Goal: Task Accomplishment & Management: Manage account settings

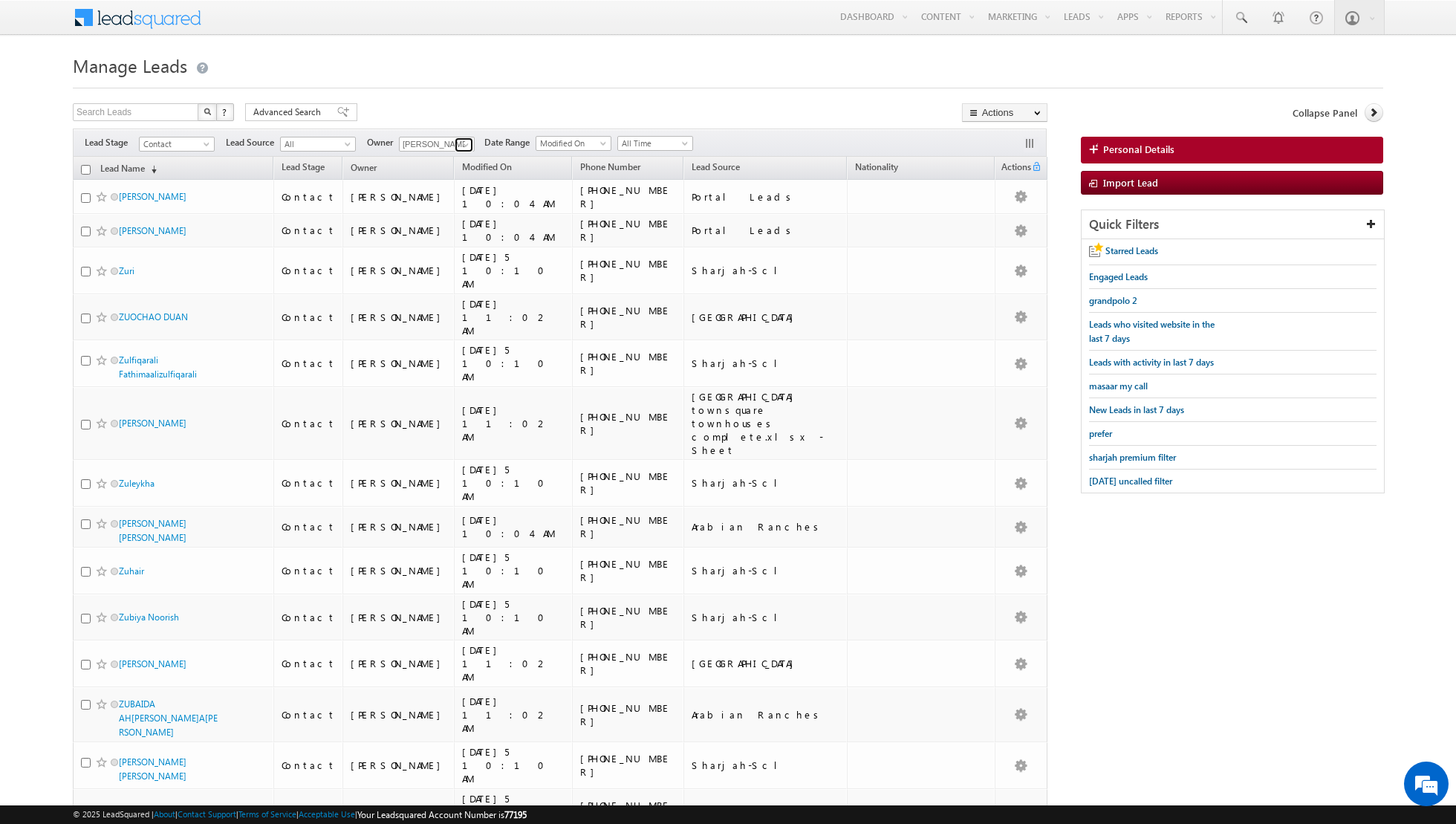
click at [462, 144] on span at bounding box center [466, 145] width 12 height 12
click at [439, 173] on span "[EMAIL_ADDRESS][DOMAIN_NAME]" at bounding box center [472, 170] width 134 height 11
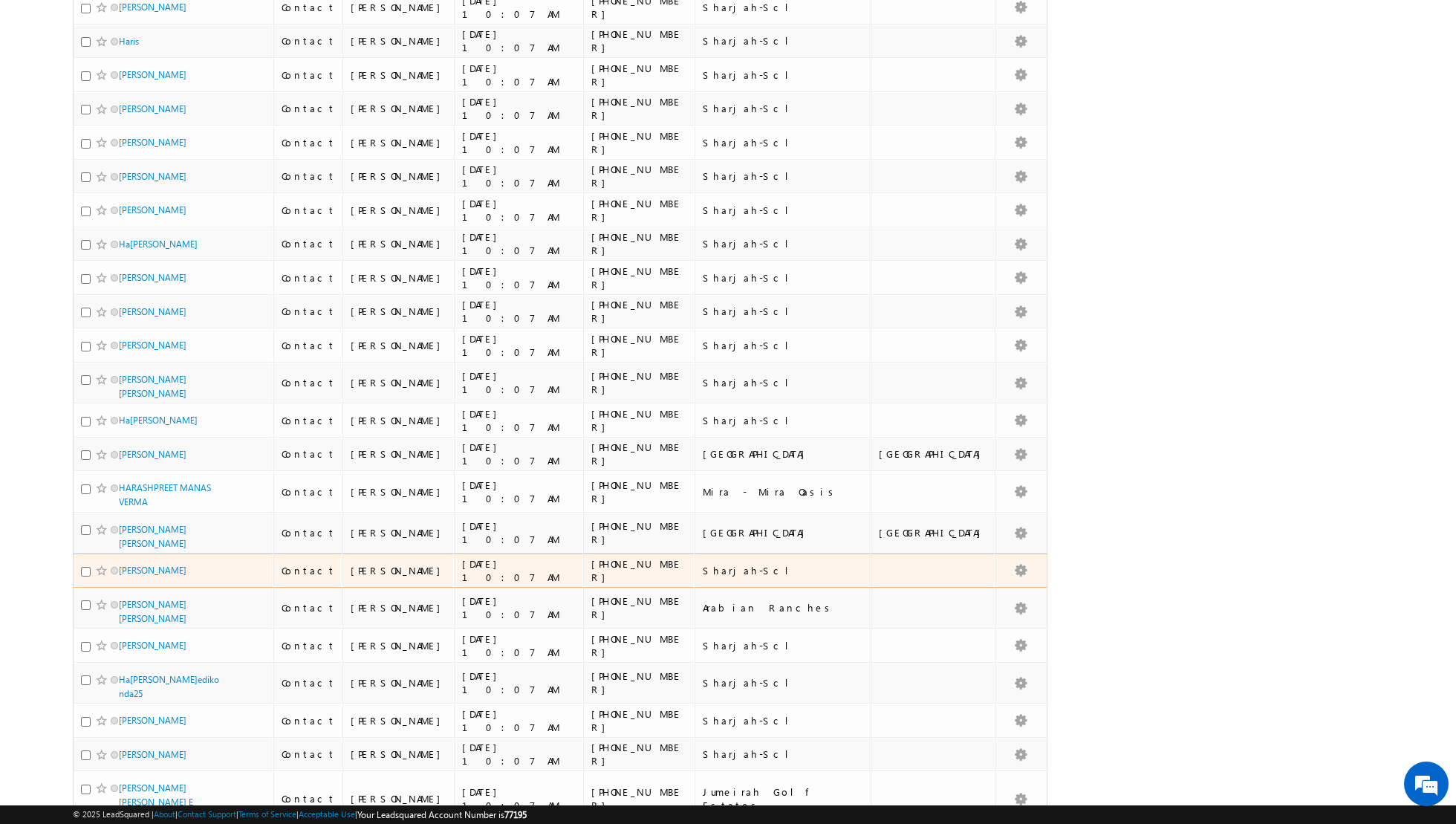
scroll to position [3021, 0]
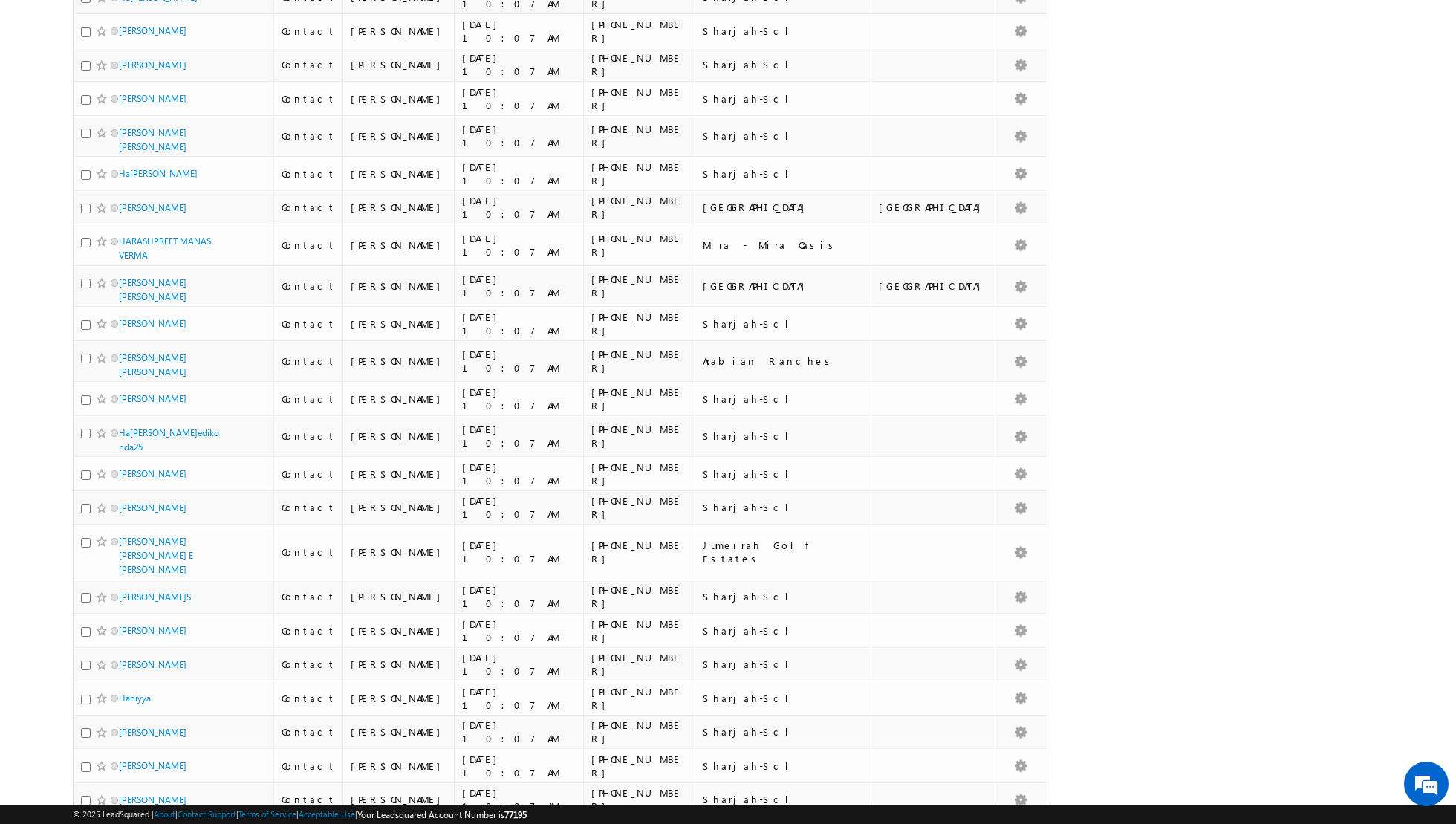
type input "[PERSON_NAME]"
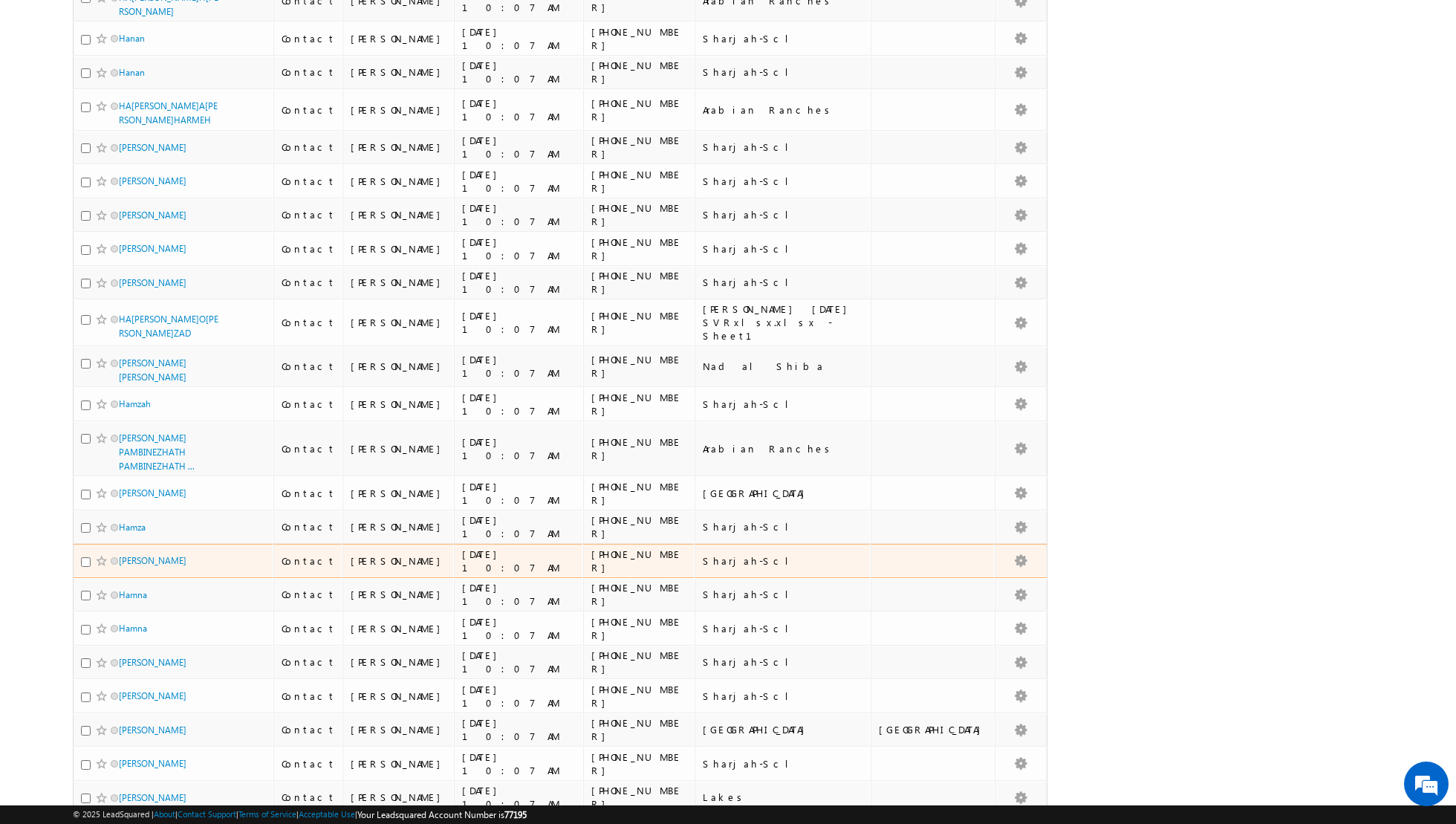
scroll to position [0, 0]
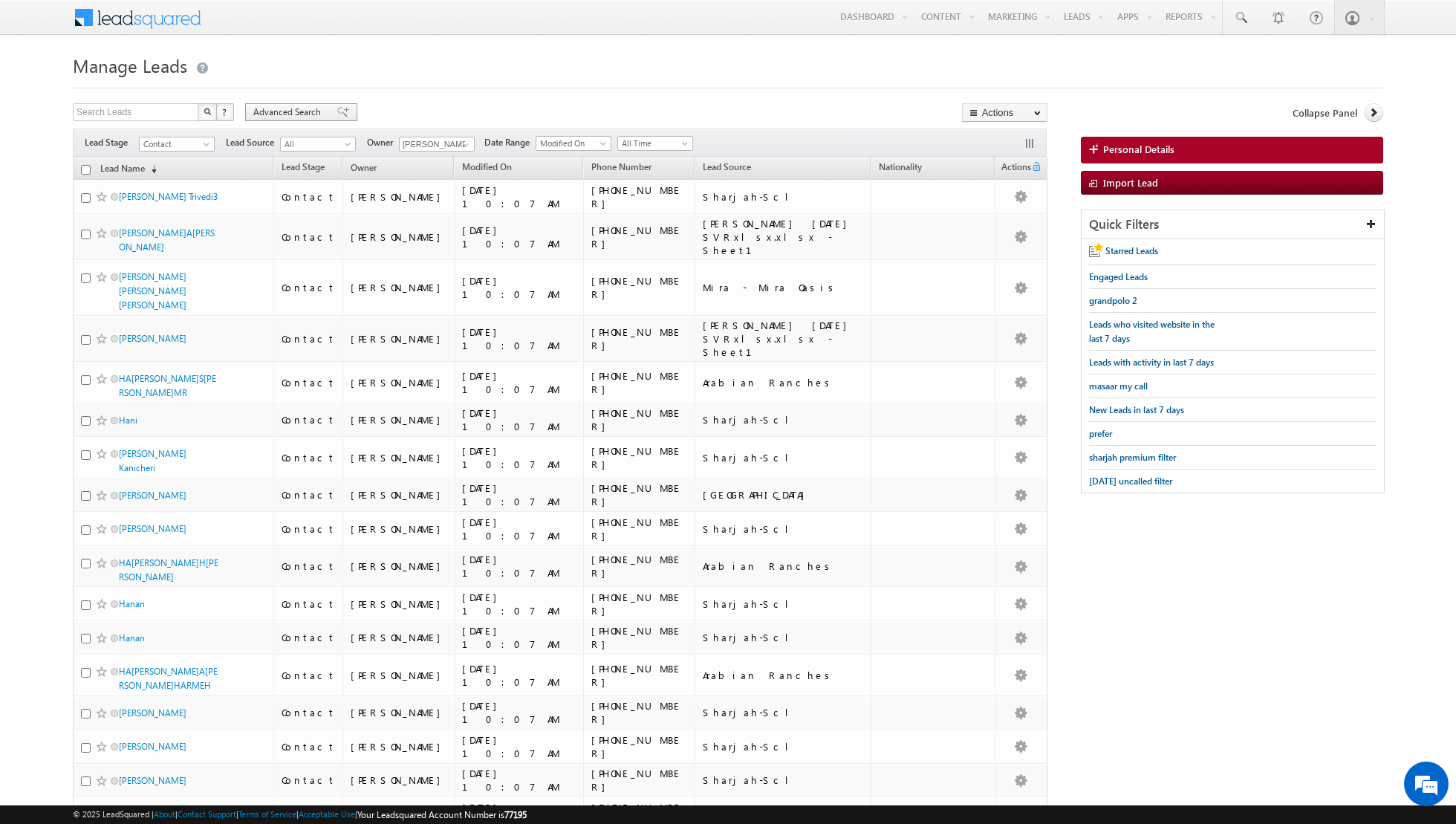
click at [323, 110] on span "Advanced Search" at bounding box center [289, 113] width 72 height 14
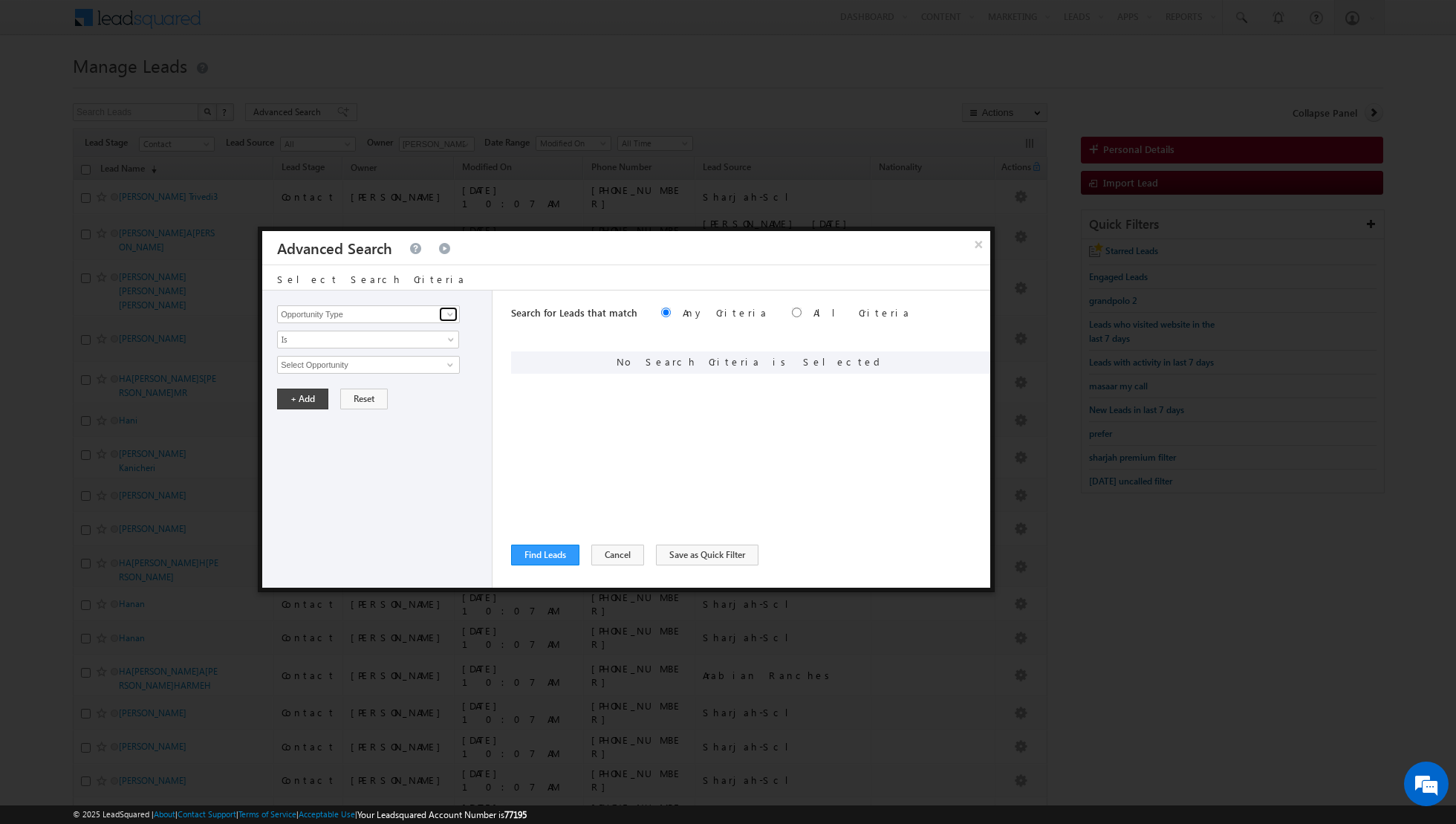
click at [444, 313] on span at bounding box center [450, 314] width 12 height 12
type input "lead so"
click at [393, 352] on div "Opportunity Type Lead Activity Task Sales Group Prospect Id Address 1 Address 2…" at bounding box center [377, 439] width 230 height 297
click at [459, 317] on div "Opportunity Type Lead Activity Task Sales Group Prospect Id Address 1 Address 2…" at bounding box center [380, 313] width 207 height 17
click at [450, 308] on span at bounding box center [450, 314] width 12 height 12
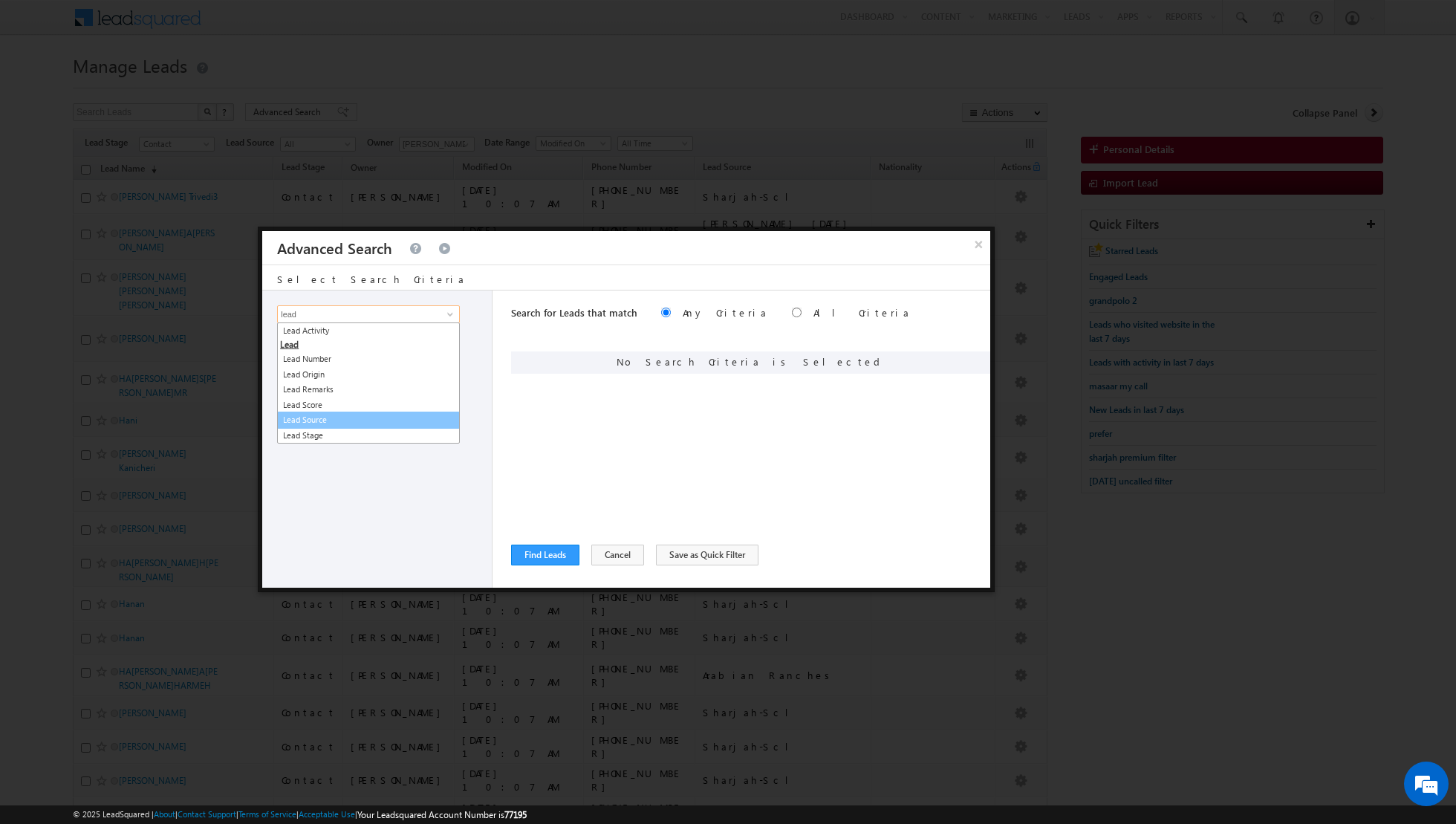
click at [342, 412] on link "Lead Source" at bounding box center [368, 420] width 183 height 17
type input "Lead Source"
click at [383, 367] on span "None Selected" at bounding box center [362, 364] width 169 height 16
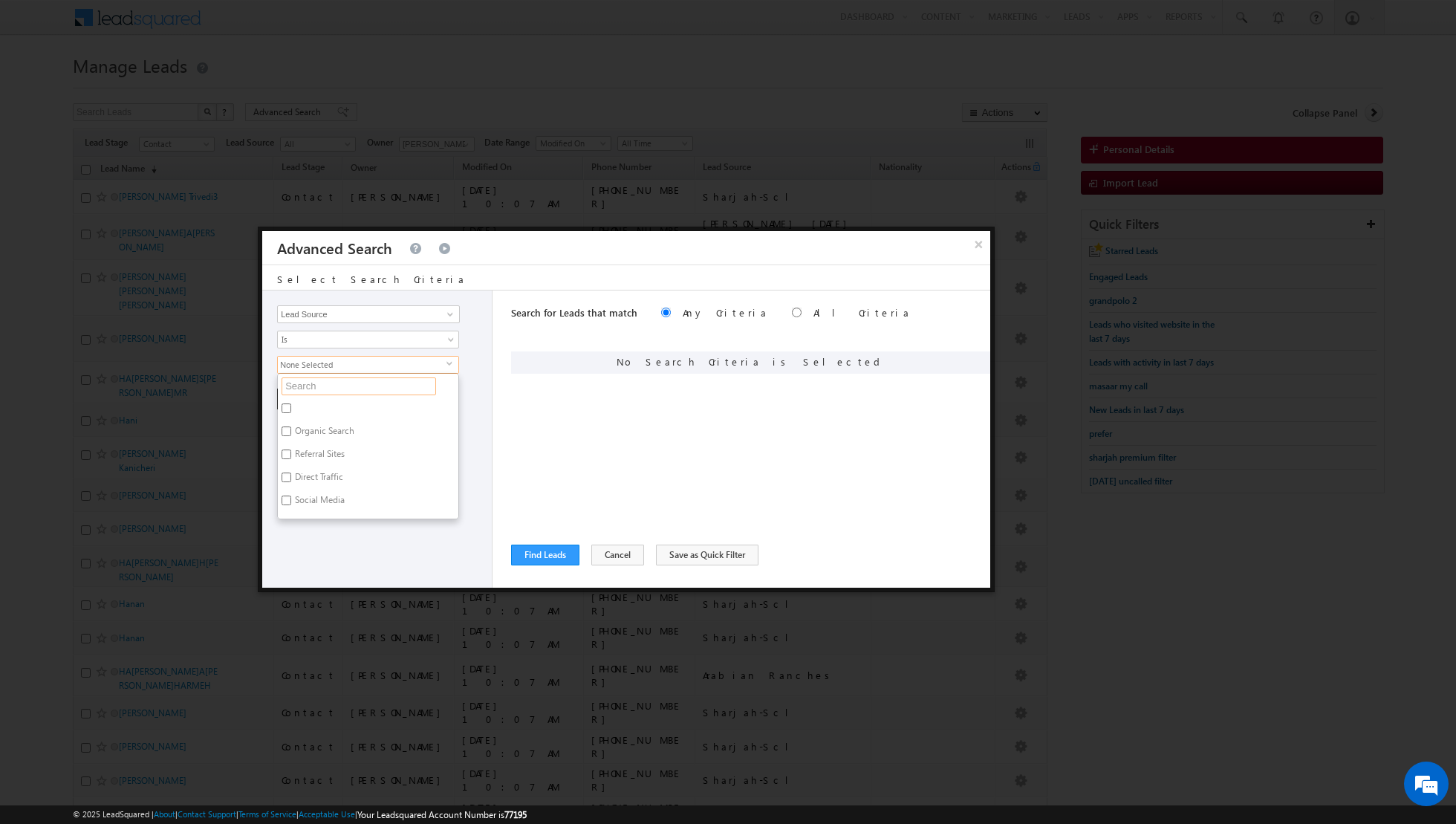
click at [358, 383] on input "text" at bounding box center [358, 386] width 154 height 17
type input "sha"
click at [325, 404] on label "Sharjah-Scl" at bounding box center [316, 410] width 76 height 23
click at [291, 404] on input "Sharjah-Scl" at bounding box center [286, 408] width 10 height 10
checkbox input "true"
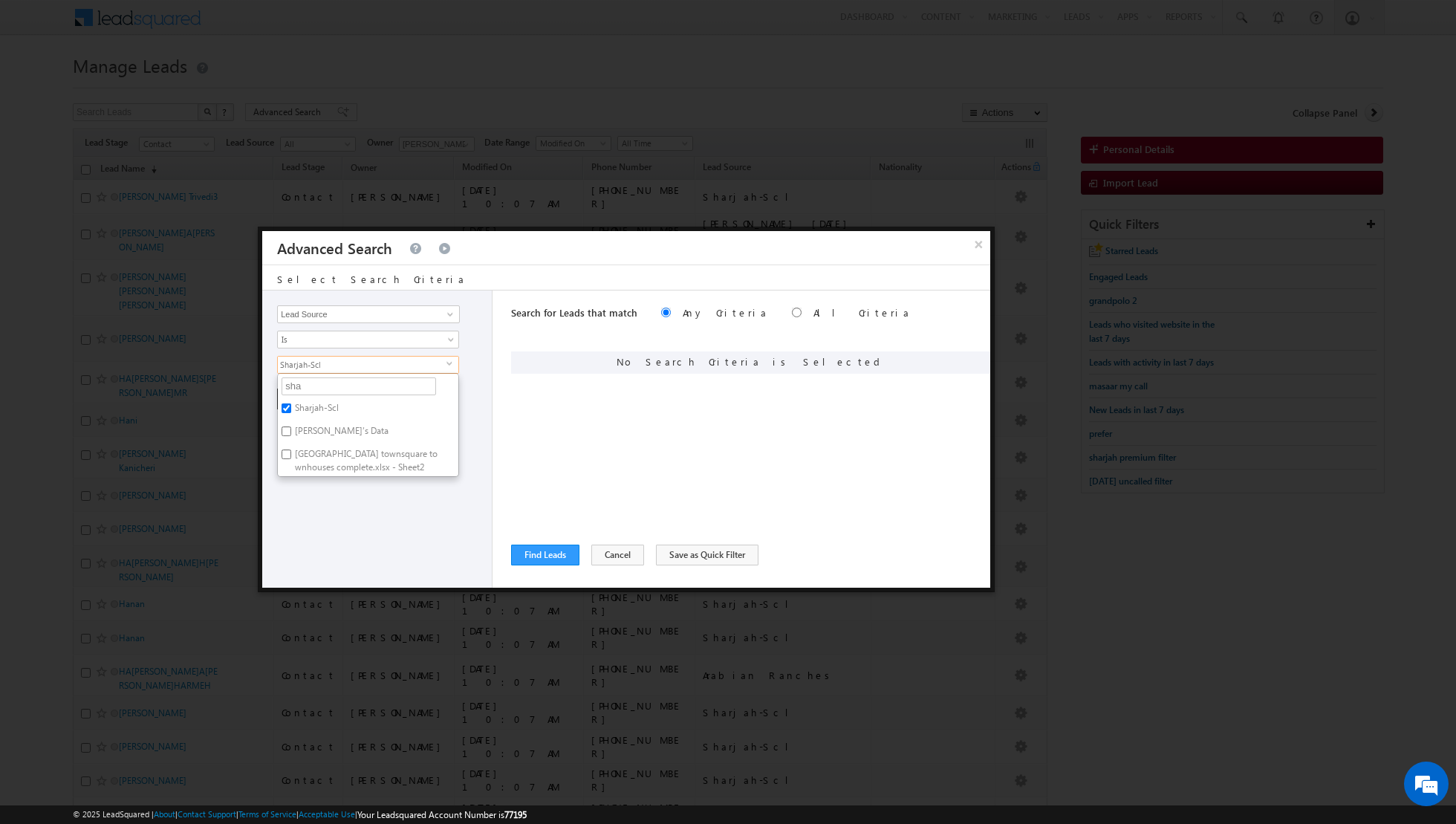
click at [348, 517] on div "Opportunity Type Lead Activity Task Sales Group Prospect Id Address 1 Address 2…" at bounding box center [377, 439] width 230 height 297
click at [294, 398] on button "+ Add" at bounding box center [302, 399] width 51 height 21
click at [792, 310] on input "radio" at bounding box center [796, 312] width 10 height 10
radio input "true"
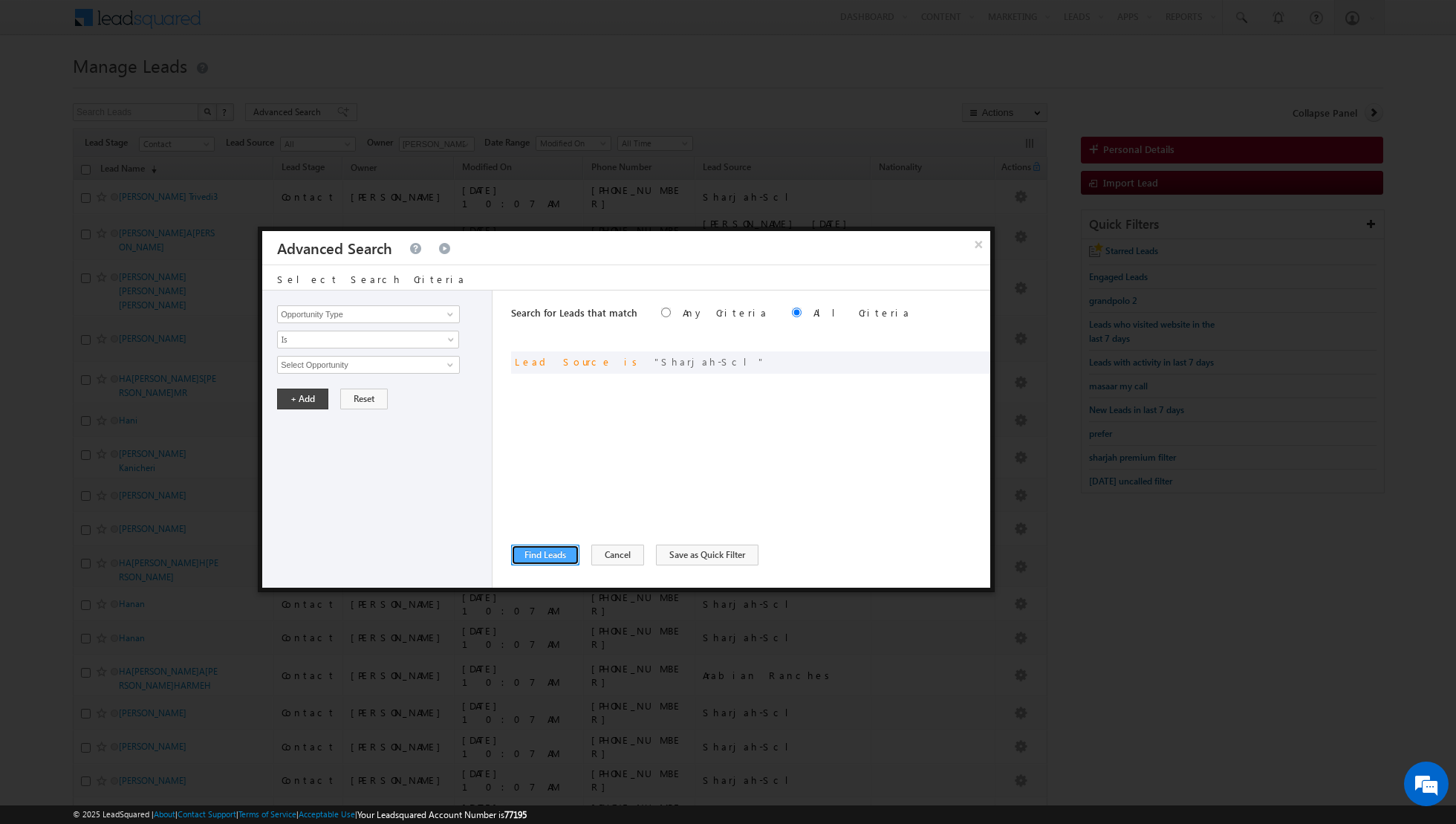
click at [546, 558] on button "Find Leads" at bounding box center [545, 555] width 68 height 21
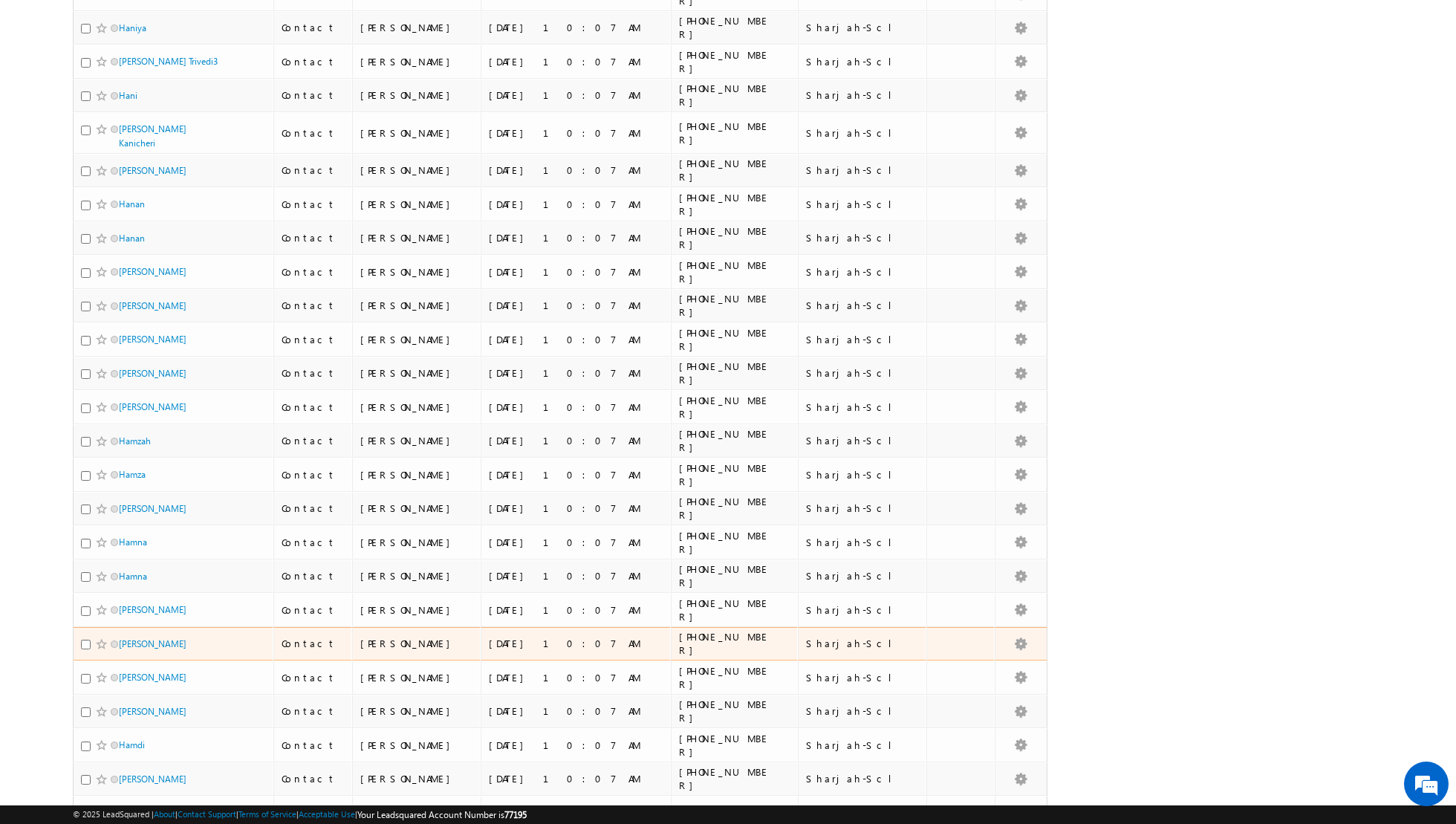
scroll to position [2860, 0]
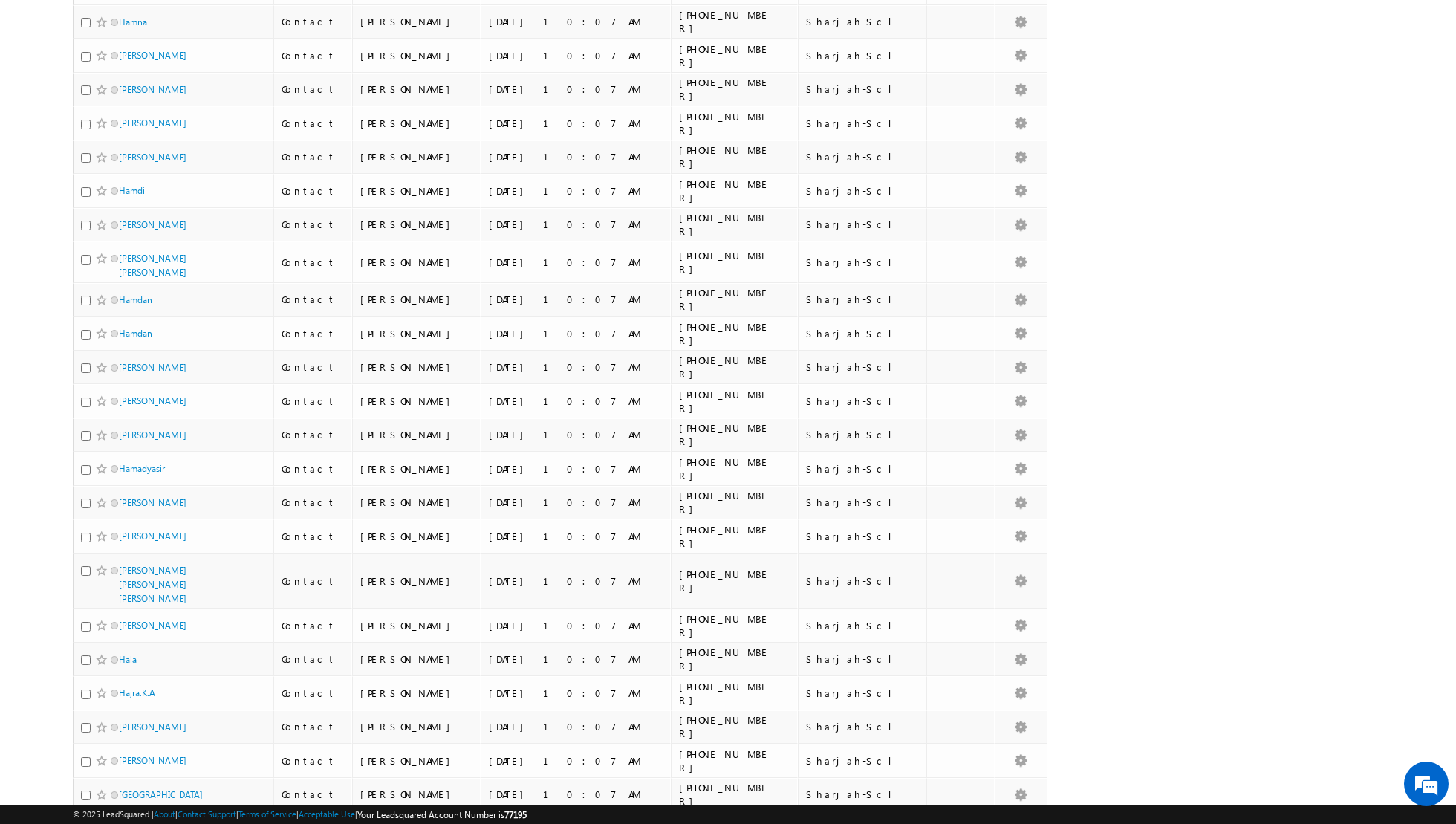
click at [1003, 737] on link "2" at bounding box center [1001, 839] width 27 height 25
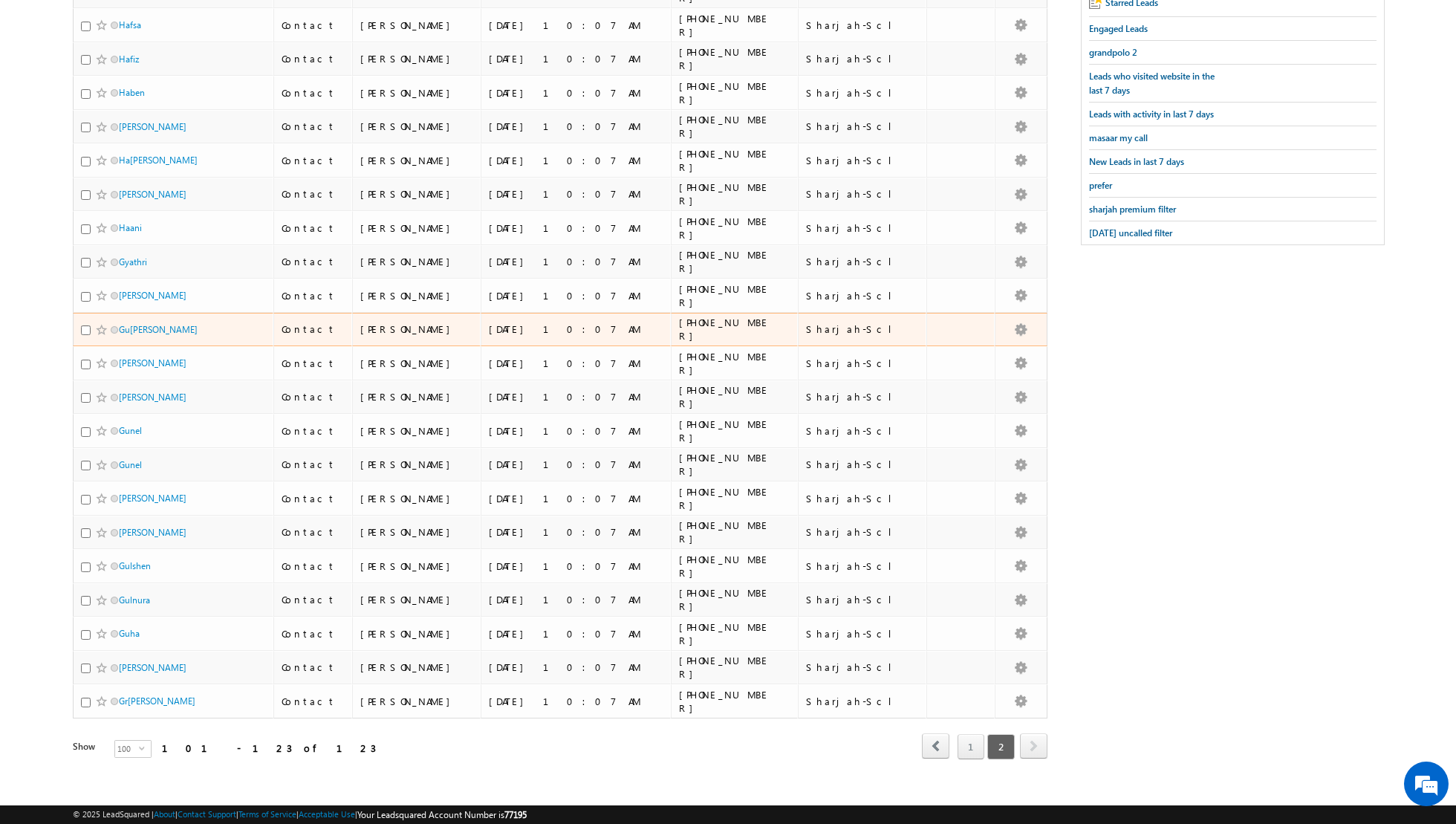
scroll to position [0, 0]
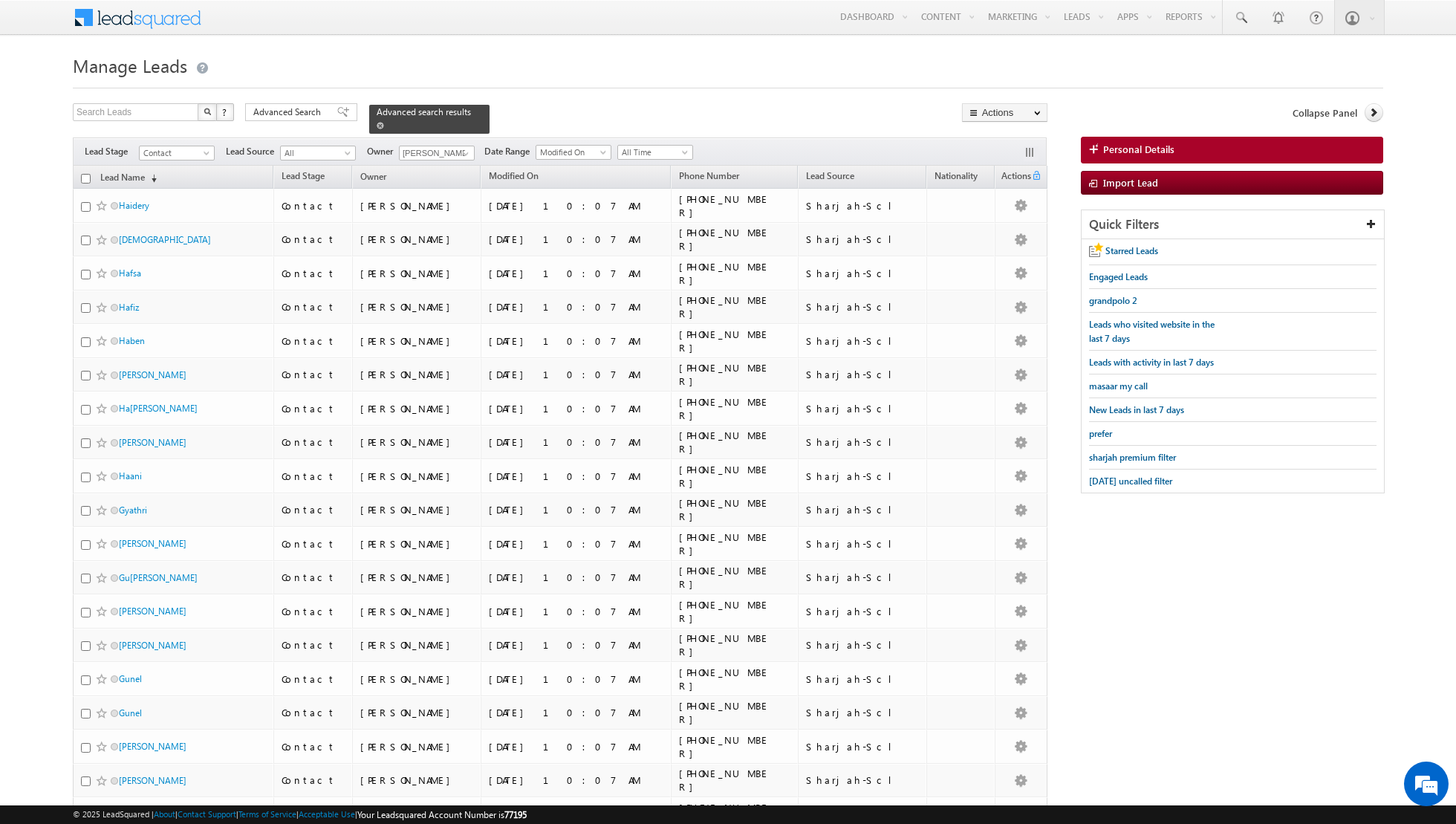
click at [377, 122] on span at bounding box center [380, 126] width 8 height 8
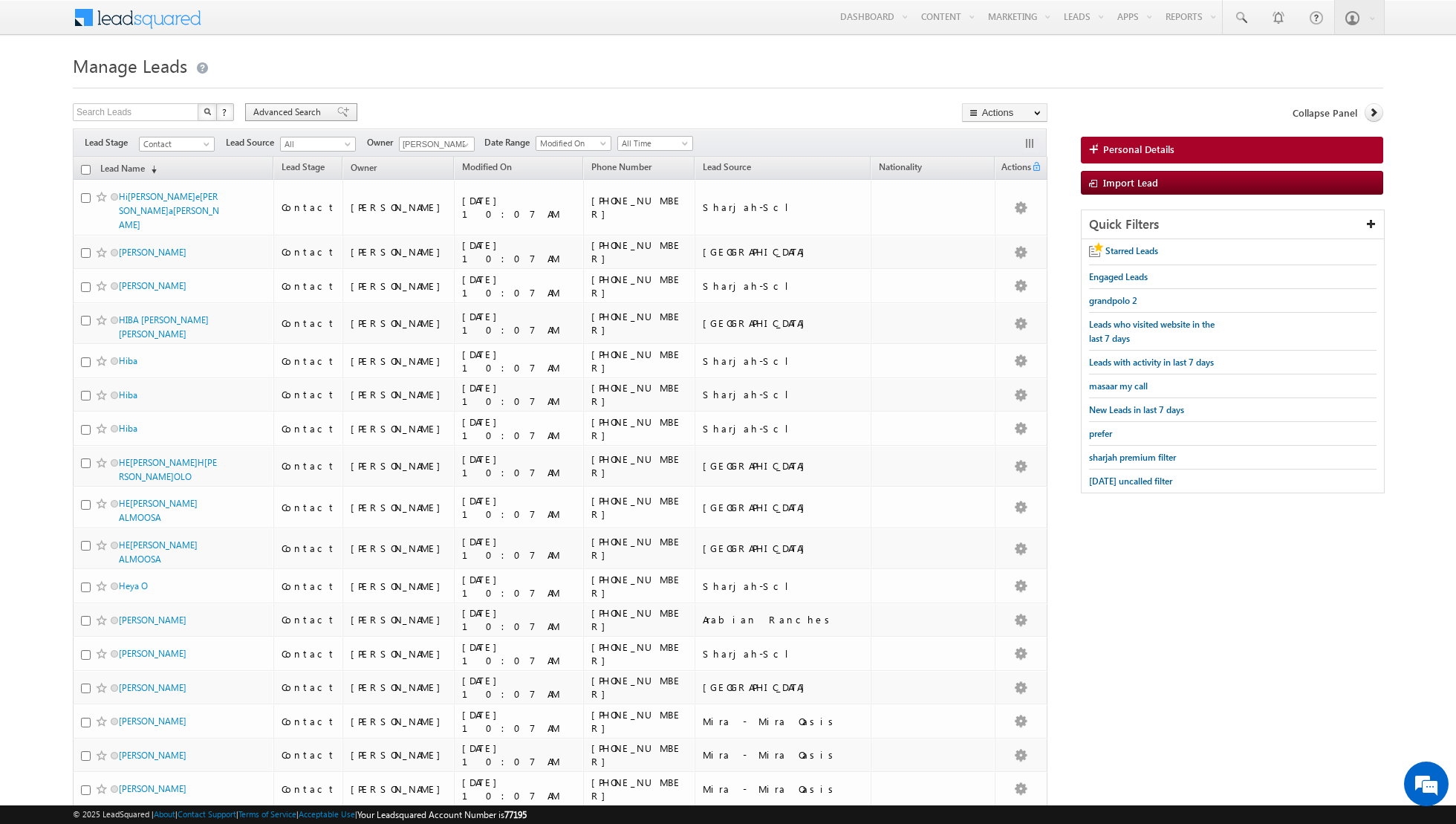
click at [337, 111] on span at bounding box center [343, 113] width 12 height 11
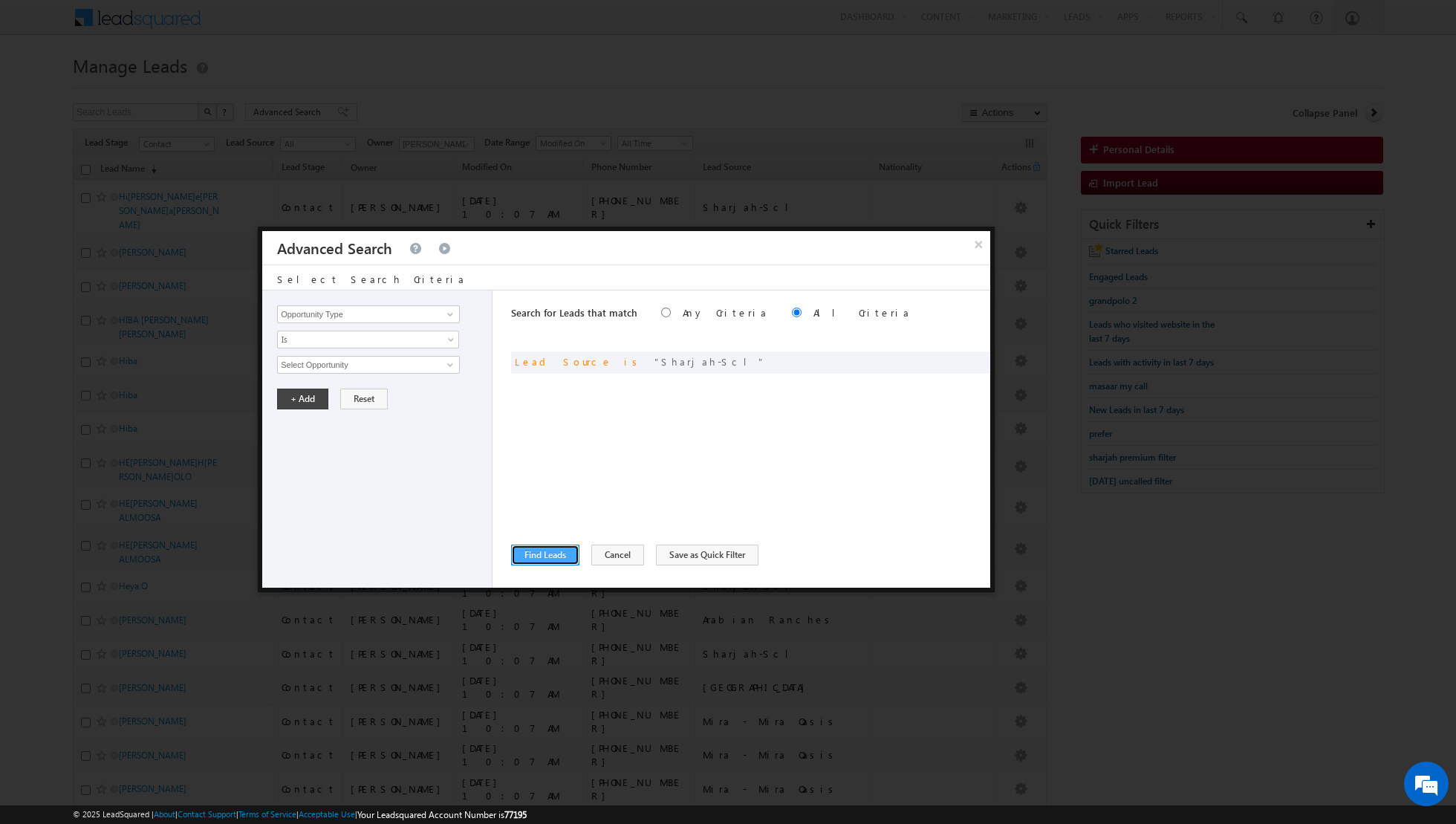
click at [548, 552] on button "Find Leads" at bounding box center [545, 555] width 68 height 21
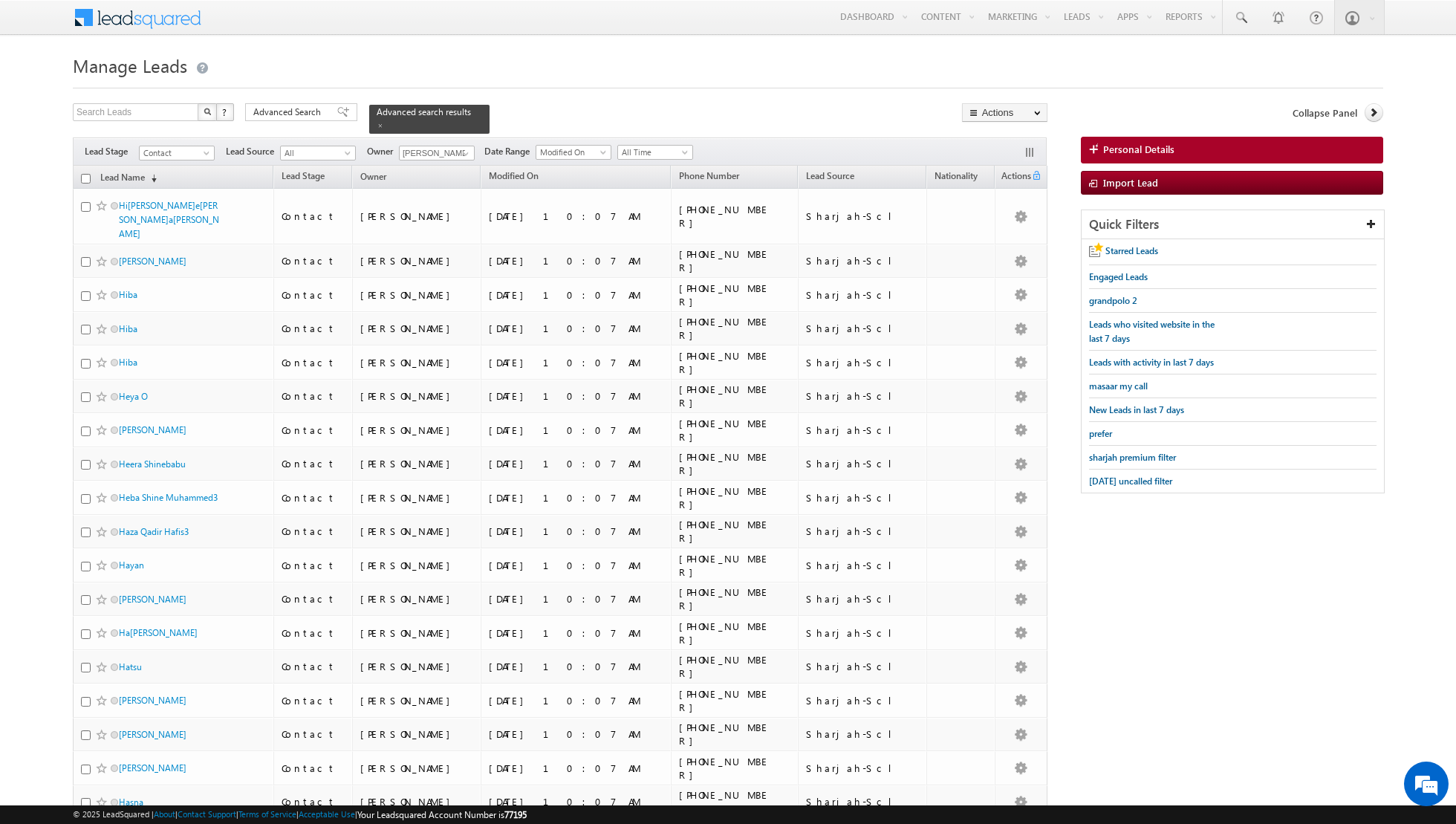
click at [84, 177] on input "checkbox" at bounding box center [85, 178] width 10 height 10
checkbox input "true"
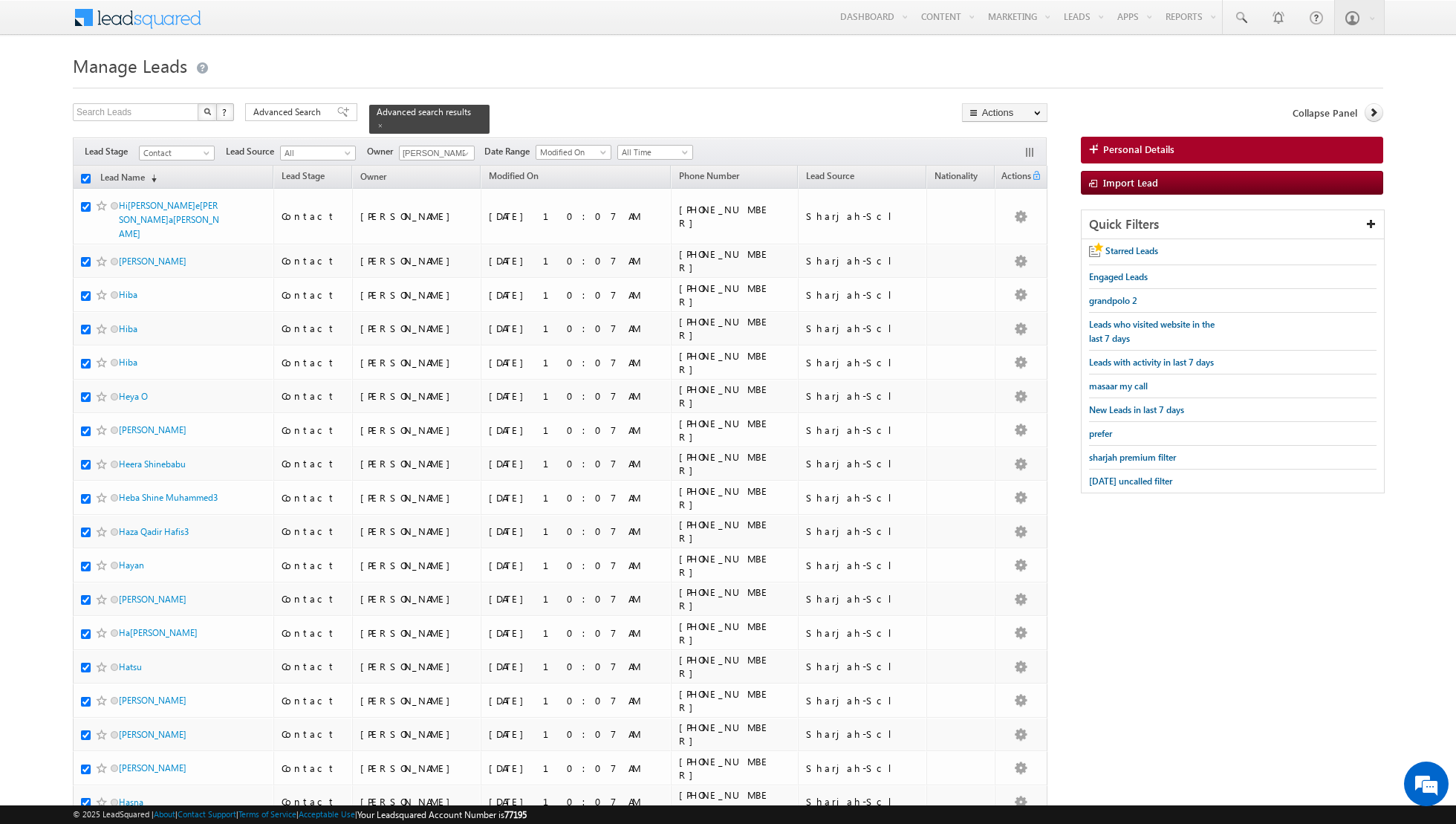
checkbox input "true"
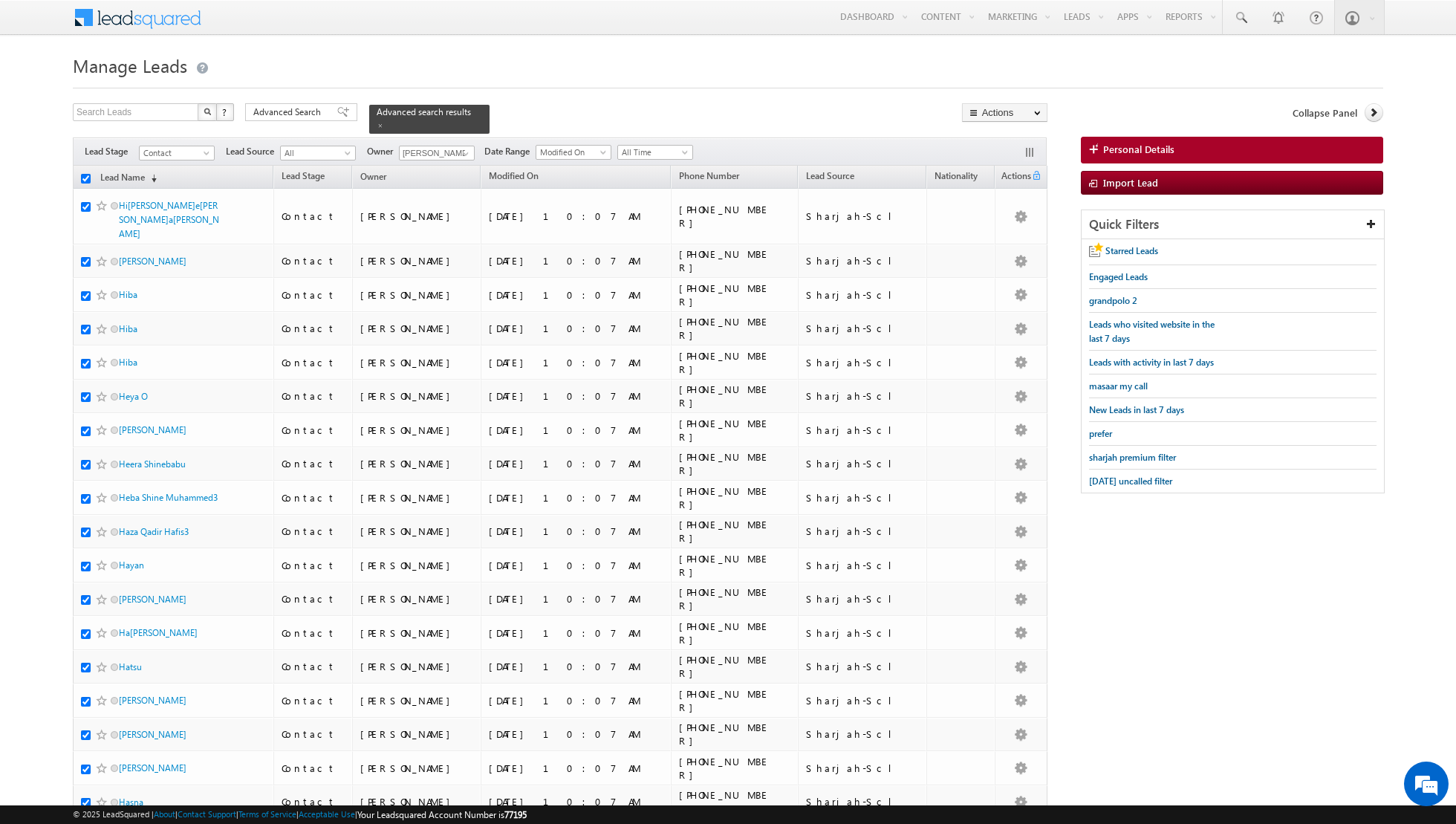
checkbox input "true"
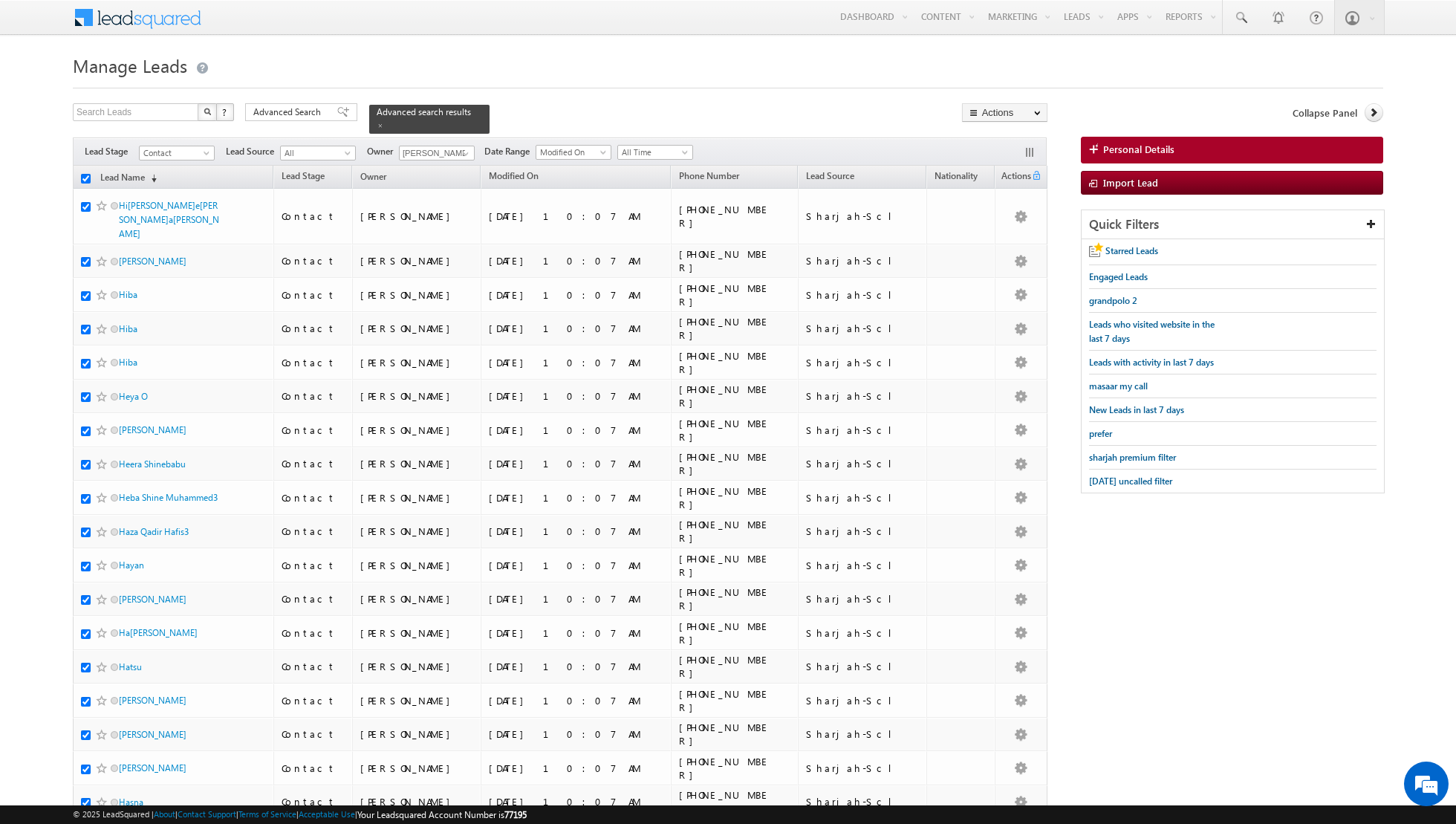
checkbox input "true"
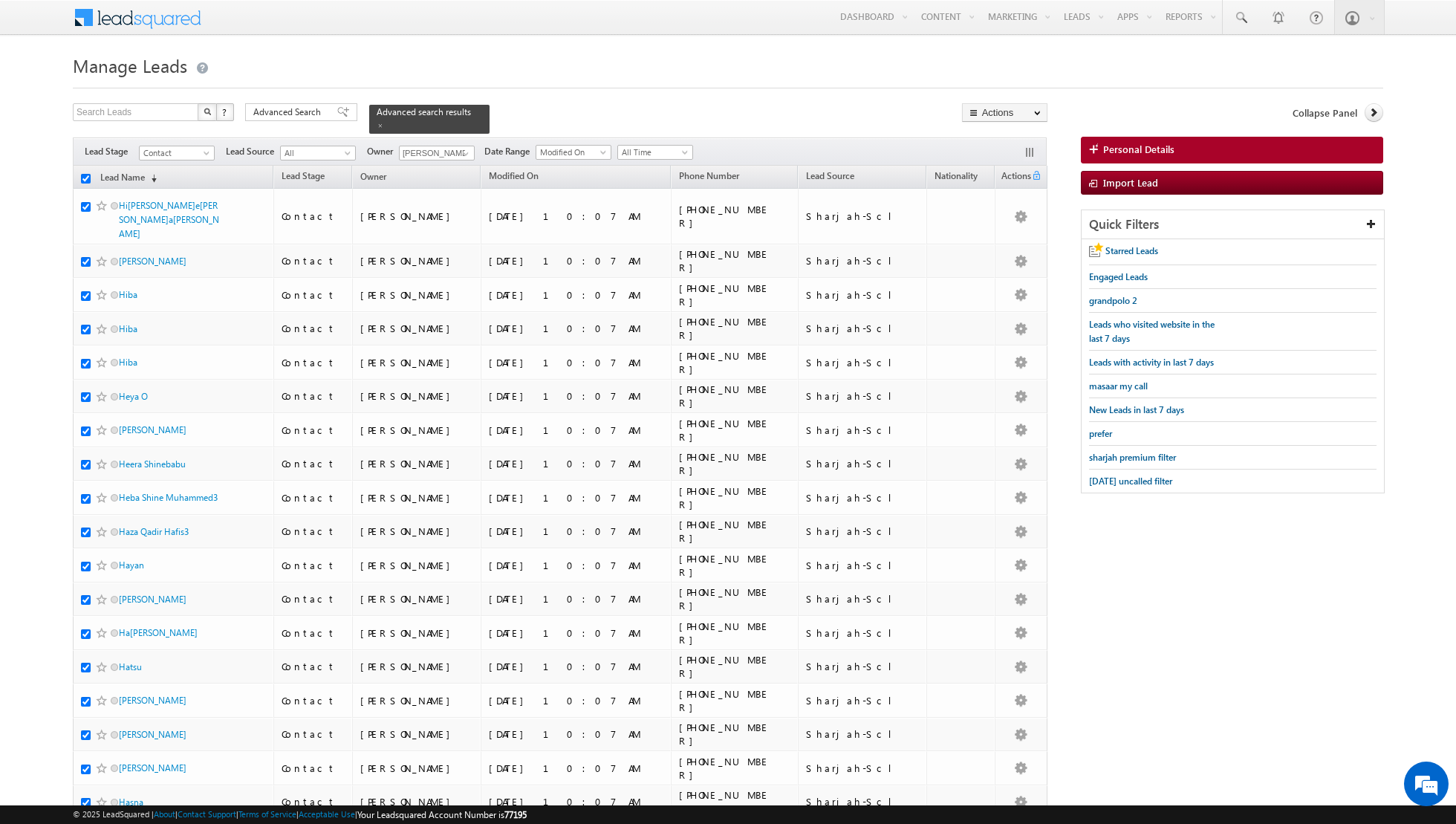
checkbox input "true"
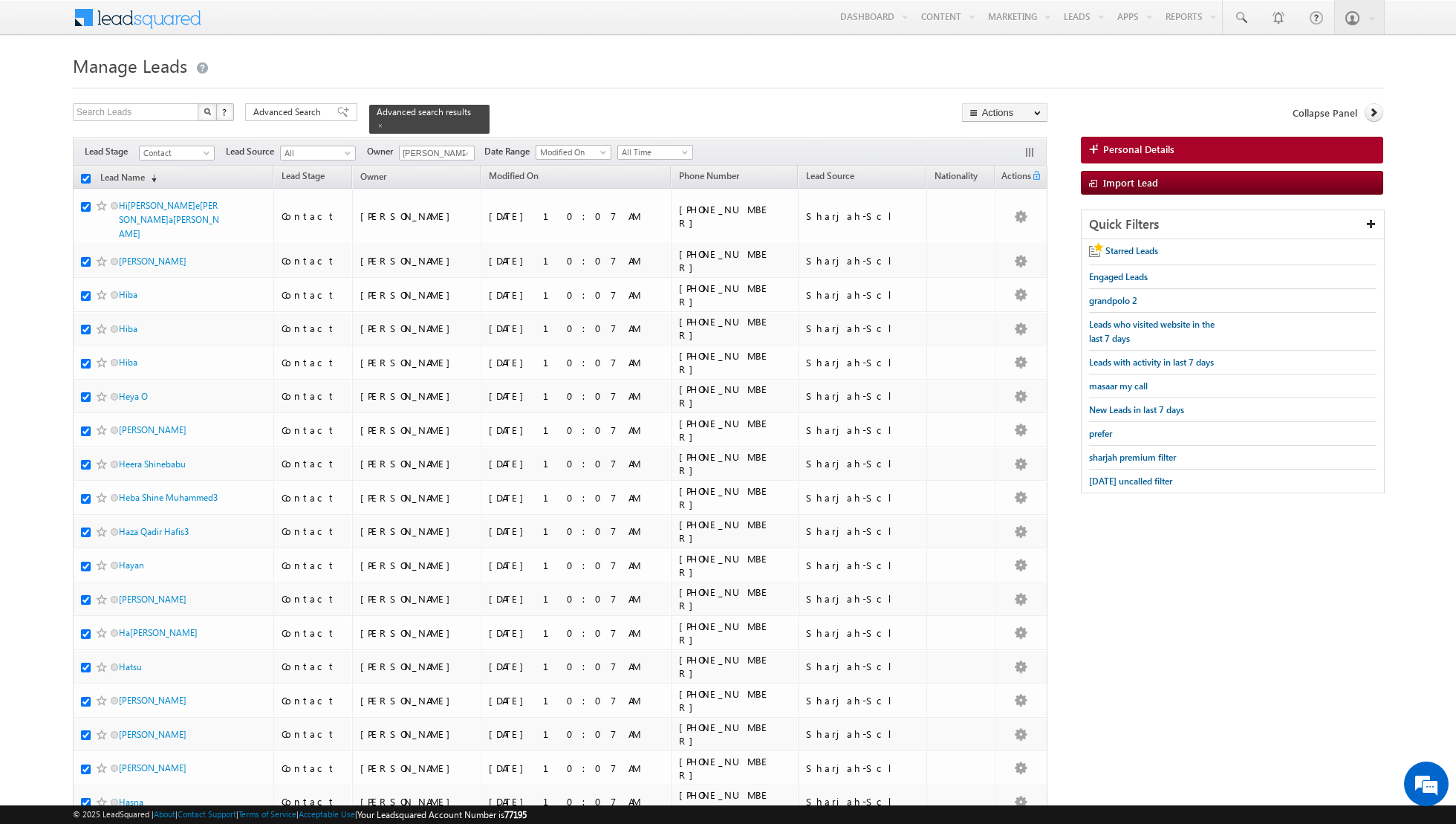
checkbox input "true"
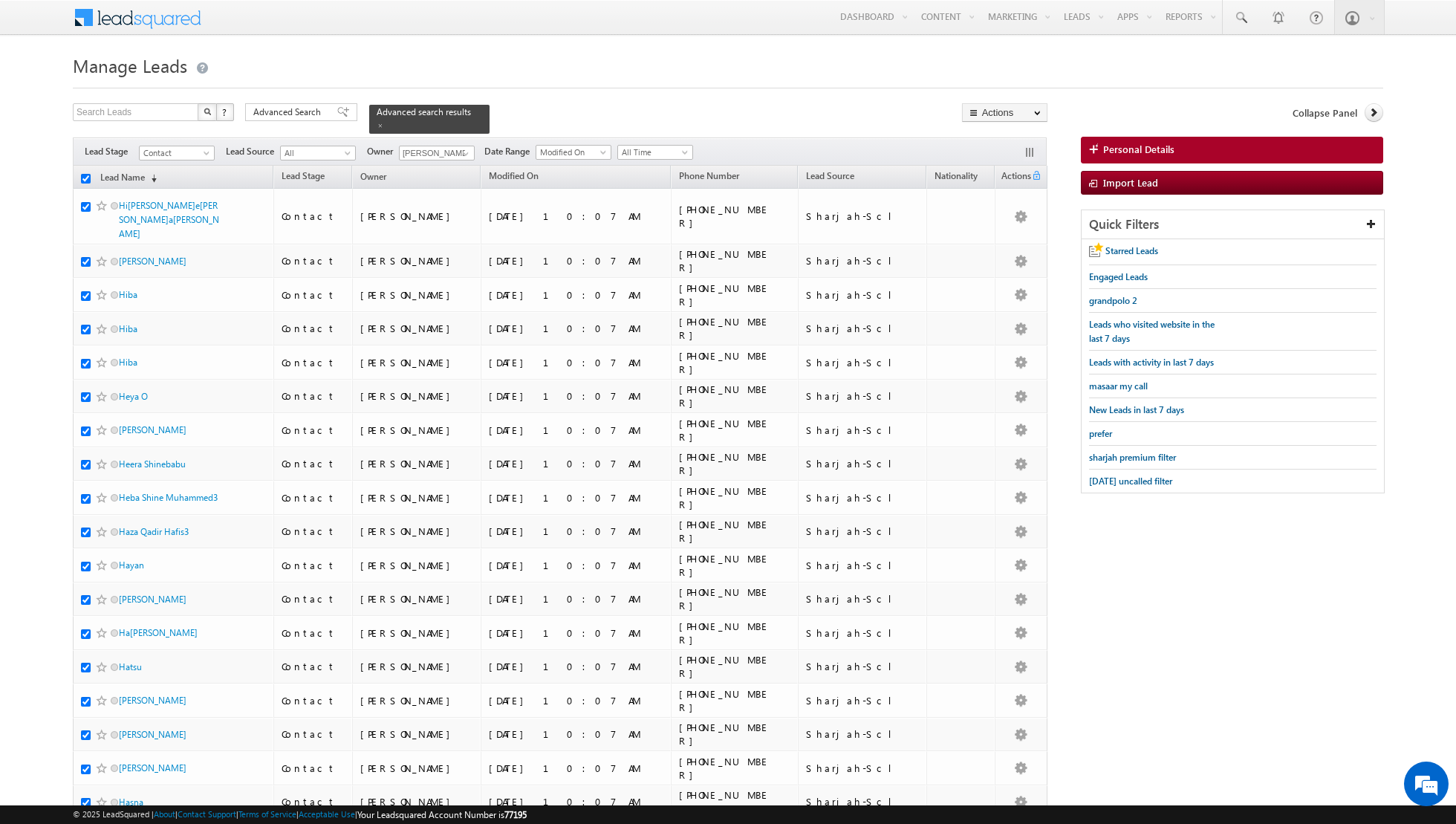
checkbox input "true"
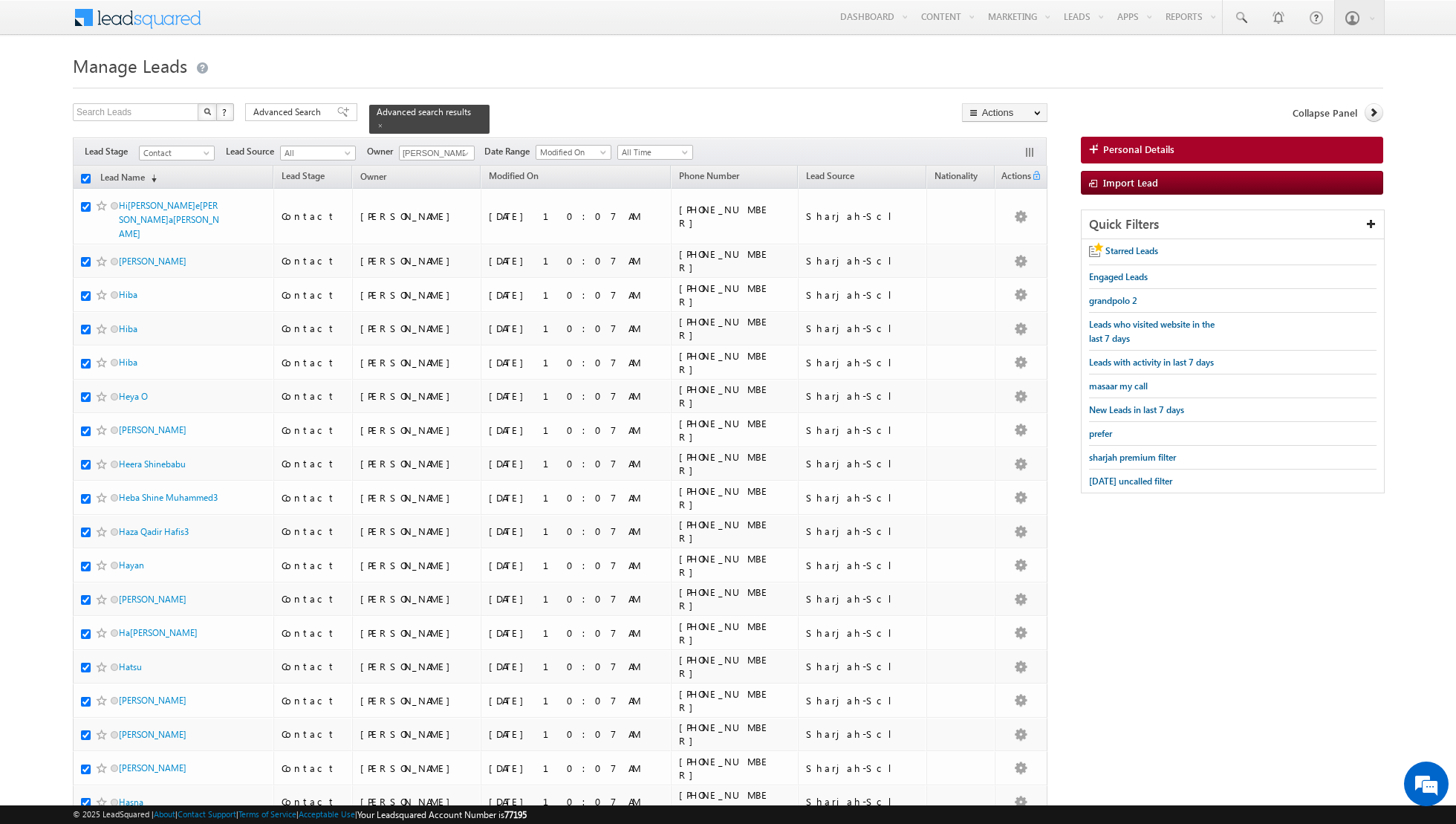
checkbox input "true"
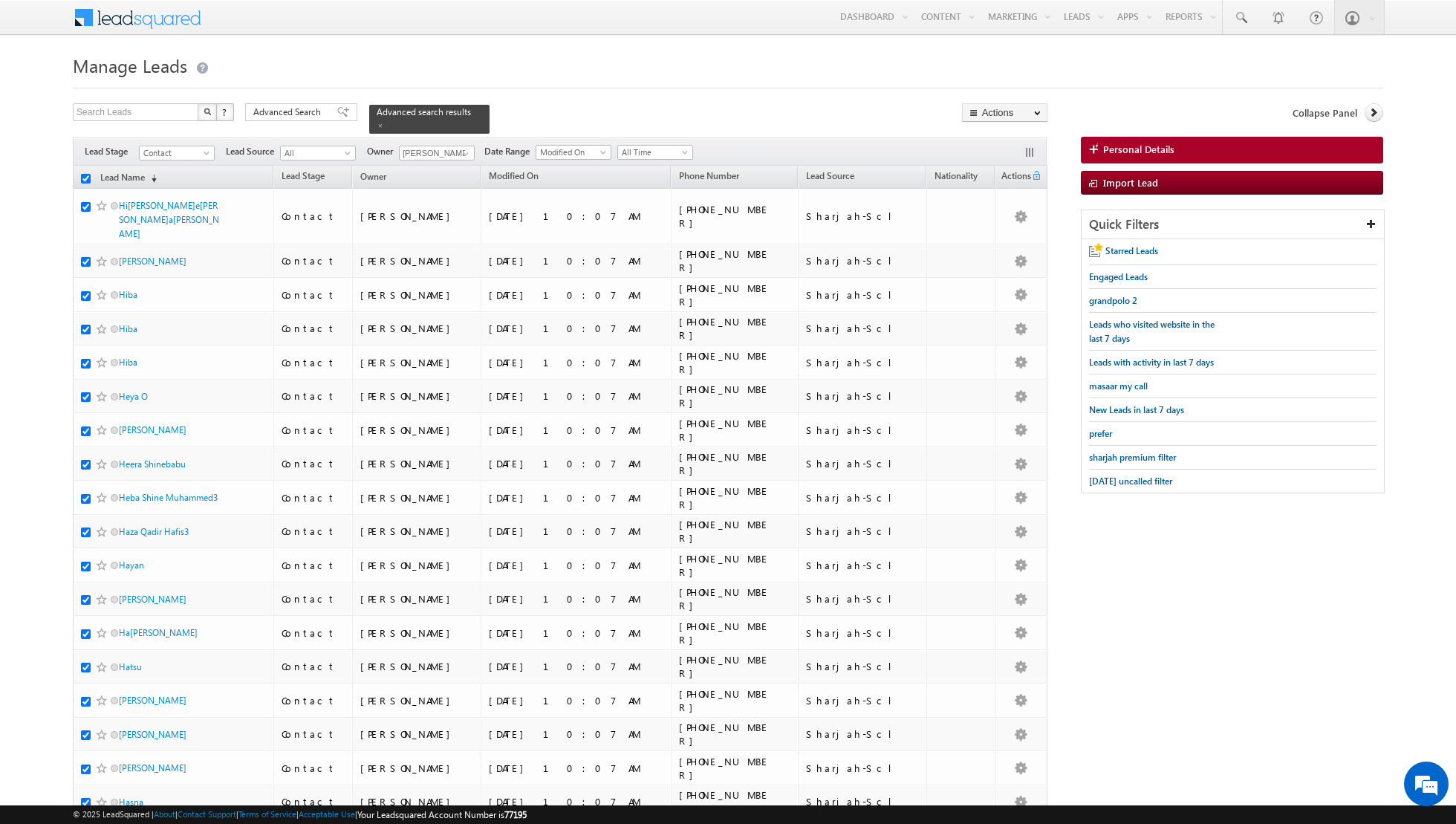
checkbox input "true"
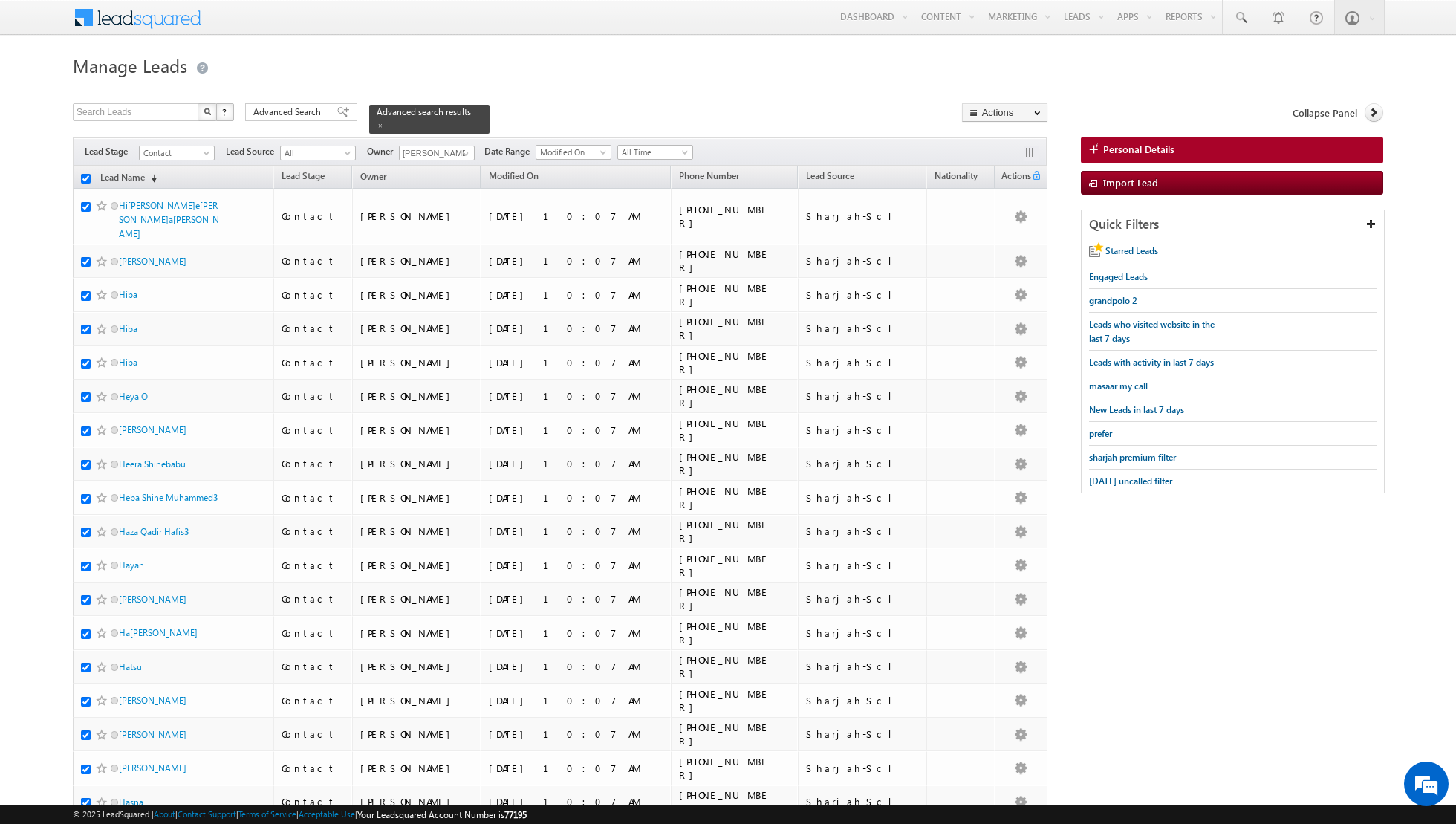
checkbox input "true"
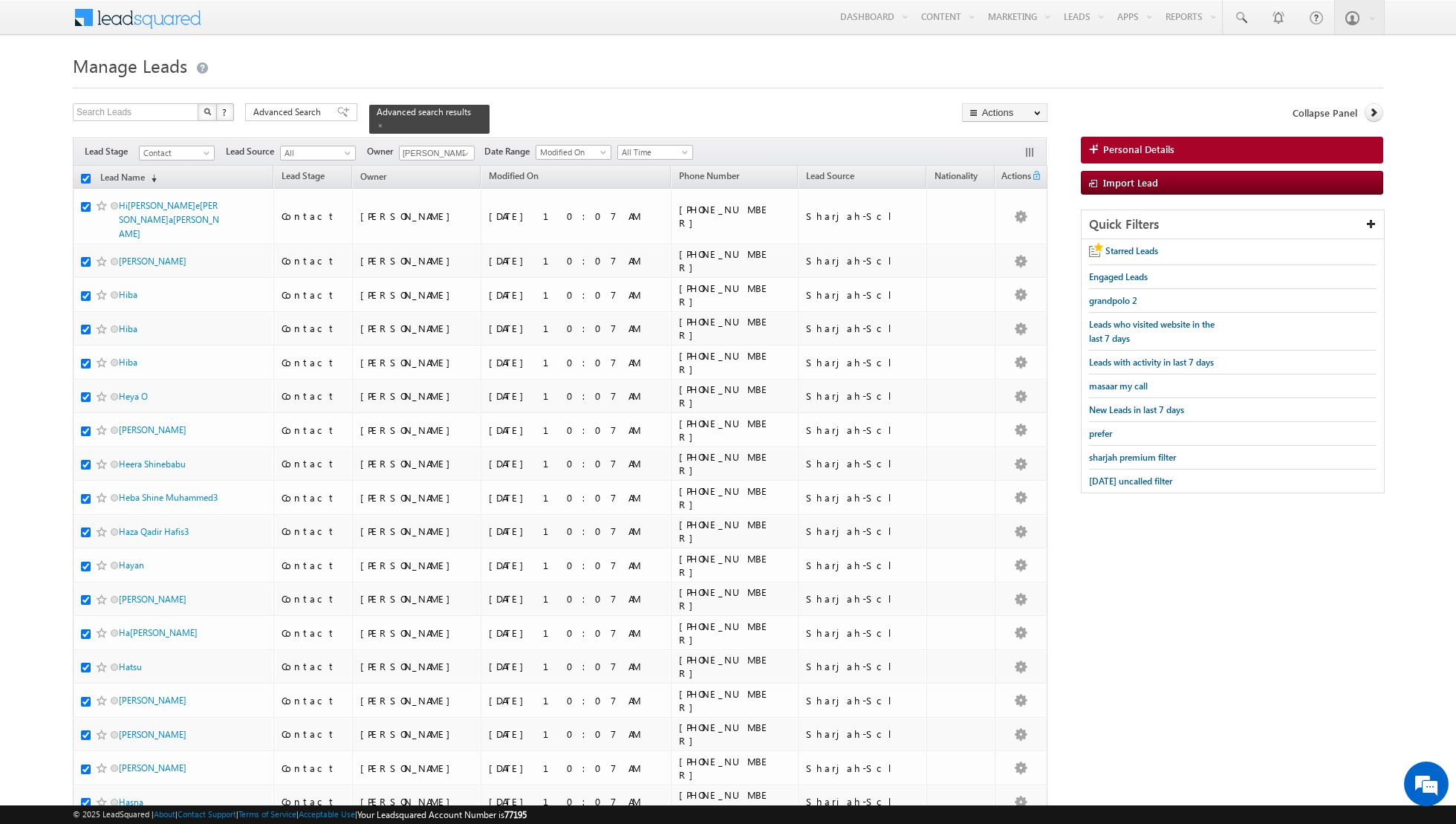
checkbox input "true"
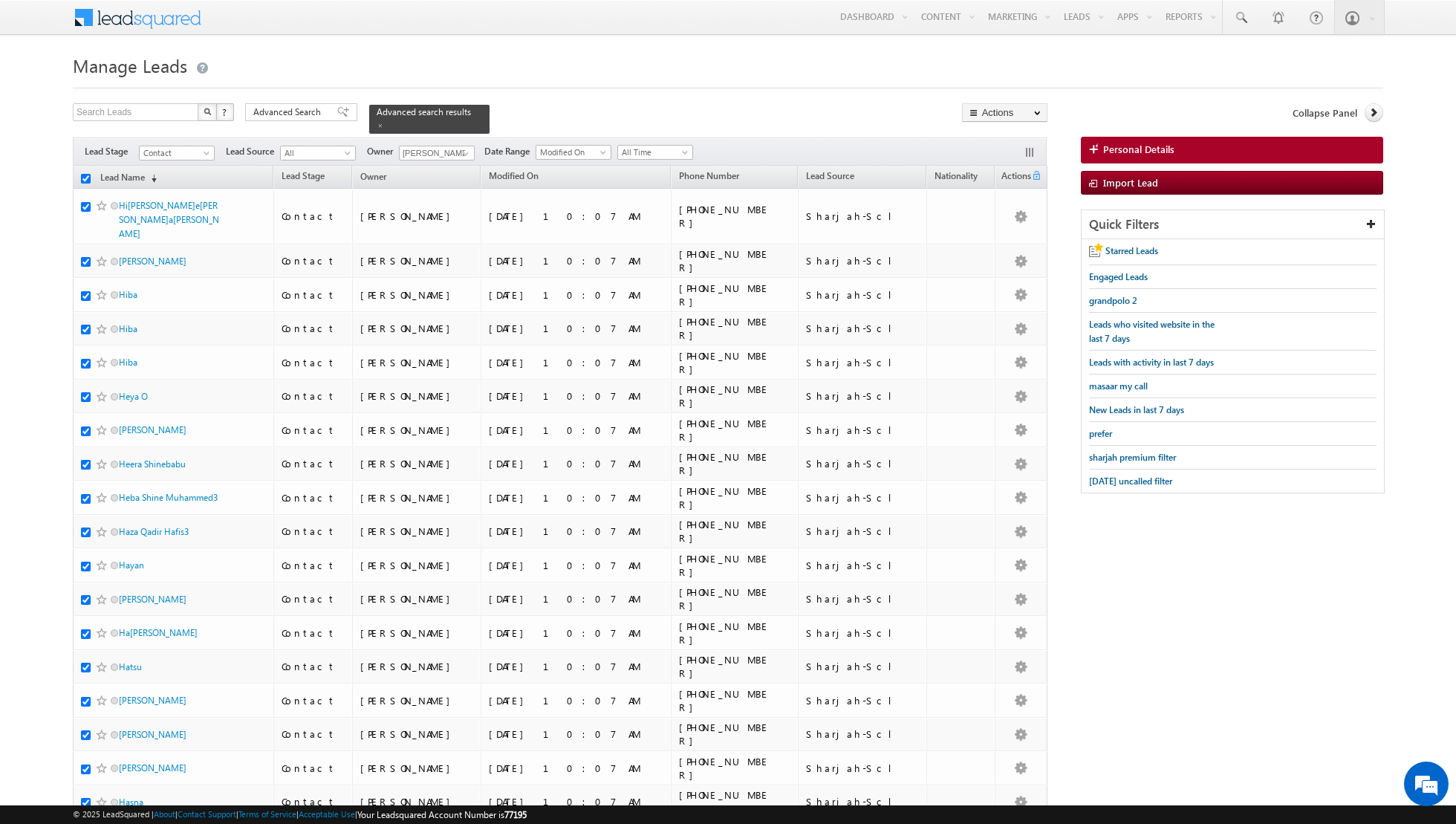
checkbox input "true"
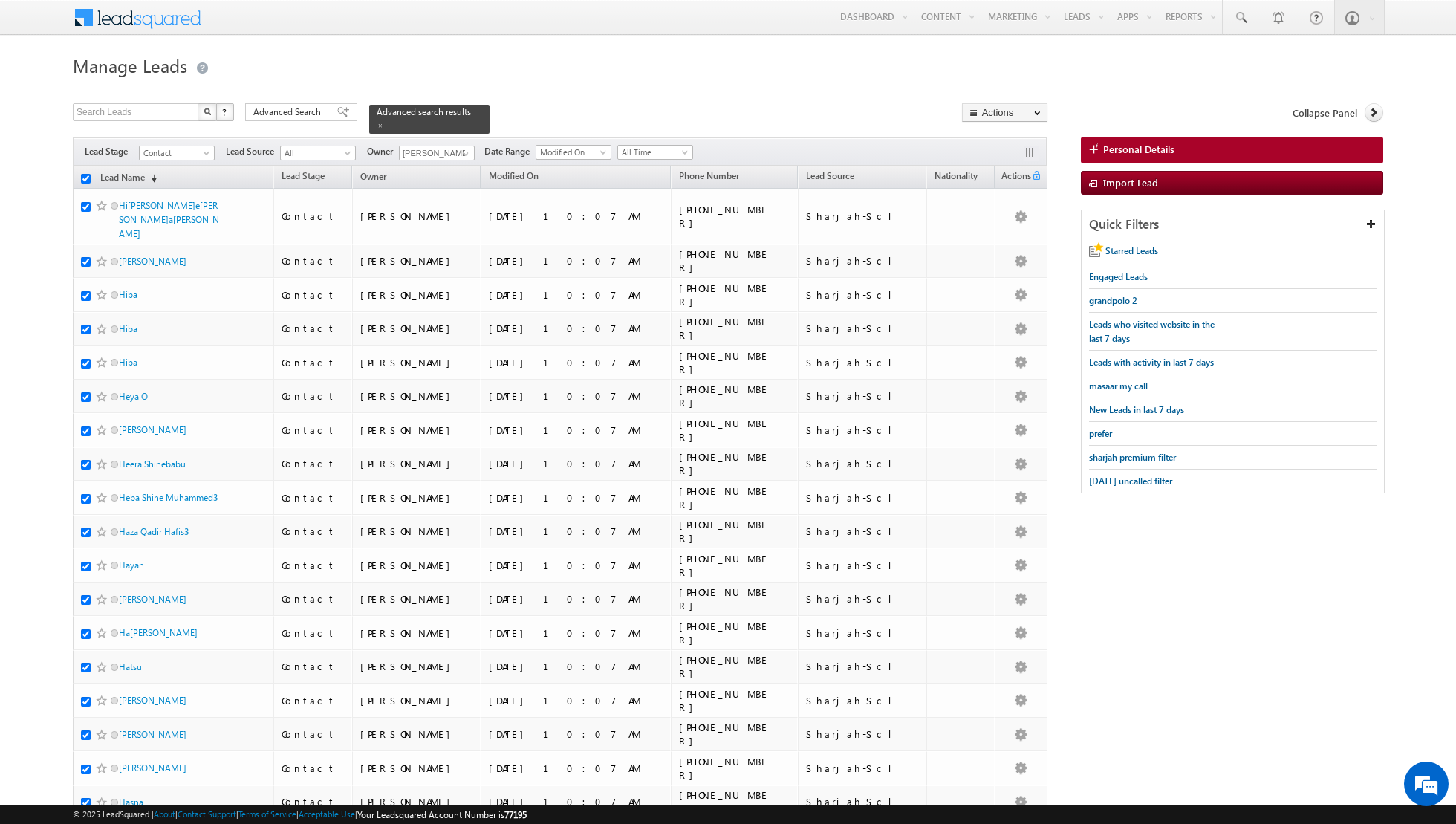
checkbox input "true"
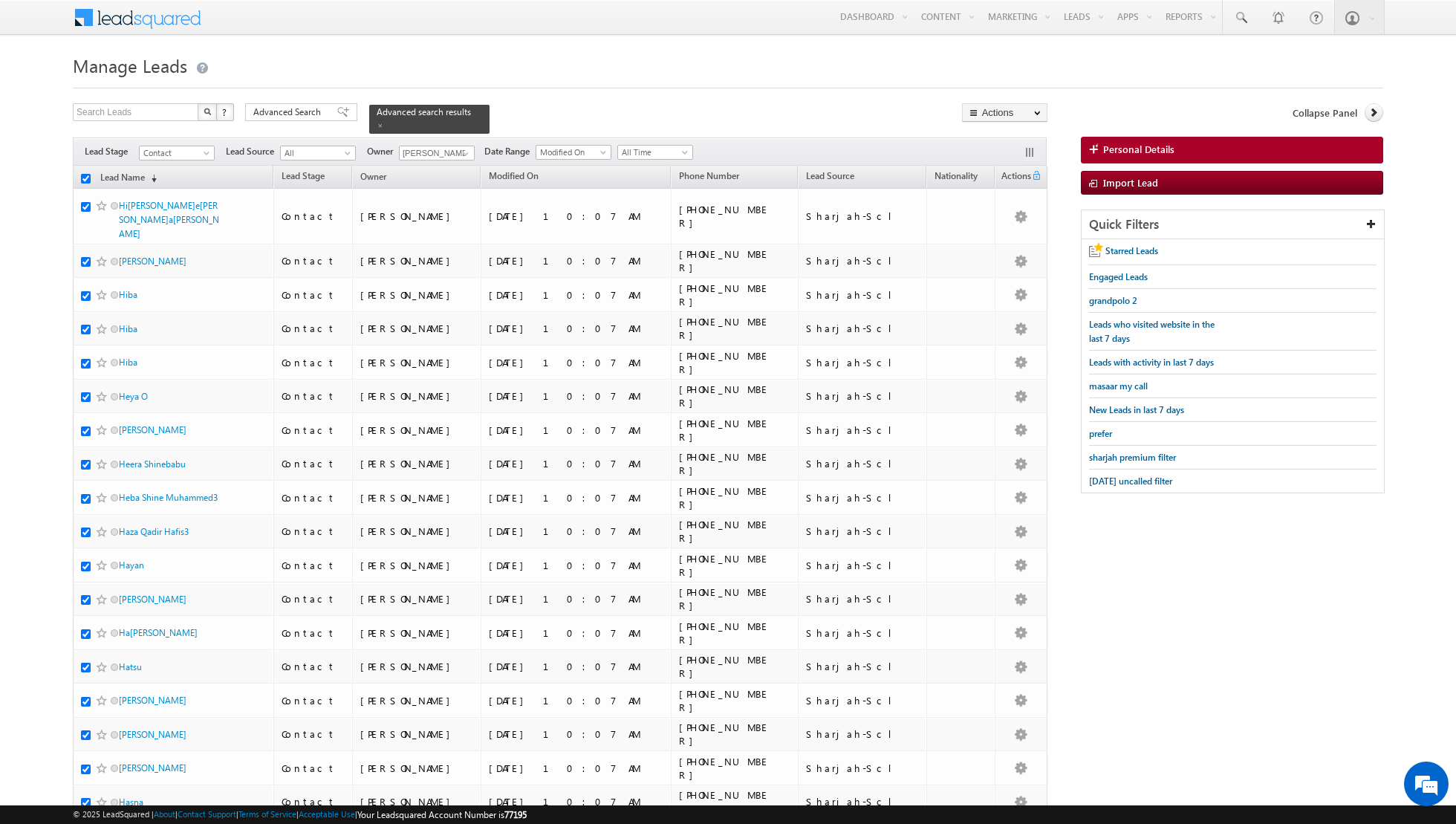
checkbox input "true"
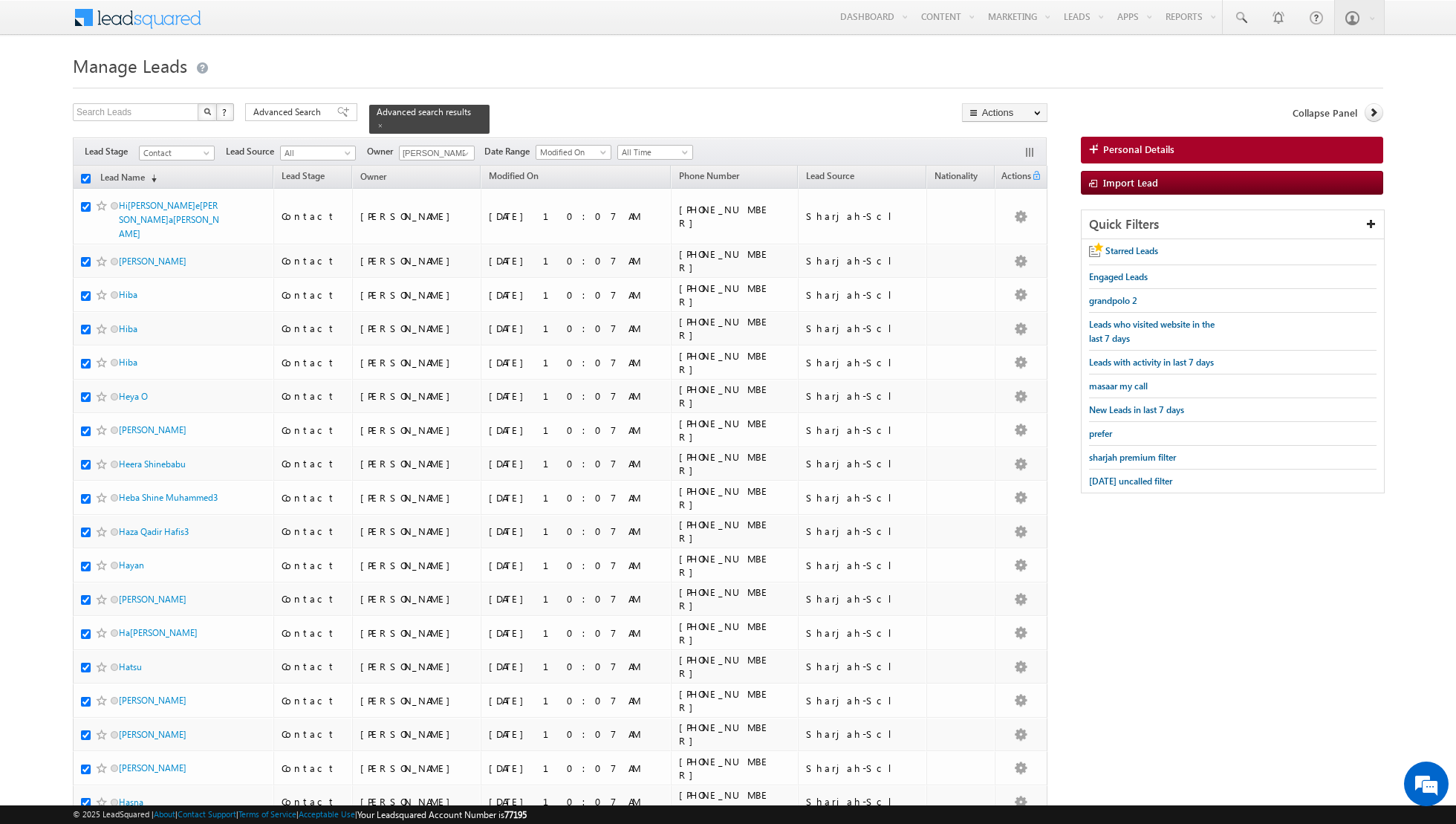
checkbox input "true"
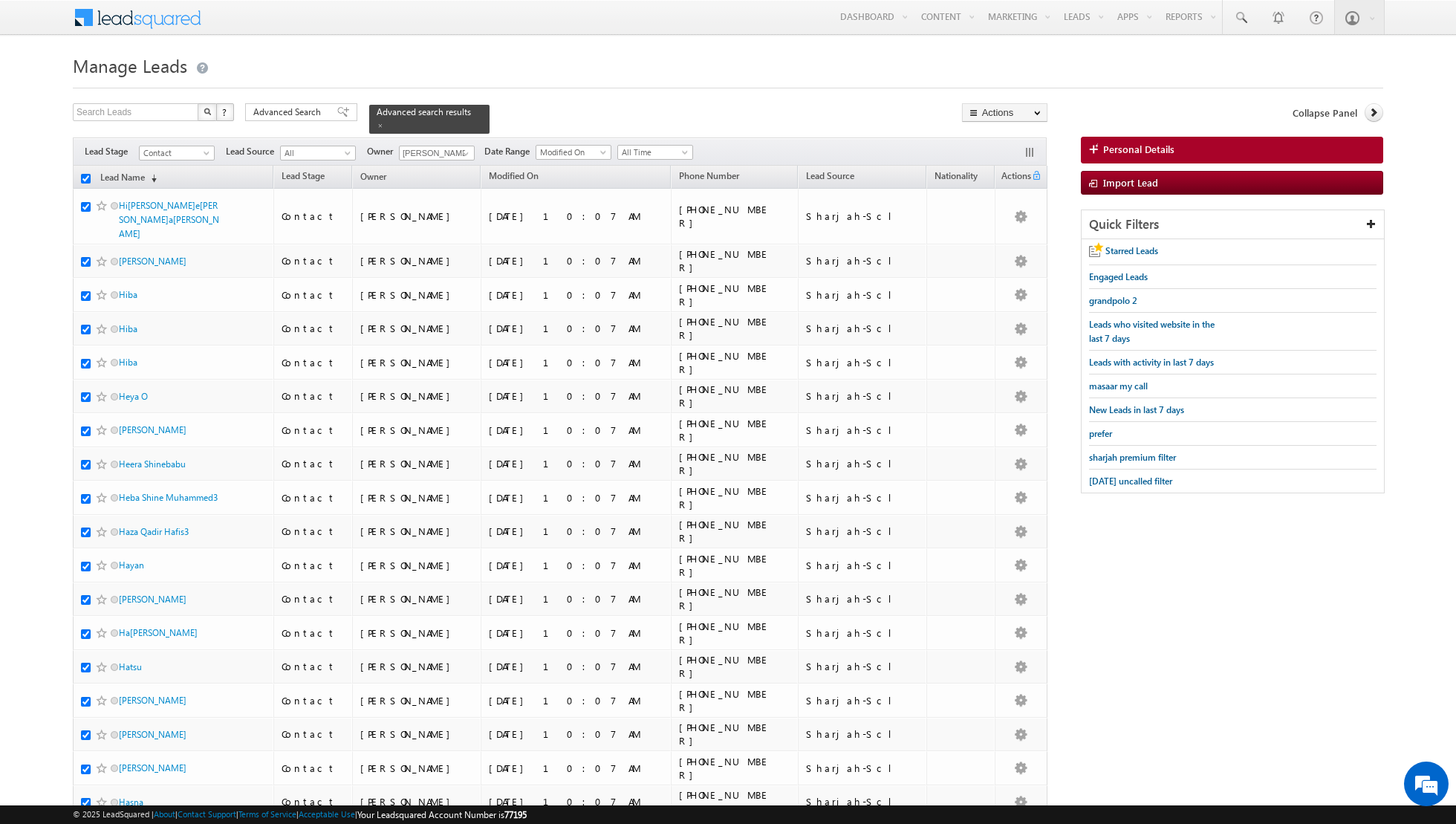
checkbox input "true"
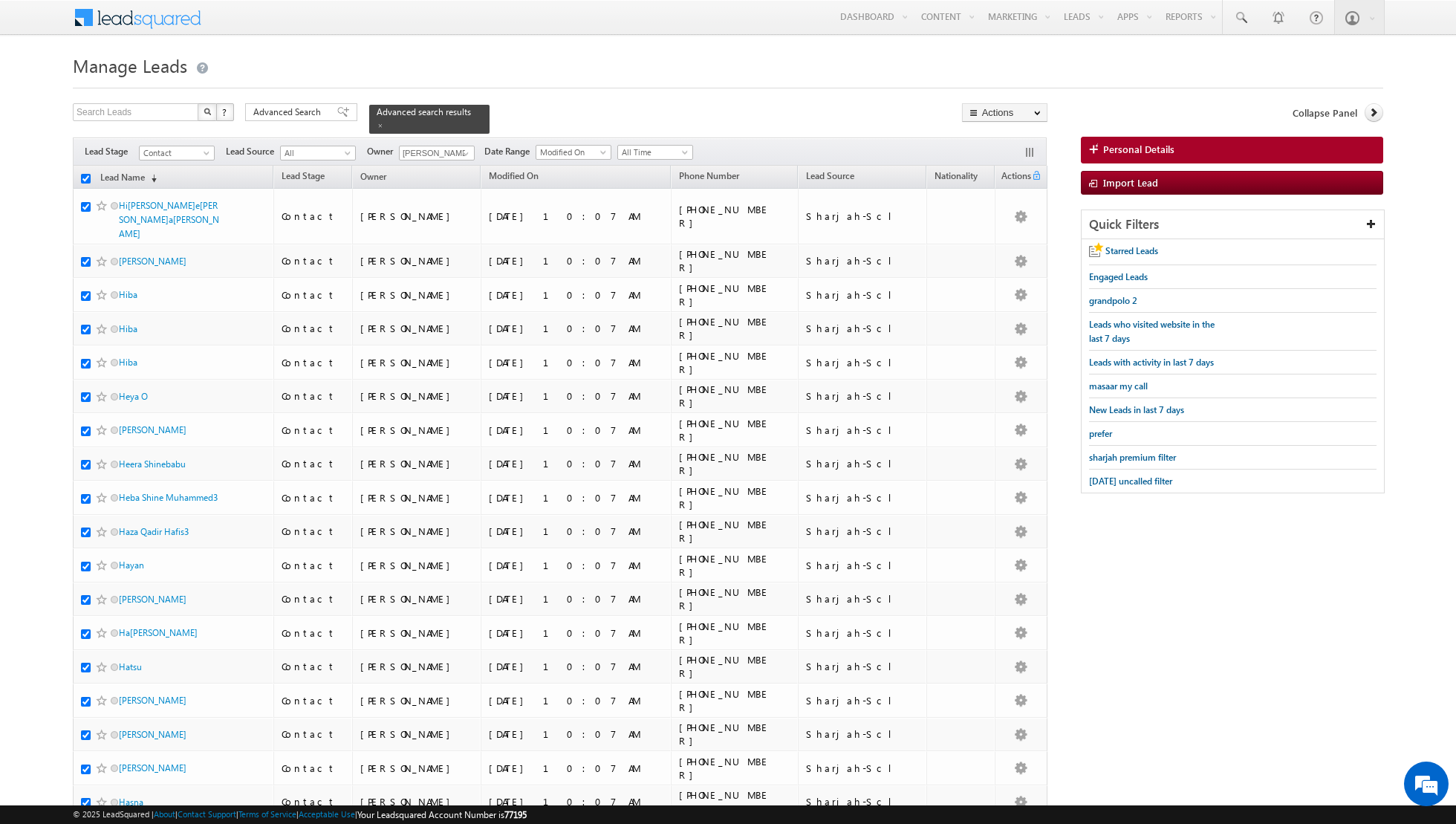
checkbox input "true"
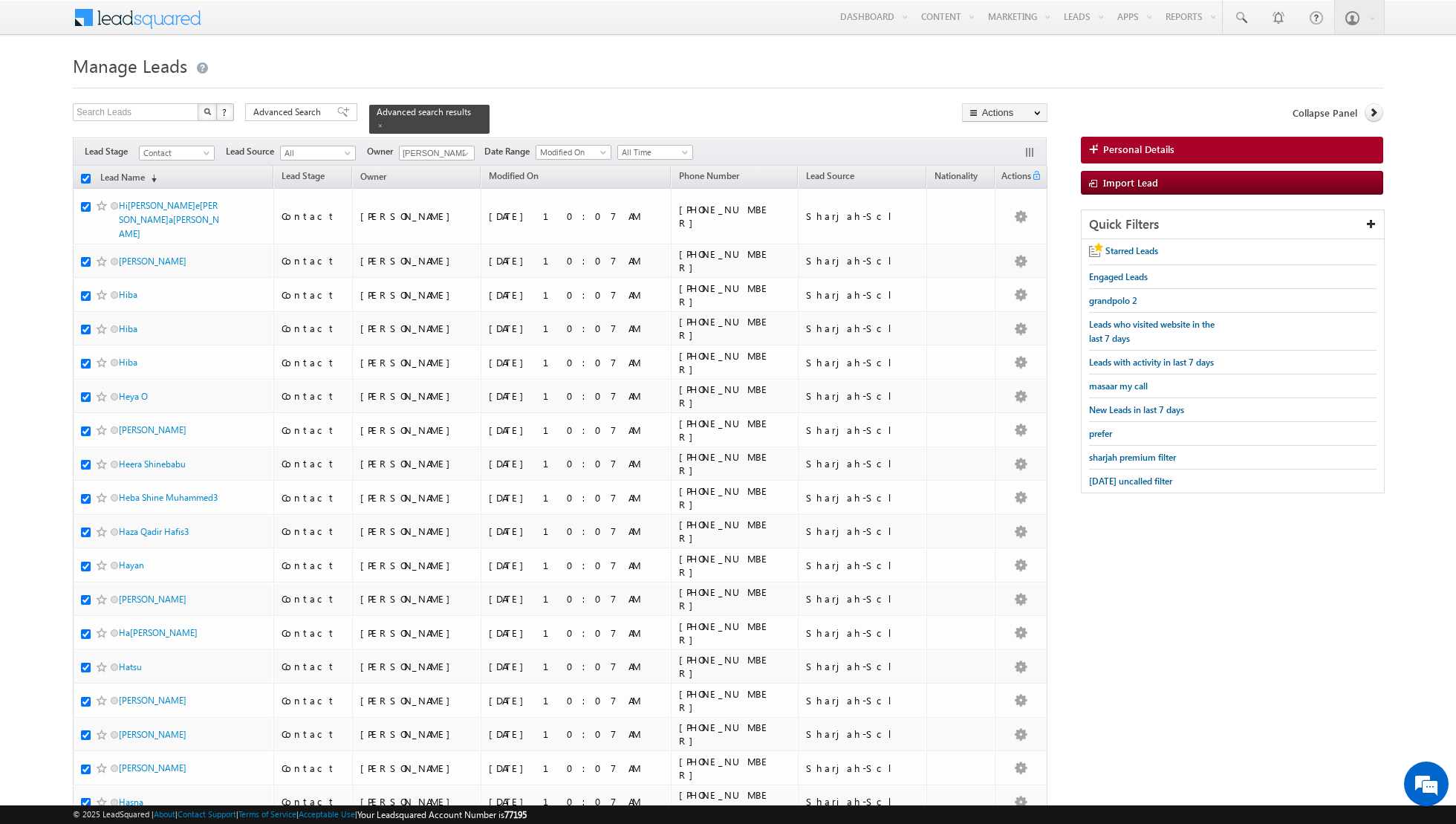
checkbox input "true"
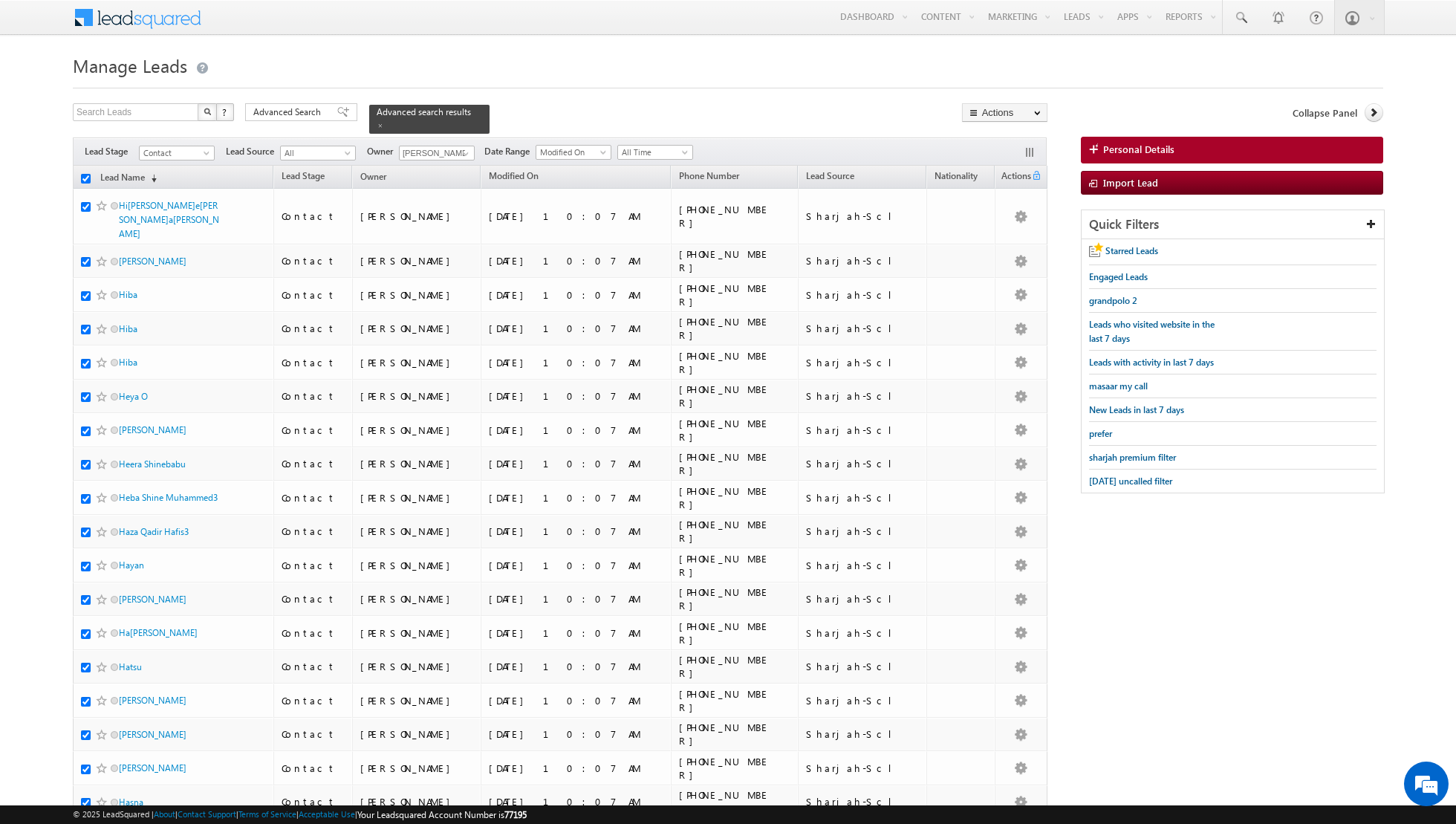
checkbox input "true"
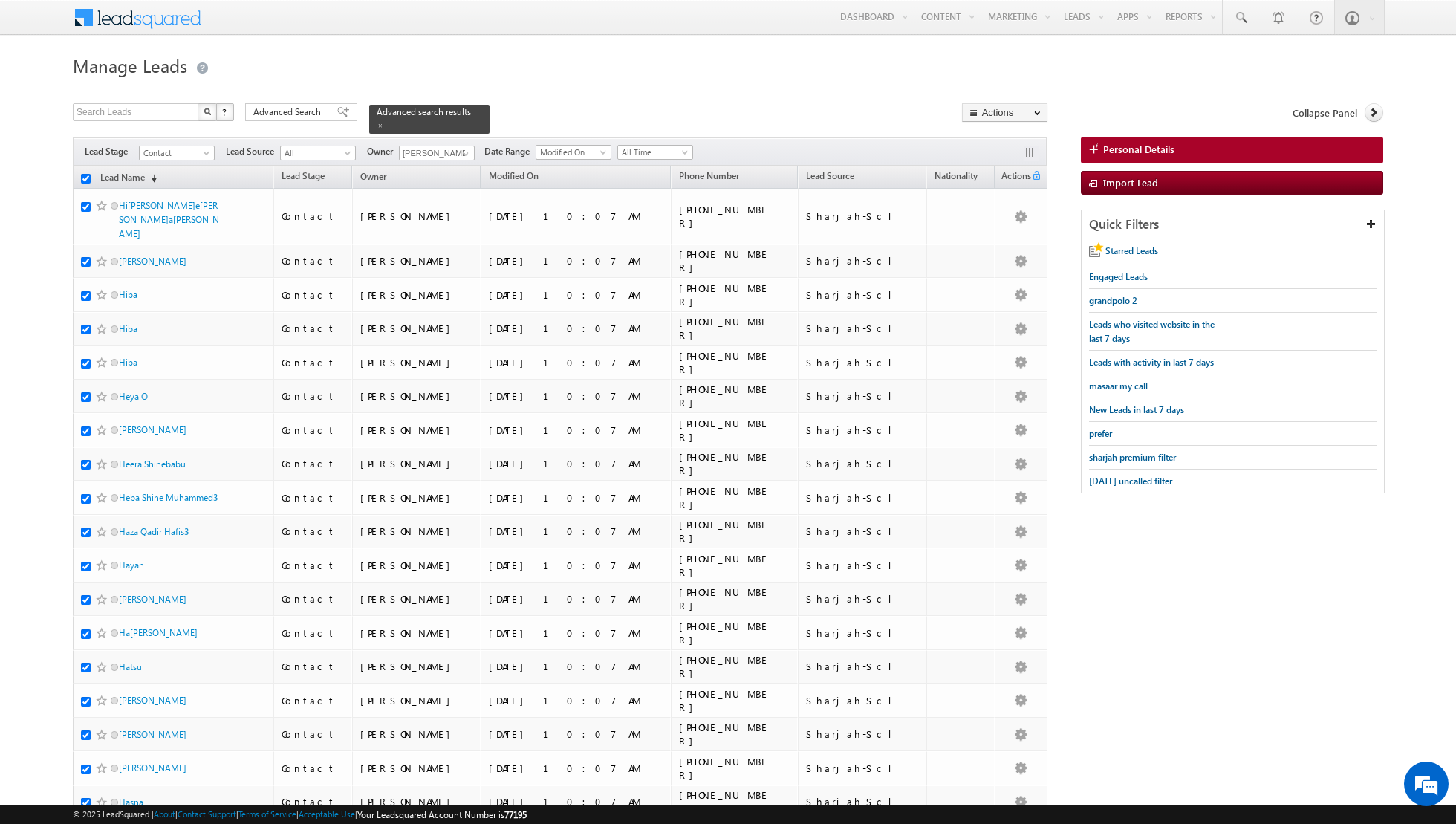
checkbox input "true"
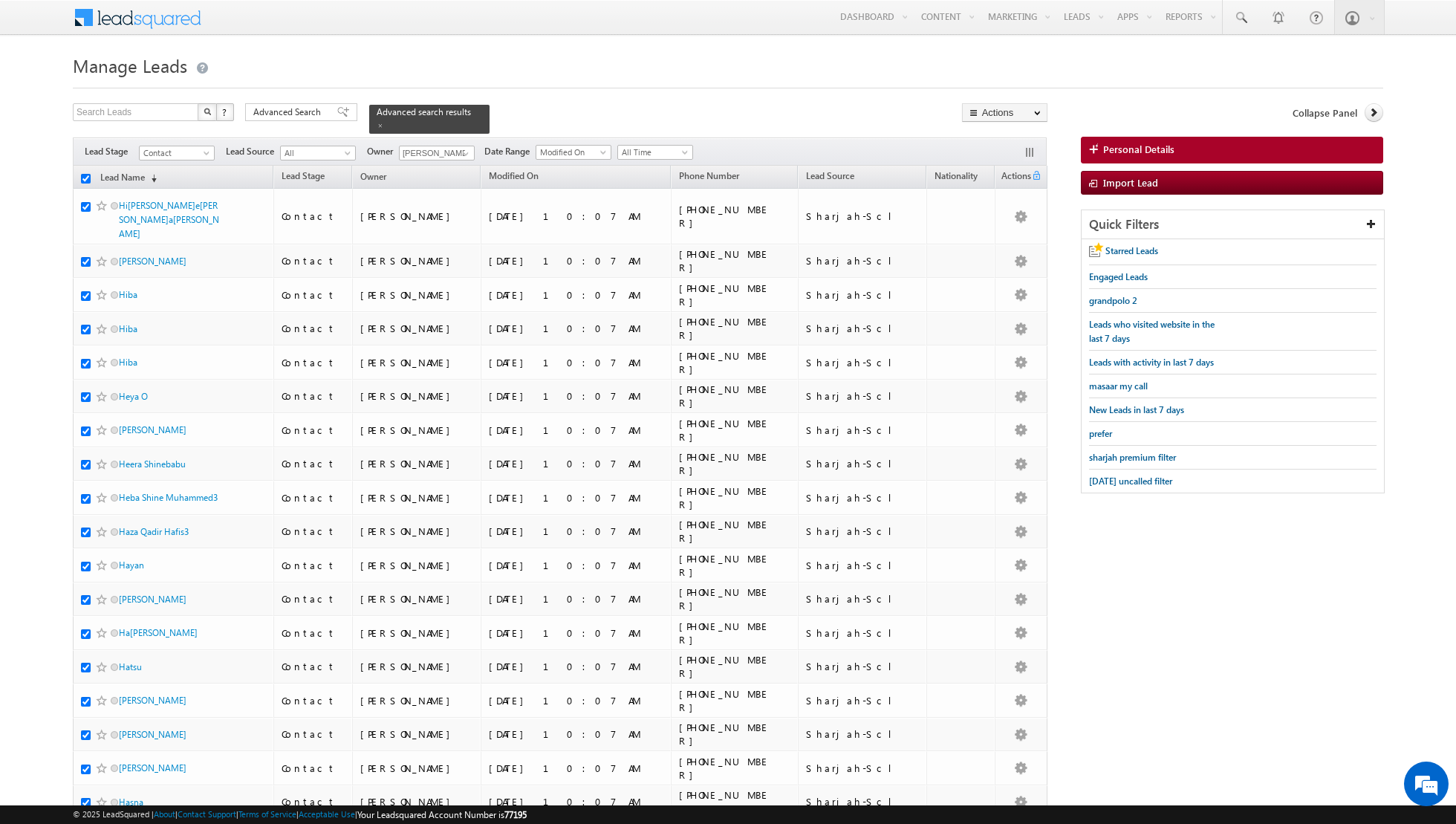
checkbox input "true"
click at [984, 241] on link "Change Owner" at bounding box center [1004, 240] width 84 height 17
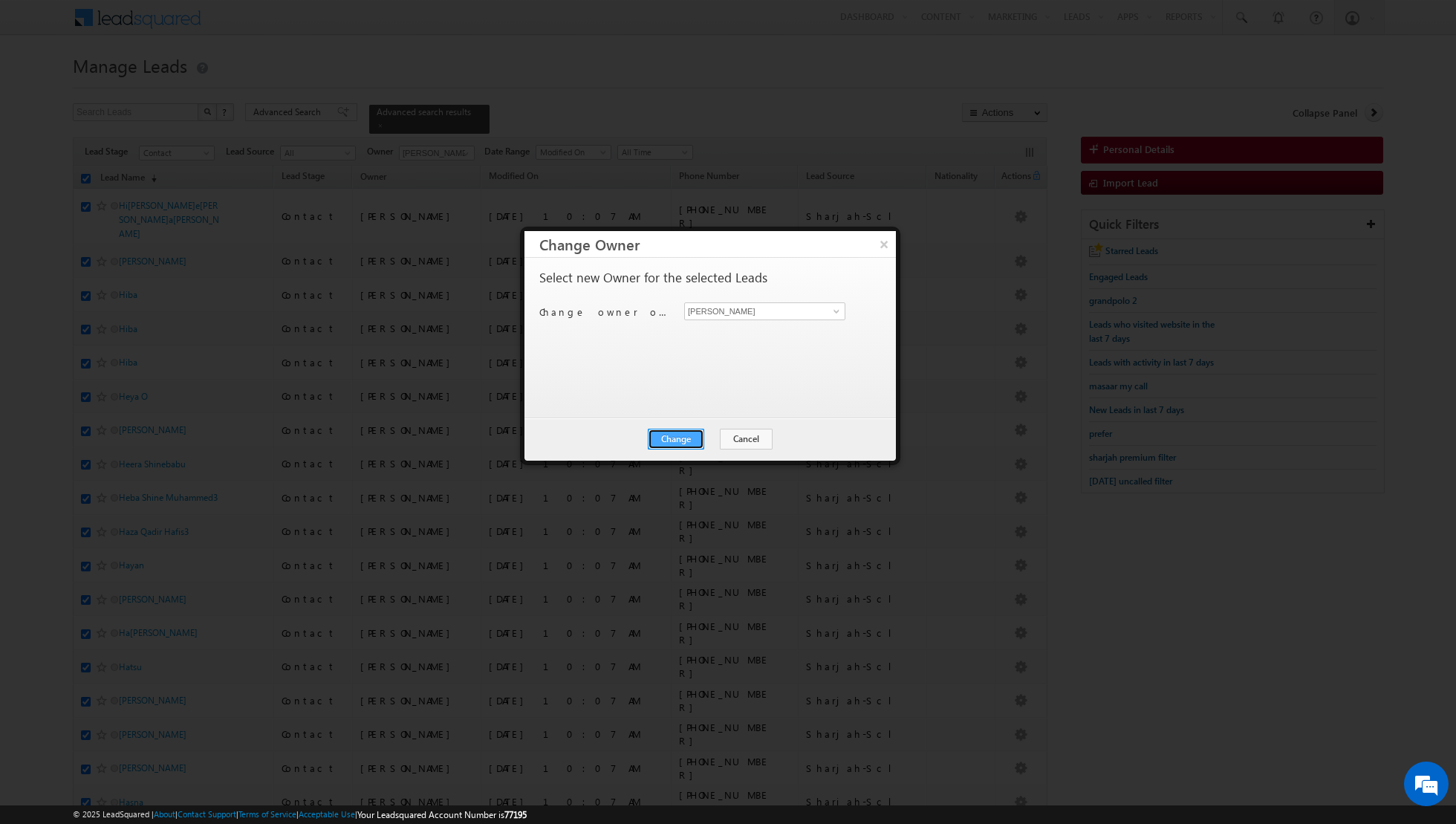
click at [689, 430] on button "Change" at bounding box center [676, 438] width 56 height 21
click at [713, 432] on button "Close" at bounding box center [712, 438] width 47 height 21
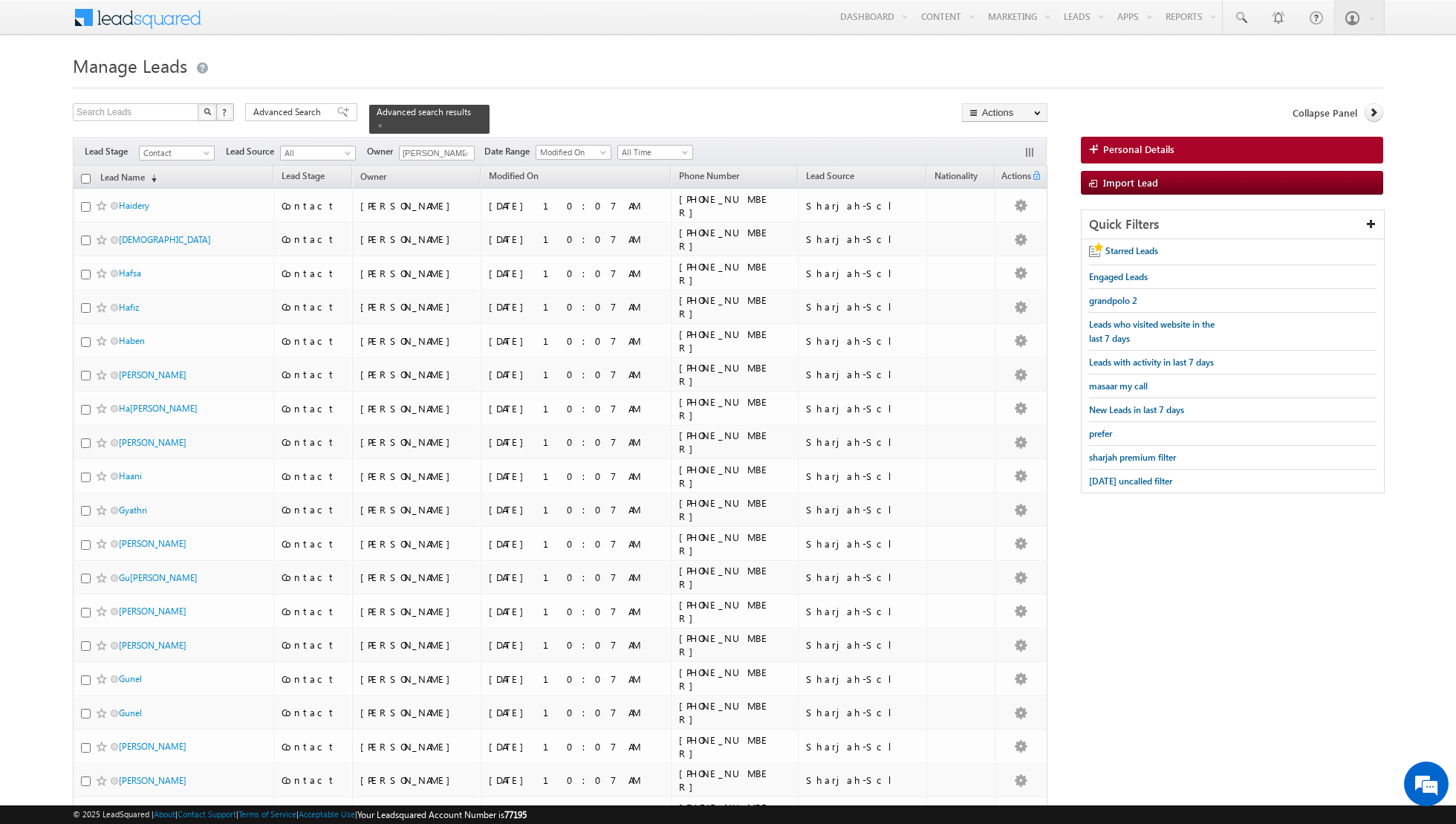
click at [81, 173] on input "checkbox" at bounding box center [85, 178] width 10 height 10
checkbox input "true"
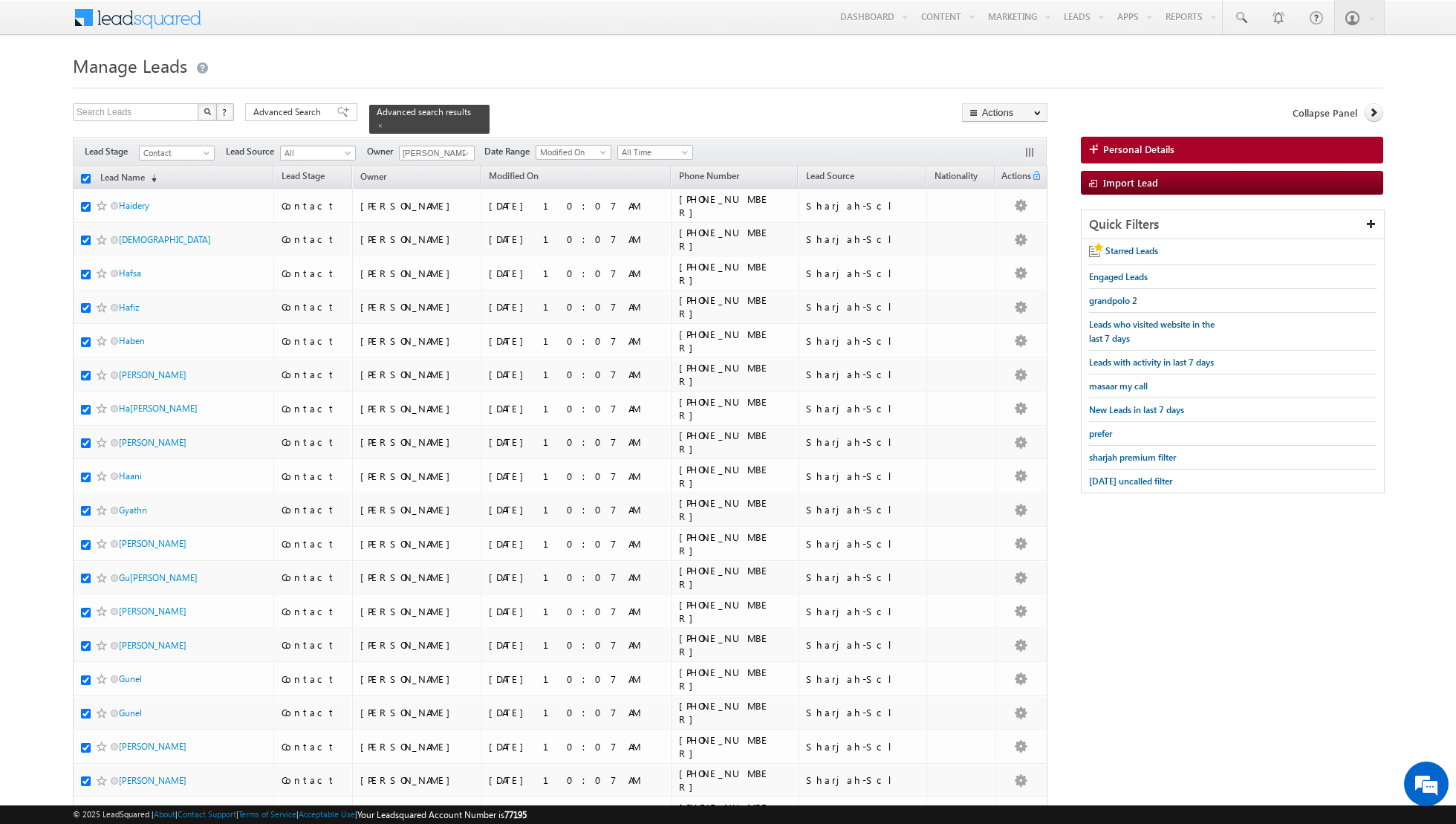
checkbox input "true"
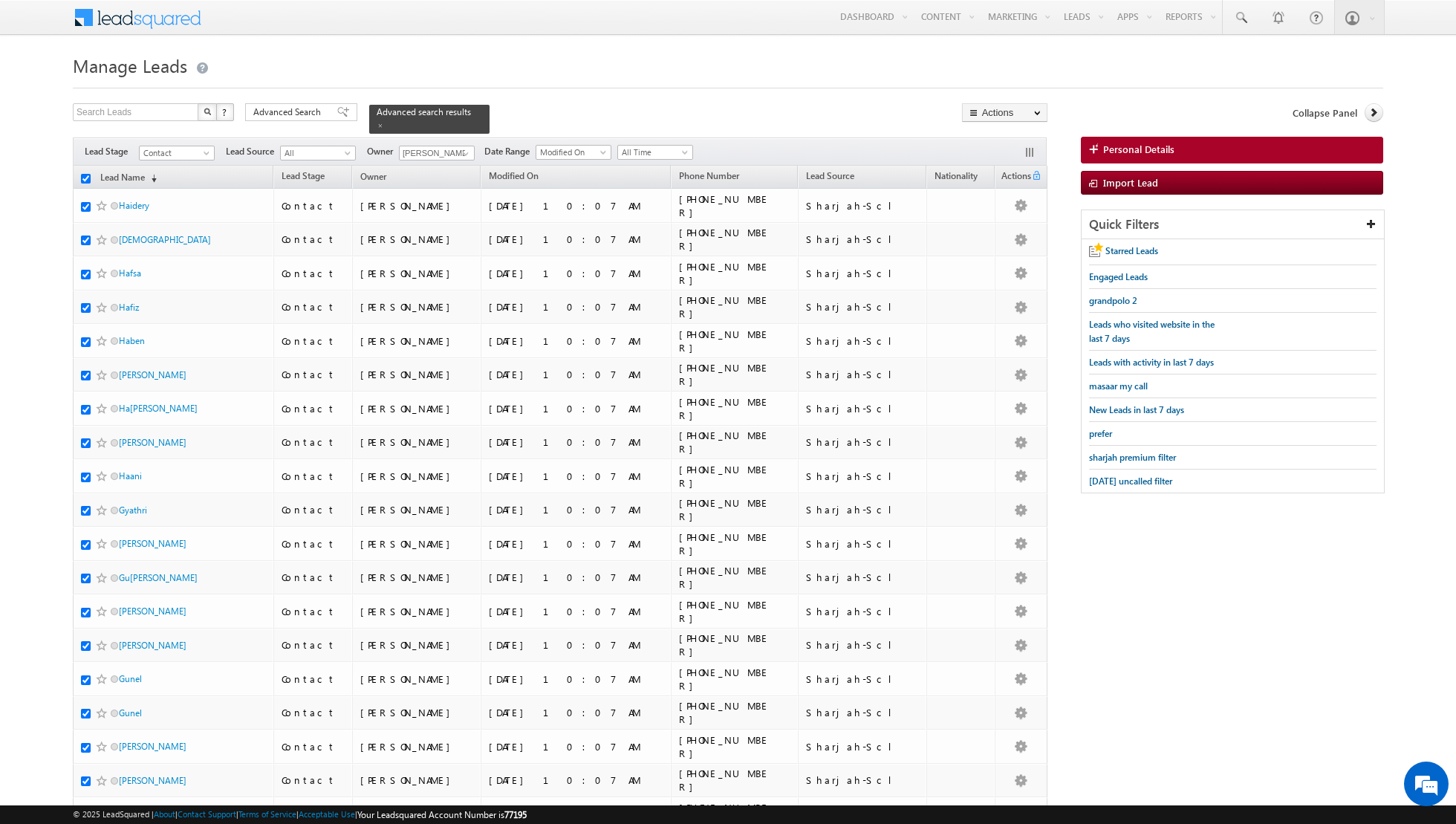
checkbox input "true"
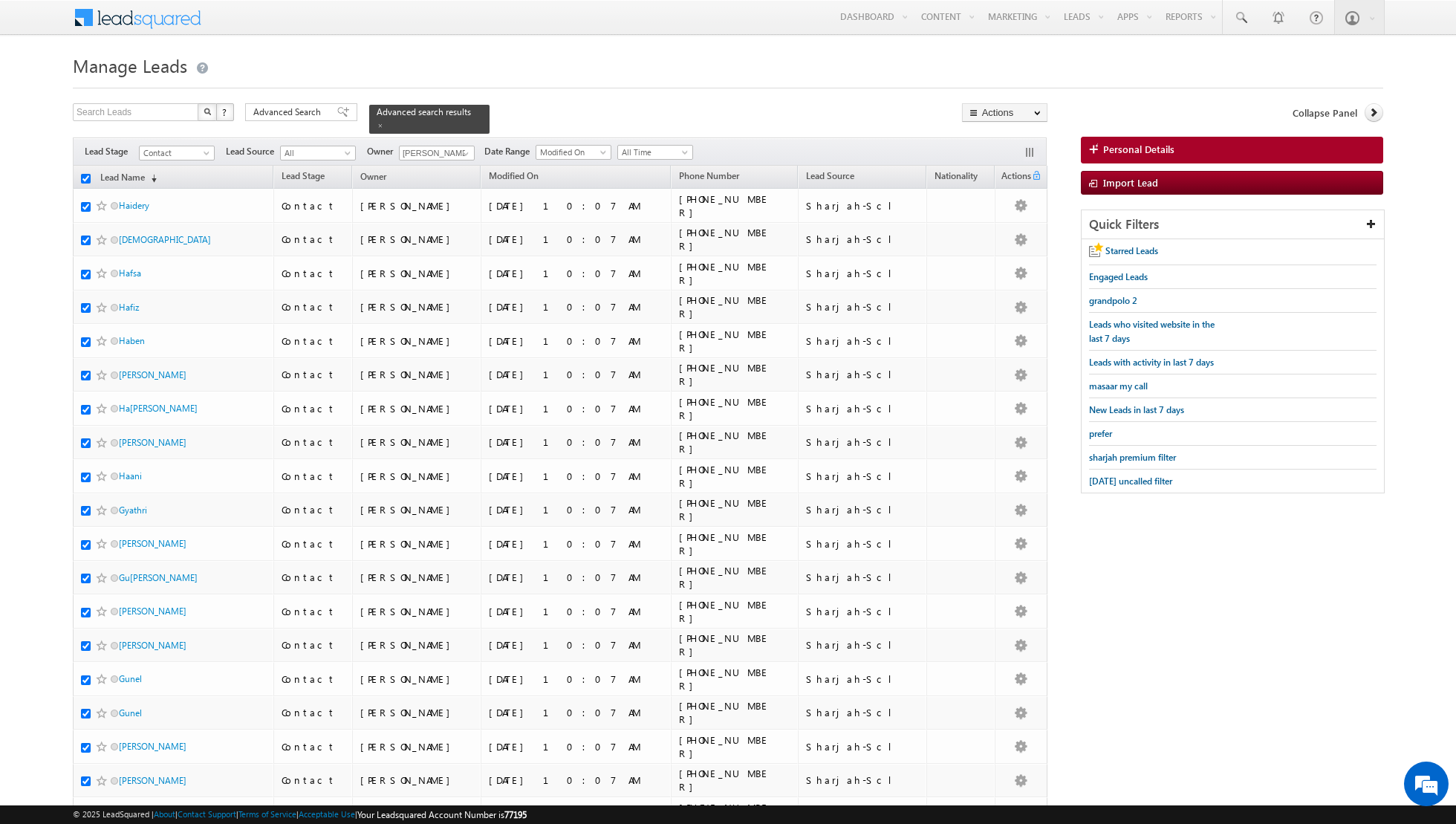
checkbox input "true"
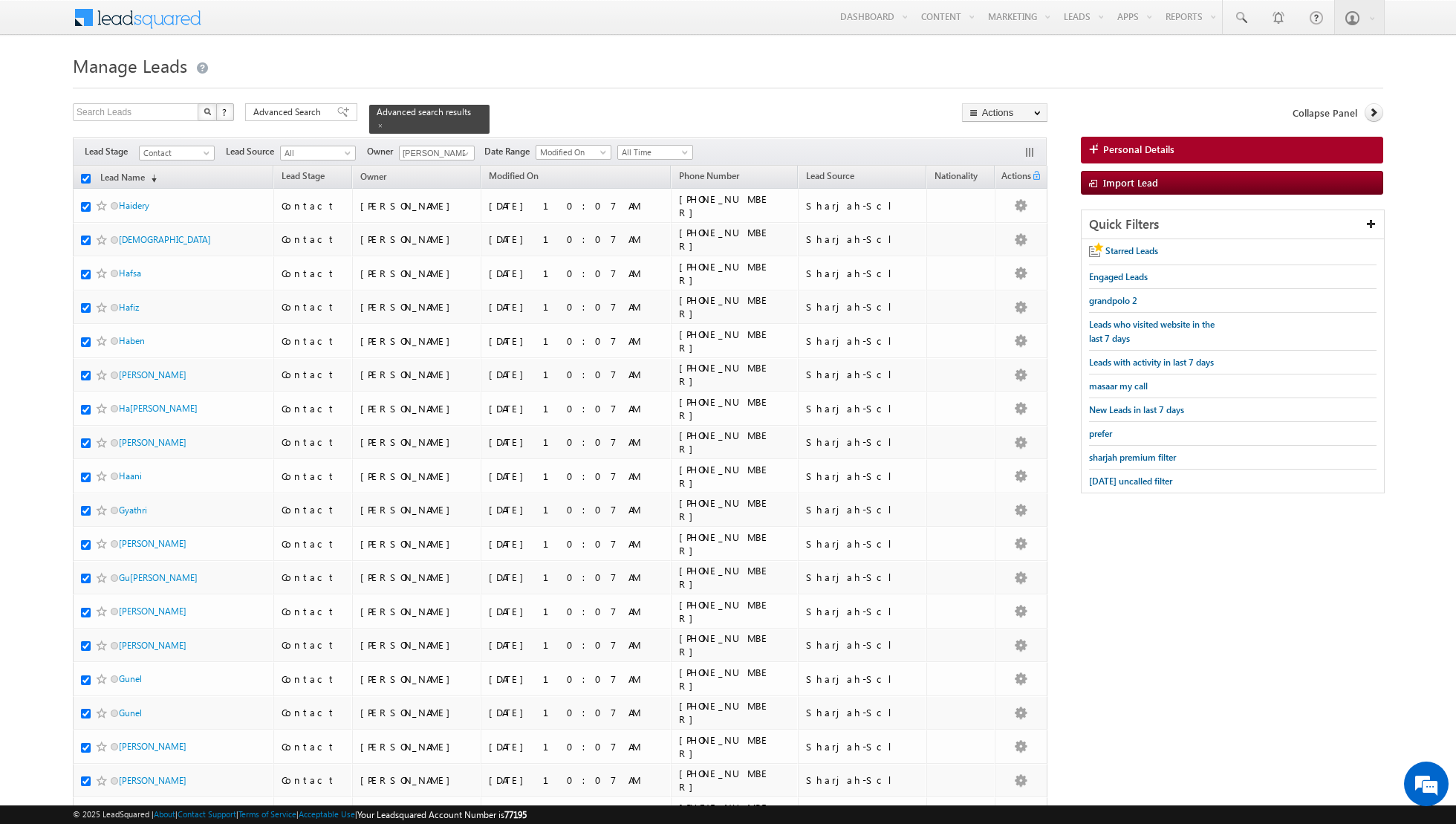
checkbox input "true"
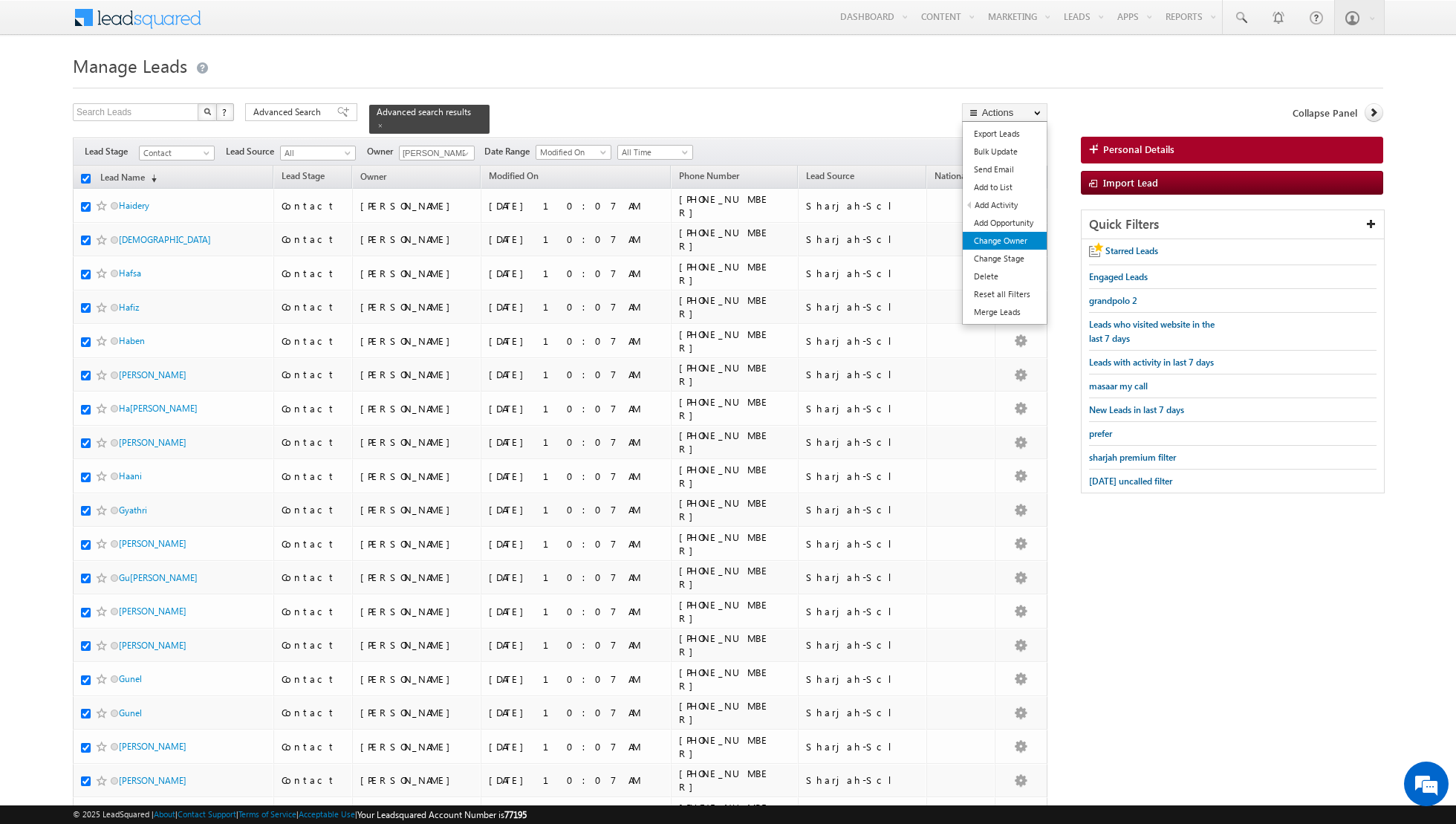
click at [990, 241] on link "Change Owner" at bounding box center [1004, 240] width 84 height 17
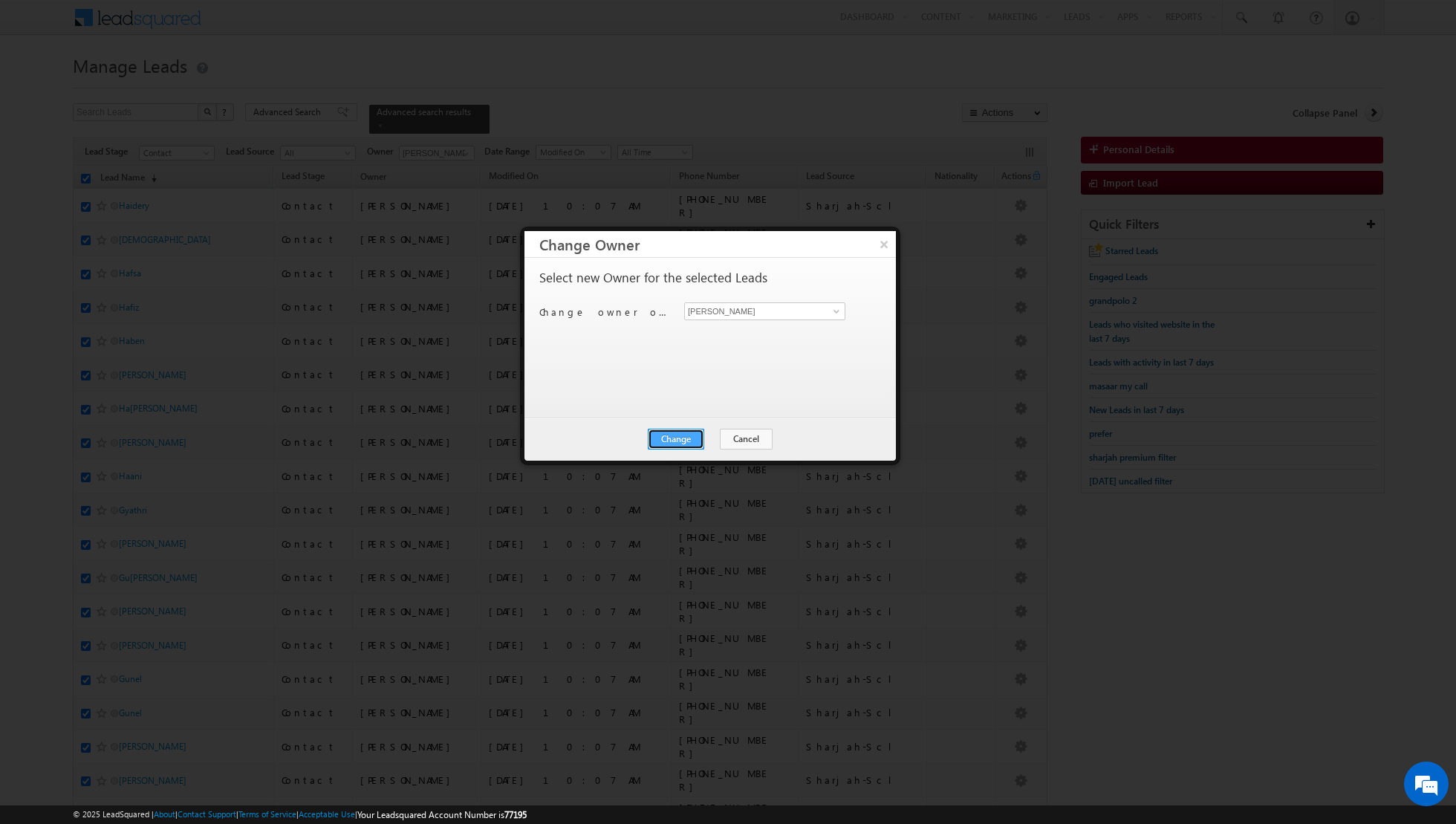
click at [678, 442] on button "Change" at bounding box center [676, 438] width 56 height 21
click at [721, 435] on button "Close" at bounding box center [712, 438] width 47 height 21
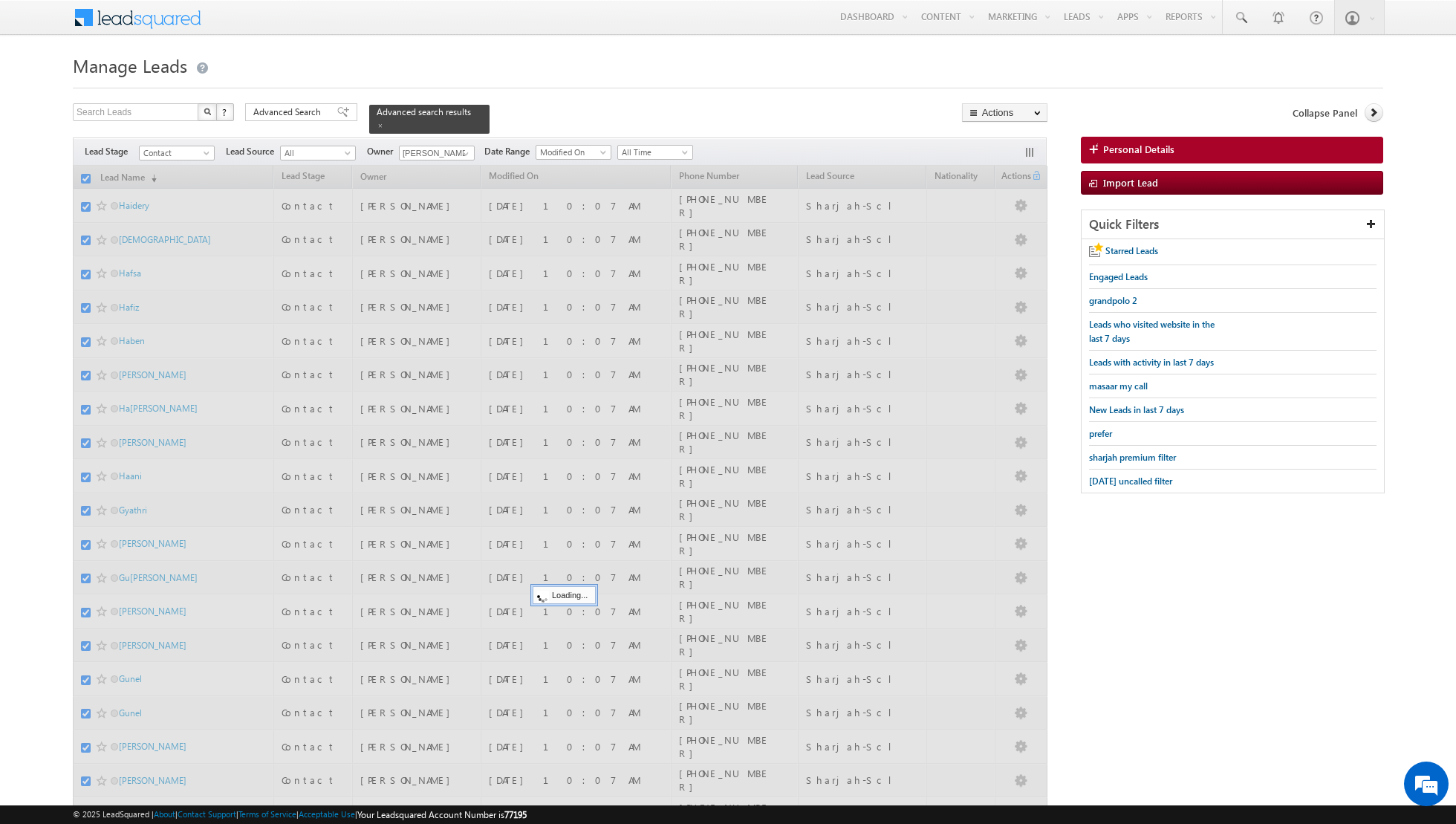
checkbox input "false"
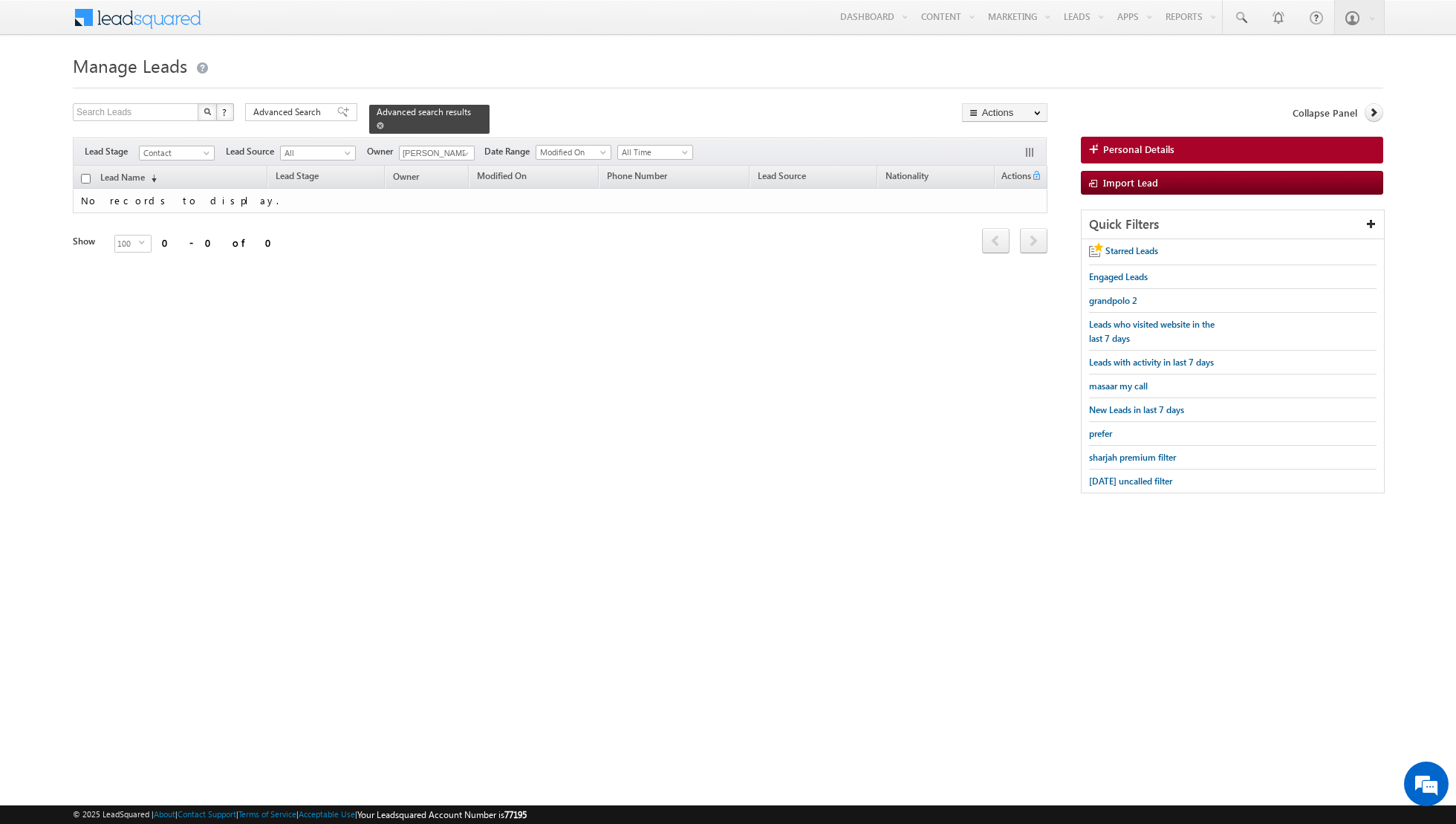
click at [377, 126] on span at bounding box center [380, 126] width 8 height 8
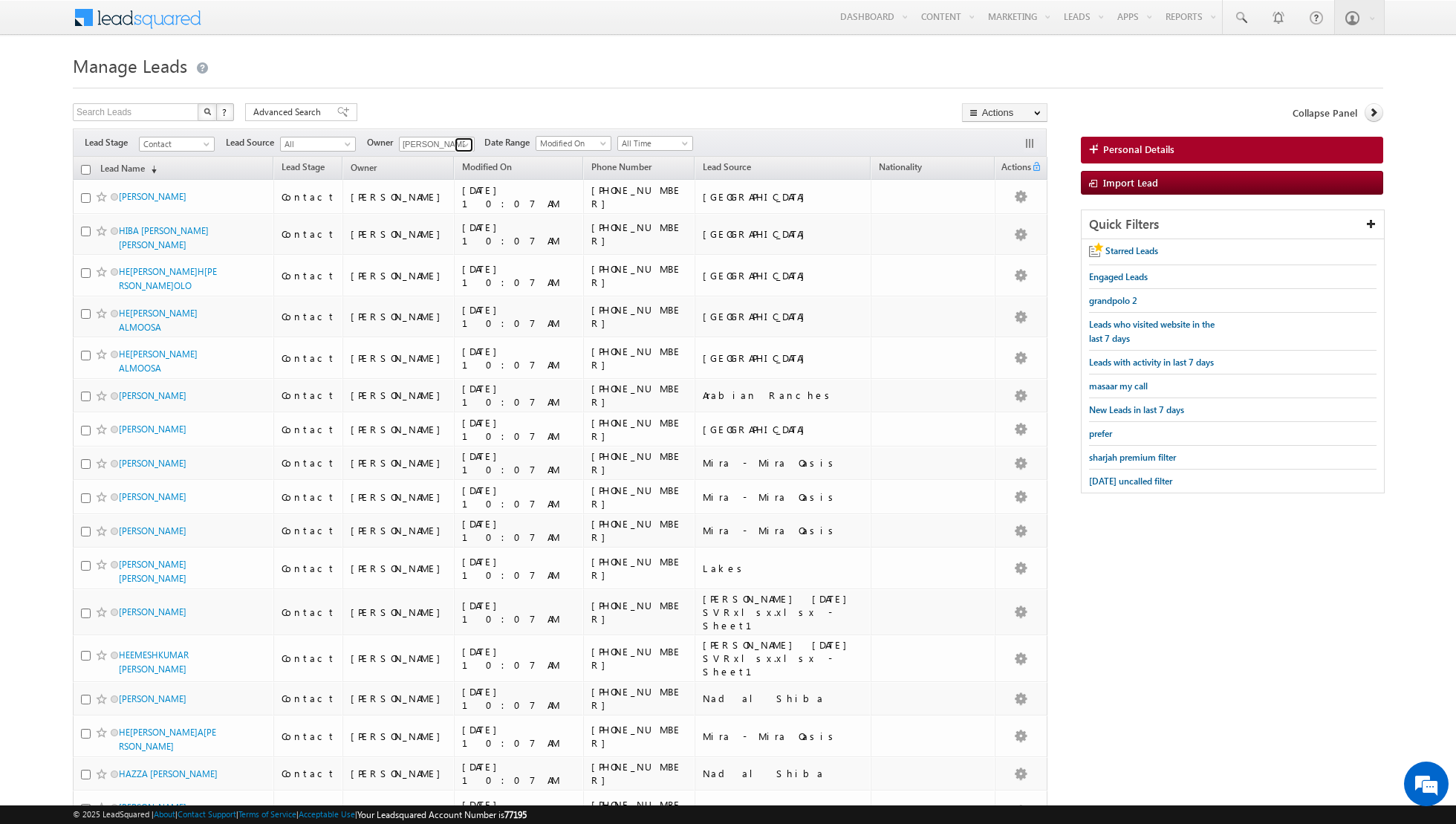
click at [463, 146] on span at bounding box center [466, 145] width 12 height 12
click at [455, 159] on link "[PERSON_NAME] [EMAIL_ADDRESS][PERSON_NAME][DOMAIN_NAME]" at bounding box center [472, 164] width 148 height 28
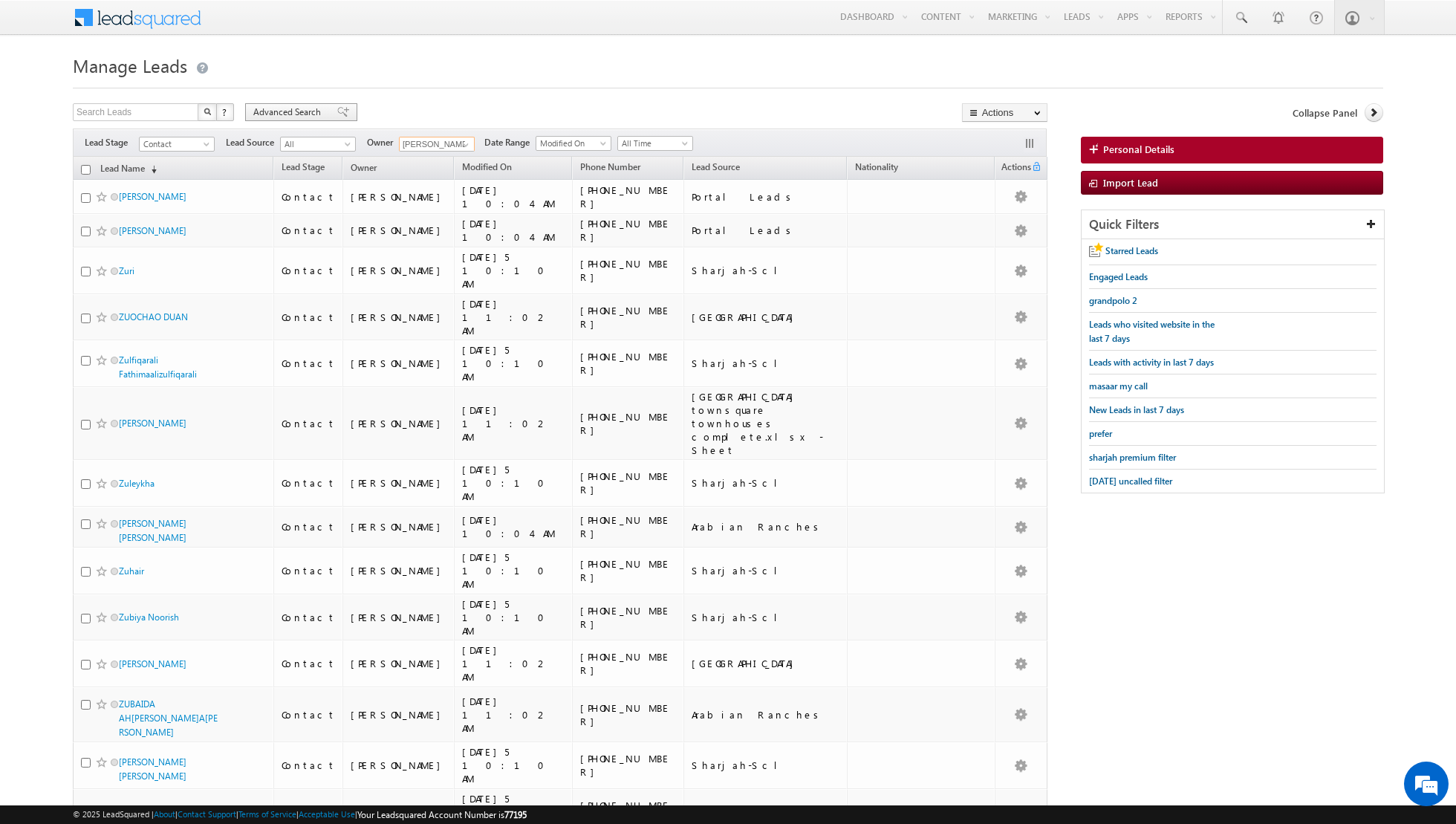
type input "[PERSON_NAME]"
click at [326, 110] on div "Advanced Search" at bounding box center [300, 112] width 112 height 17
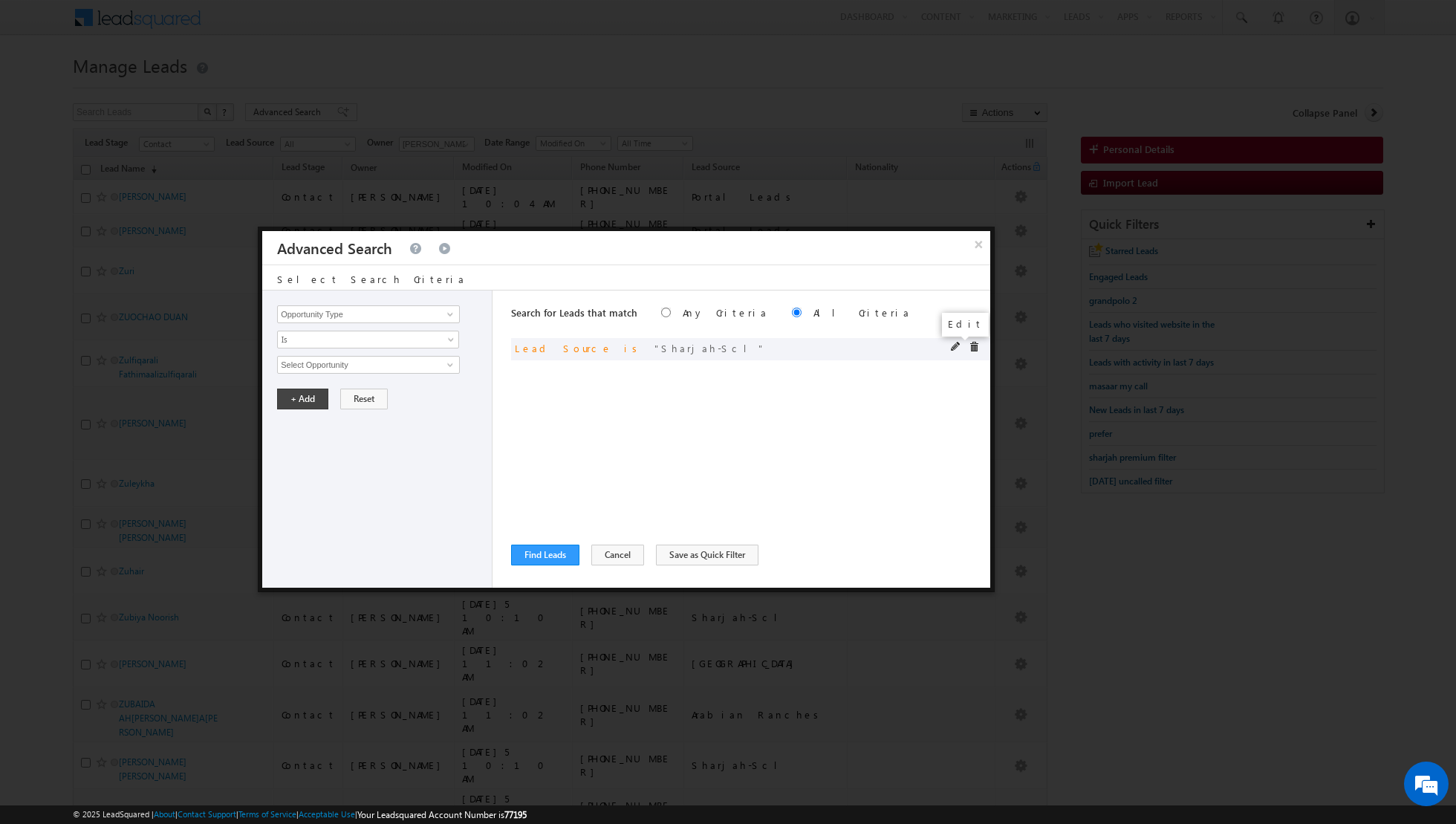
click at [958, 345] on span at bounding box center [956, 347] width 11 height 11
click at [447, 339] on span at bounding box center [453, 342] width 12 height 12
click at [395, 364] on link "Is Not" at bounding box center [368, 370] width 181 height 14
click at [314, 393] on button "+ Add" at bounding box center [302, 399] width 51 height 21
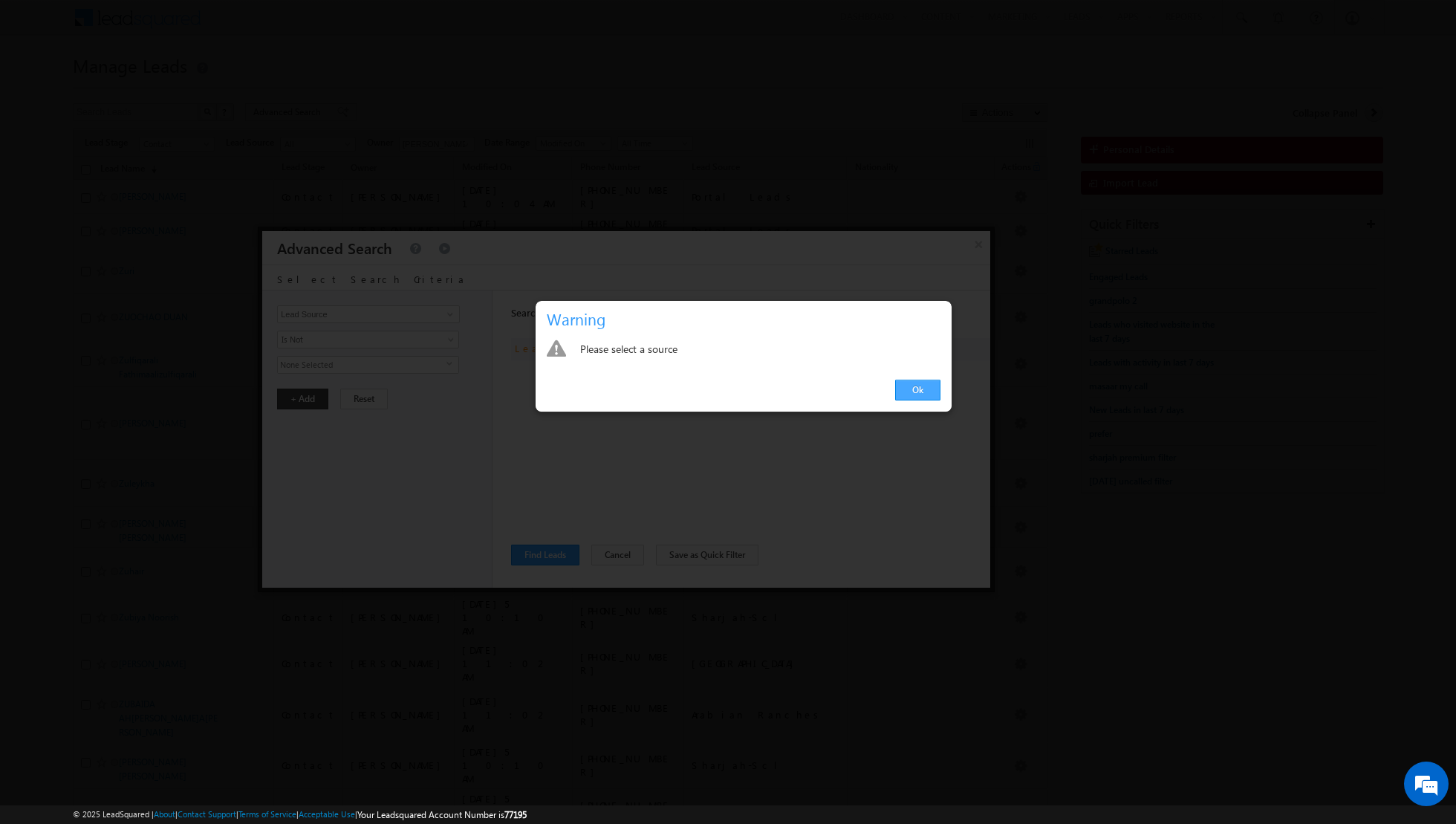
click at [917, 394] on link "Ok" at bounding box center [918, 390] width 46 height 21
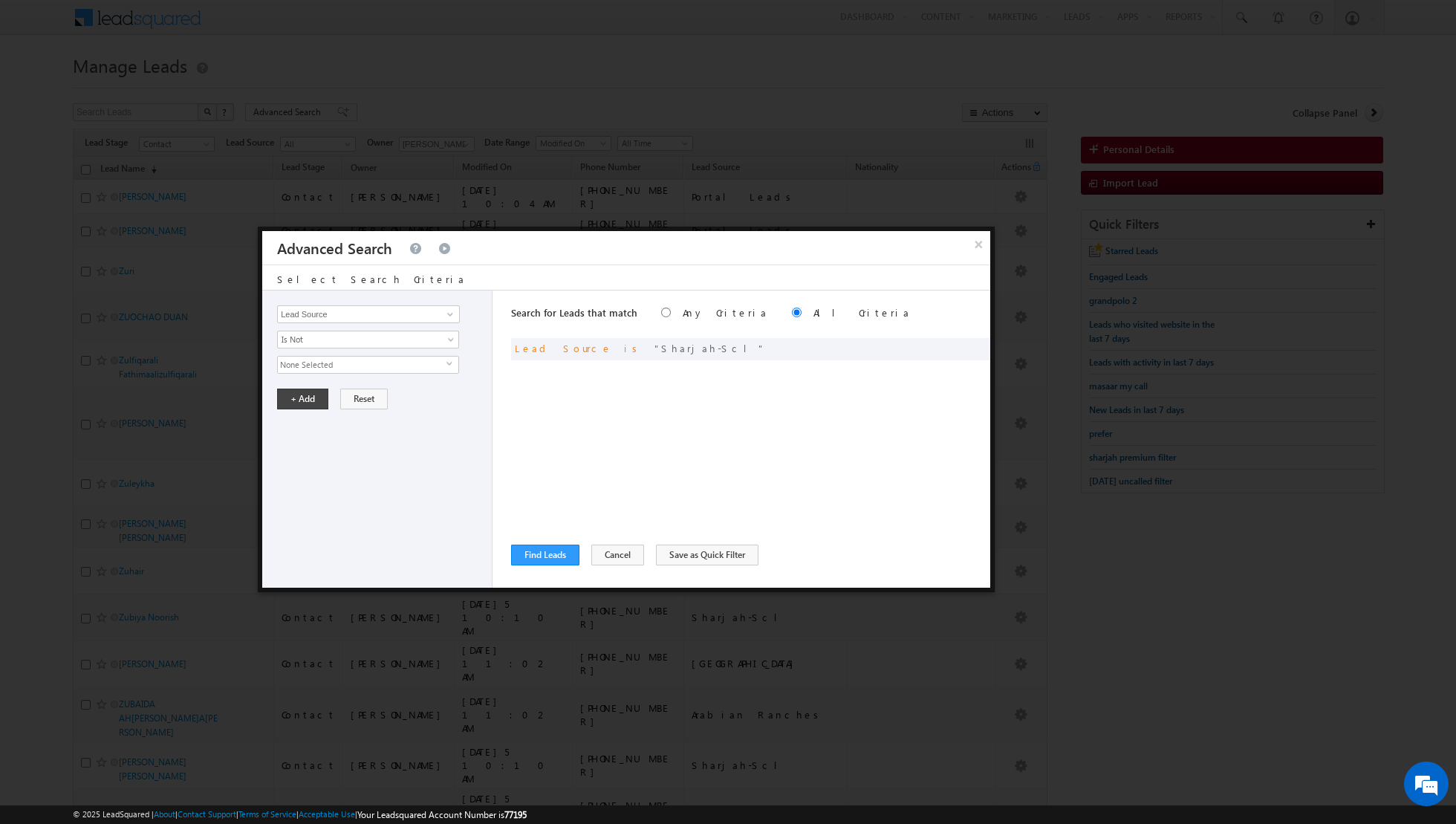
click at [443, 366] on span "None Selected" at bounding box center [362, 364] width 169 height 16
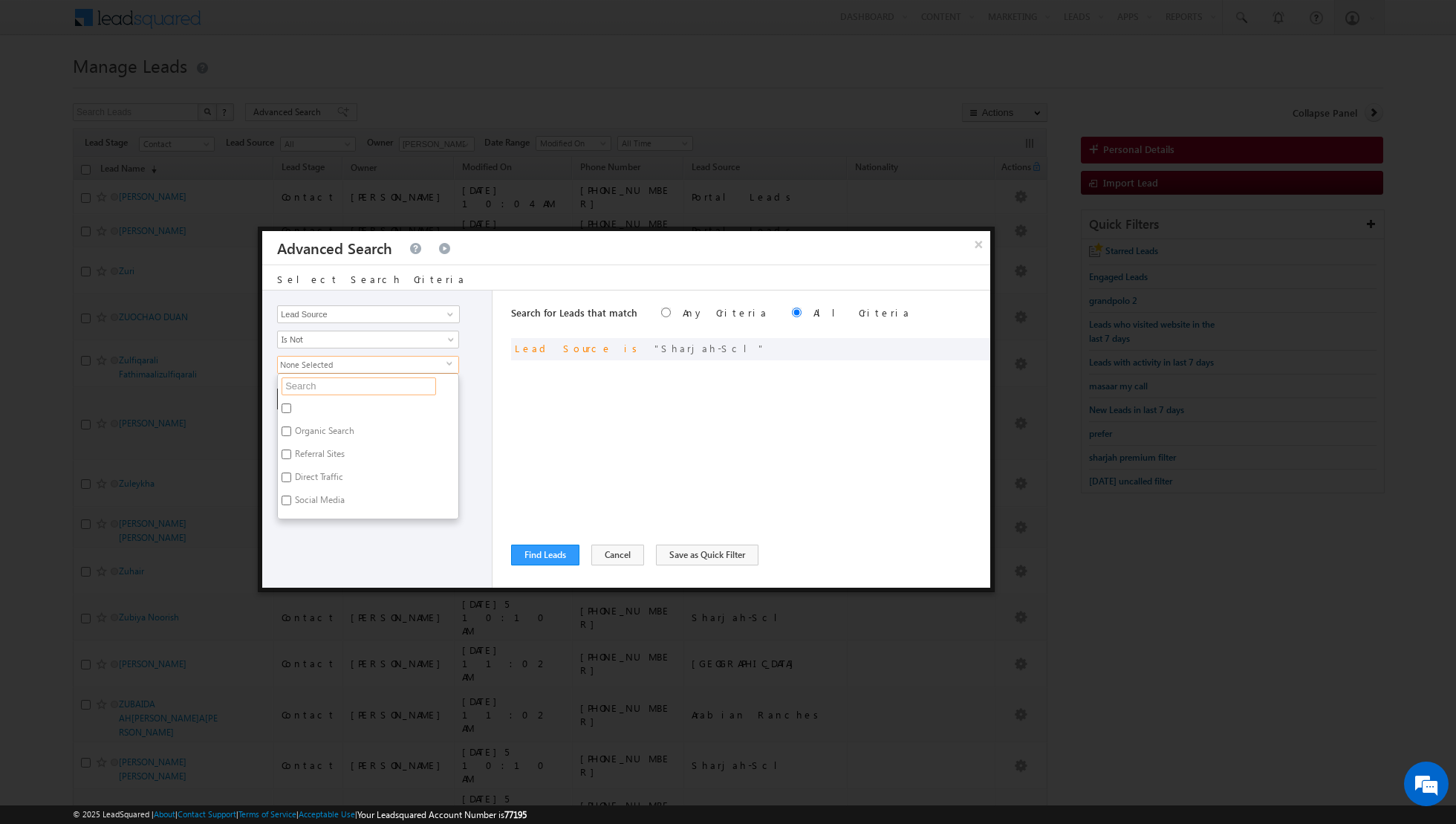
click at [390, 388] on input "text" at bounding box center [358, 386] width 154 height 17
type input "sha"
click at [335, 406] on label "Sharjah-Scl" at bounding box center [316, 410] width 76 height 23
click at [291, 406] on input "Sharjah-Scl" at bounding box center [286, 408] width 10 height 10
checkbox input "true"
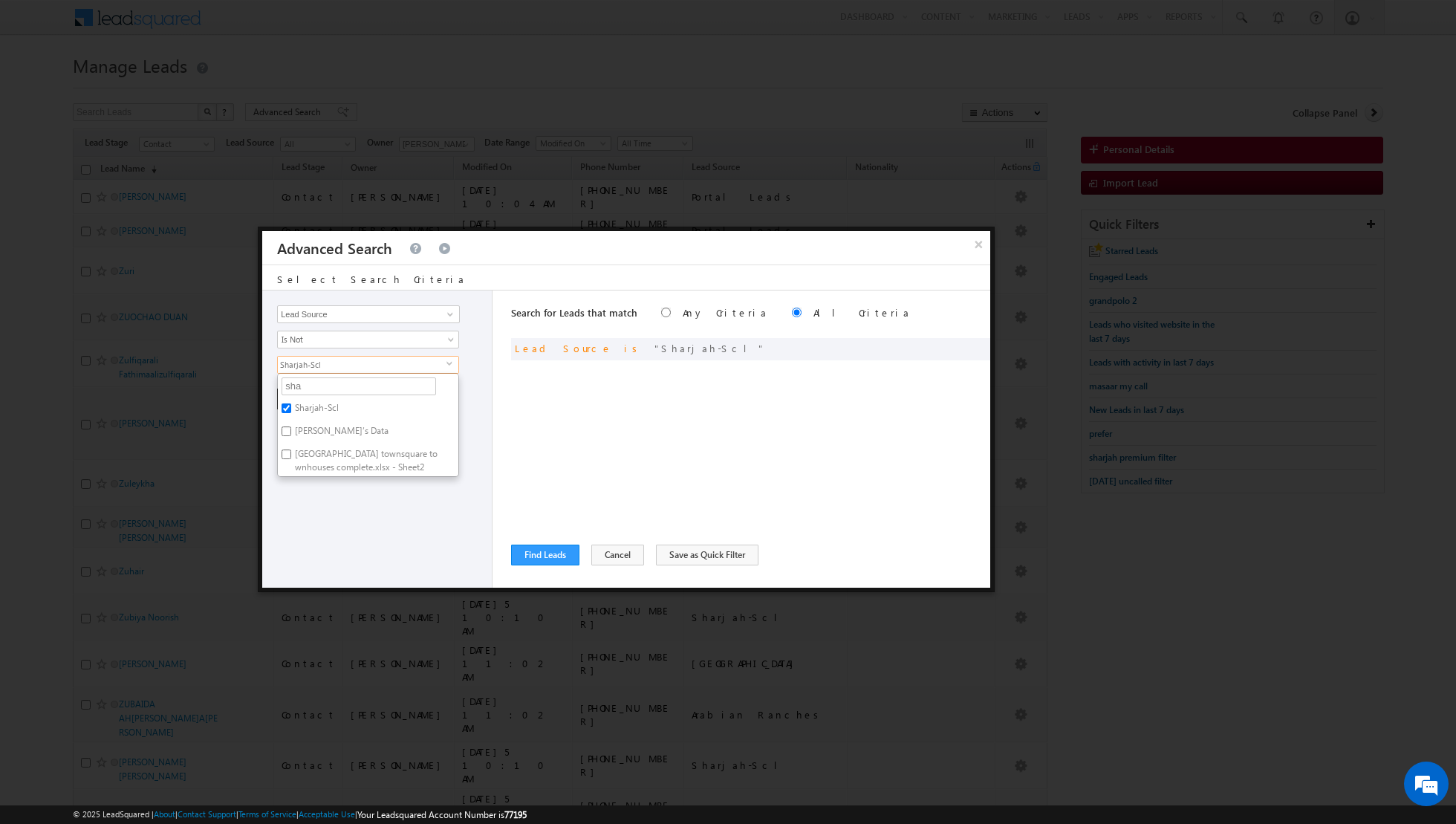
click at [354, 498] on div "Opportunity Type Lead Activity Task Sales Group Prospect Id Address 1 Address 2…" at bounding box center [377, 439] width 230 height 297
click at [306, 398] on button "+ Add" at bounding box center [302, 399] width 51 height 21
click at [532, 550] on button "Find Leads" at bounding box center [545, 555] width 68 height 21
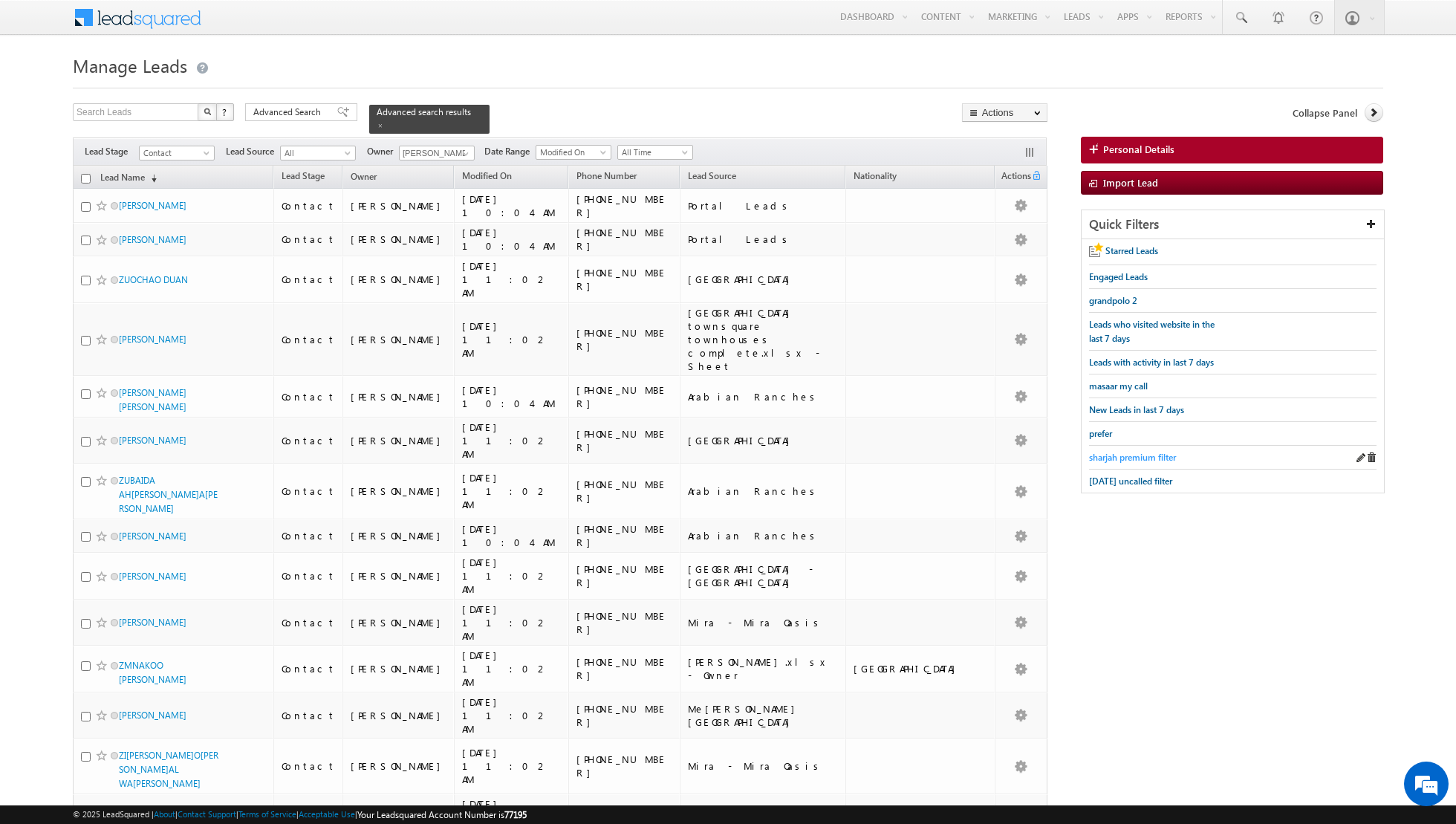
click at [1134, 455] on span "sharjah premium filter" at bounding box center [1132, 457] width 87 height 11
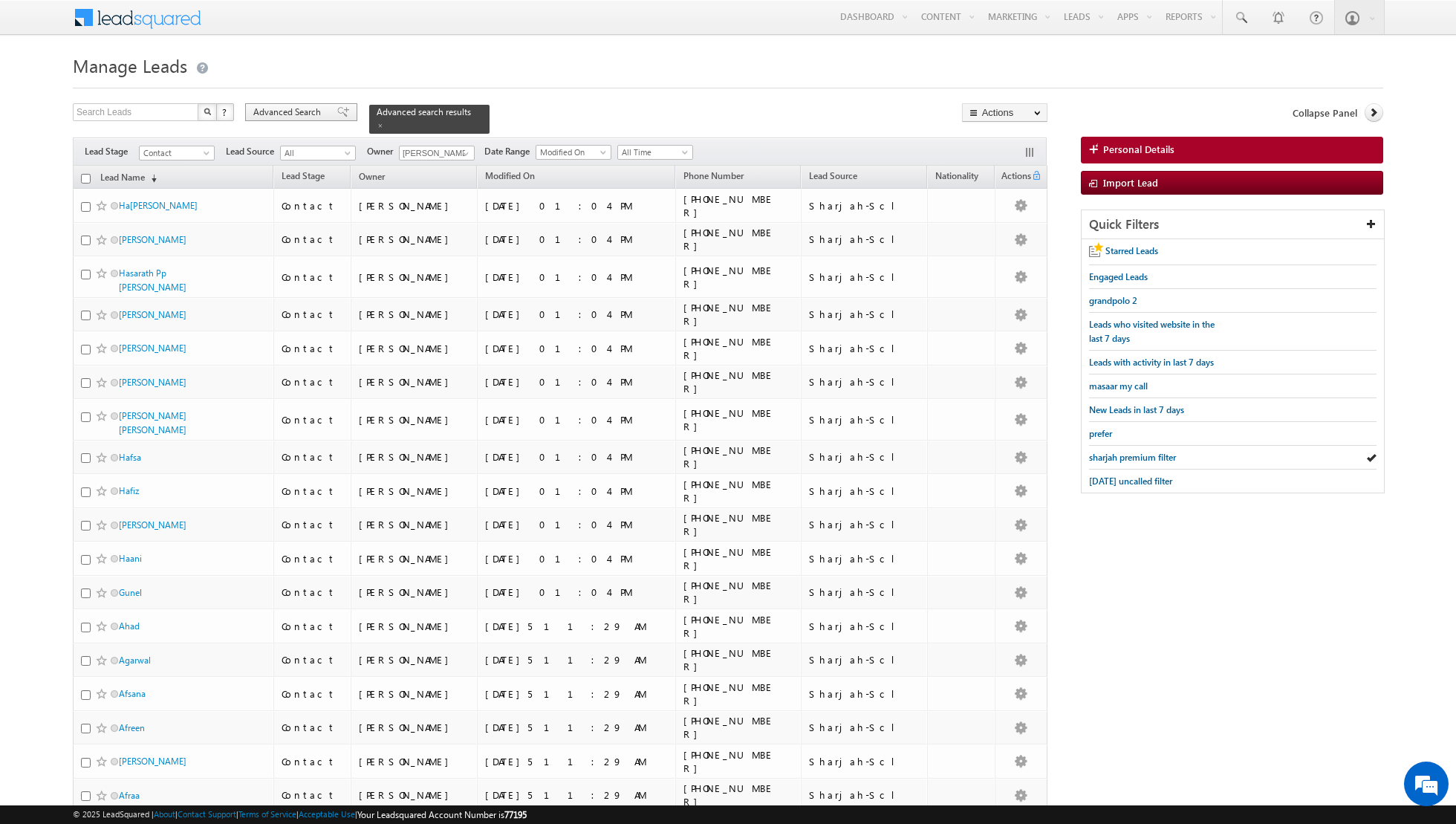
click at [337, 112] on span at bounding box center [343, 113] width 12 height 11
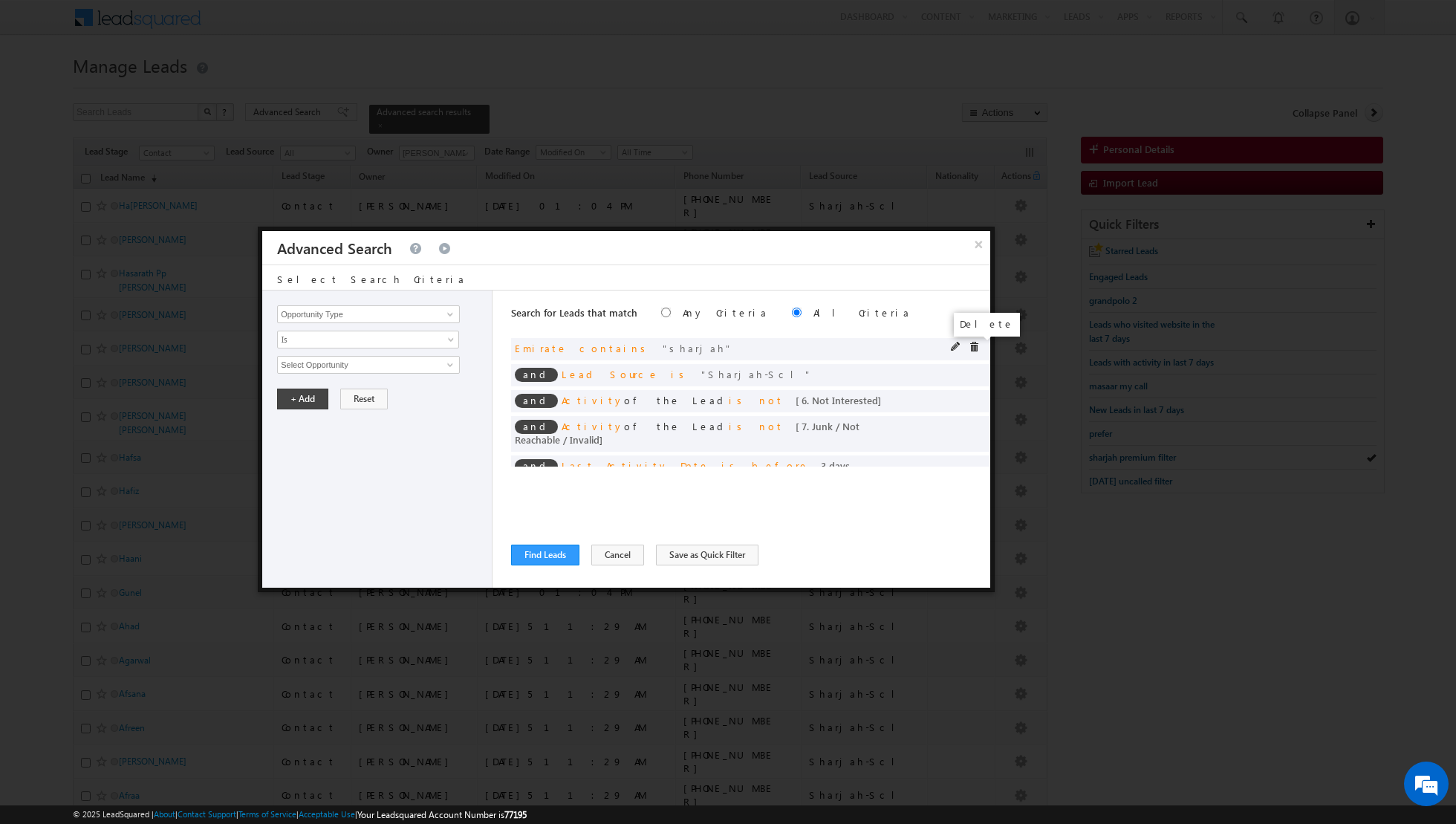
click at [978, 346] on span at bounding box center [974, 347] width 11 height 11
click at [955, 348] on span at bounding box center [956, 347] width 11 height 11
click at [452, 332] on link "Is" at bounding box center [367, 339] width 182 height 17
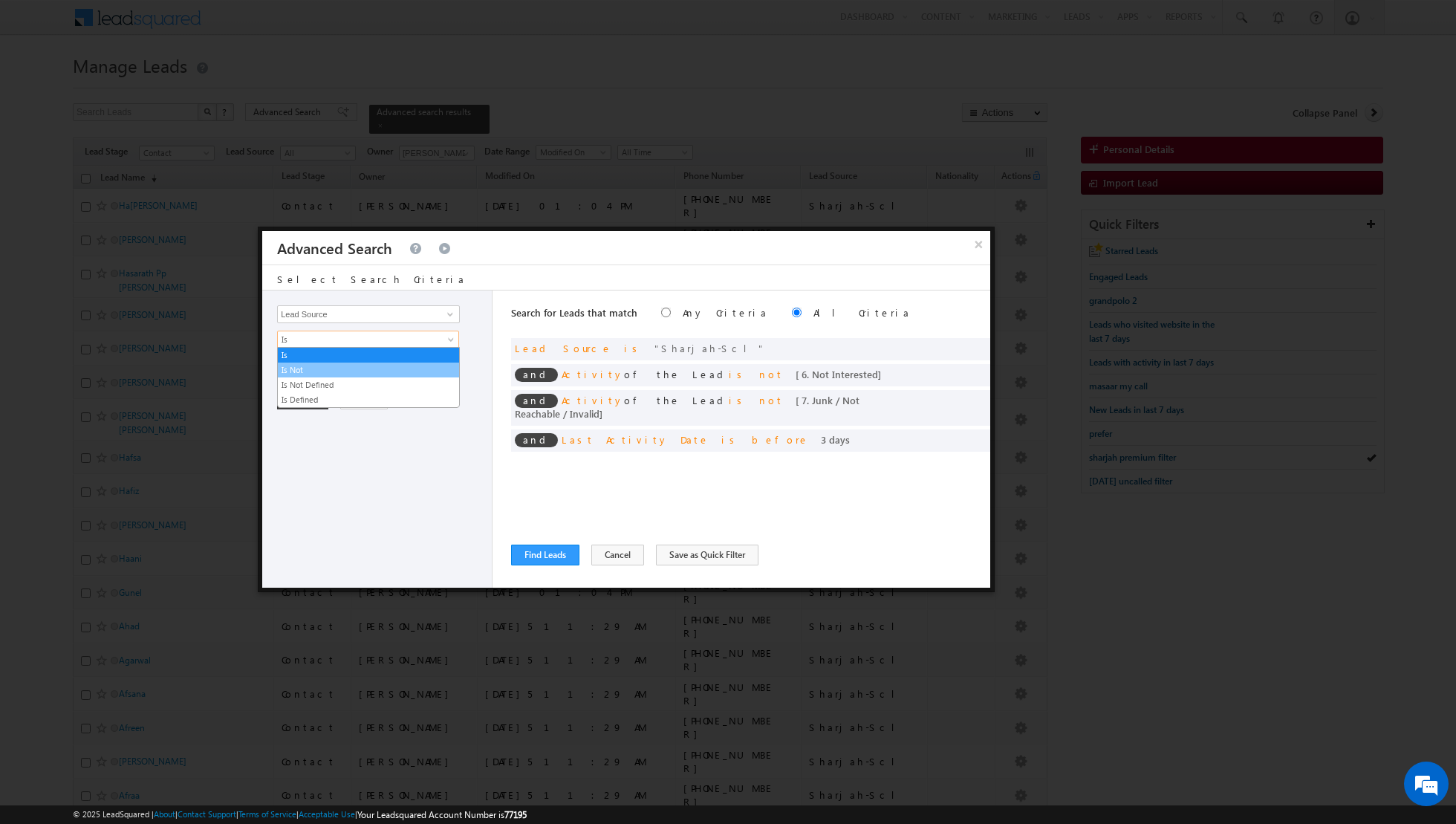
click at [380, 369] on link "Is Not" at bounding box center [368, 370] width 181 height 14
click at [415, 361] on span "None Selected" at bounding box center [362, 364] width 169 height 16
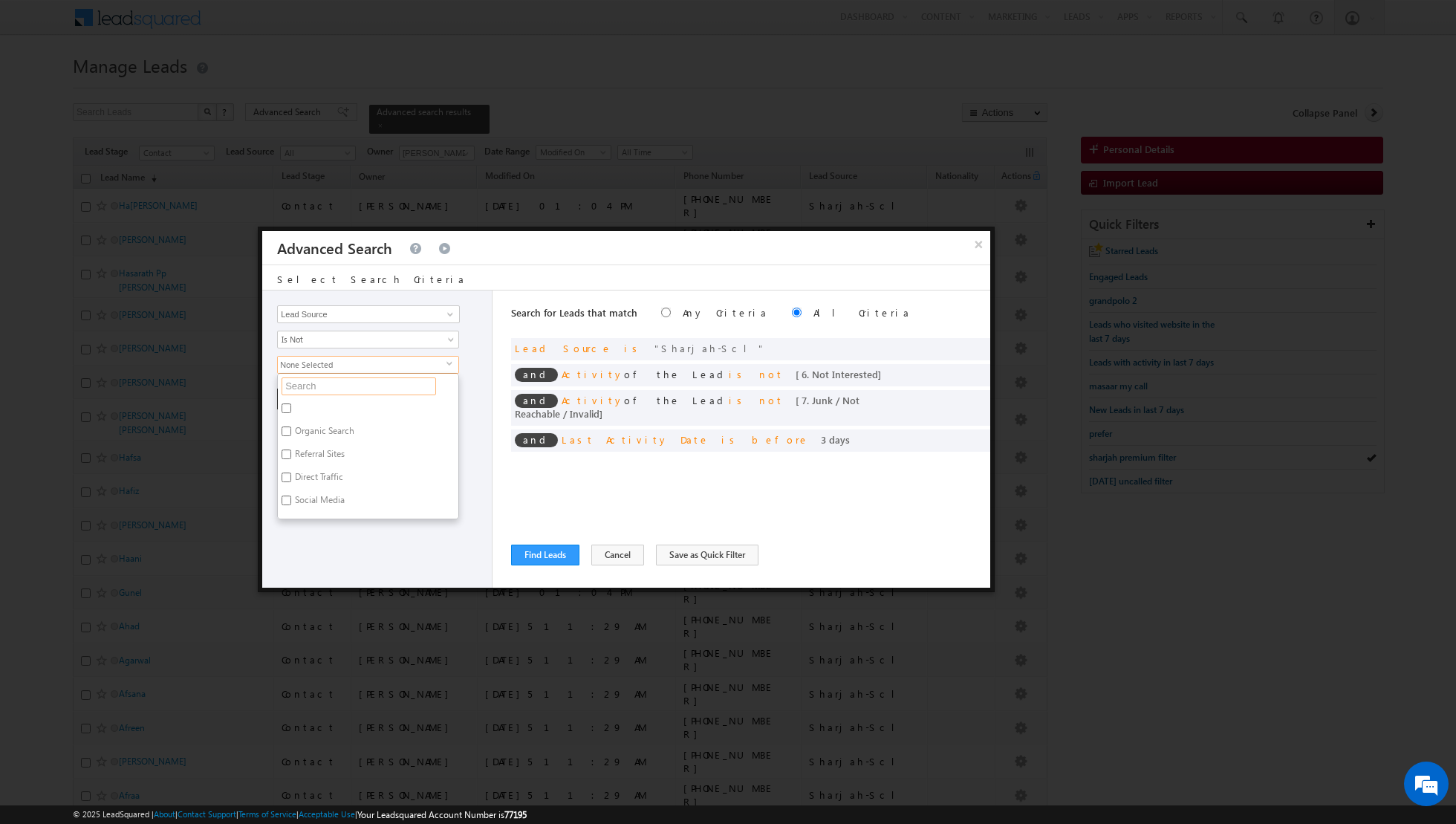
click at [378, 385] on input "text" at bounding box center [358, 386] width 154 height 17
type input "shar"
click at [320, 404] on label "Sharjah-Scl" at bounding box center [316, 410] width 76 height 23
click at [291, 404] on input "Sharjah-Scl" at bounding box center [286, 408] width 10 height 10
checkbox input "true"
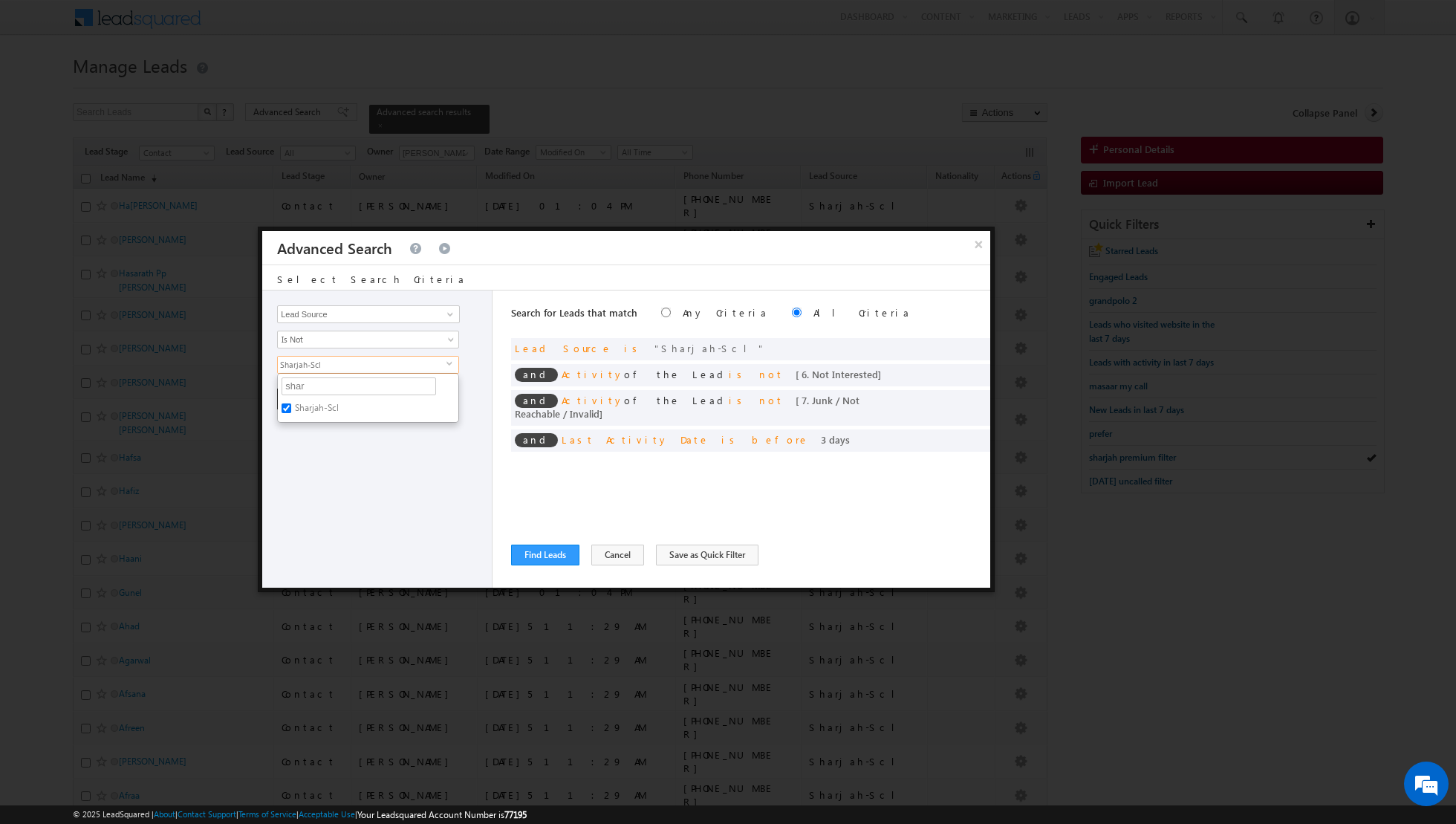
click at [329, 460] on div "Opportunity Type Lead Activity Task Sales Group Prospect Id Address 1 Address 2…" at bounding box center [377, 439] width 230 height 297
click at [306, 397] on button "+ Add" at bounding box center [302, 399] width 51 height 21
click at [532, 550] on button "Find Leads" at bounding box center [545, 555] width 68 height 21
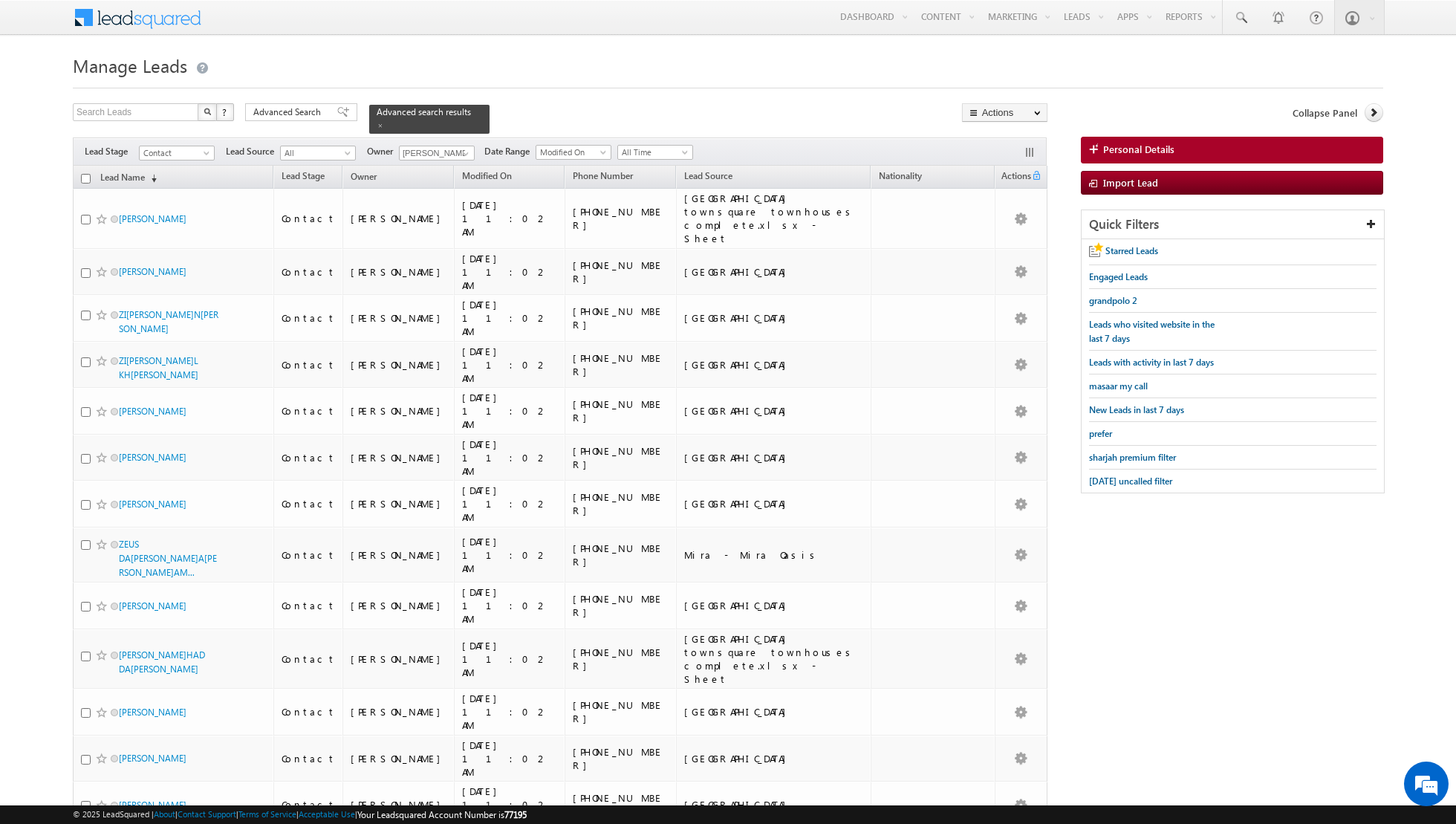
click at [84, 179] on input "checkbox" at bounding box center [85, 178] width 10 height 10
checkbox input "true"
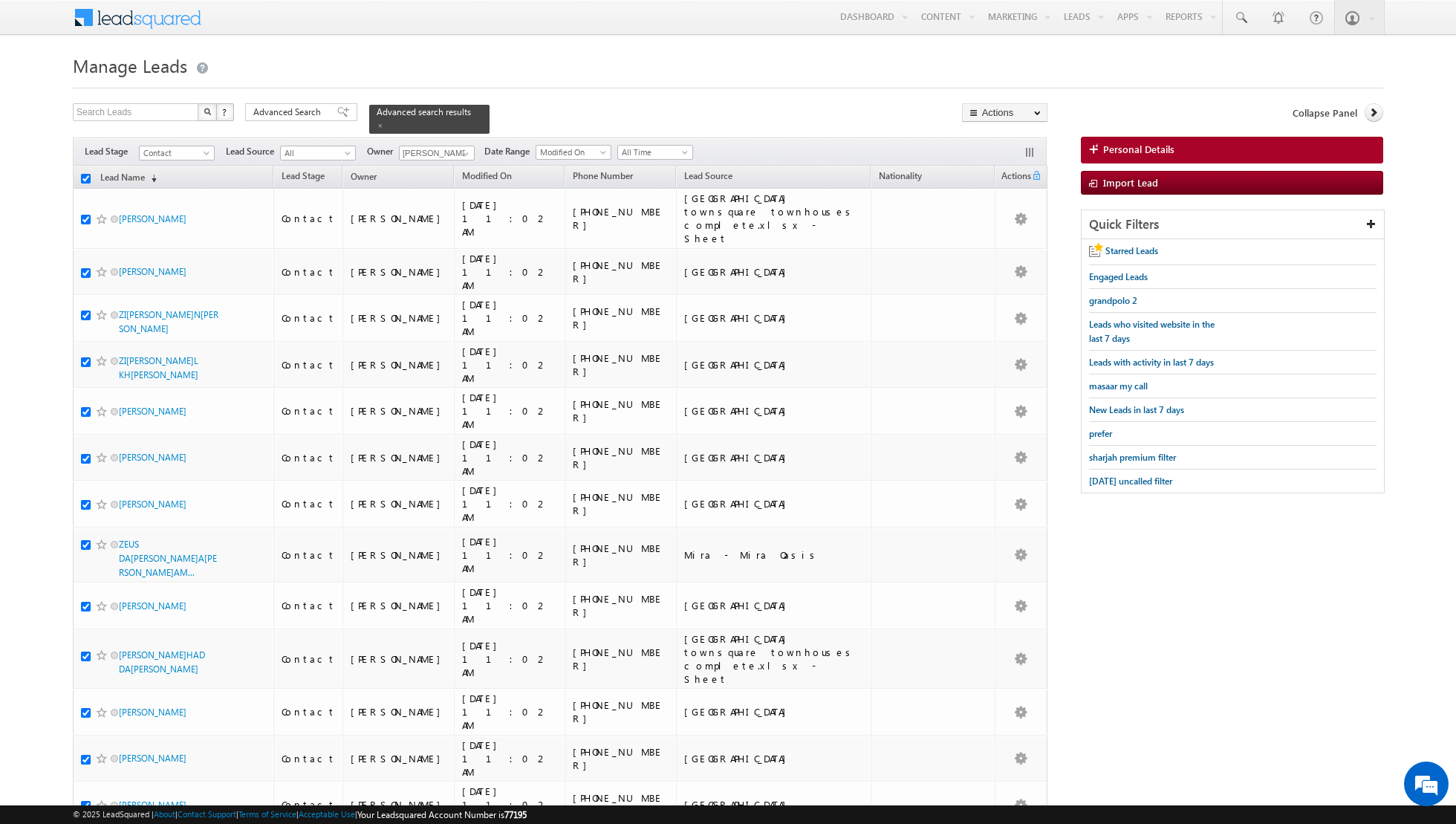
checkbox input "true"
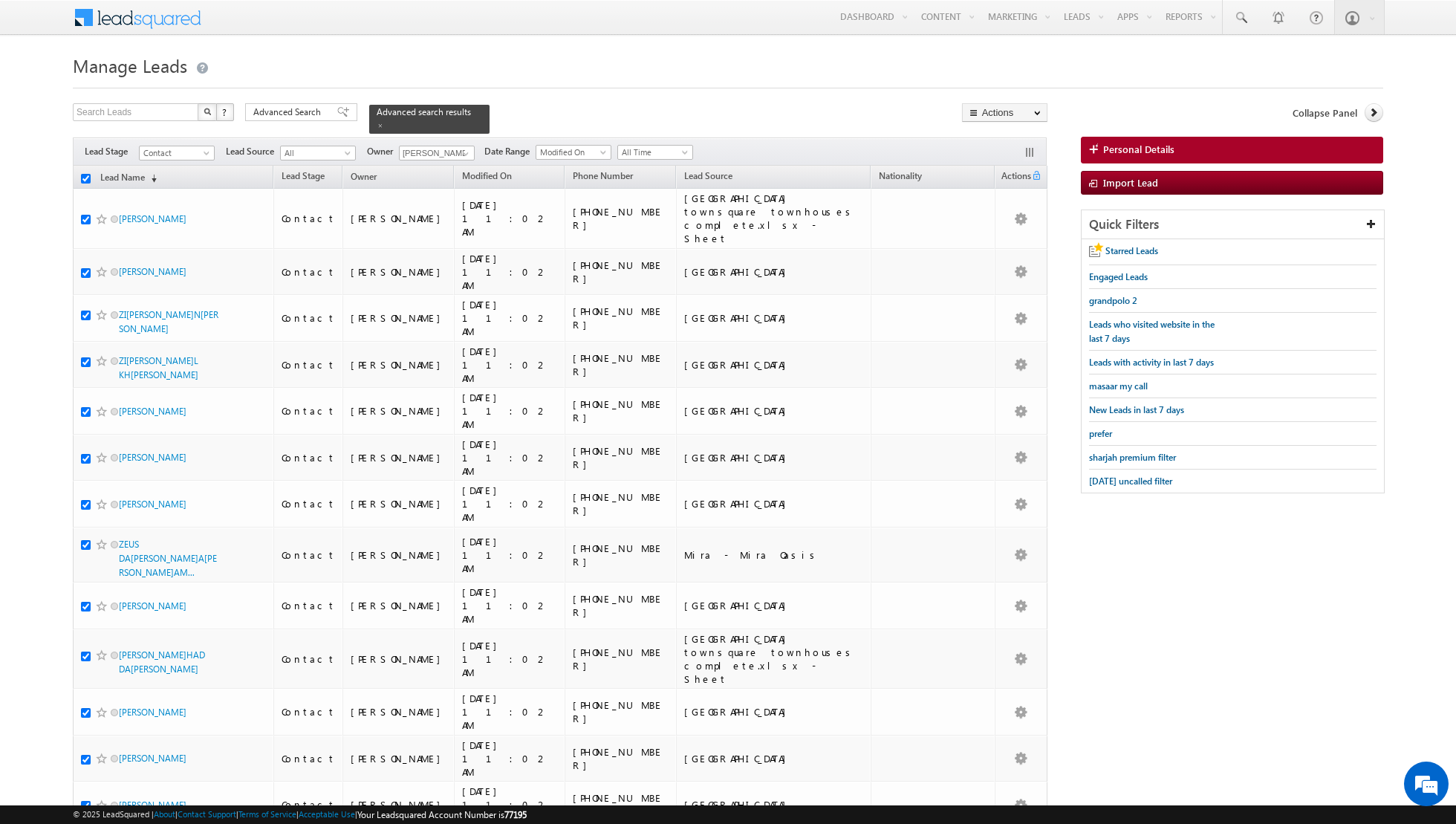
checkbox input "true"
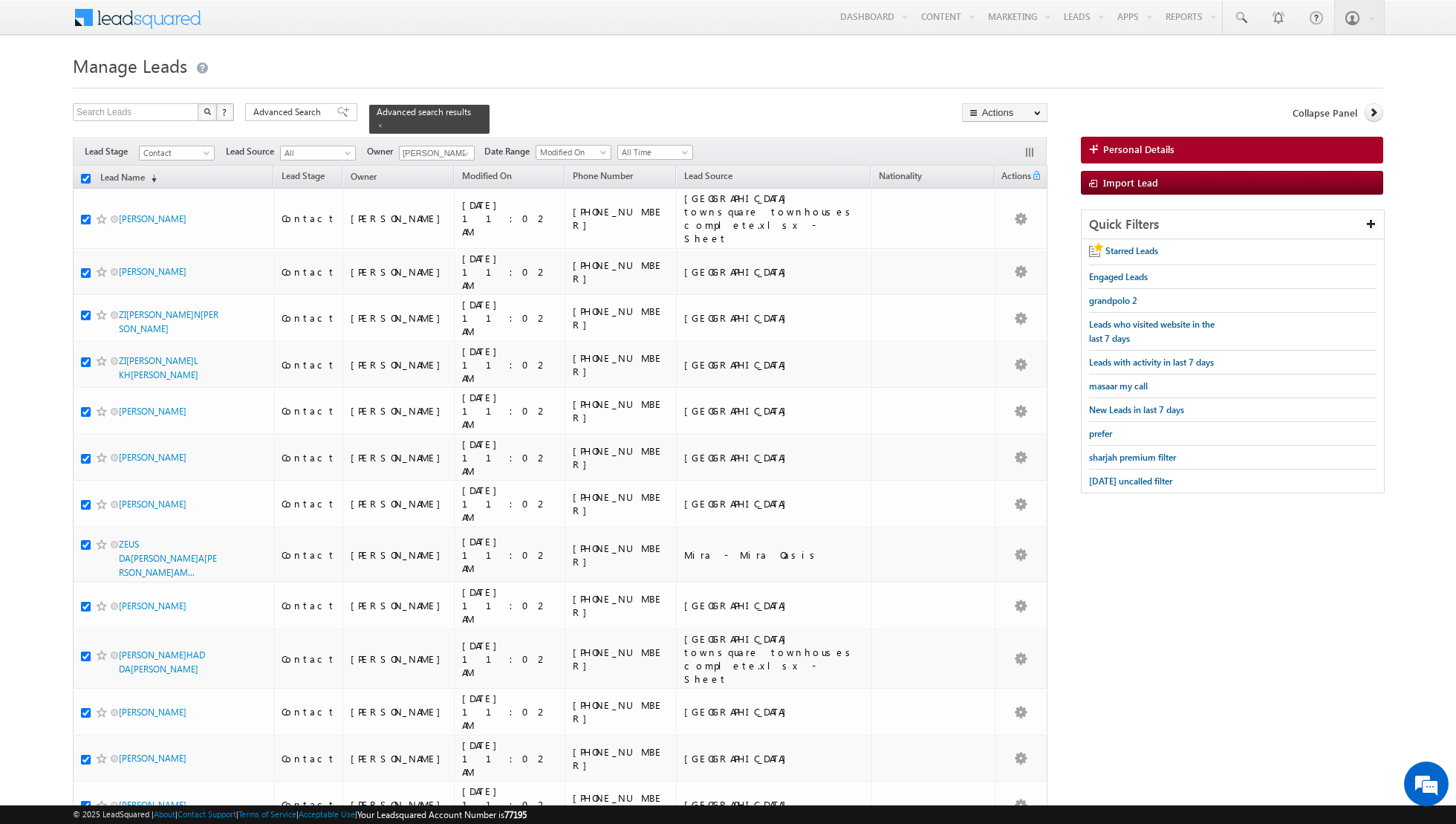
checkbox input "true"
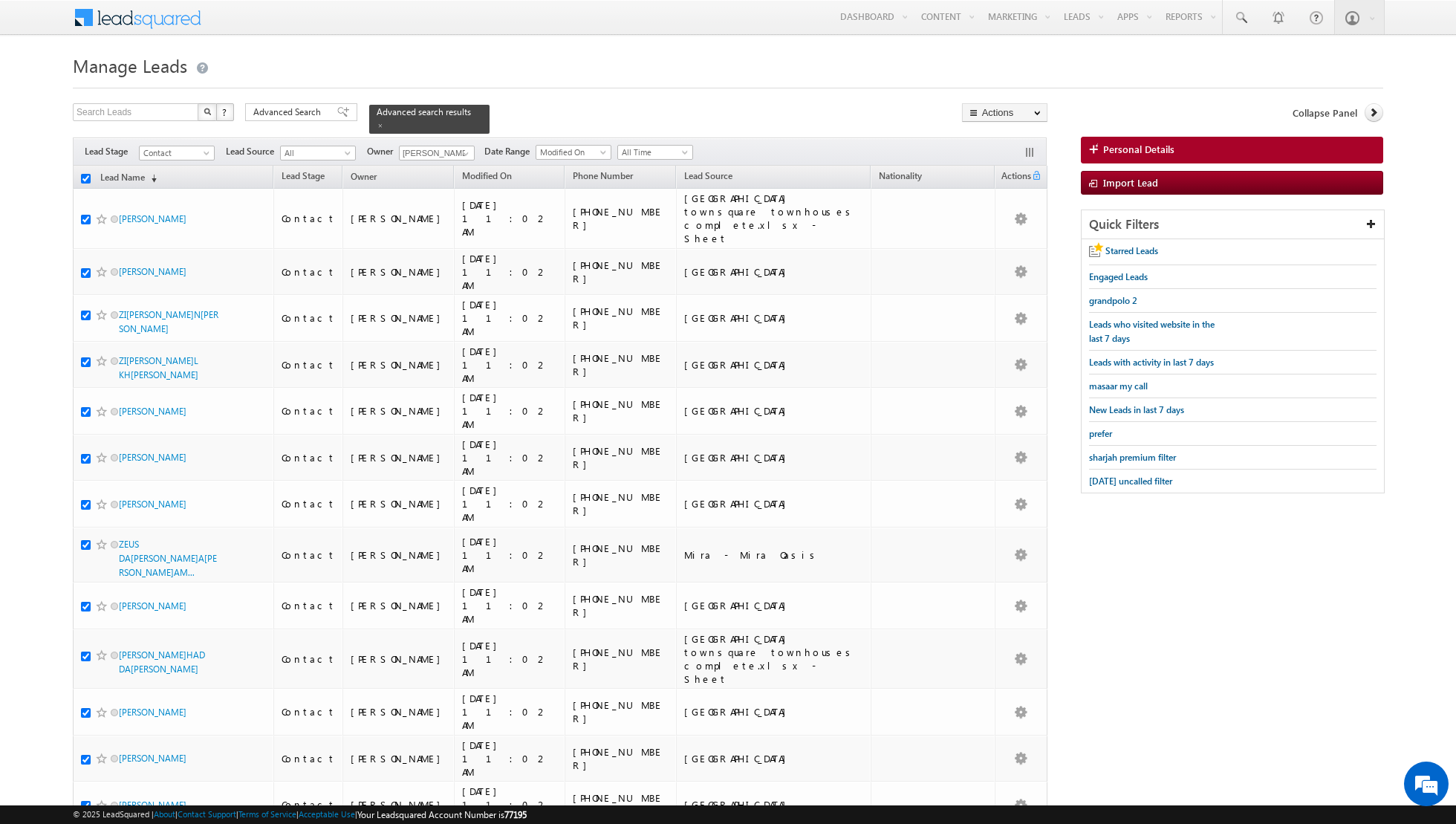
checkbox input "true"
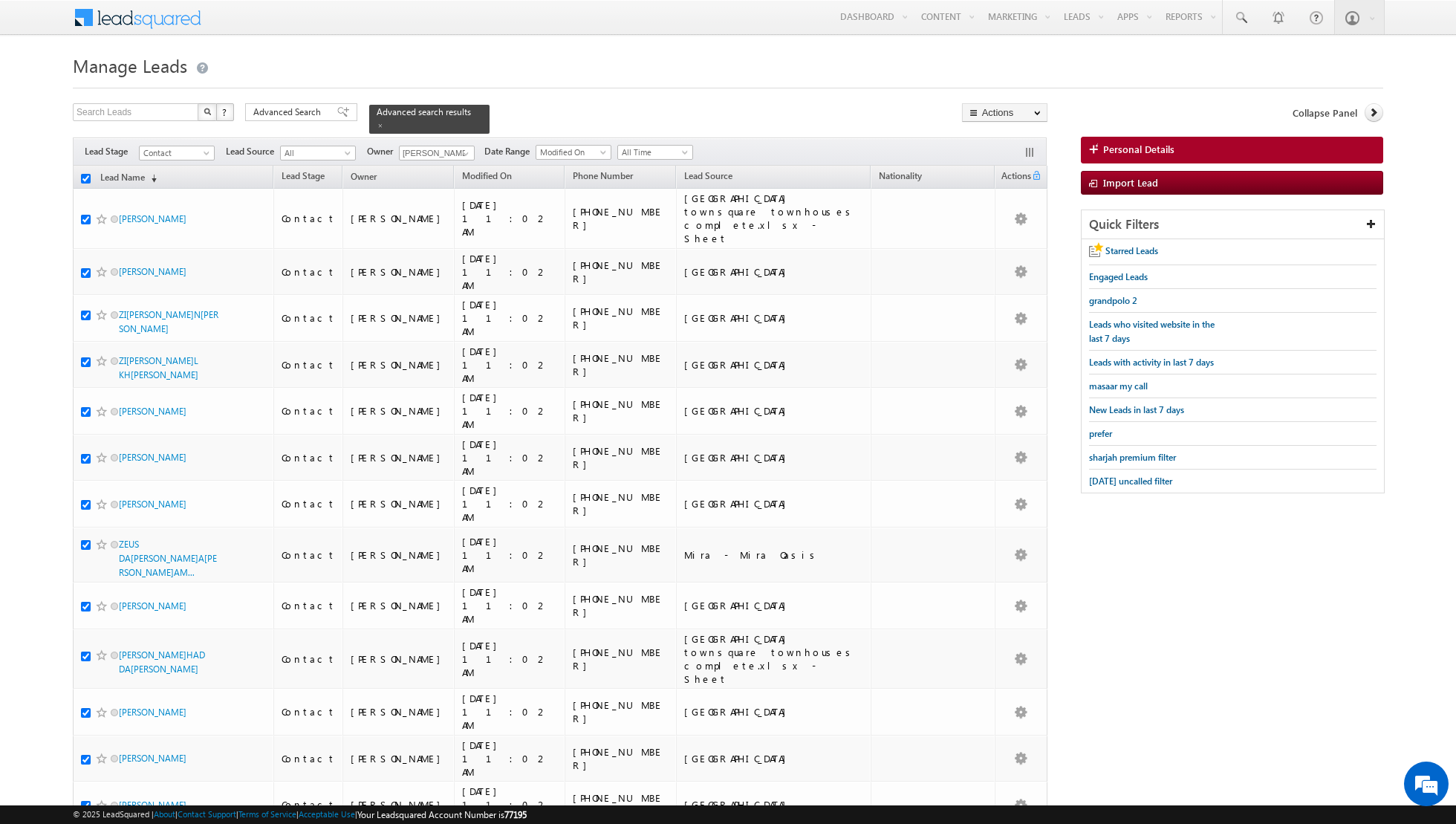
checkbox input "true"
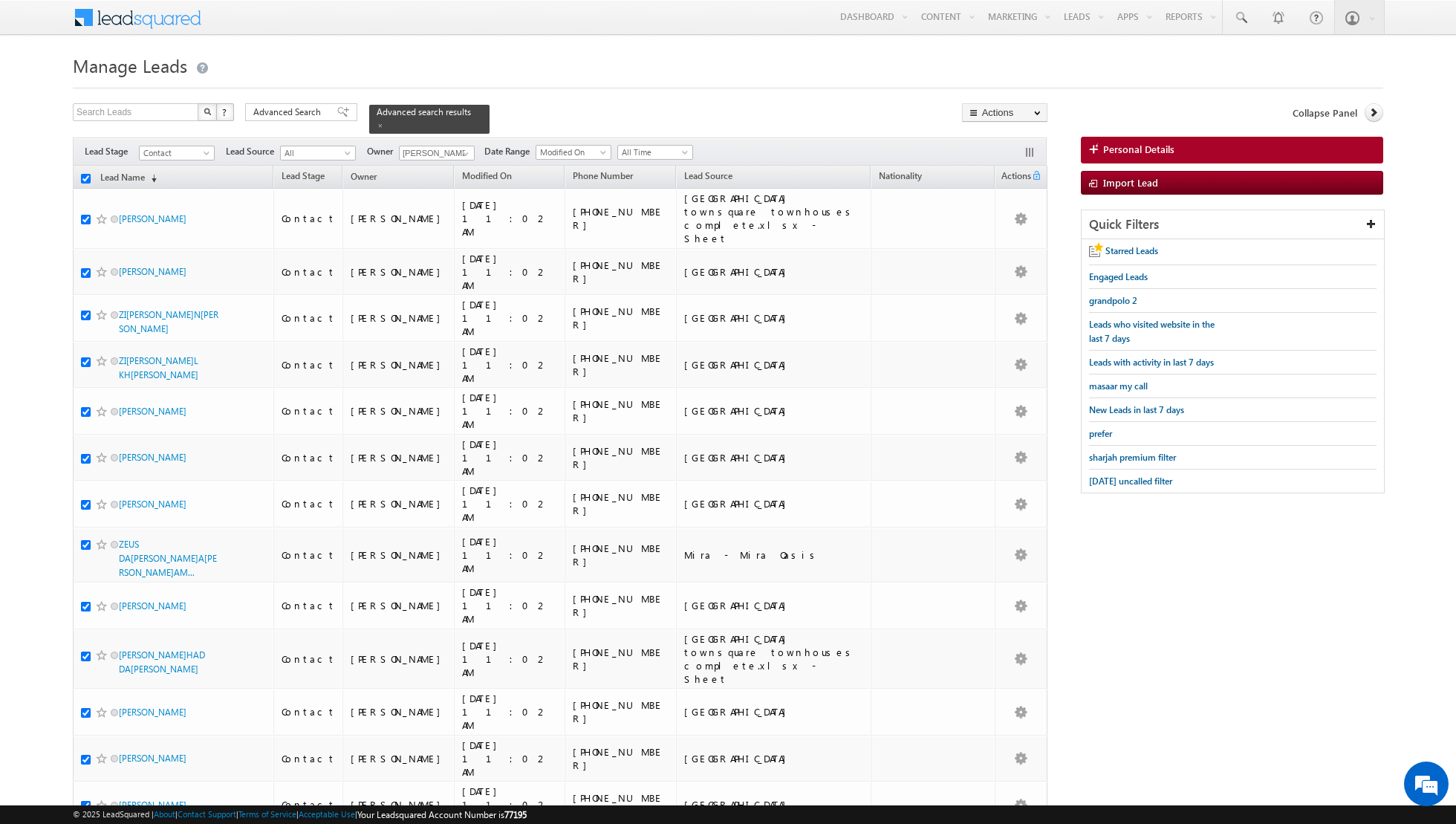
checkbox input "true"
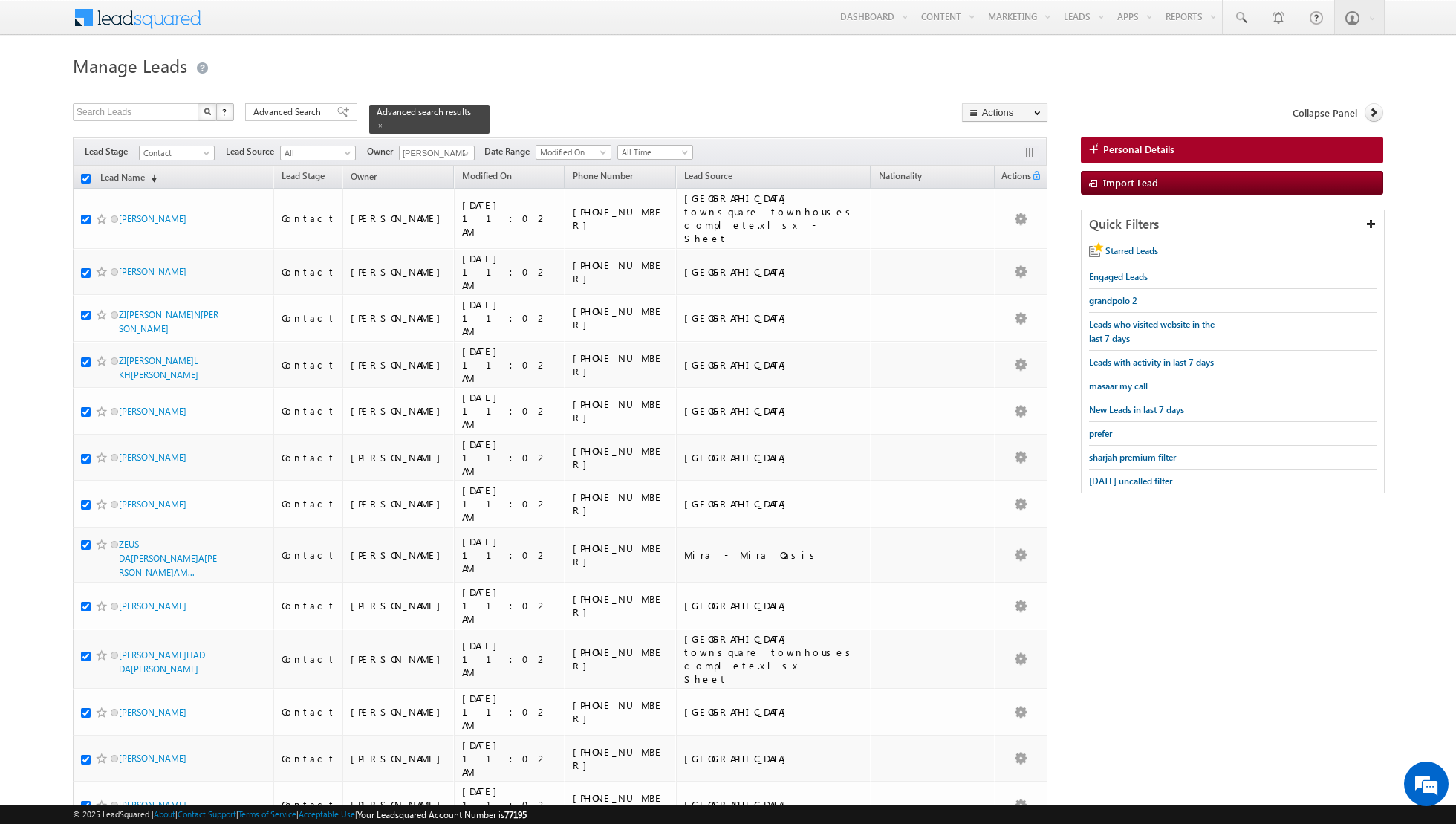
checkbox input "true"
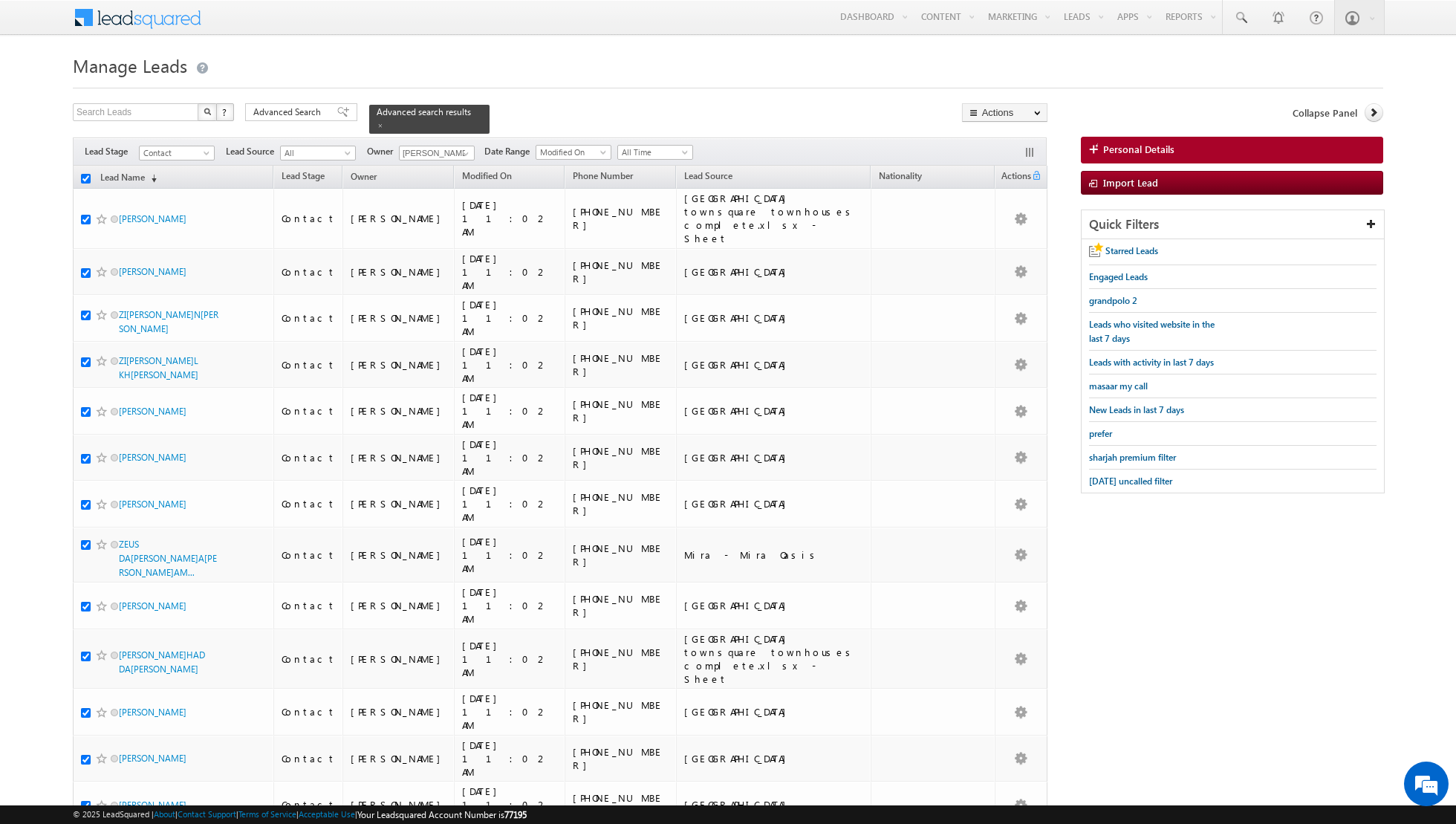
checkbox input "true"
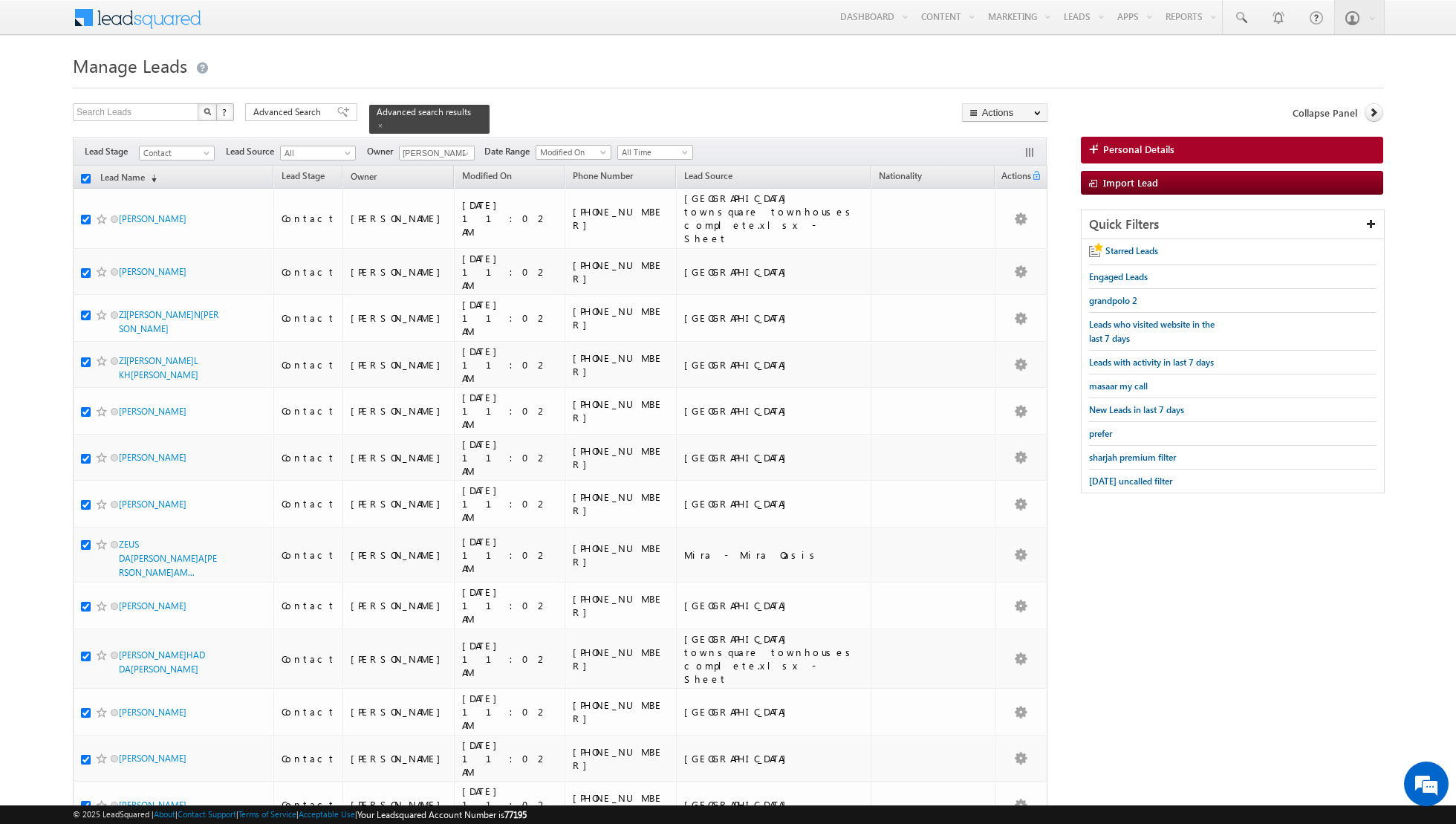
checkbox input "true"
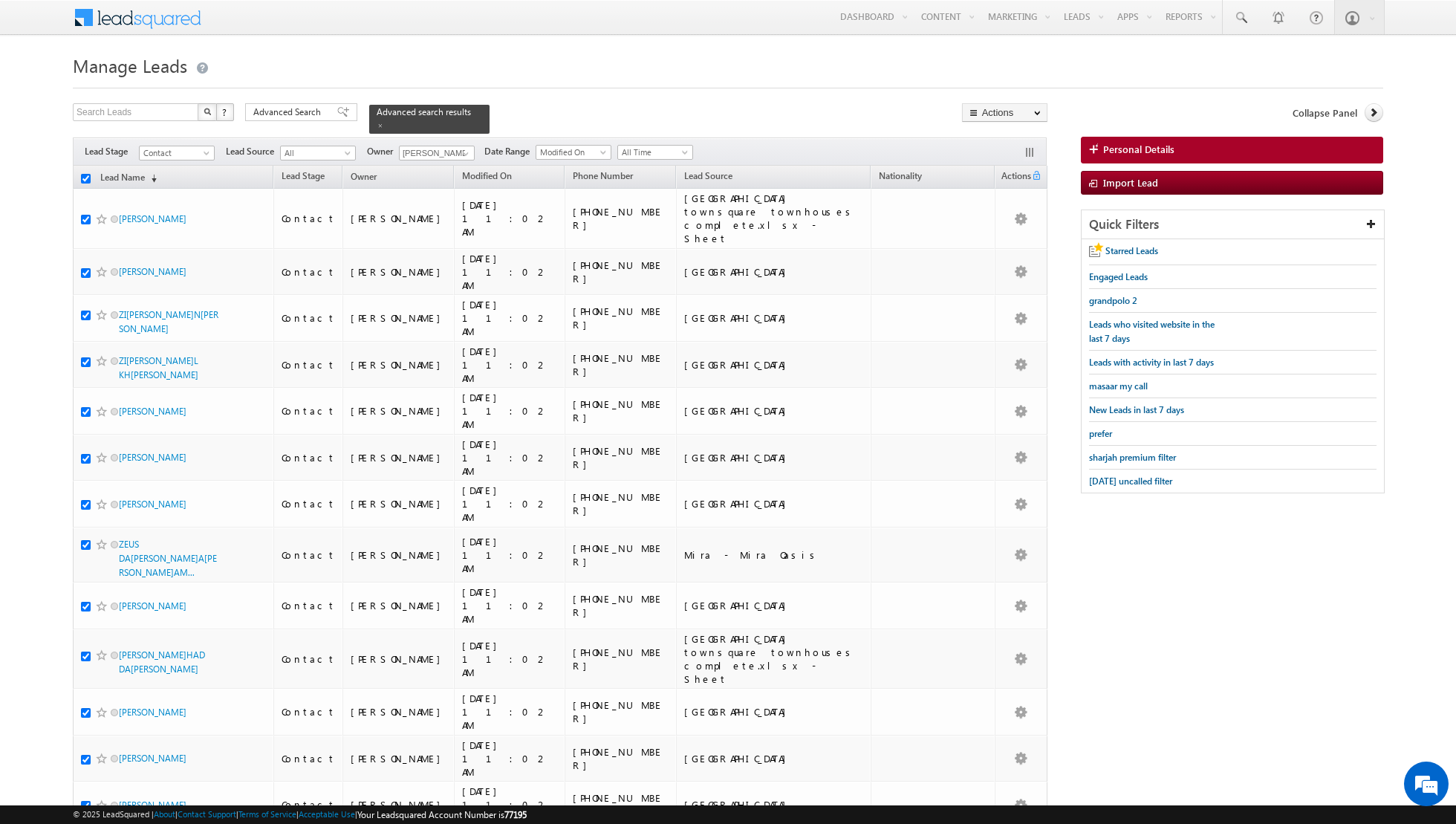
checkbox input "true"
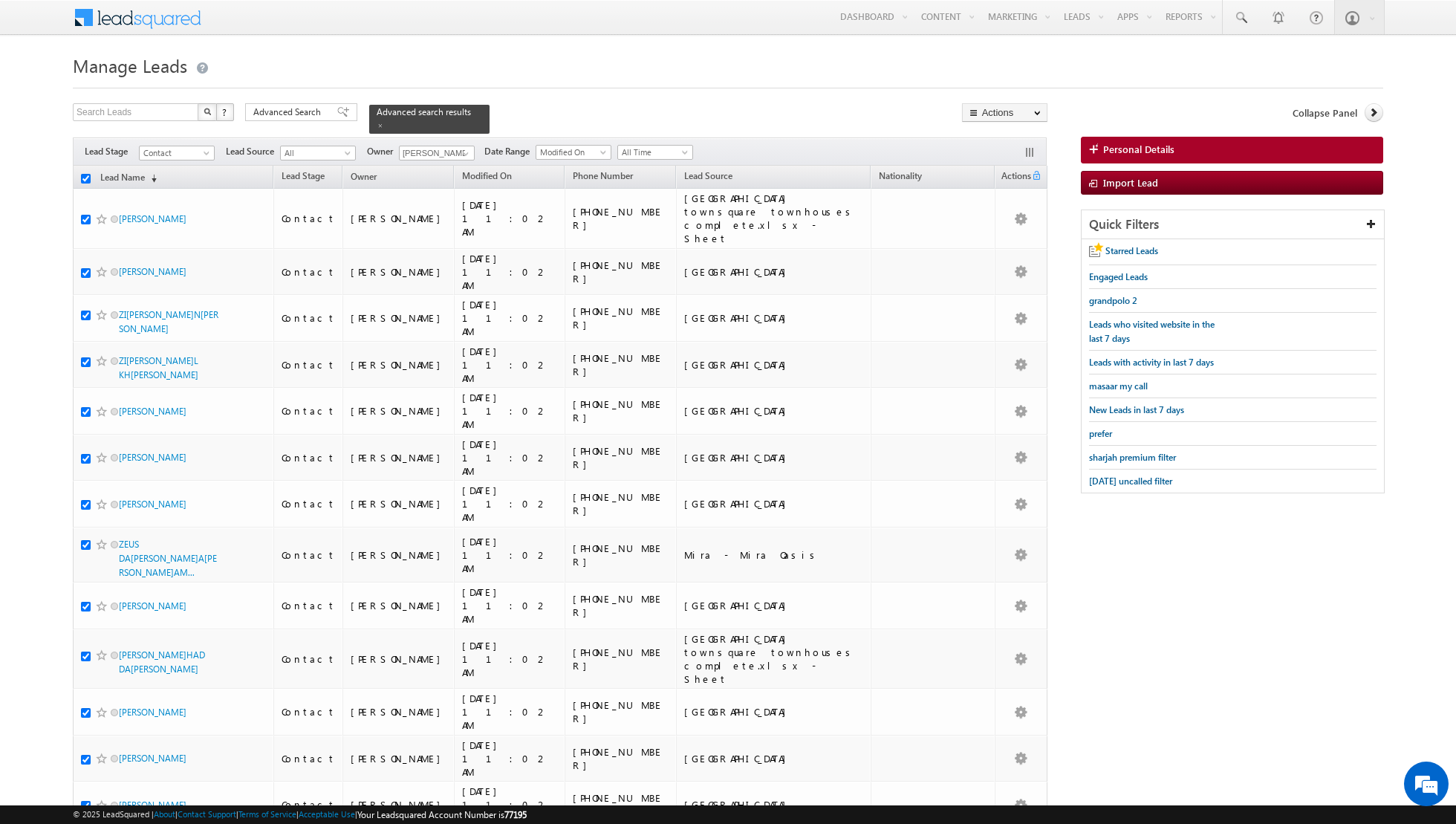
checkbox input "true"
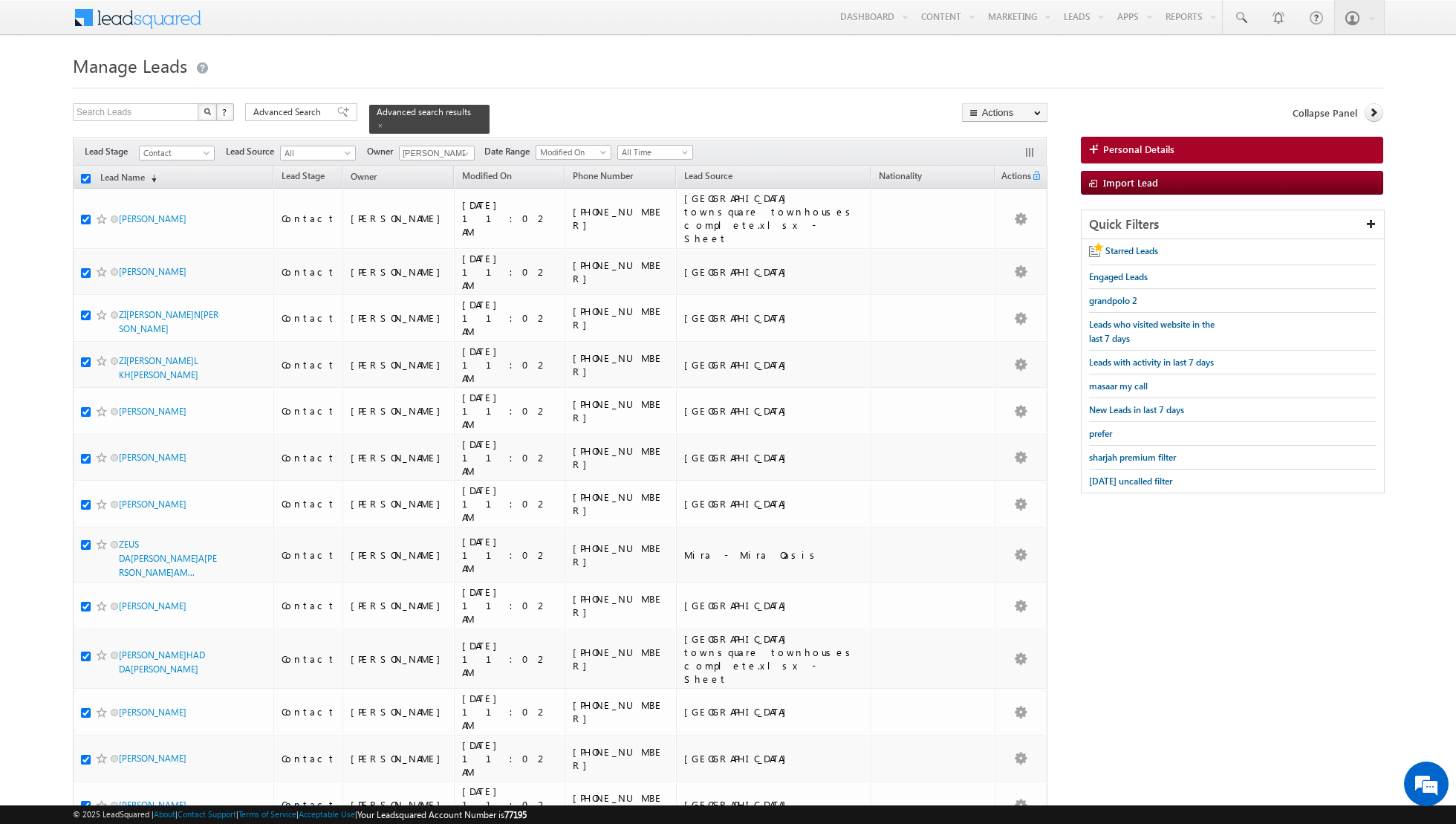
checkbox input "true"
click at [984, 236] on link "Change Owner" at bounding box center [1004, 240] width 84 height 17
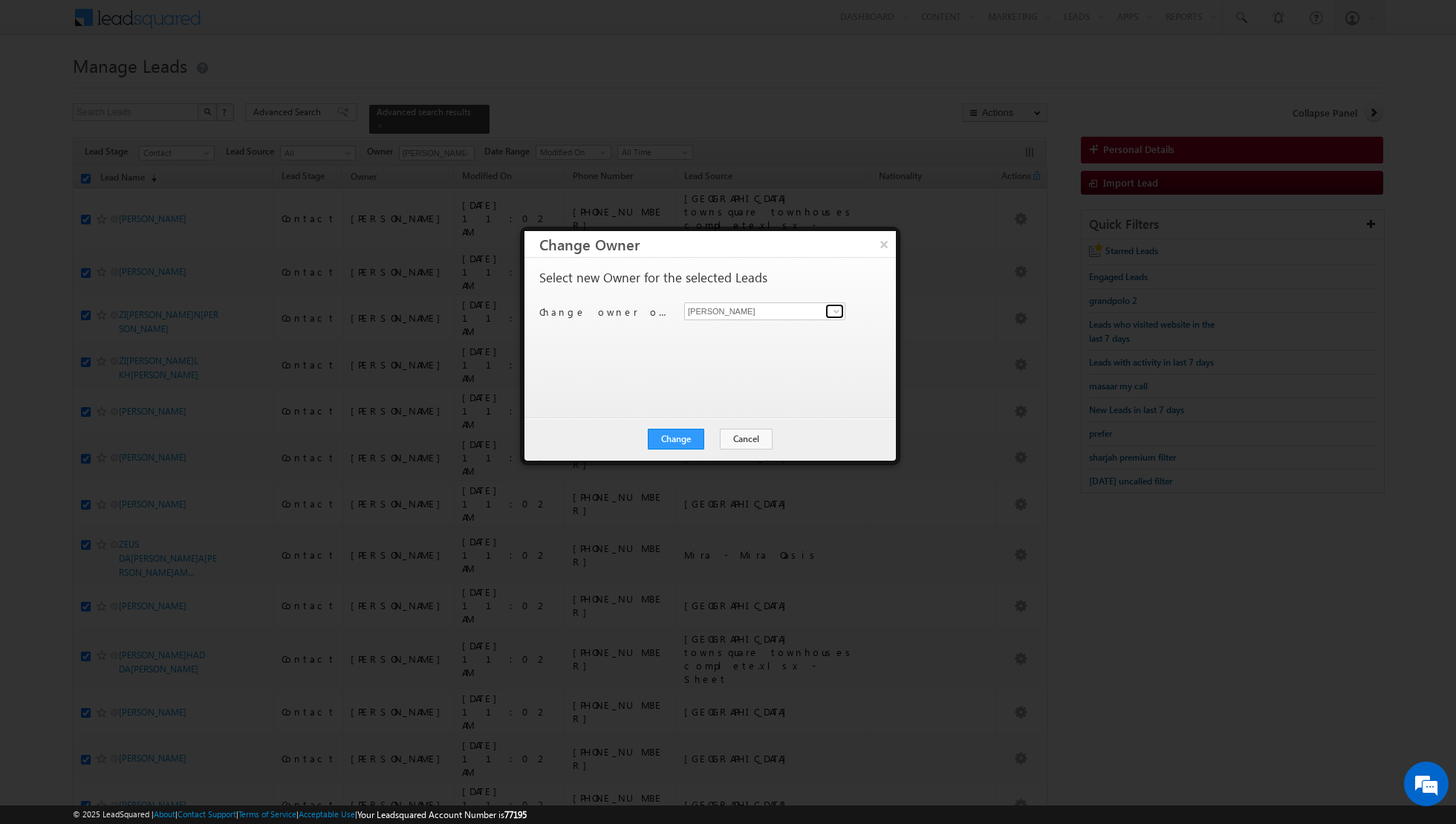
click at [829, 310] on link at bounding box center [834, 311] width 18 height 15
click at [770, 333] on span "[EMAIL_ADDRESS][DOMAIN_NAME]" at bounding box center [757, 339] width 134 height 11
click at [676, 436] on button "Change" at bounding box center [676, 438] width 56 height 21
click at [726, 439] on button "Close" at bounding box center [712, 438] width 47 height 21
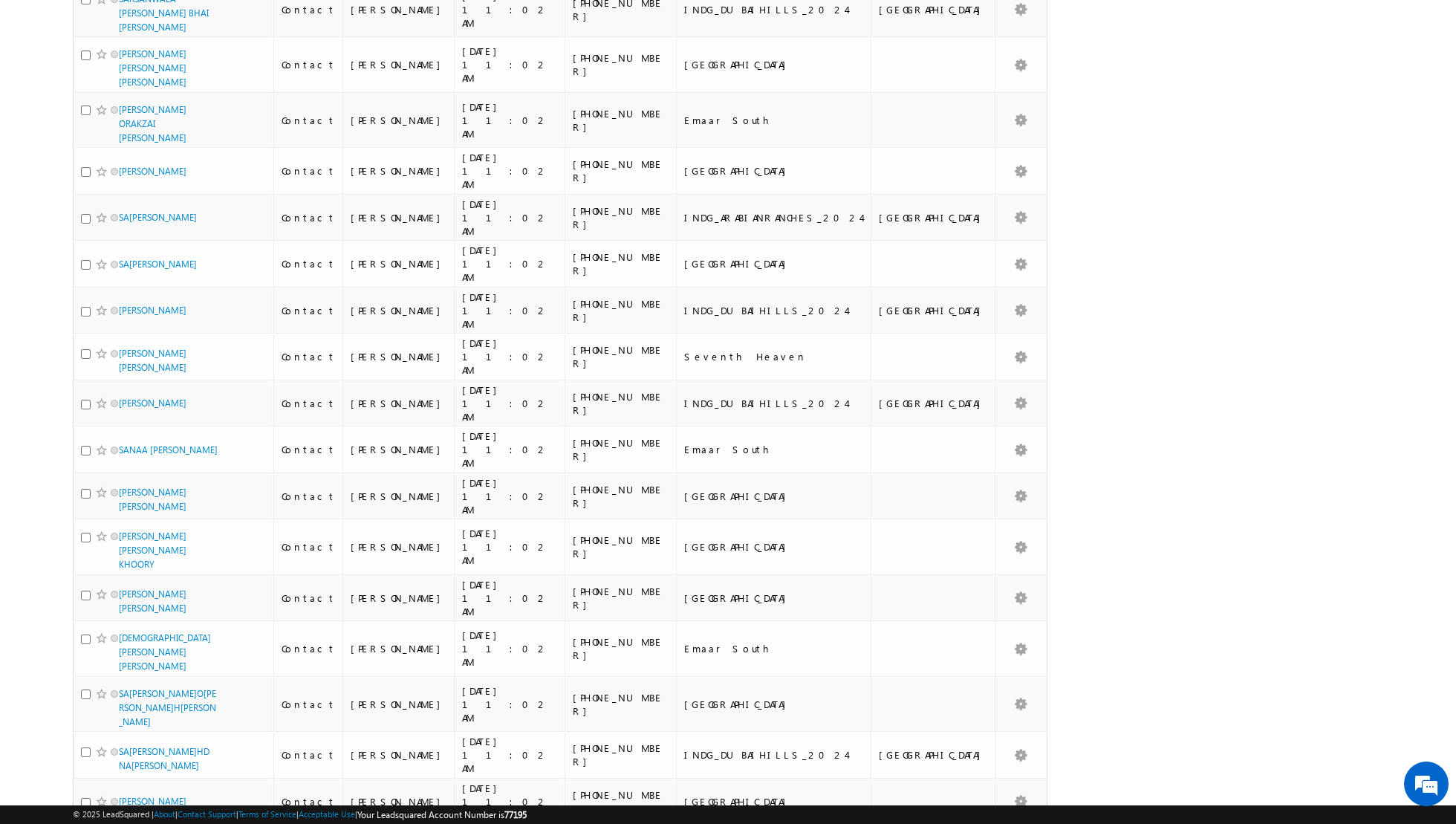
scroll to position [3374, 0]
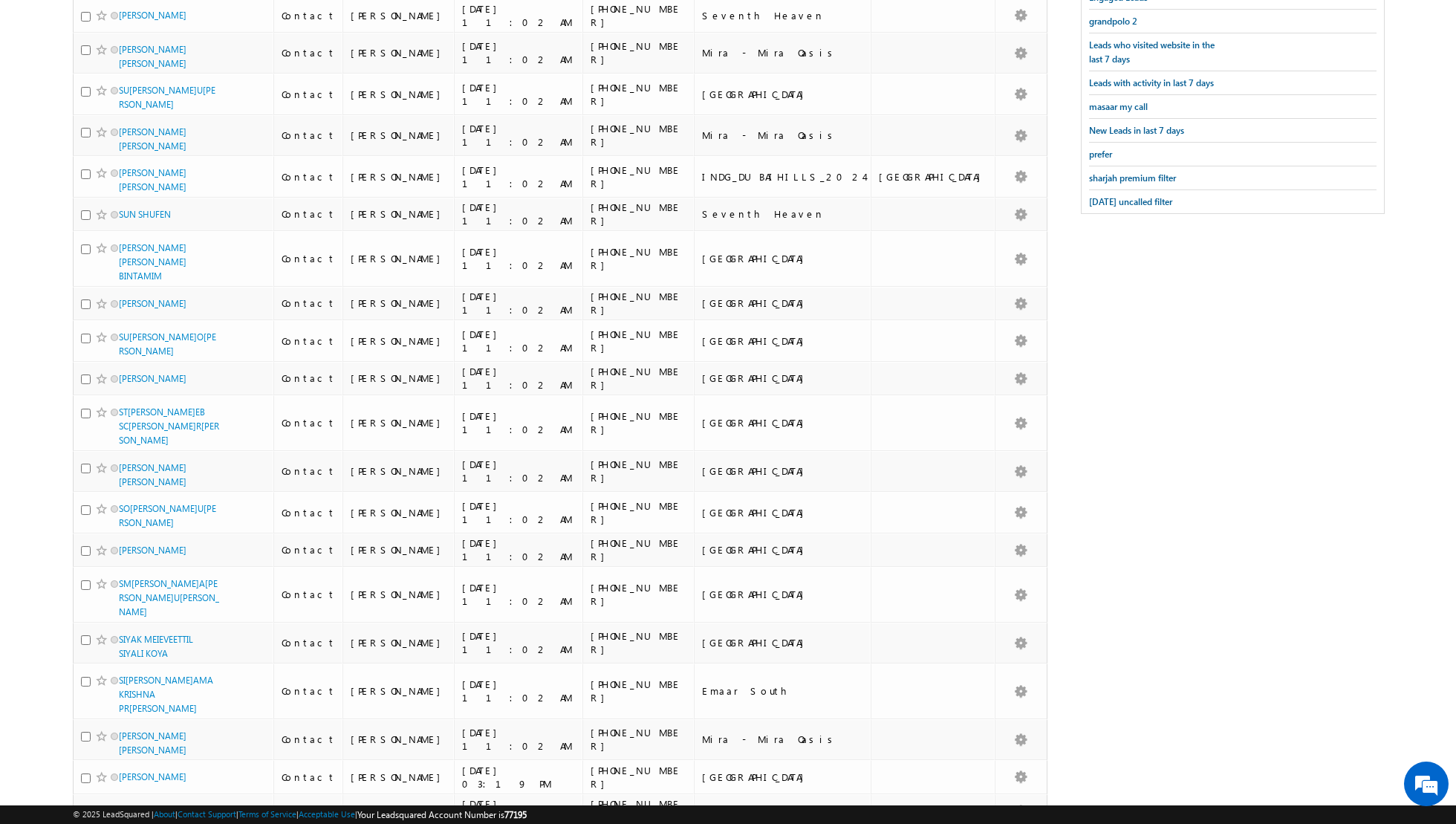
scroll to position [0, 0]
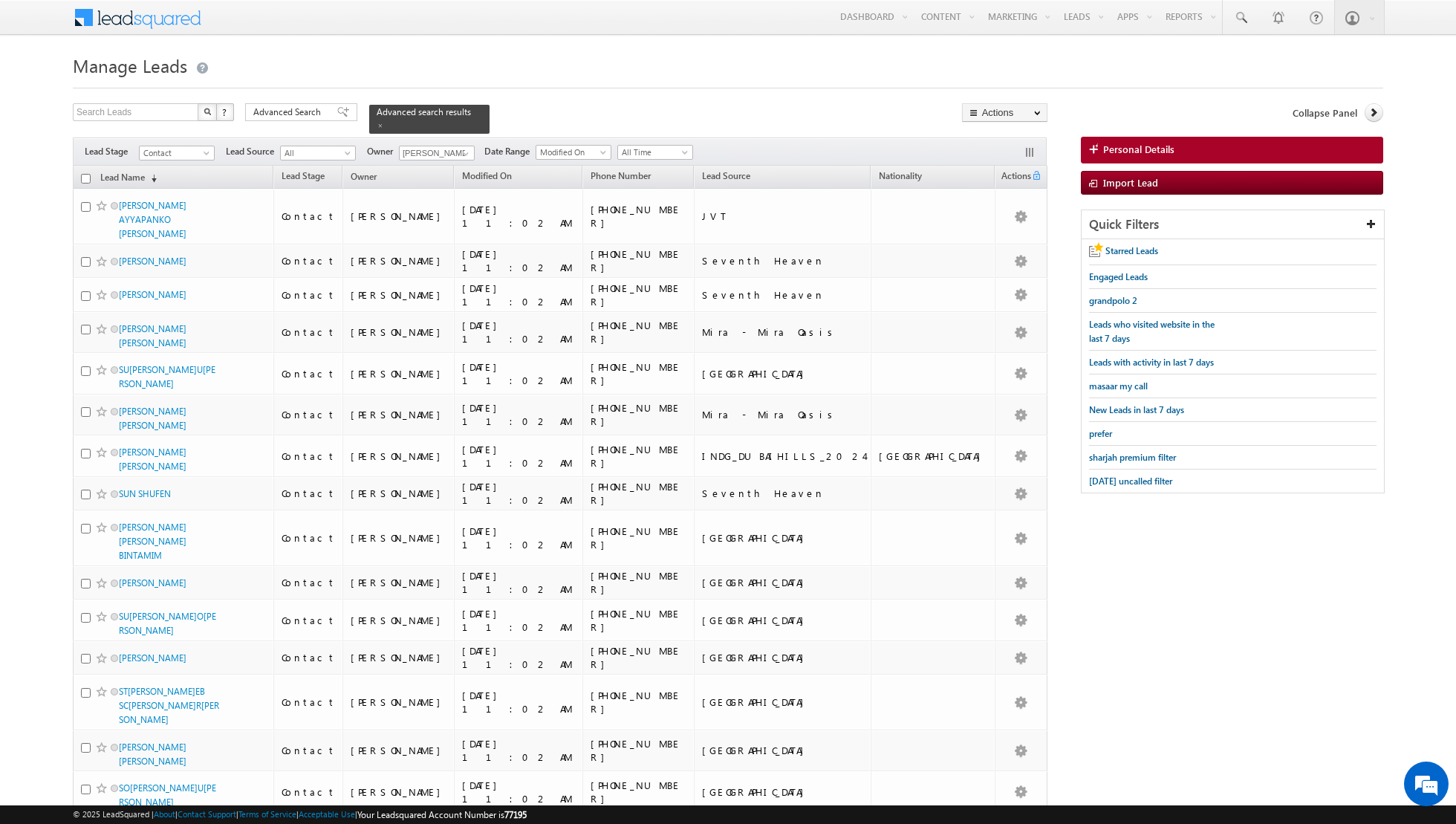
click at [81, 172] on th "Lead Name (sorted descending)" at bounding box center [173, 177] width 201 height 23
click at [84, 180] on input "checkbox" at bounding box center [85, 178] width 10 height 10
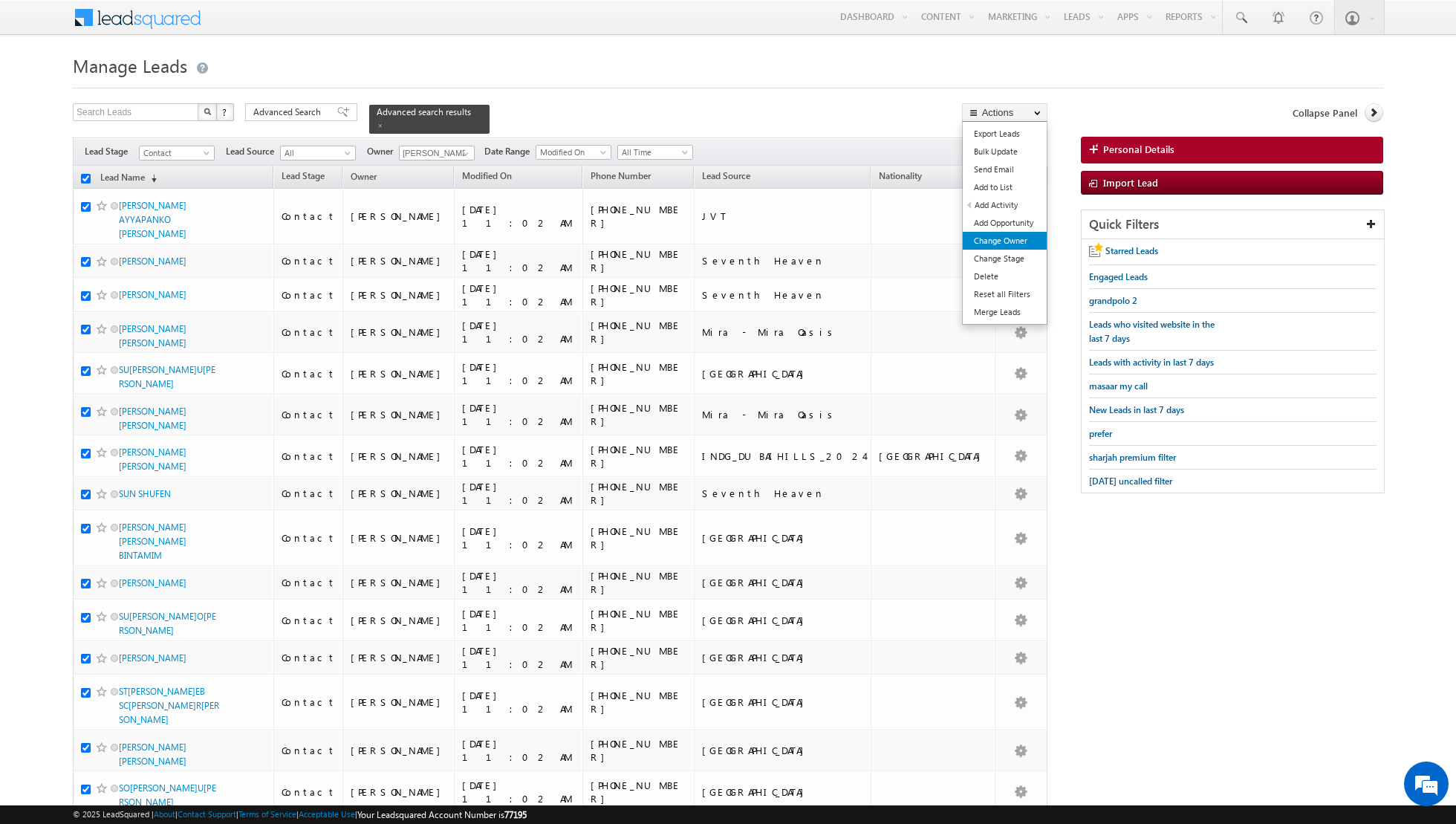
click at [988, 240] on link "Change Owner" at bounding box center [1004, 240] width 84 height 17
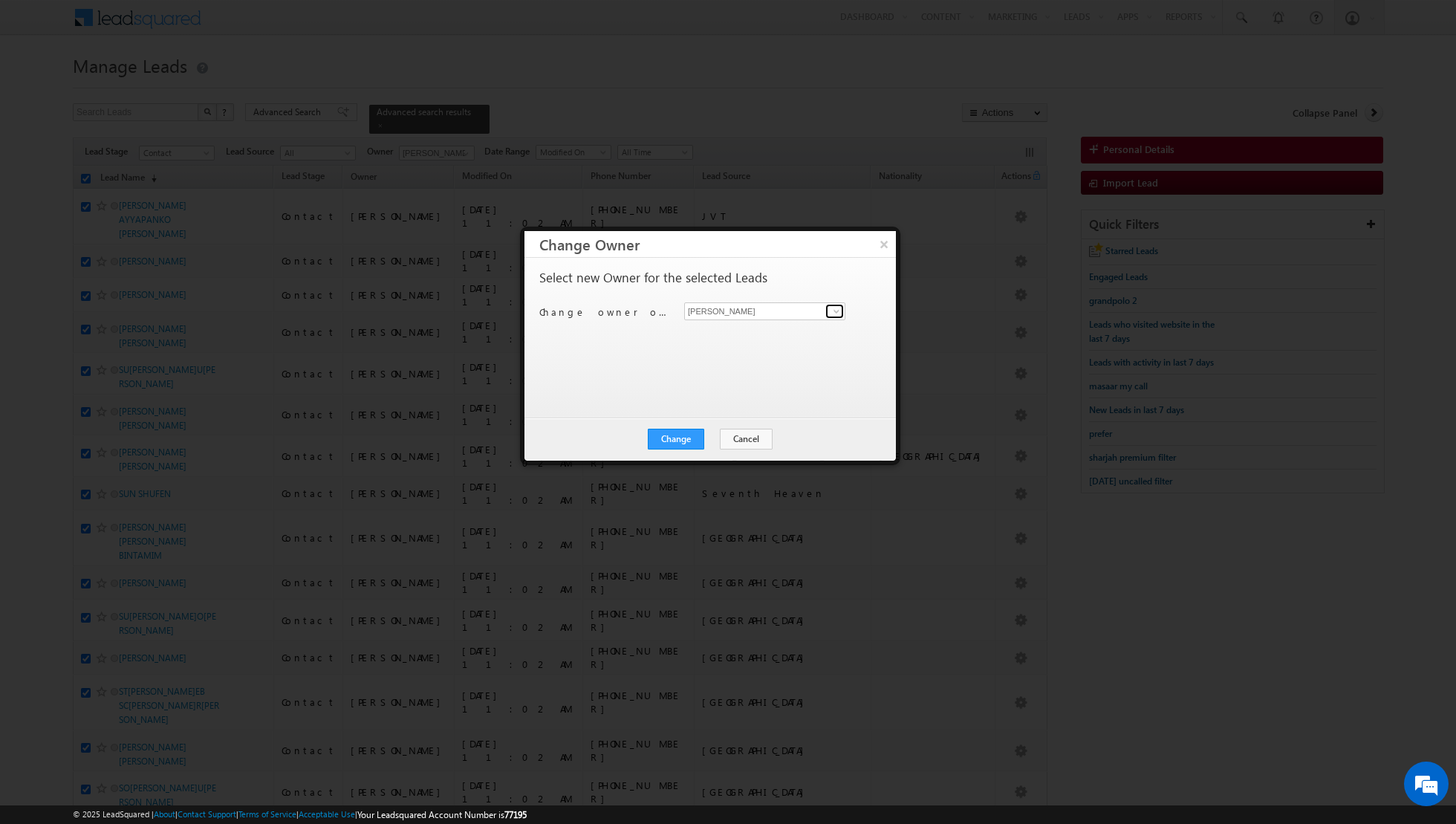
click at [836, 313] on span at bounding box center [837, 311] width 12 height 12
click at [748, 336] on span "[EMAIL_ADDRESS][DOMAIN_NAME]" at bounding box center [757, 339] width 134 height 11
click at [672, 435] on button "Change" at bounding box center [676, 438] width 56 height 21
click at [705, 432] on button "Close" at bounding box center [712, 438] width 47 height 21
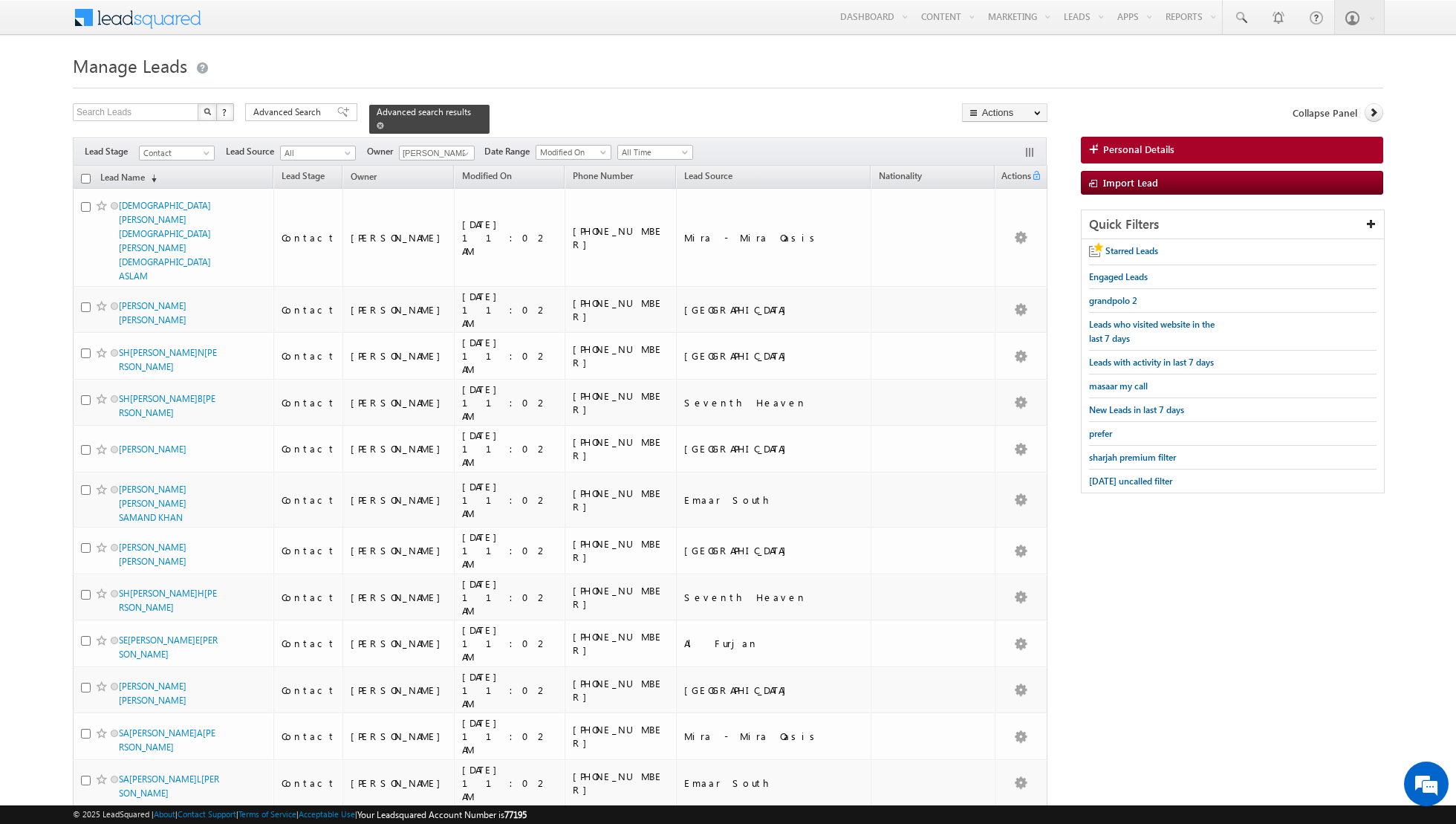
click at [377, 128] on span at bounding box center [380, 126] width 8 height 8
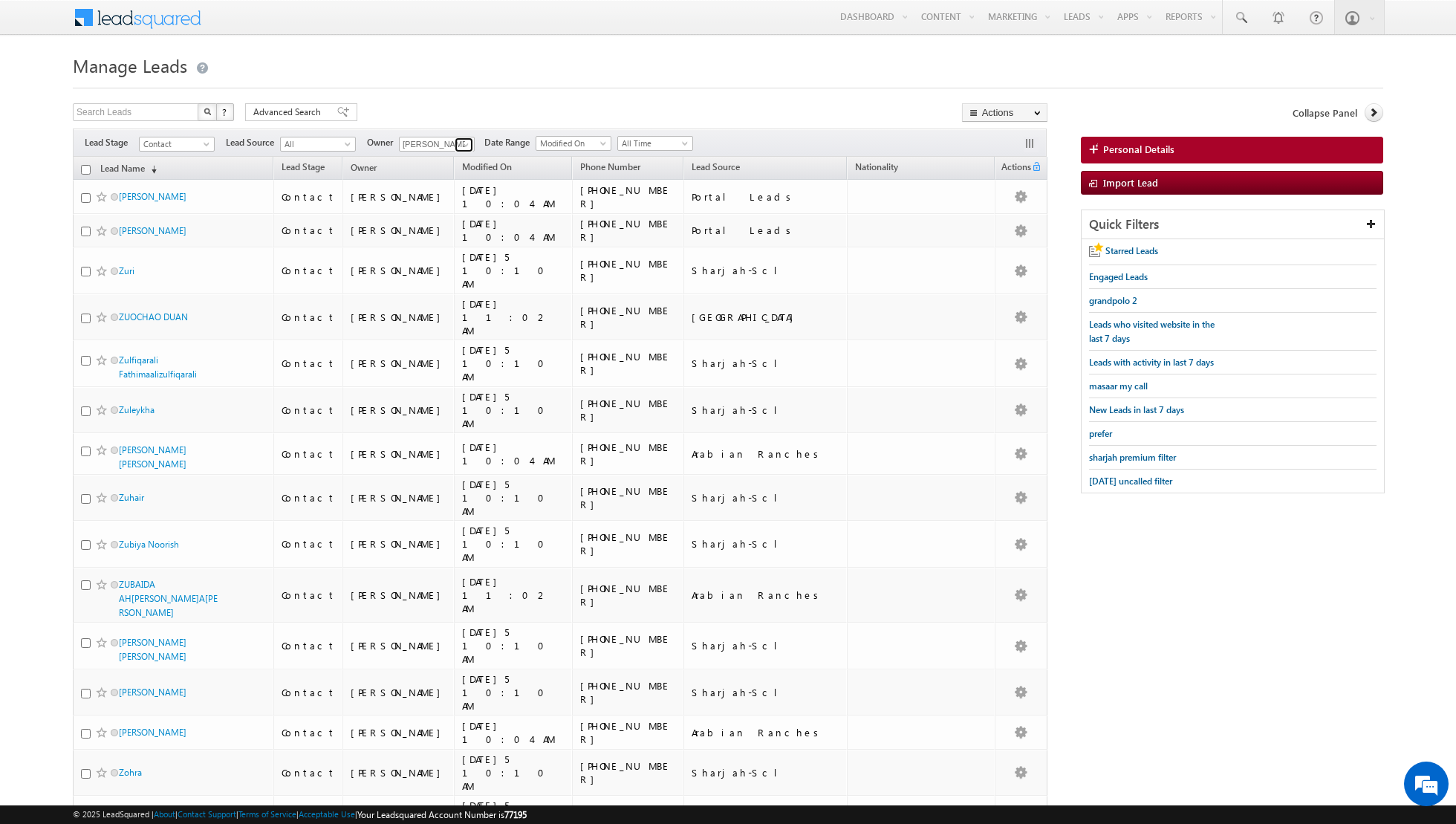
click at [459, 143] on span at bounding box center [466, 145] width 12 height 12
click at [430, 172] on span "[EMAIL_ADDRESS][PERSON_NAME][DOMAIN_NAME]" at bounding box center [472, 170] width 134 height 11
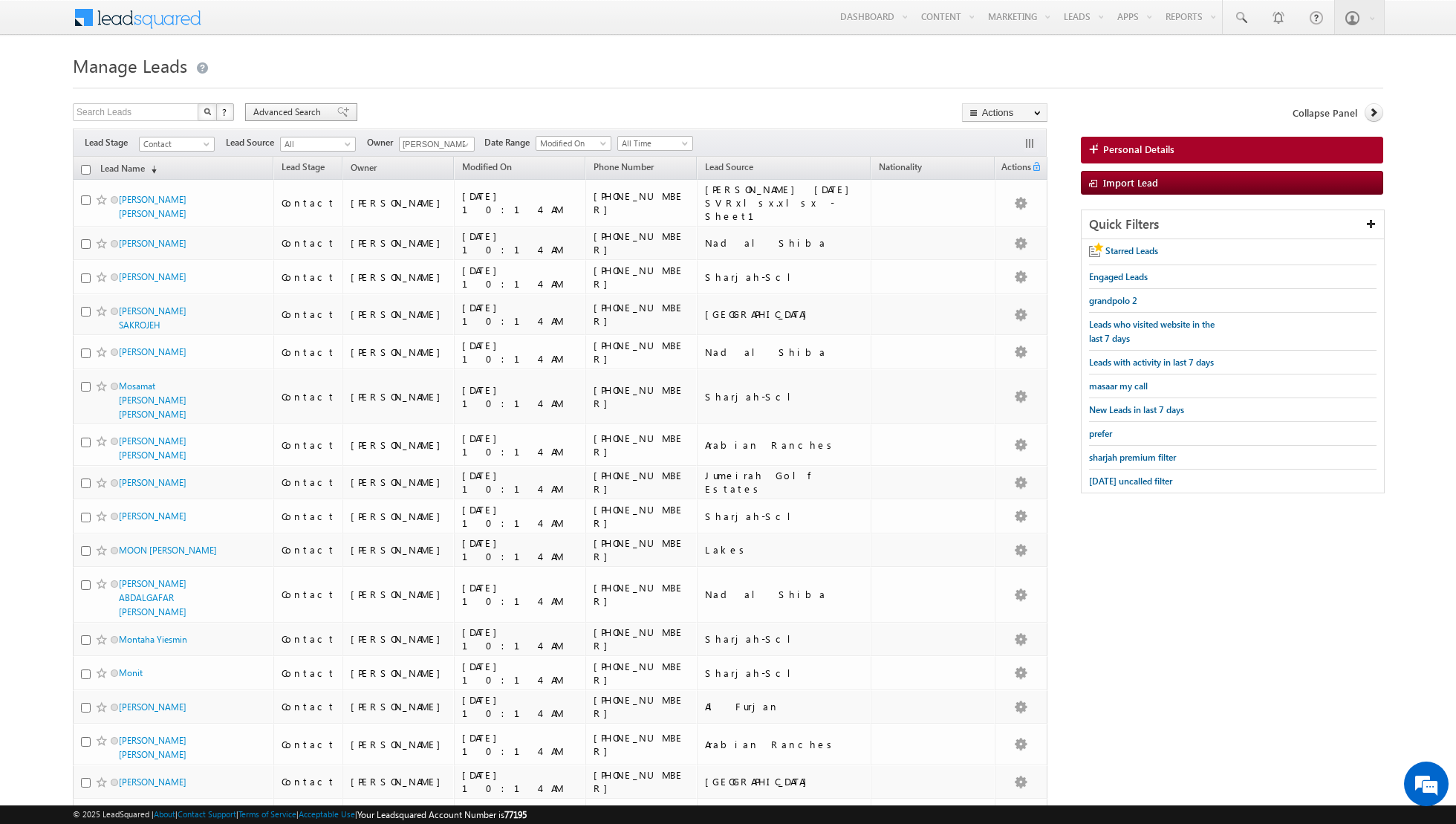
click at [337, 107] on span at bounding box center [343, 113] width 12 height 11
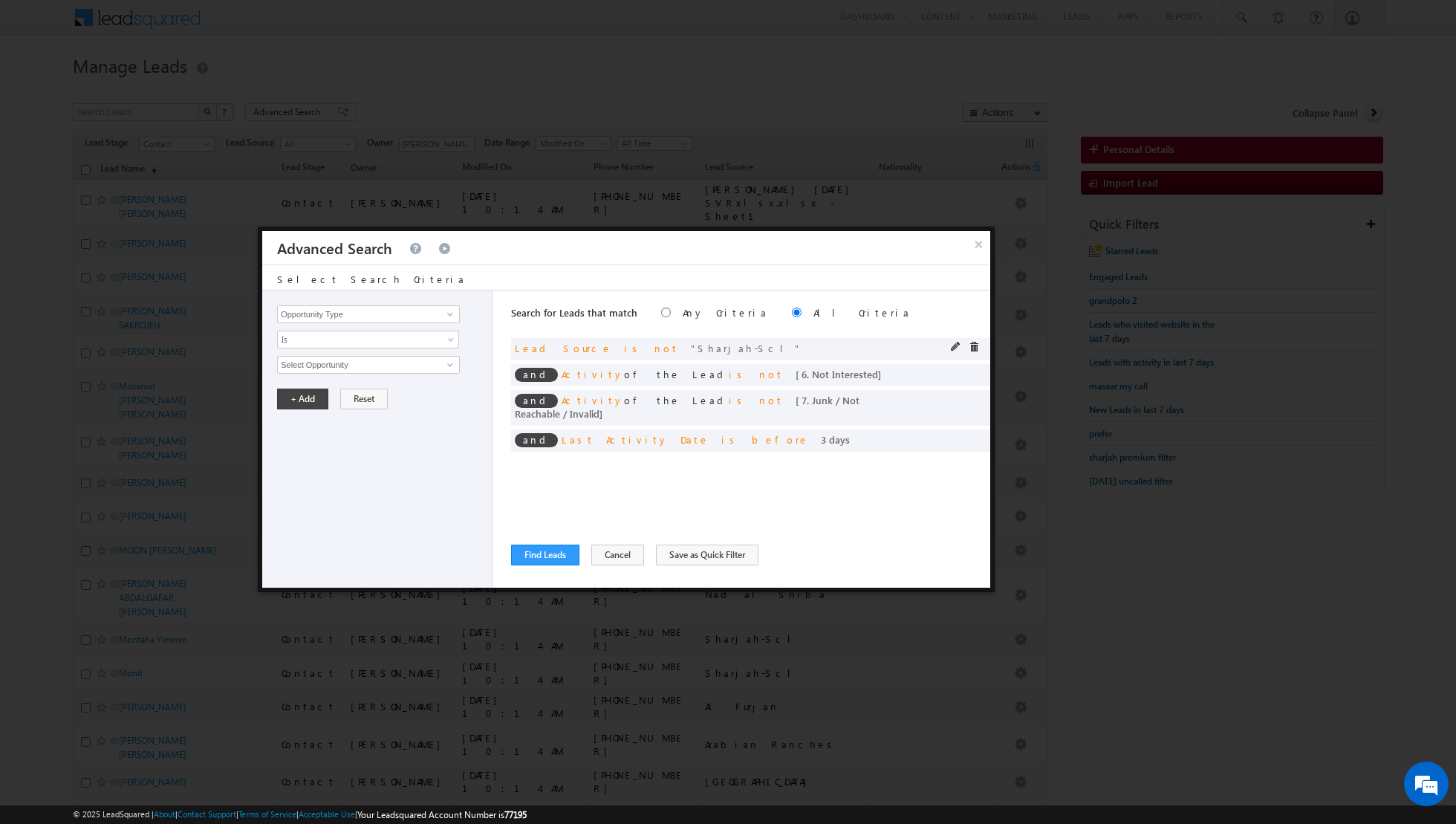
click at [979, 345] on div at bounding box center [968, 348] width 36 height 14
click at [953, 345] on span at bounding box center [956, 347] width 11 height 11
click at [436, 339] on span "Is Not" at bounding box center [358, 339] width 161 height 14
click at [383, 353] on link "Is" at bounding box center [368, 355] width 181 height 14
click at [416, 361] on span "None Selected" at bounding box center [362, 364] width 169 height 16
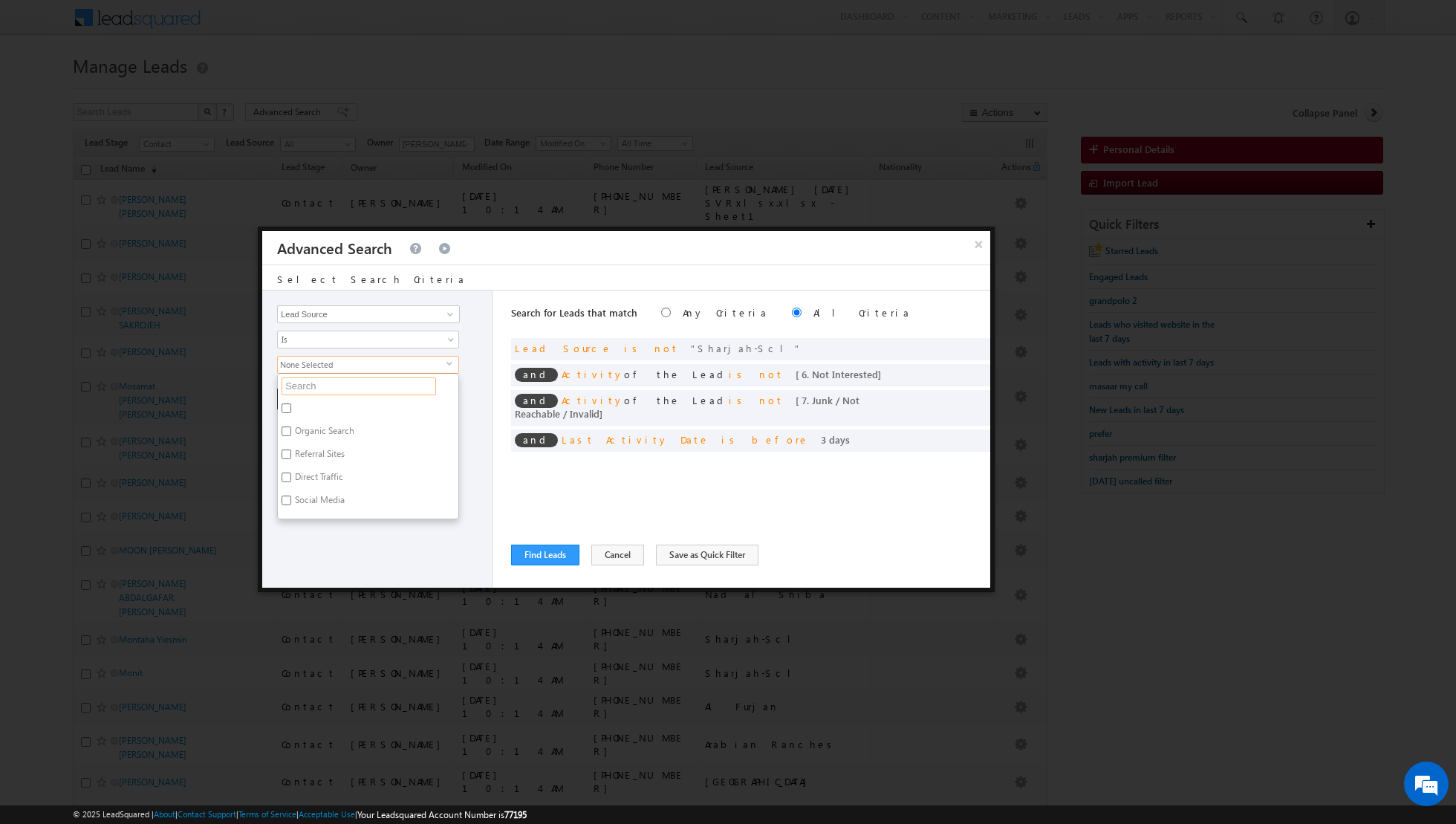
click at [377, 383] on input "text" at bounding box center [358, 386] width 154 height 17
click at [326, 405] on label "Sharjah-Scl" at bounding box center [316, 410] width 76 height 23
click at [291, 405] on input "Sharjah-Scl" at bounding box center [286, 408] width 10 height 10
click at [307, 443] on div "Opportunity Type Lead Activity Task Sales Group Prospect Id Address 1 Address 2…" at bounding box center [377, 439] width 230 height 297
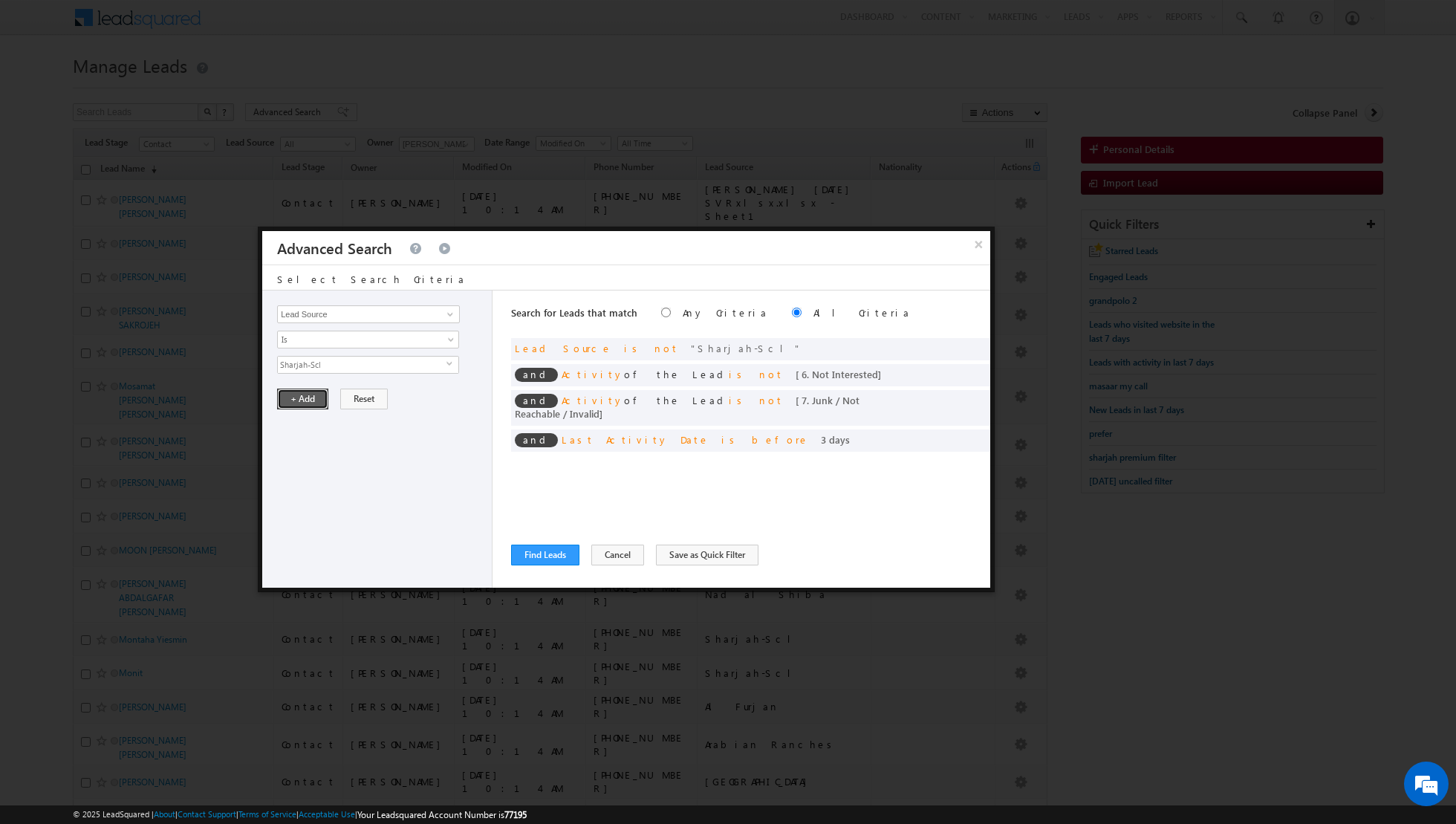
click at [299, 396] on button "+ Add" at bounding box center [302, 399] width 51 height 21
click at [542, 555] on button "Find Leads" at bounding box center [545, 555] width 68 height 21
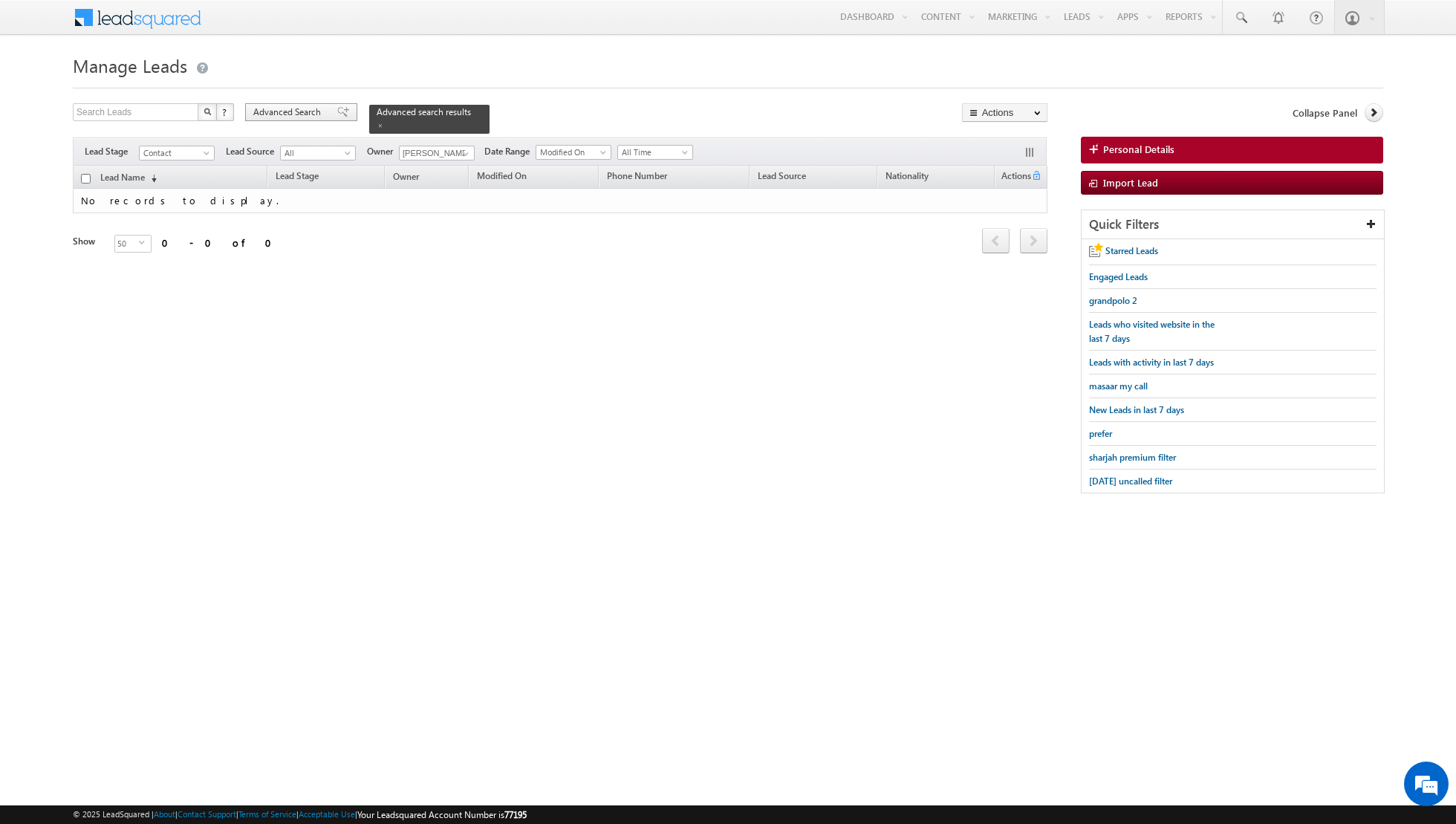
click at [337, 116] on span at bounding box center [343, 113] width 12 height 11
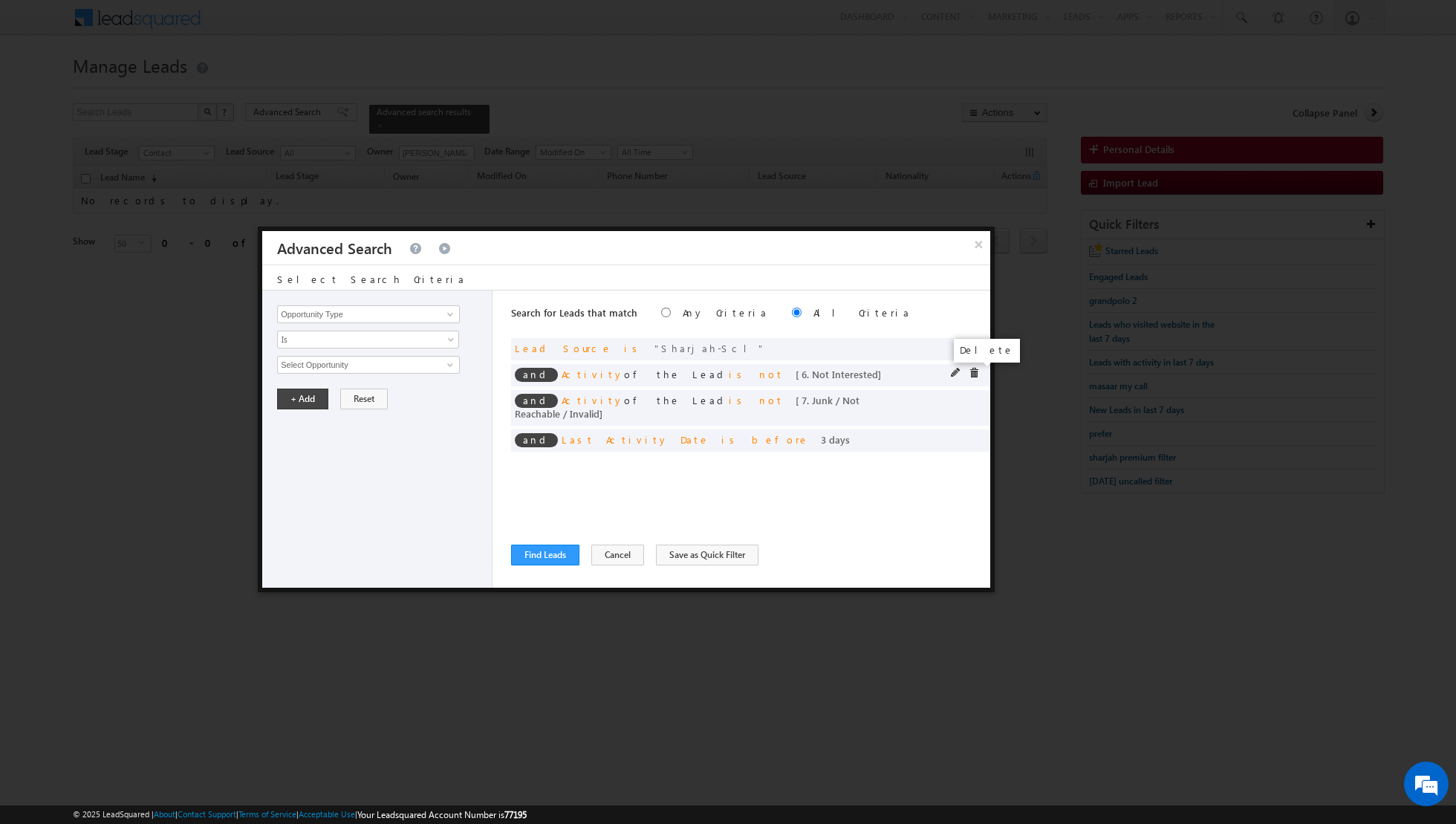
click at [972, 370] on span at bounding box center [974, 373] width 11 height 11
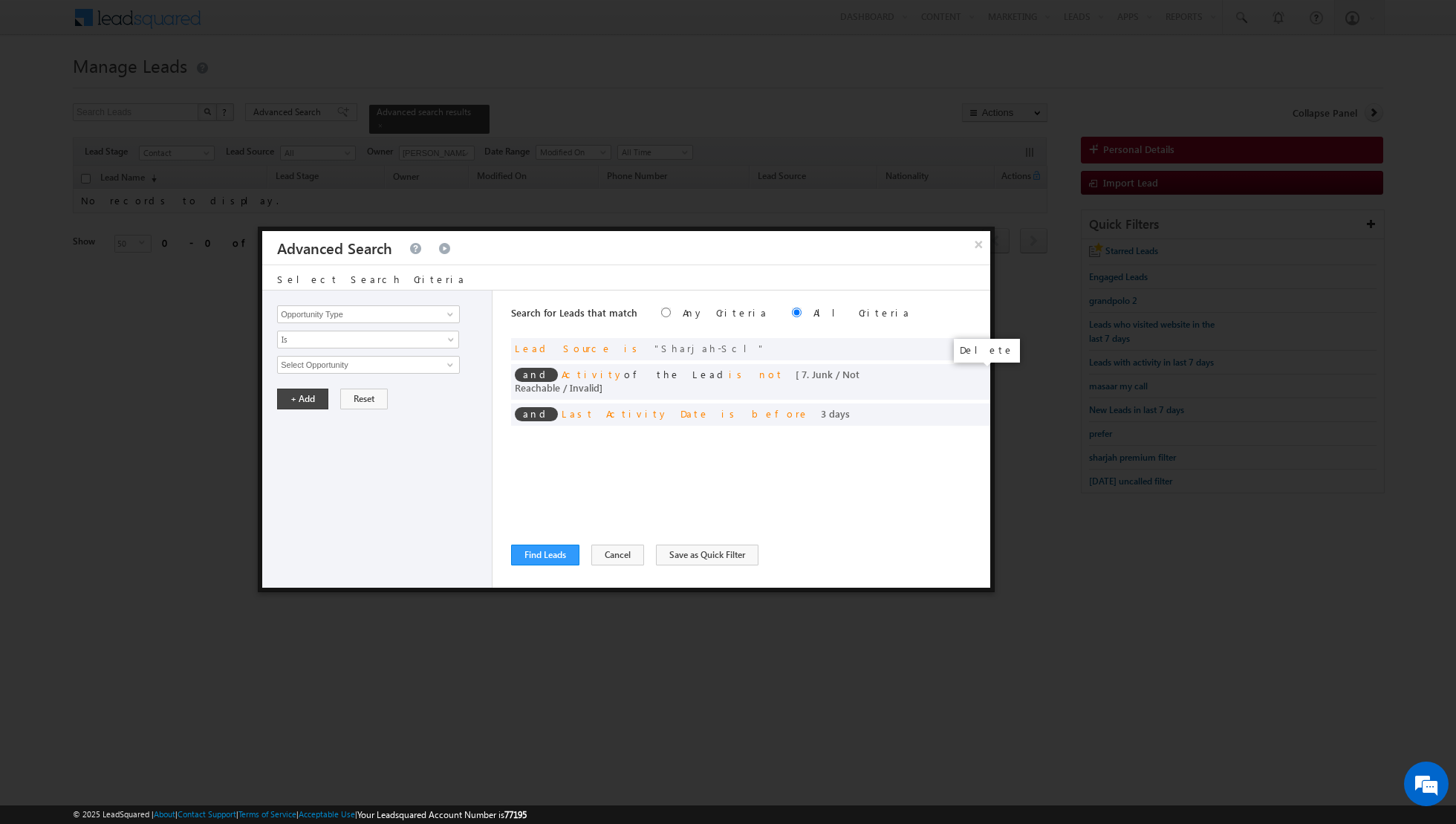
click at [0, 0] on span at bounding box center [0, 0] width 0 height 0
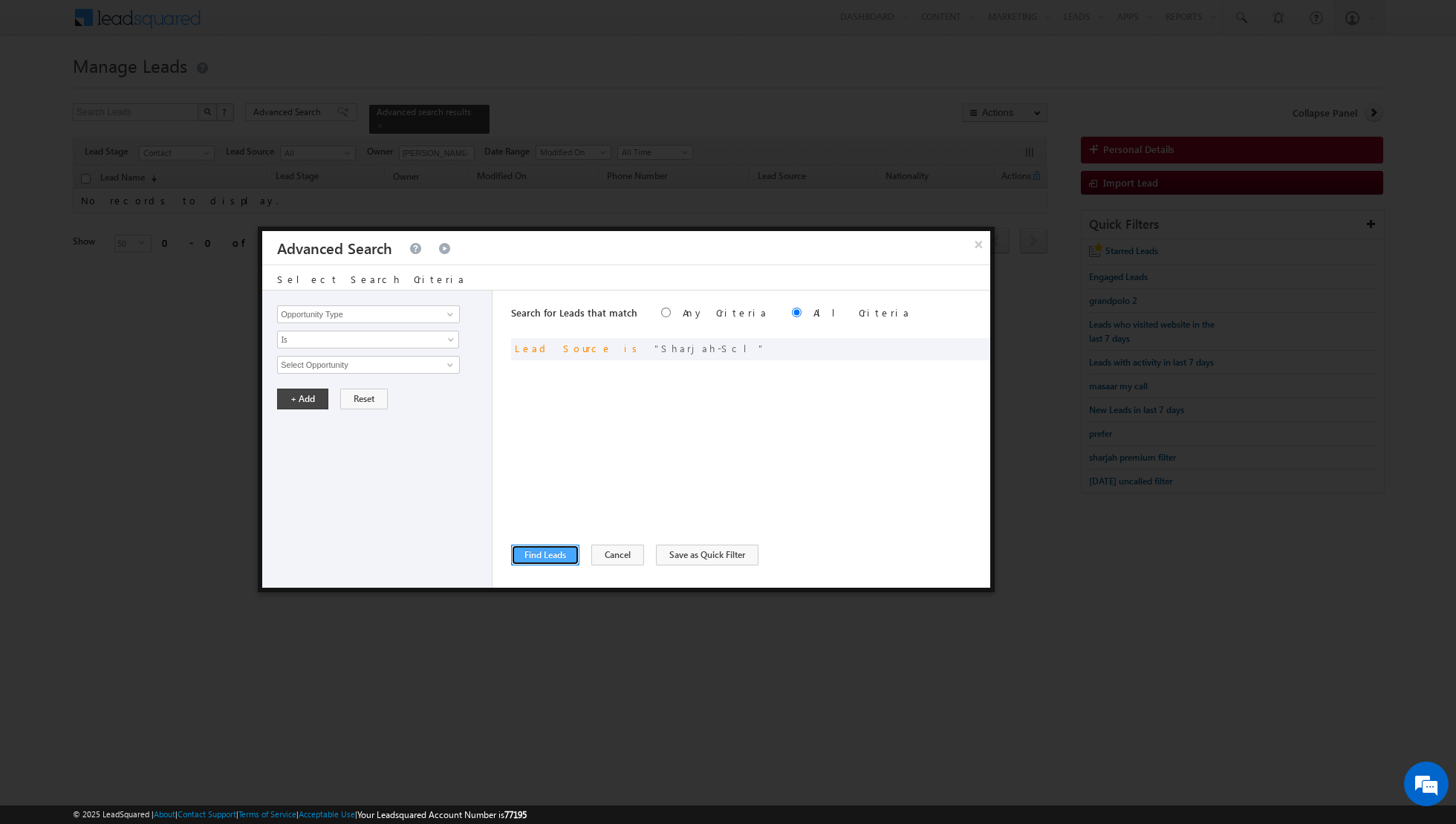
click at [551, 549] on button "Find Leads" at bounding box center [545, 555] width 68 height 21
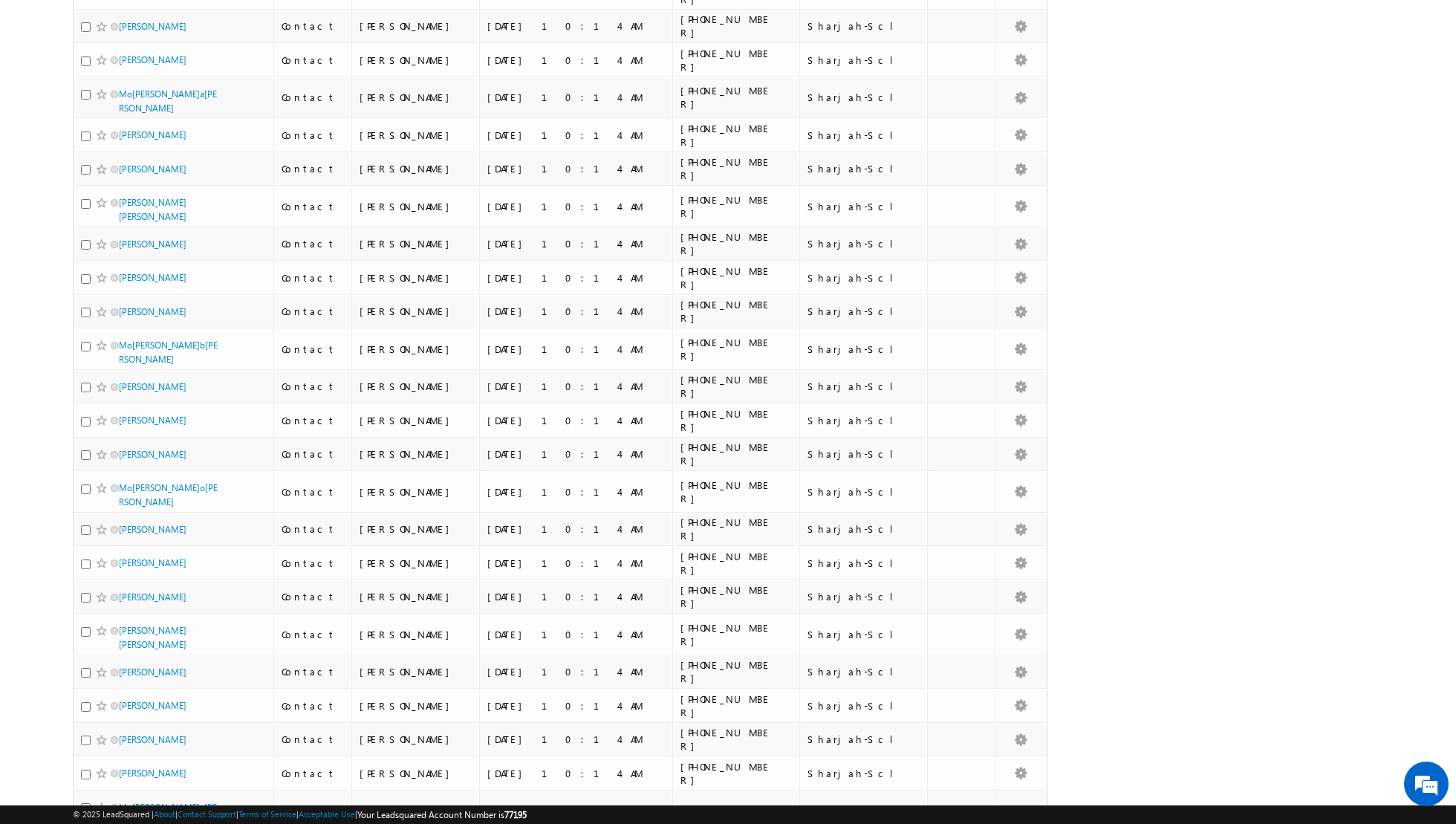
scroll to position [1288, 0]
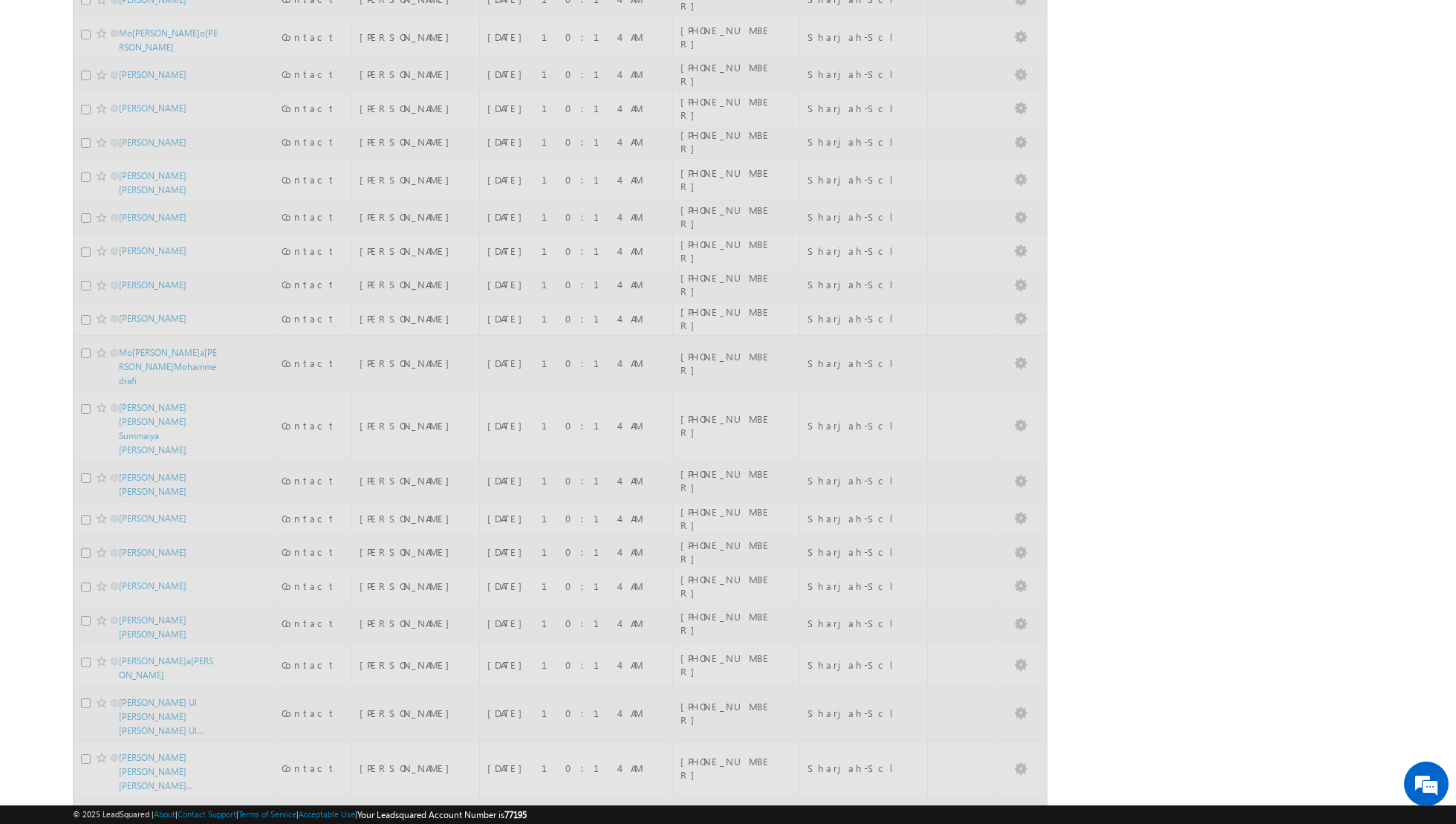
scroll to position [1251, 0]
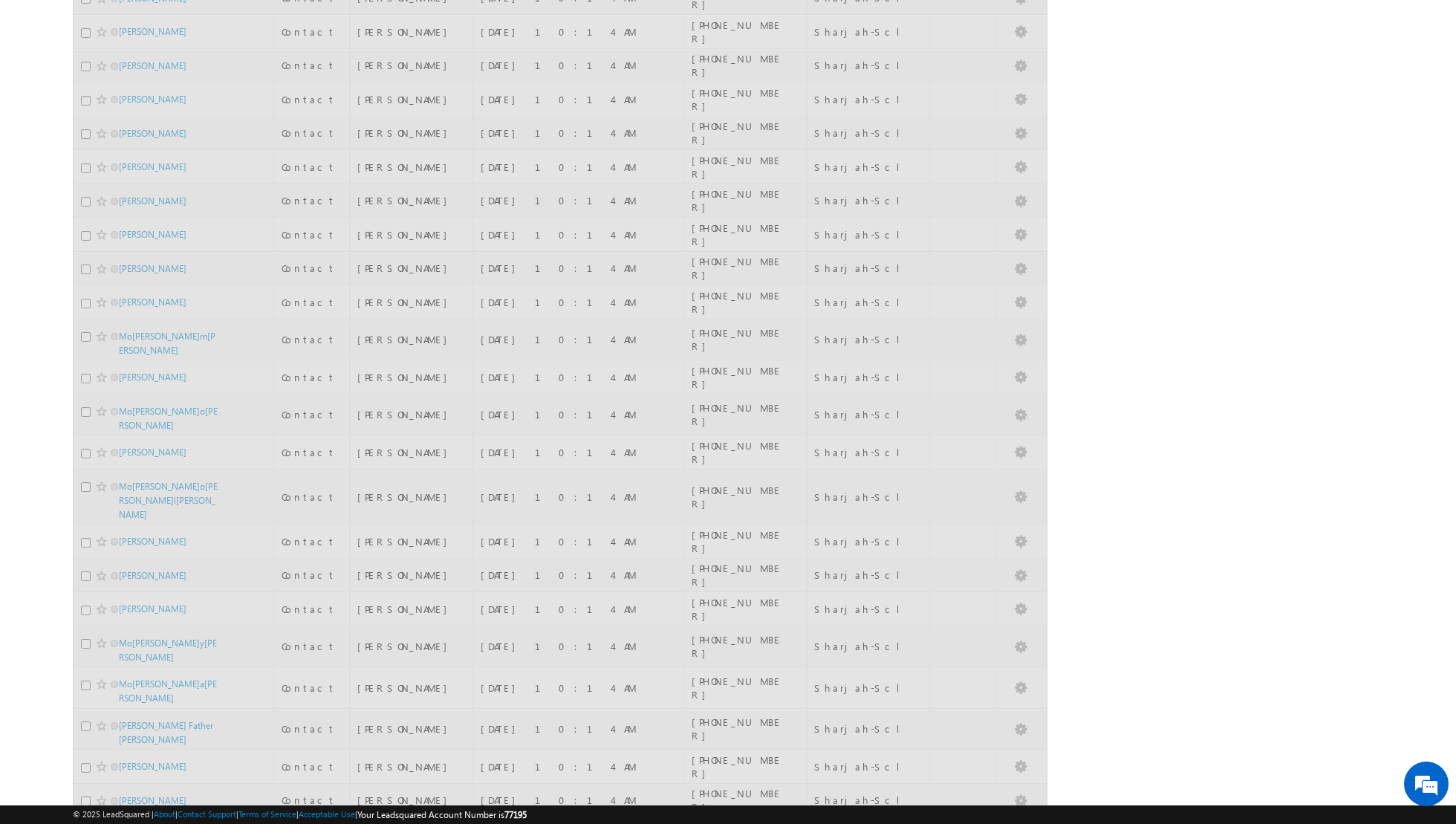
scroll to position [0, 0]
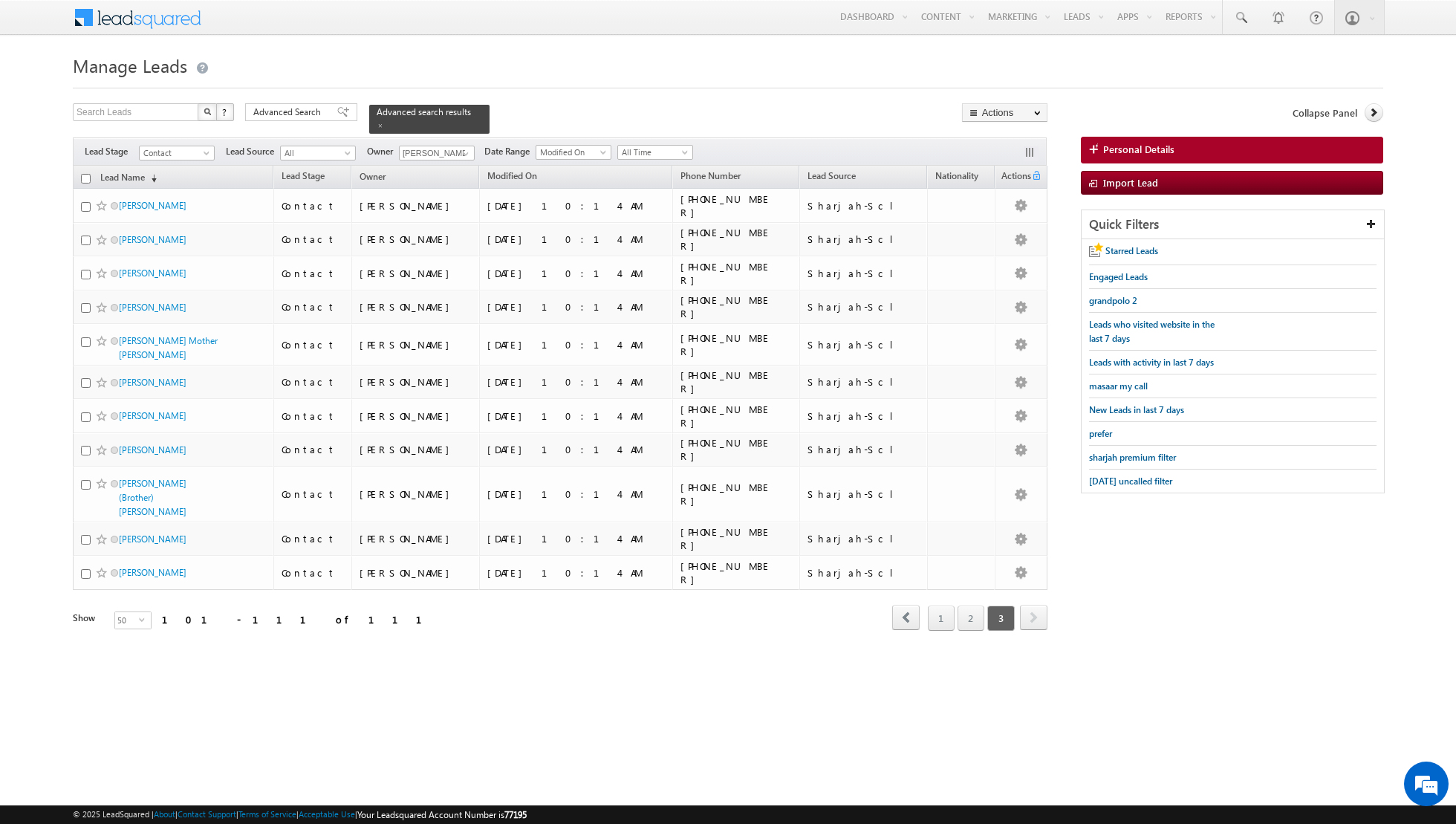
click at [81, 175] on input "checkbox" at bounding box center [85, 178] width 10 height 10
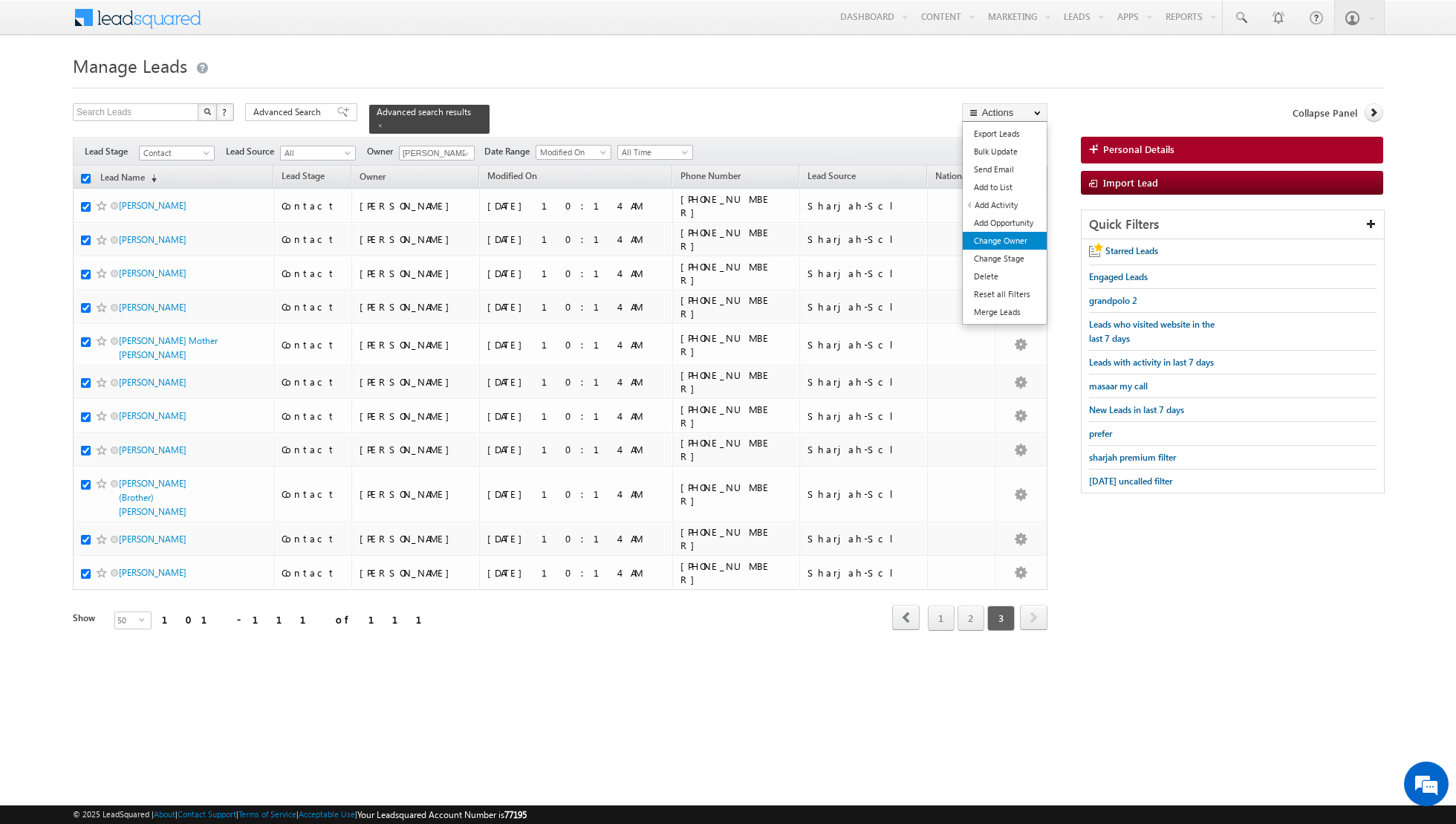
click at [1012, 238] on link "Change Owner" at bounding box center [1004, 240] width 84 height 17
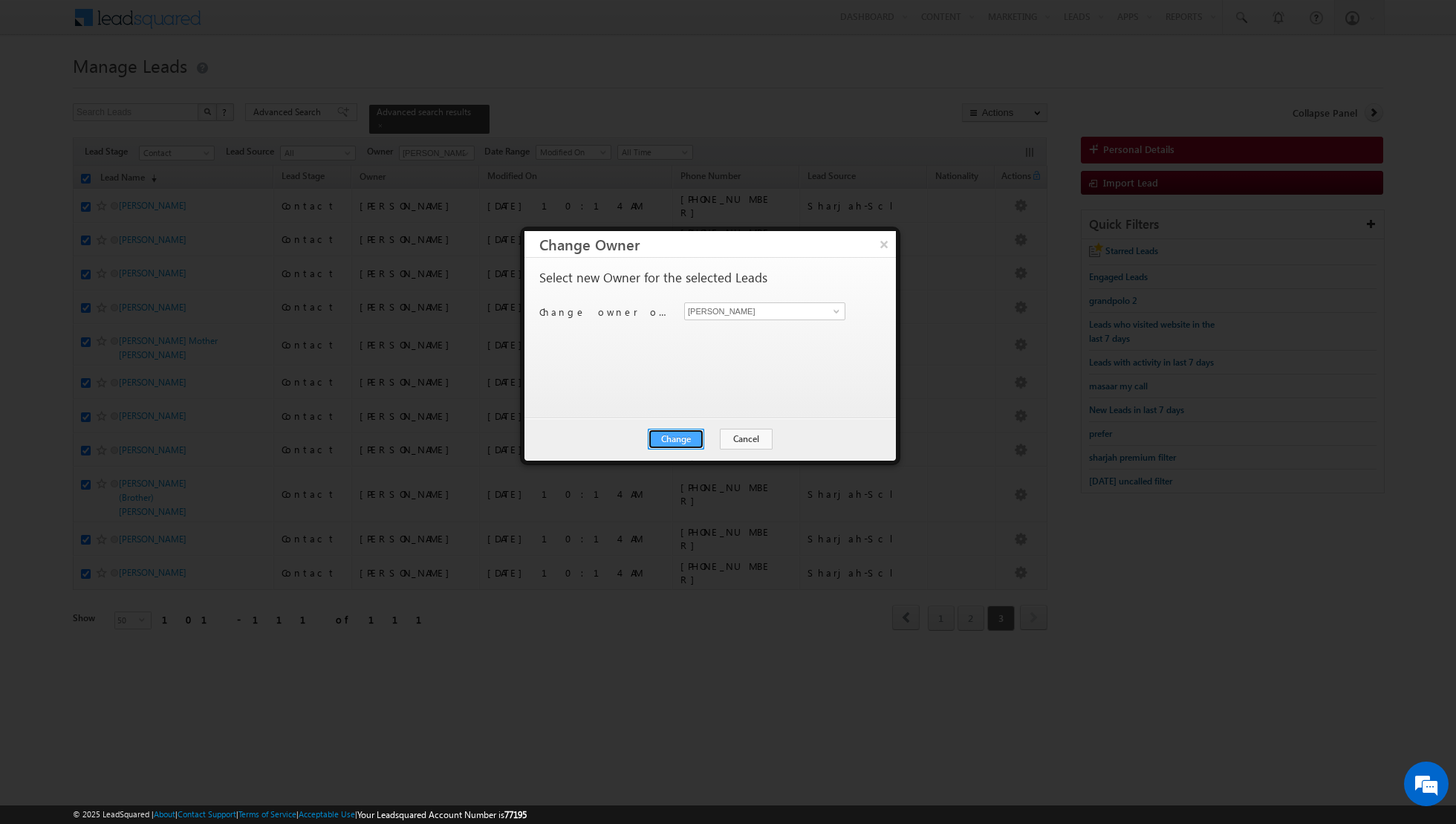
click at [679, 431] on button "Change" at bounding box center [676, 438] width 56 height 21
click at [719, 436] on button "Close" at bounding box center [712, 438] width 47 height 21
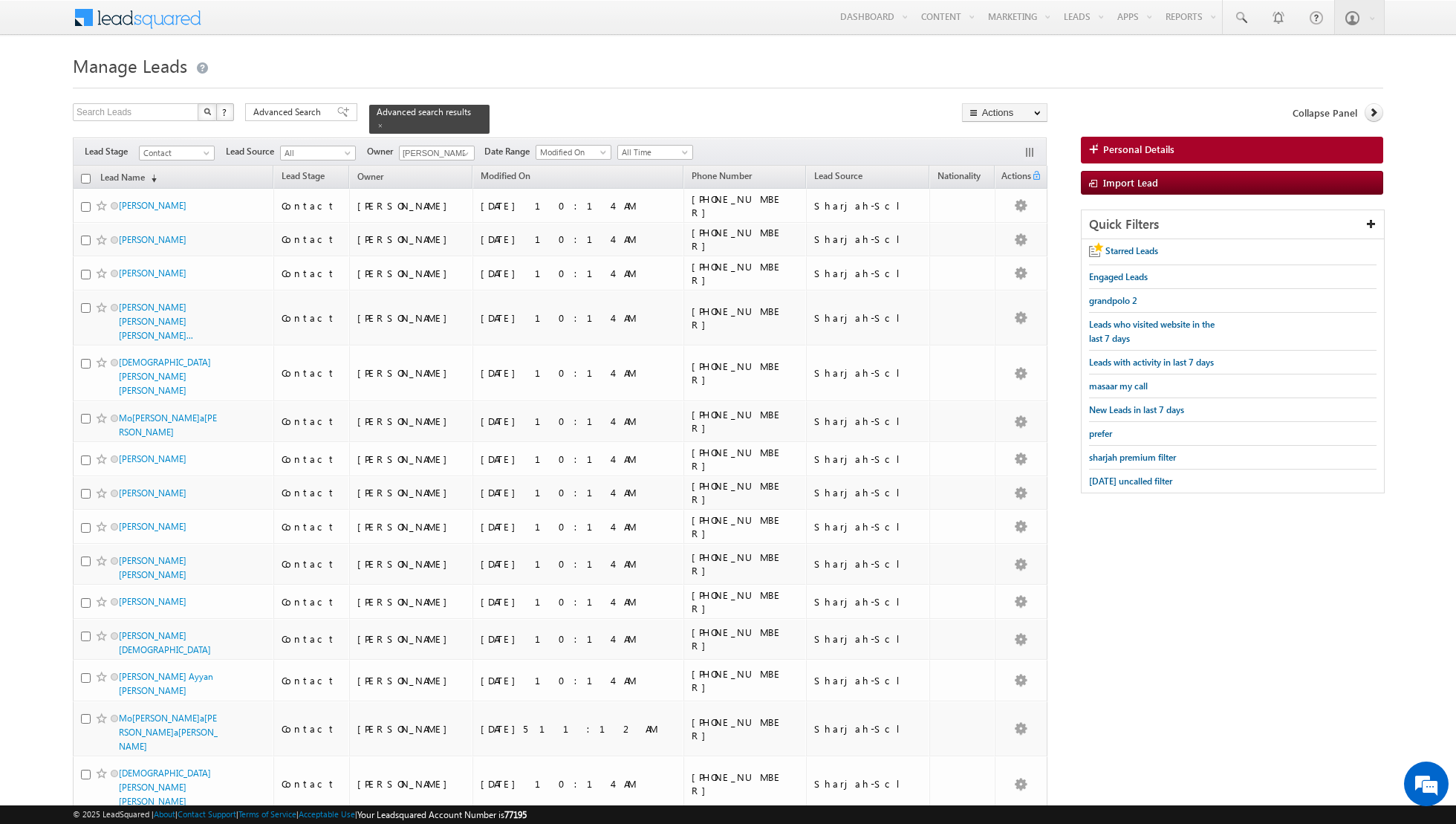
click at [84, 177] on input "checkbox" at bounding box center [85, 178] width 10 height 10
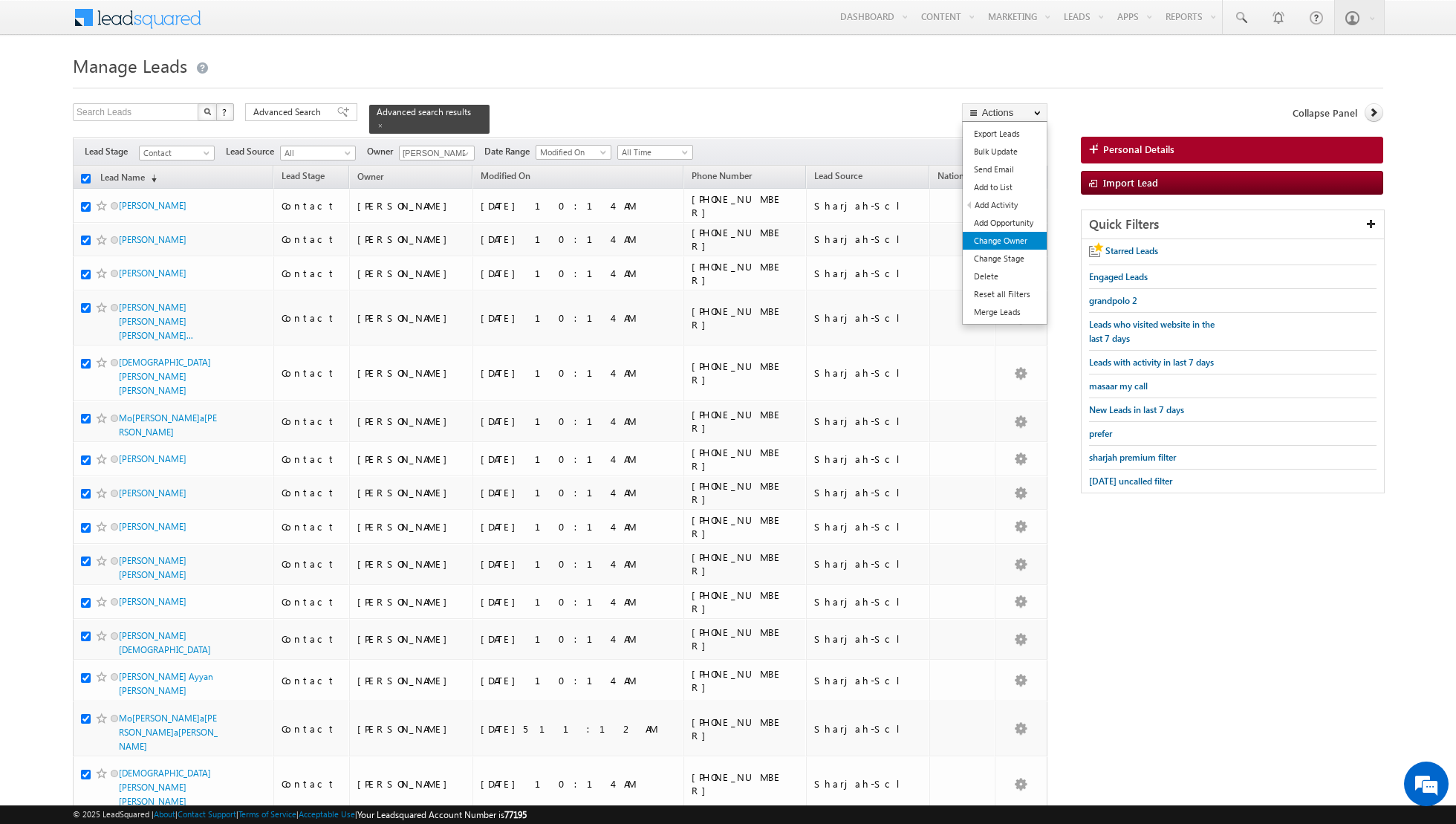
click at [1003, 246] on link "Change Owner" at bounding box center [1004, 240] width 84 height 17
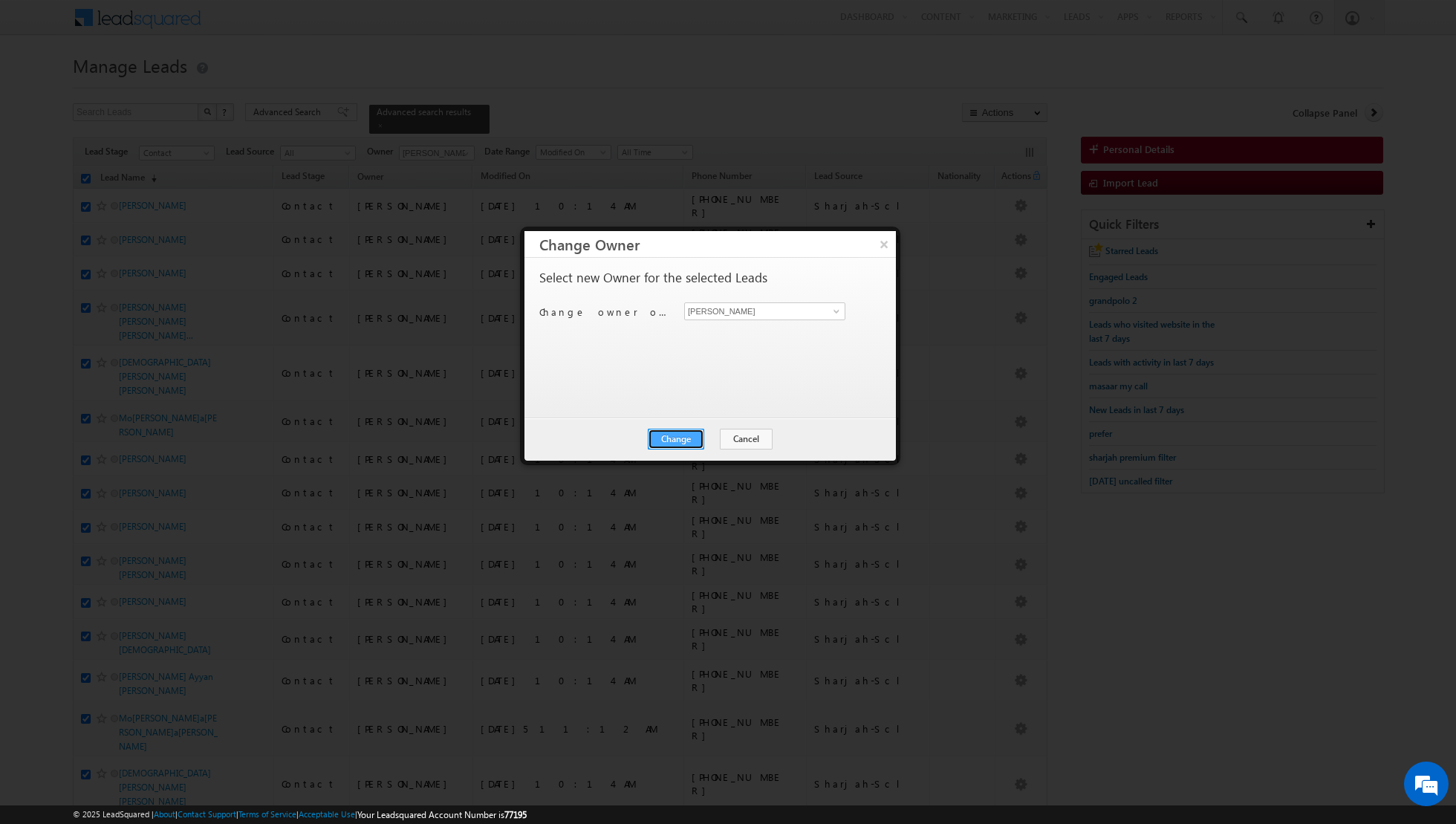
click at [682, 441] on button "Change" at bounding box center [676, 438] width 56 height 21
click at [721, 439] on button "Close" at bounding box center [712, 438] width 47 height 21
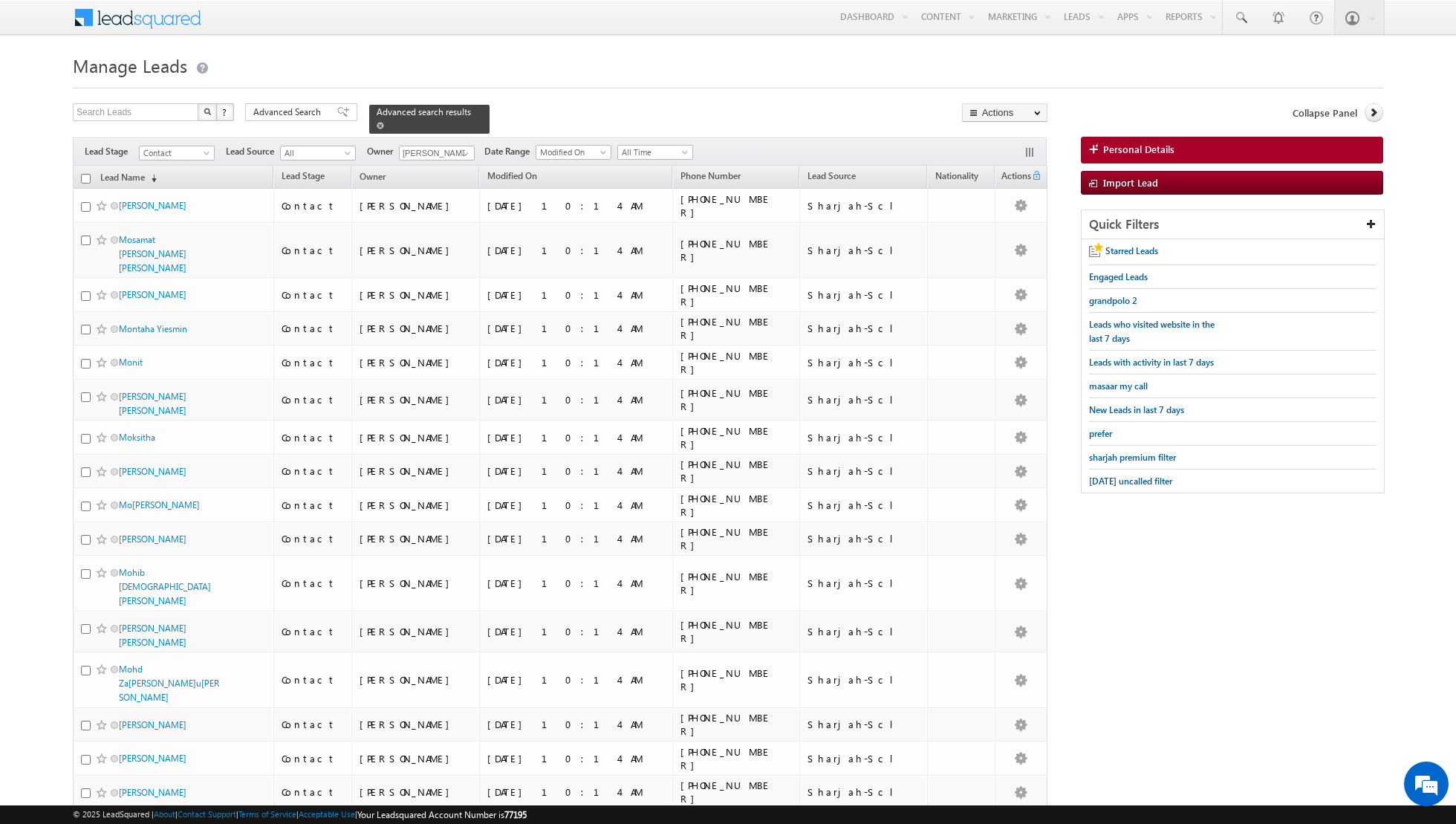
click at [377, 126] on span at bounding box center [380, 126] width 8 height 8
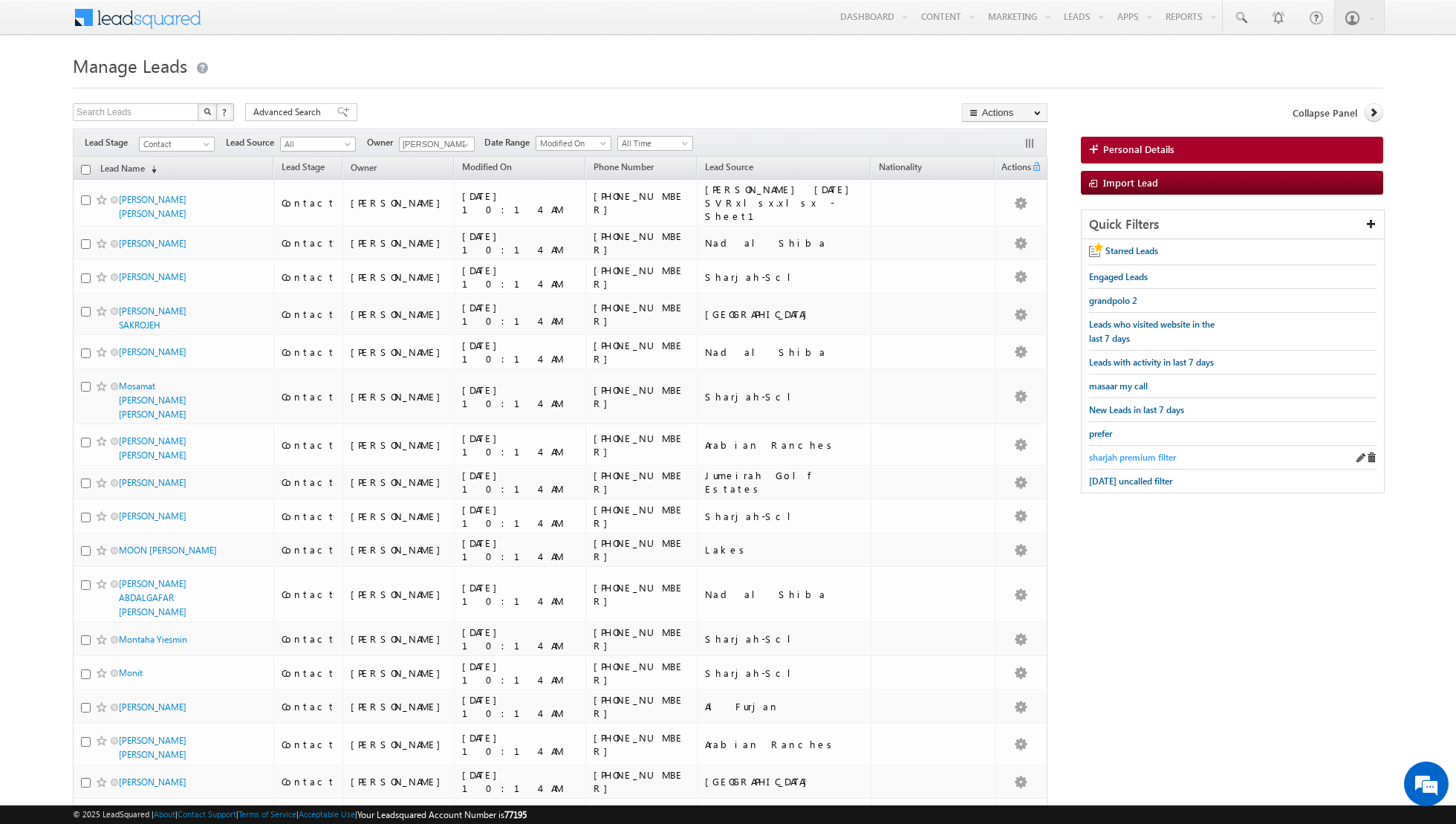
click at [1117, 452] on span "sharjah premium filter" at bounding box center [1132, 457] width 87 height 11
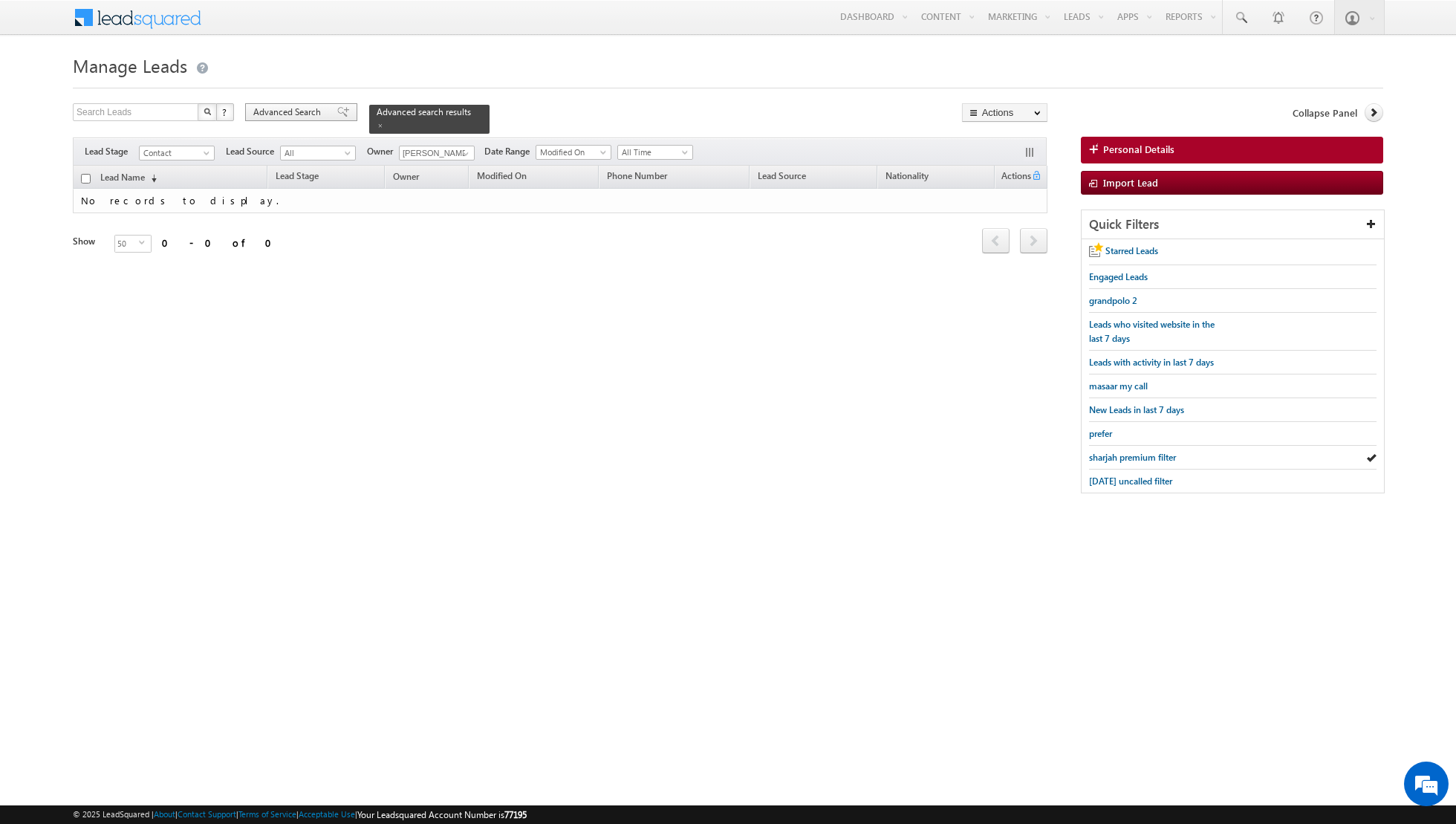
click at [338, 113] on span at bounding box center [343, 113] width 12 height 11
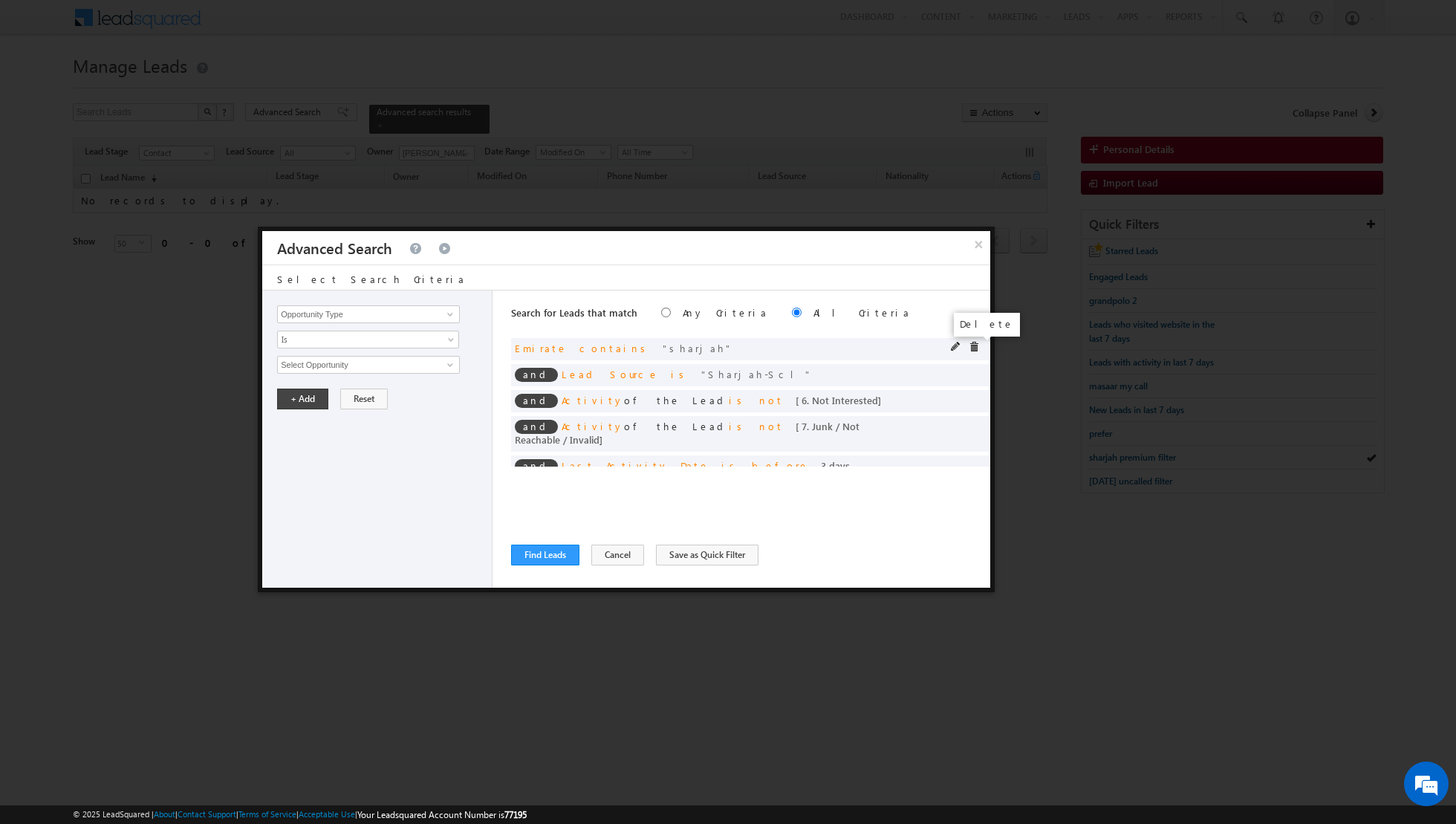
click at [974, 348] on span at bounding box center [974, 347] width 11 height 11
click at [955, 342] on span at bounding box center [956, 347] width 11 height 11
click at [445, 338] on link "Is" at bounding box center [367, 339] width 182 height 17
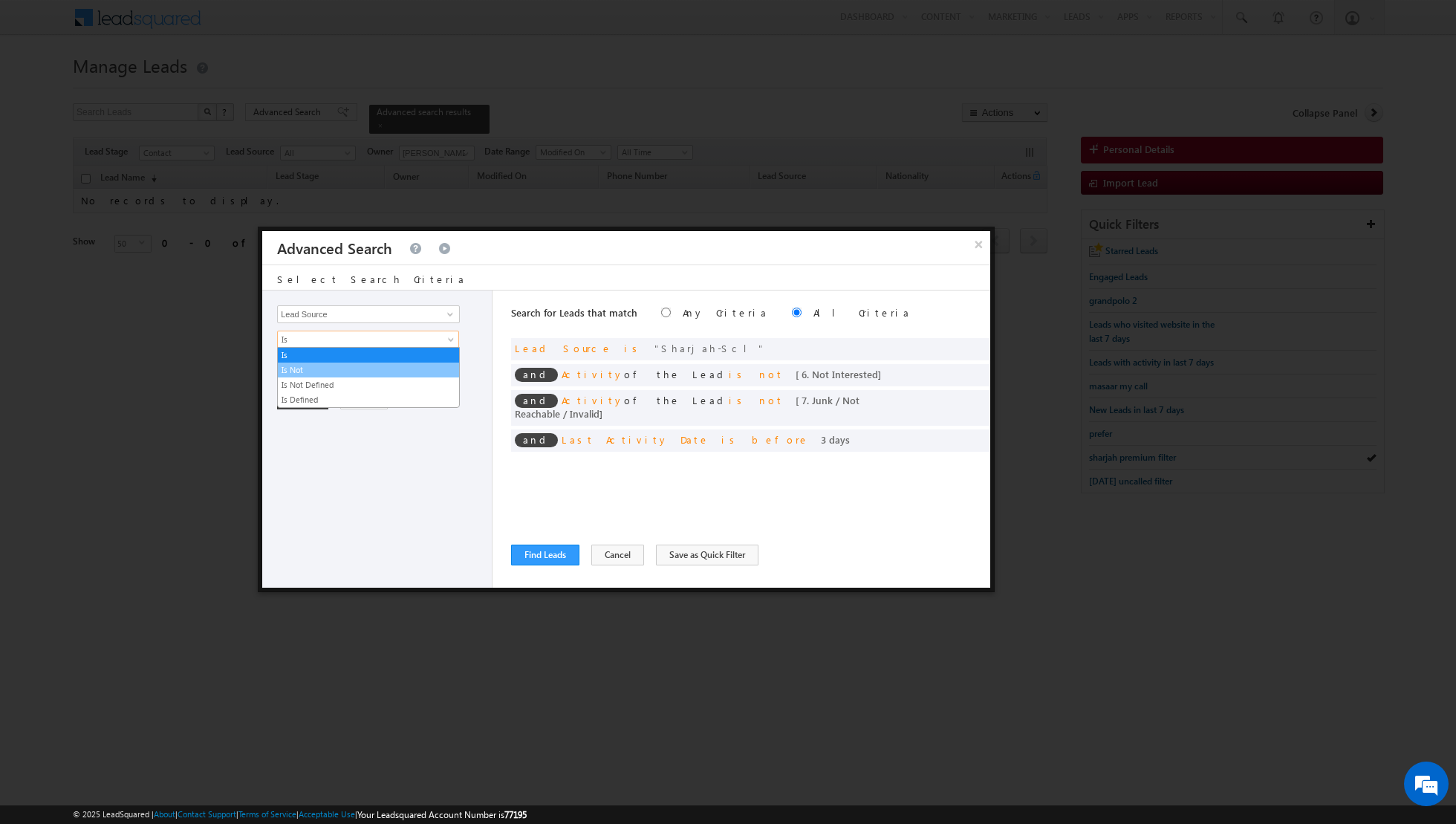
click at [371, 365] on link "Is Not" at bounding box center [368, 370] width 181 height 14
click at [402, 361] on span "None Selected" at bounding box center [362, 364] width 169 height 16
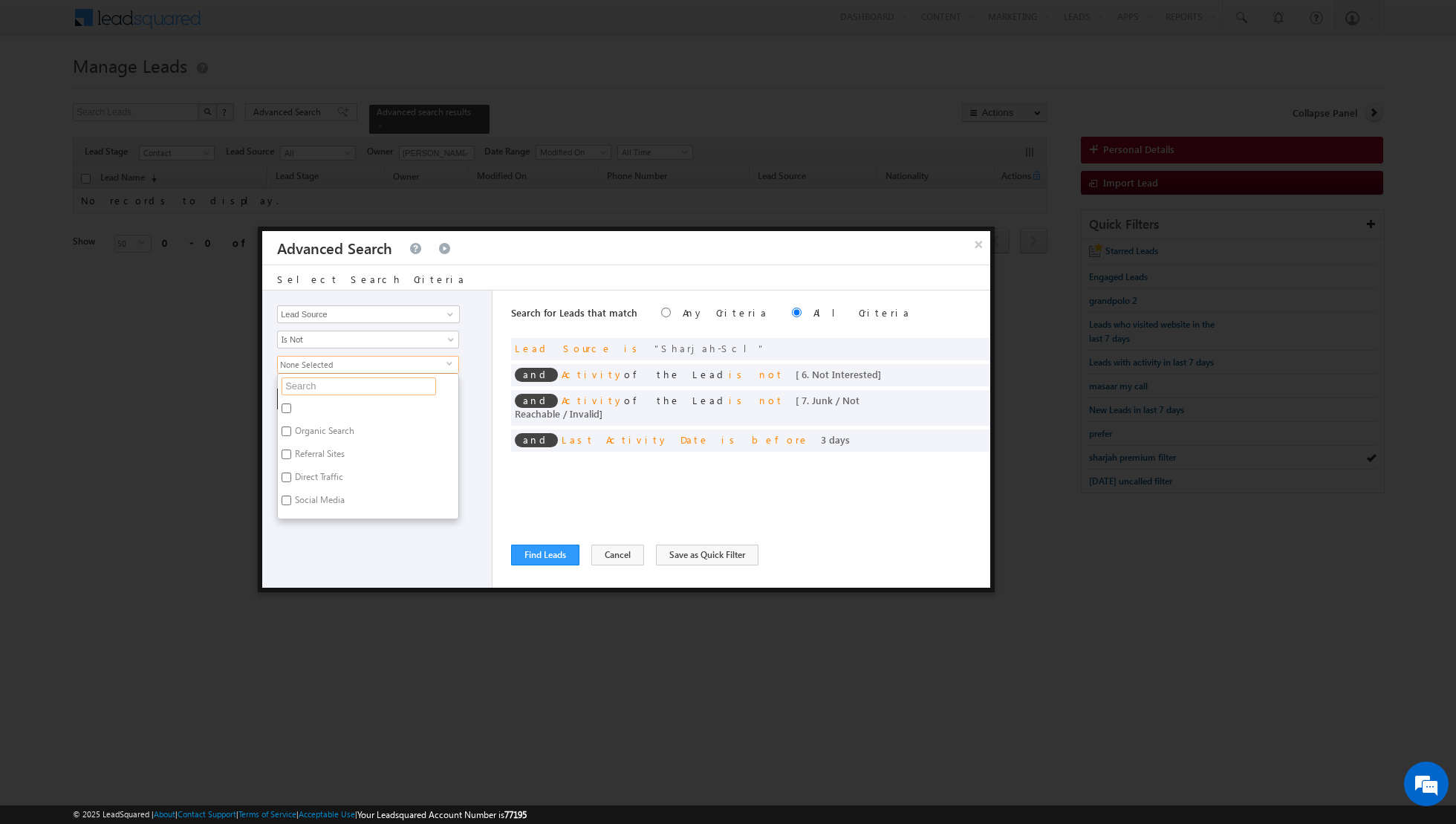
click at [359, 383] on input "text" at bounding box center [358, 386] width 154 height 17
click at [295, 403] on label "Sharjah-Scl" at bounding box center [316, 410] width 76 height 23
click at [291, 403] on input "Sharjah-Scl" at bounding box center [286, 408] width 10 height 10
click at [347, 511] on div "Opportunity Type Lead Activity Task Sales Group Prospect Id Address 1 Address 2…" at bounding box center [377, 439] width 230 height 297
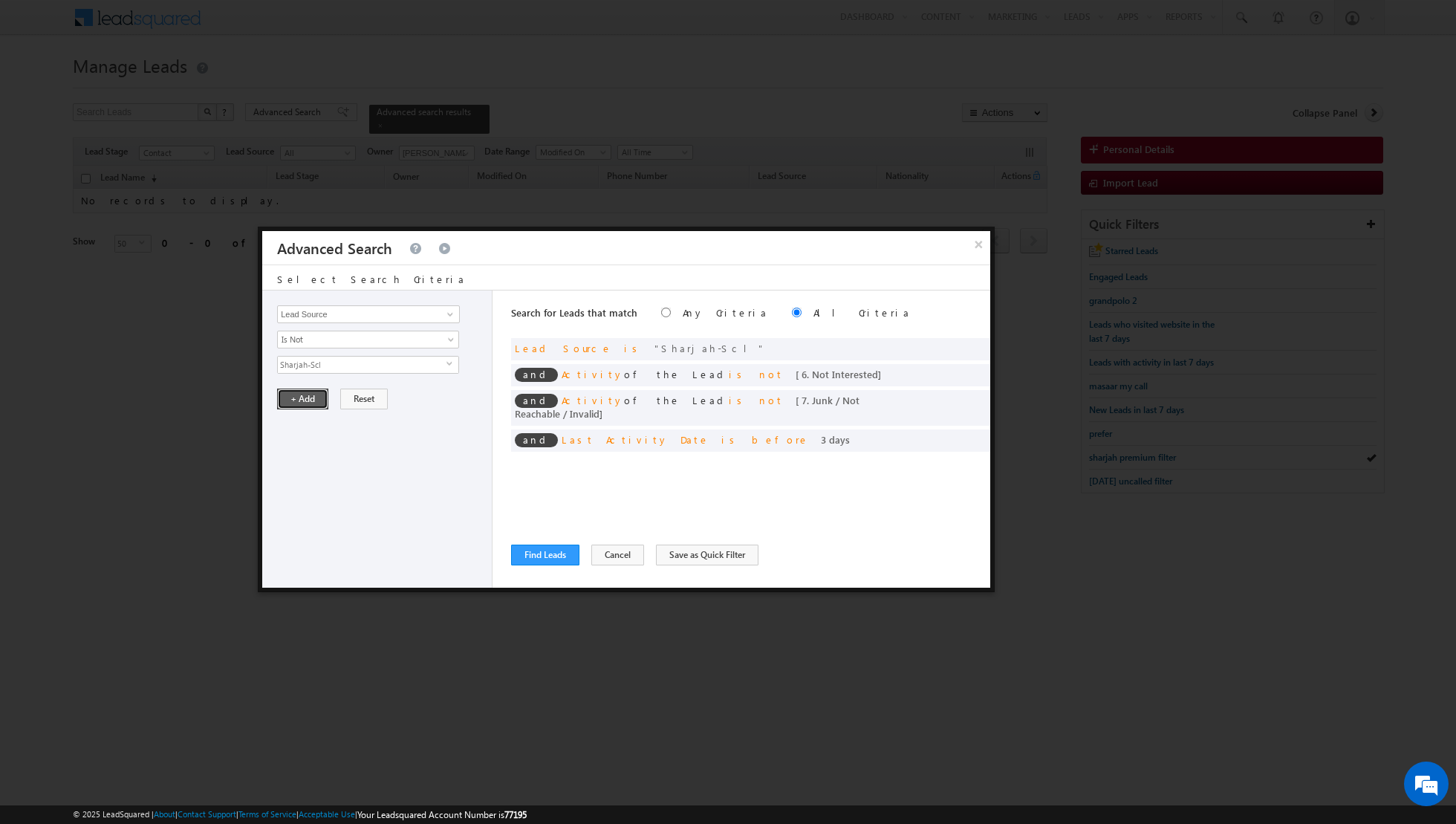
click at [304, 402] on button "+ Add" at bounding box center [302, 399] width 51 height 21
click at [533, 557] on button "Find Leads" at bounding box center [545, 555] width 68 height 21
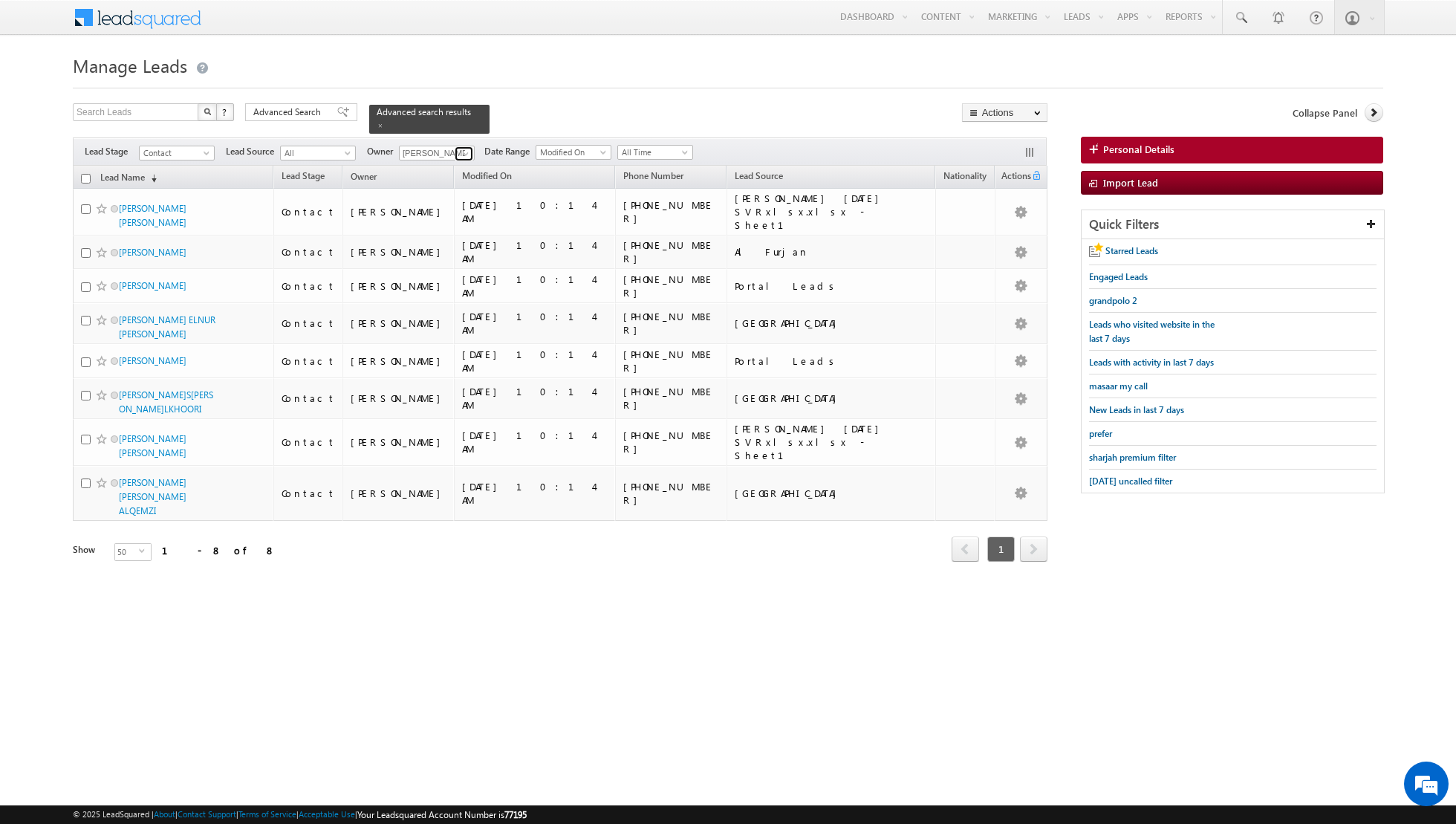
click at [459, 151] on span at bounding box center [466, 154] width 12 height 12
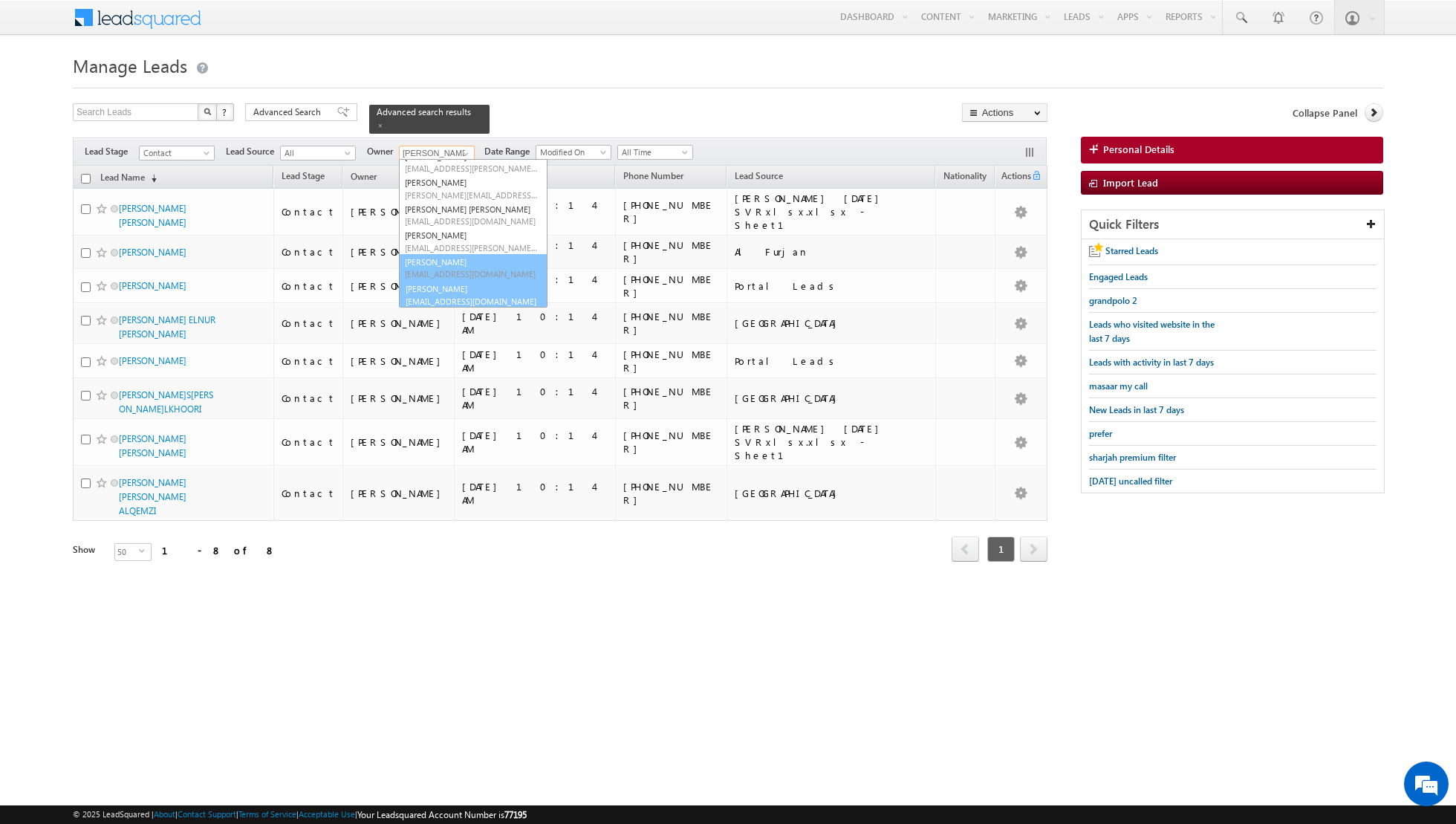
scroll to position [120, 0]
click at [429, 285] on link "[PERSON_NAME] [EMAIL_ADDRESS][PERSON_NAME][DOMAIN_NAME]" at bounding box center [472, 294] width 148 height 28
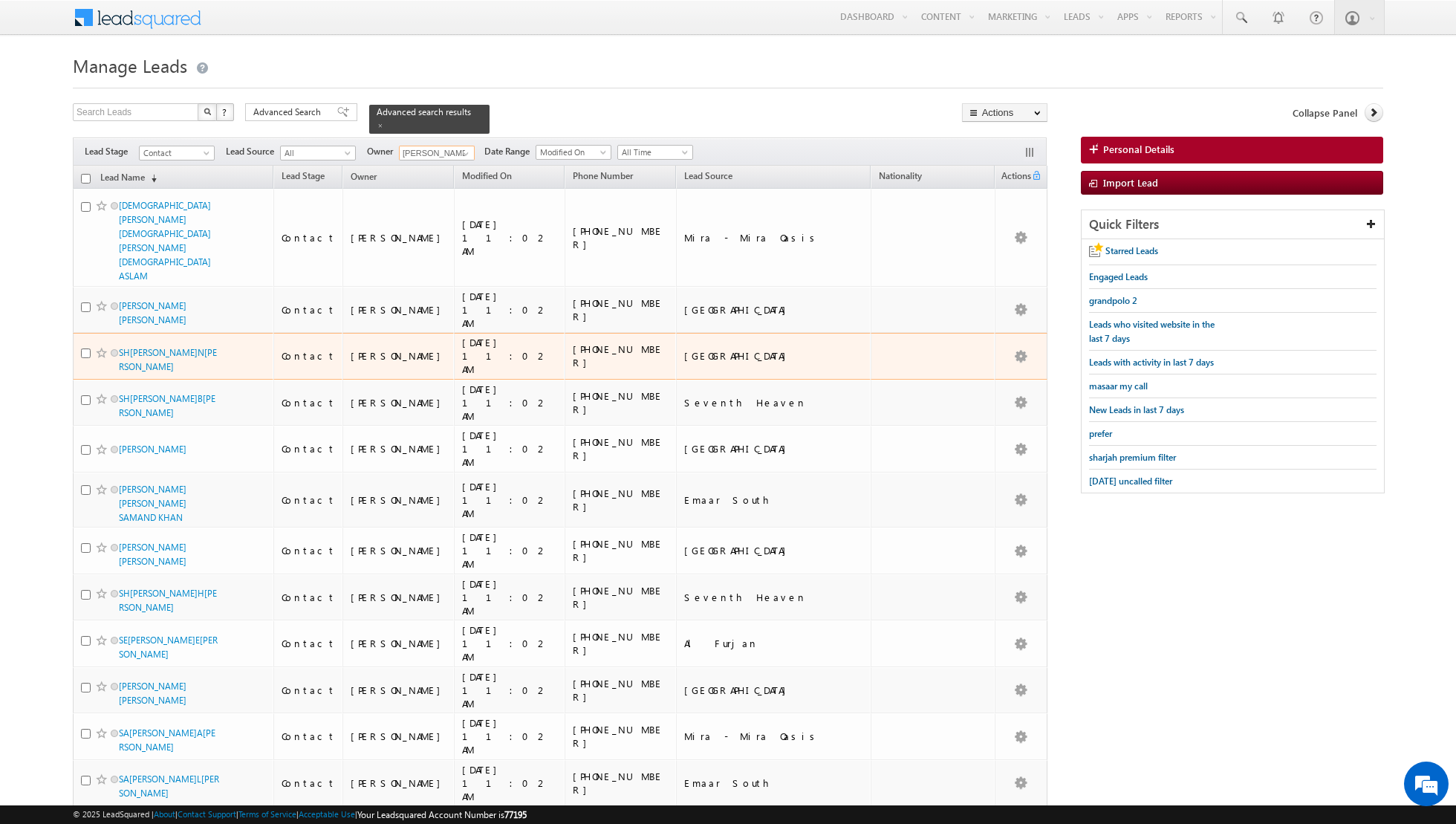
scroll to position [1440, 0]
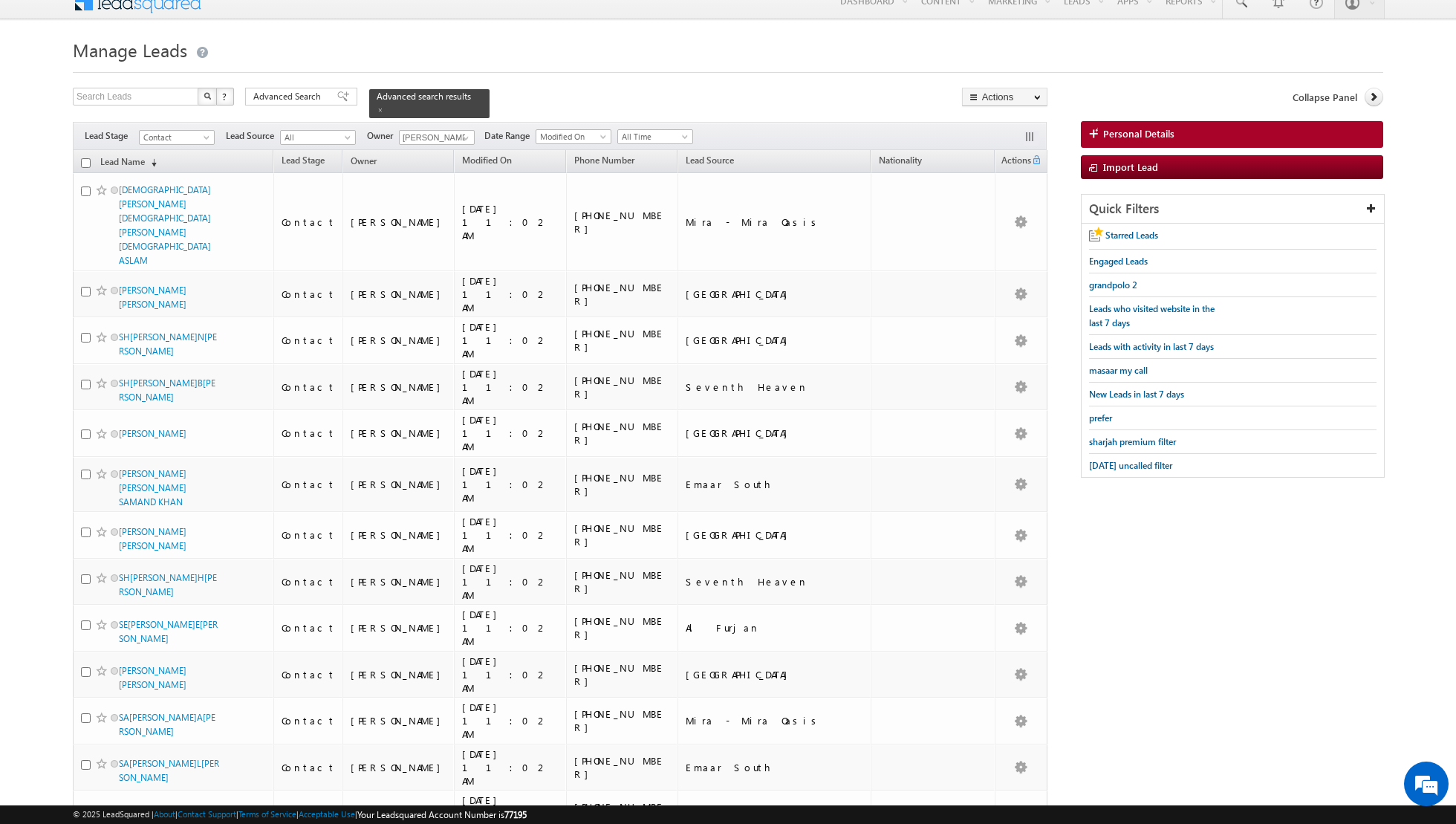
scroll to position [0, 0]
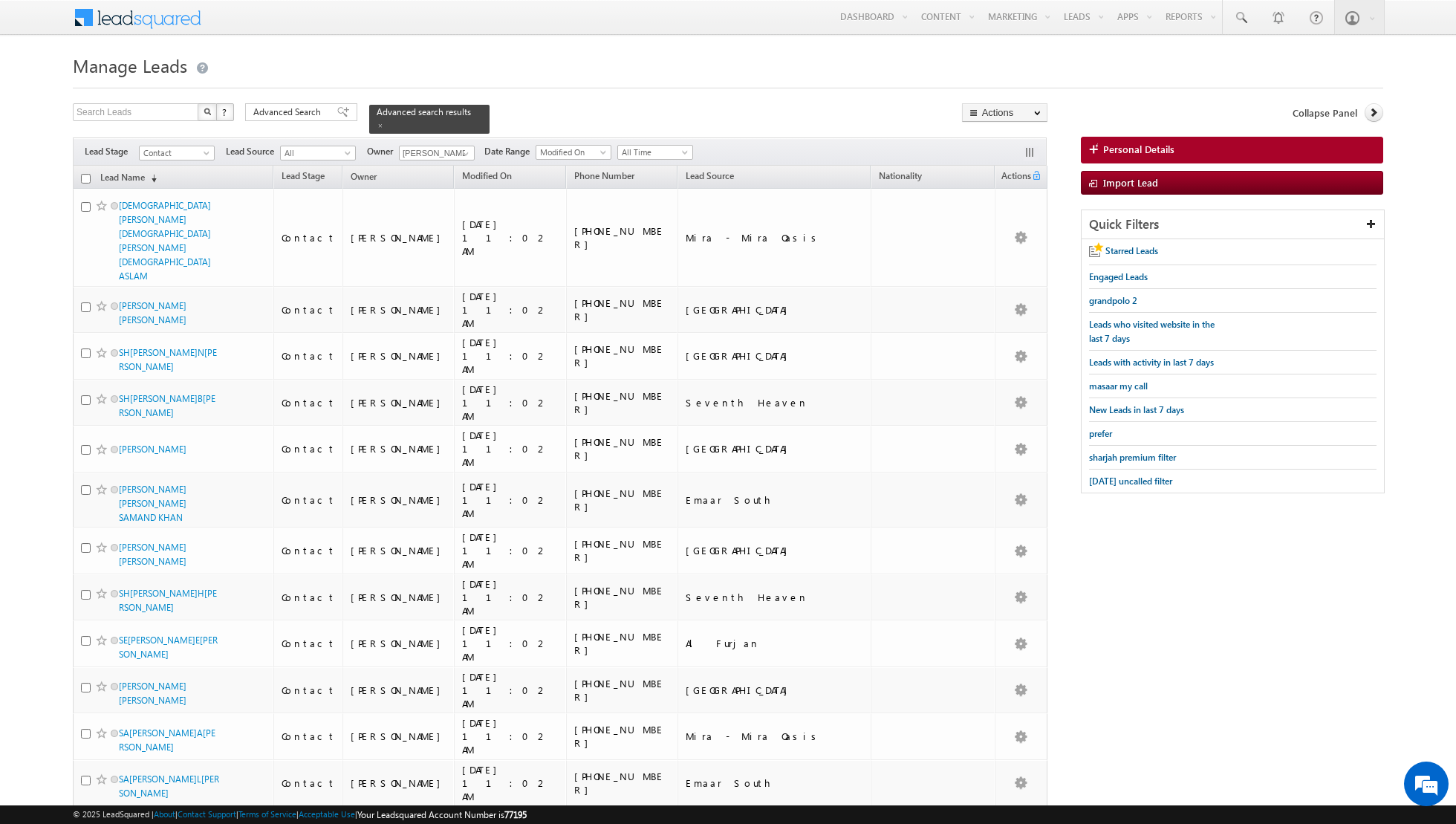
click at [85, 175] on input "checkbox" at bounding box center [85, 178] width 10 height 10
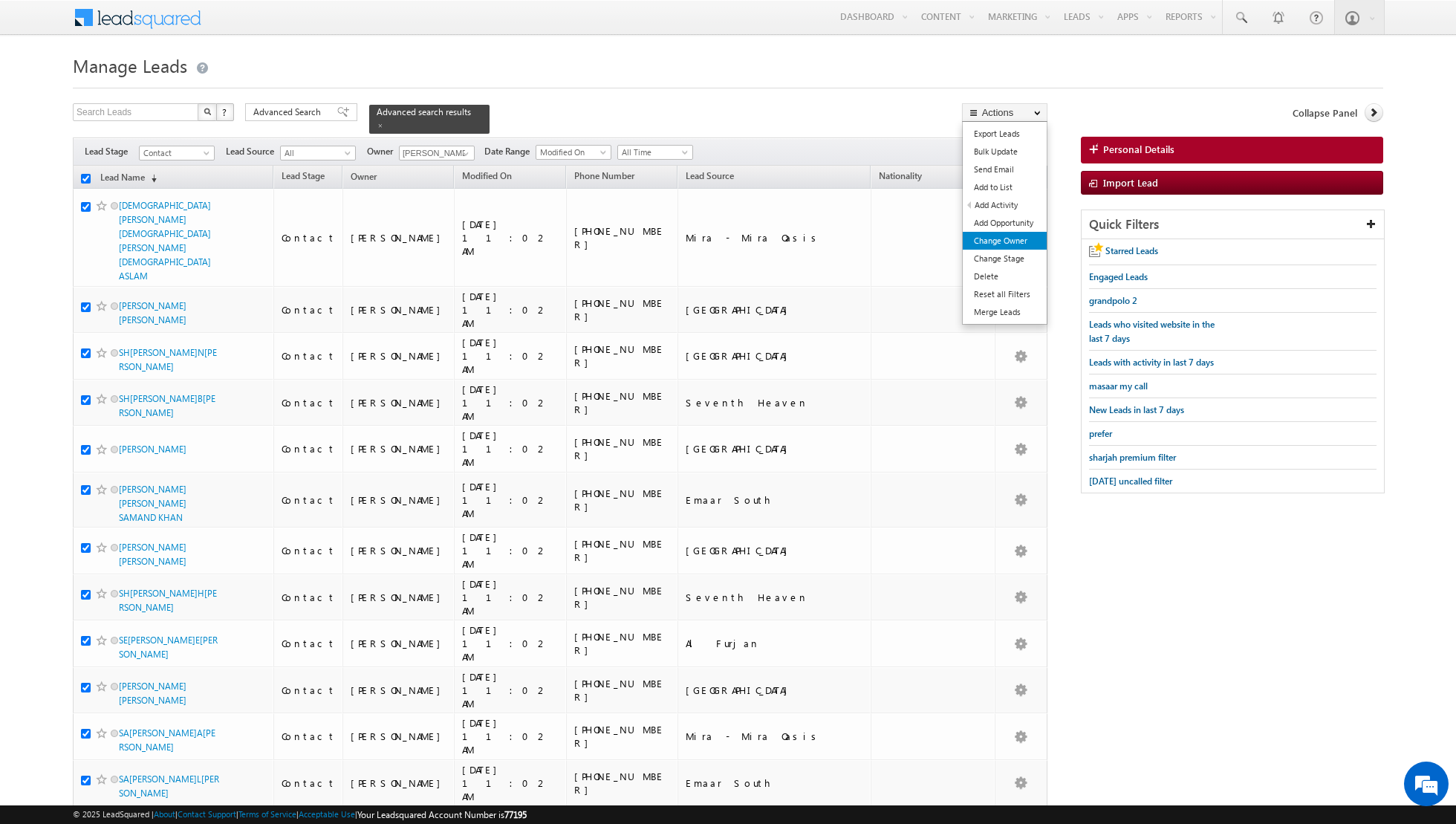
click at [988, 241] on link "Change Owner" at bounding box center [1004, 240] width 84 height 17
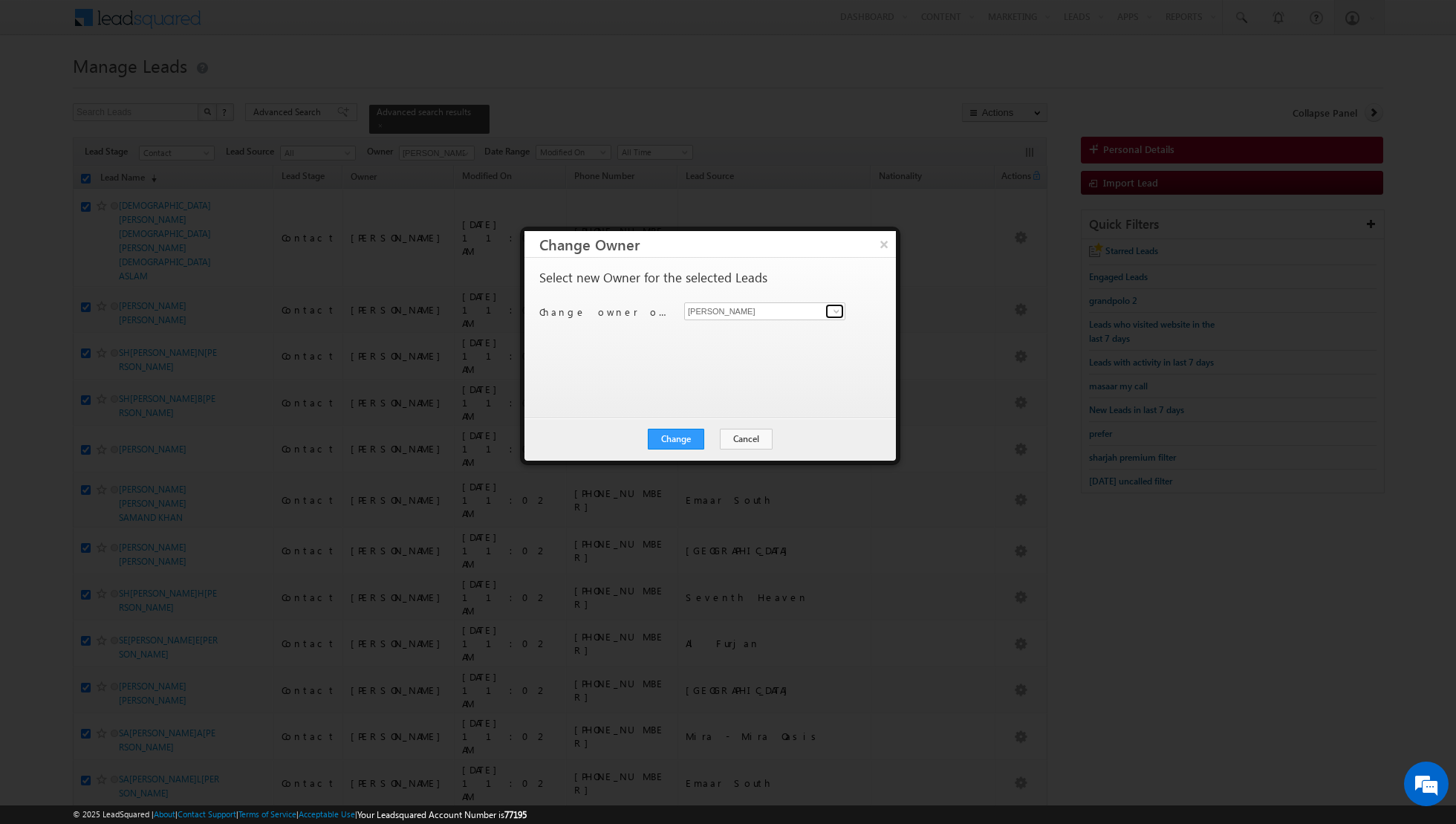
click at [833, 310] on span at bounding box center [837, 311] width 12 height 12
click at [790, 331] on link "[PERSON_NAME] [PERSON_NAME][EMAIL_ADDRESS][PERSON_NAME][DOMAIN_NAME]" at bounding box center [765, 333] width 161 height 28
click at [679, 442] on button "Change" at bounding box center [676, 438] width 56 height 21
click at [715, 437] on button "Close" at bounding box center [712, 438] width 47 height 21
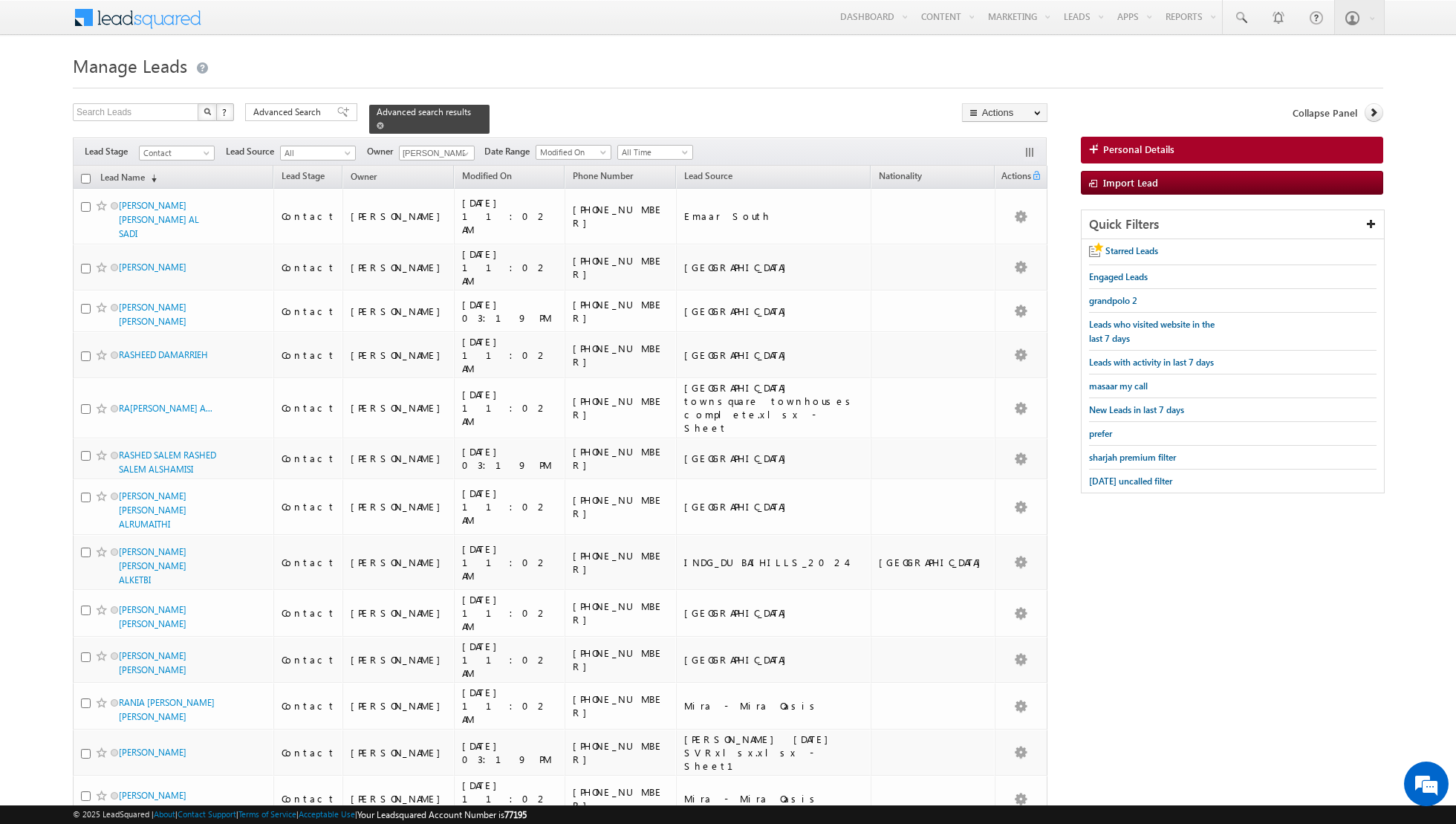
click at [377, 123] on span at bounding box center [380, 126] width 8 height 8
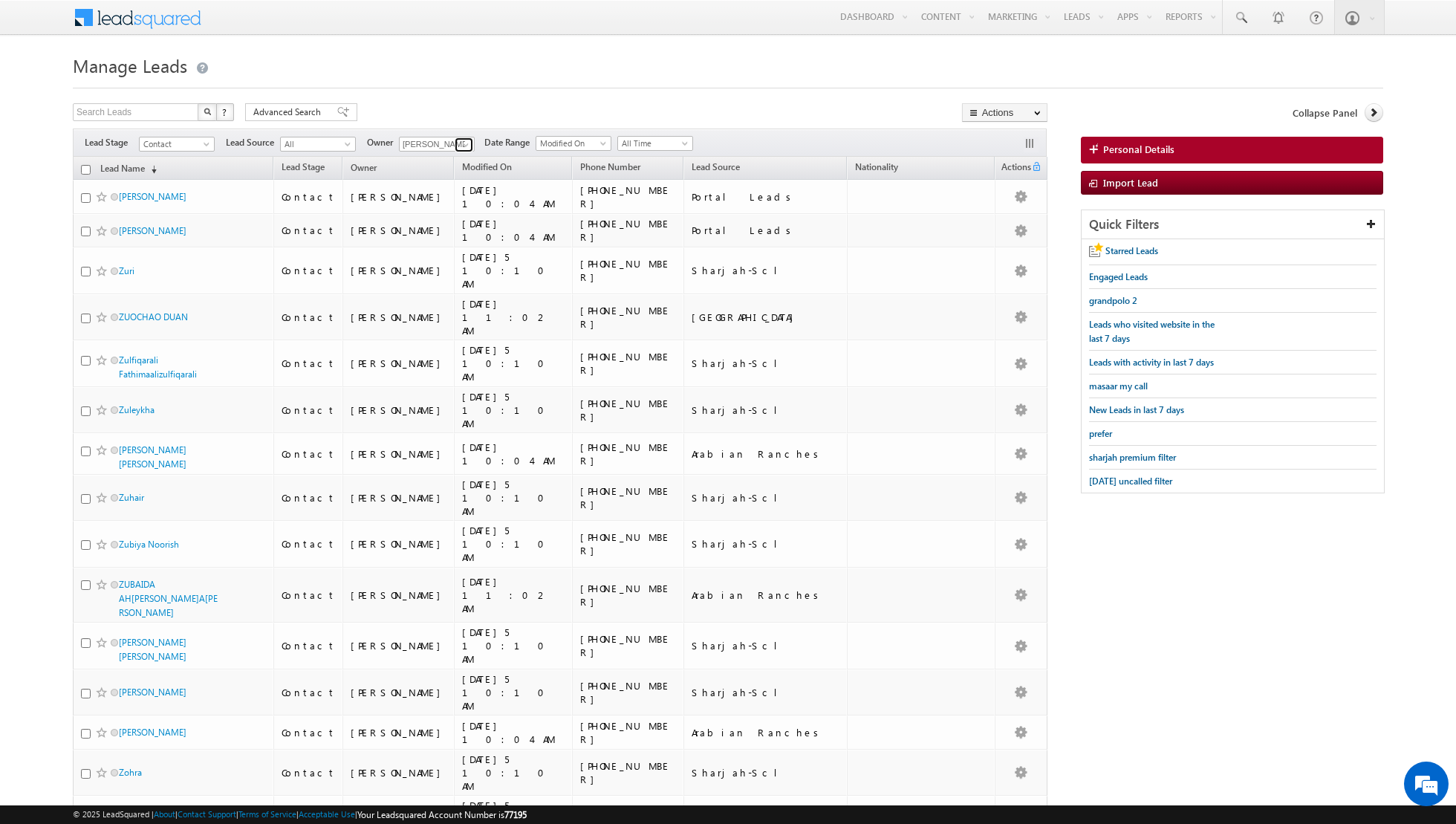
click at [465, 145] on span at bounding box center [466, 145] width 12 height 12
click at [450, 168] on span "[EMAIL_ADDRESS][PERSON_NAME][DOMAIN_NAME]" at bounding box center [472, 170] width 134 height 11
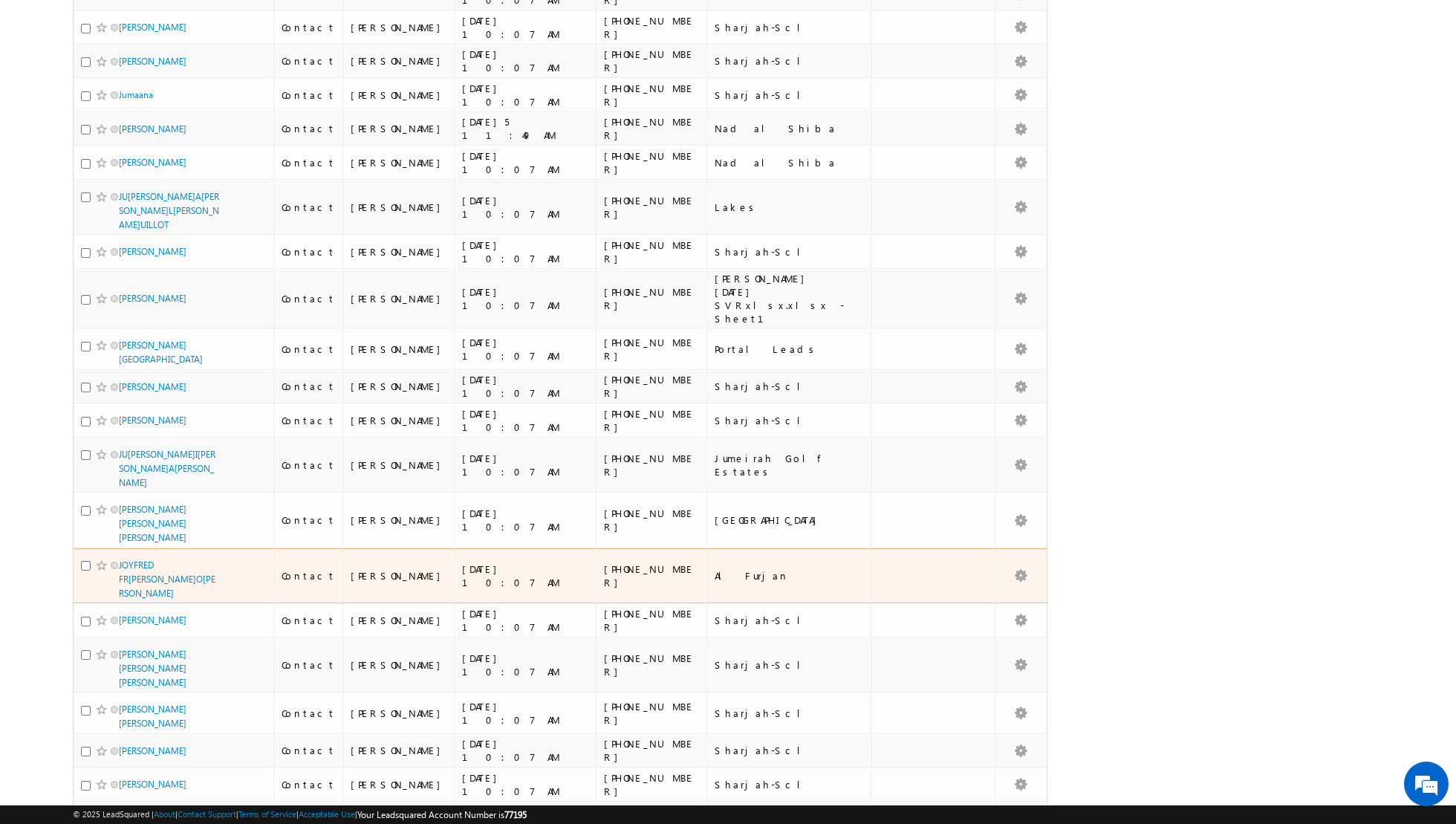
scroll to position [2971, 0]
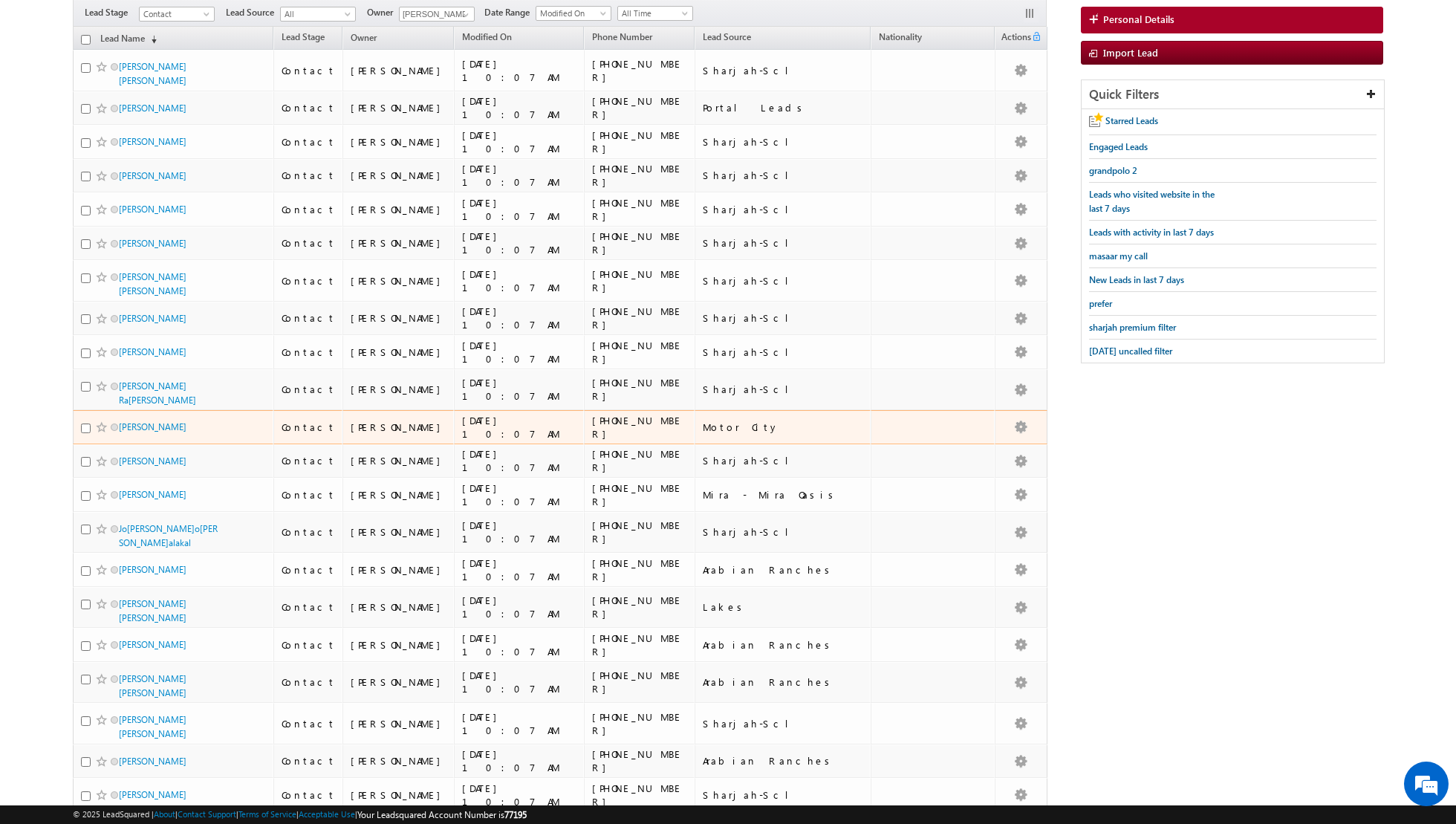
scroll to position [0, 0]
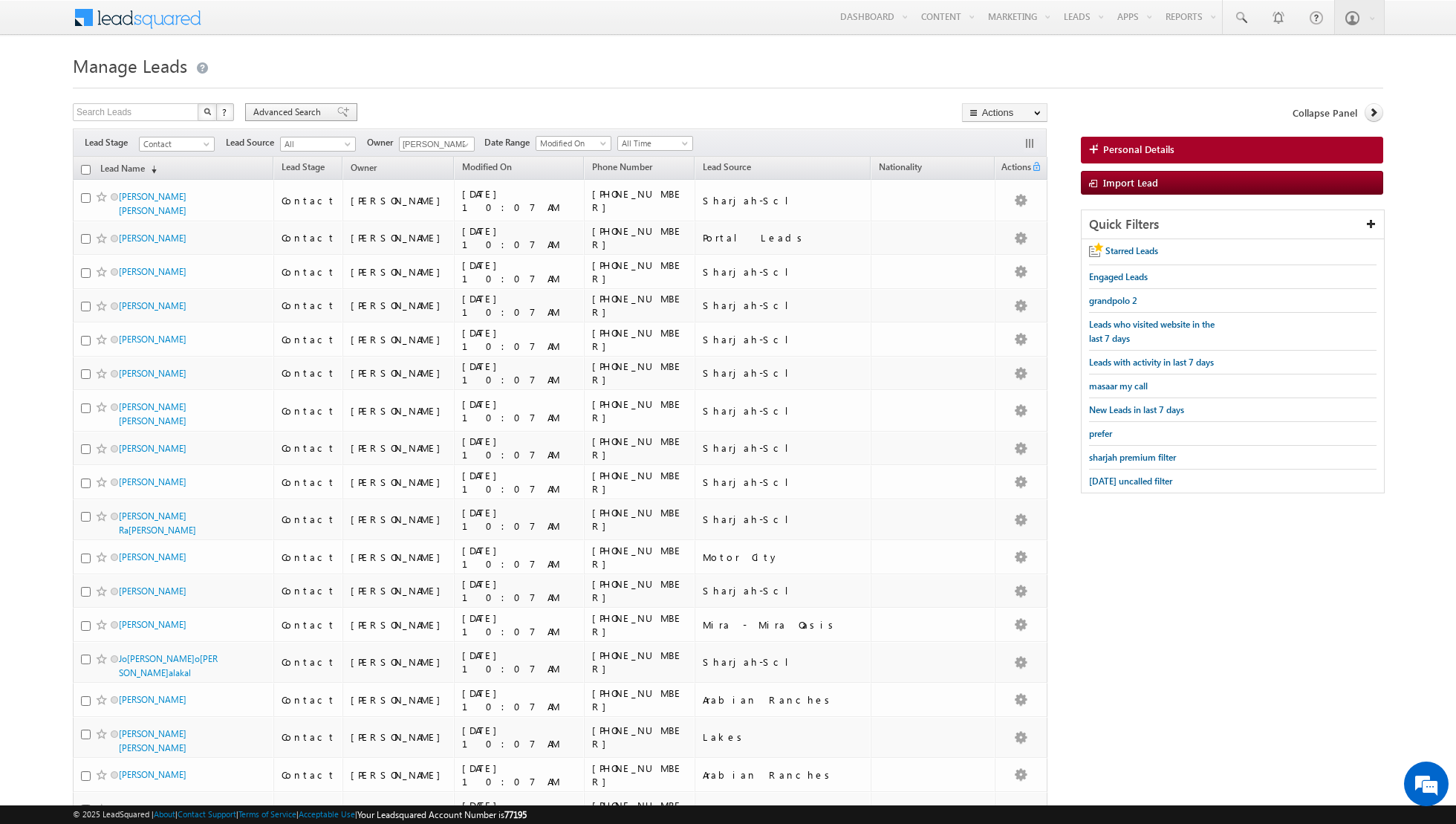
click at [333, 106] on div "Advanced Search" at bounding box center [300, 112] width 112 height 17
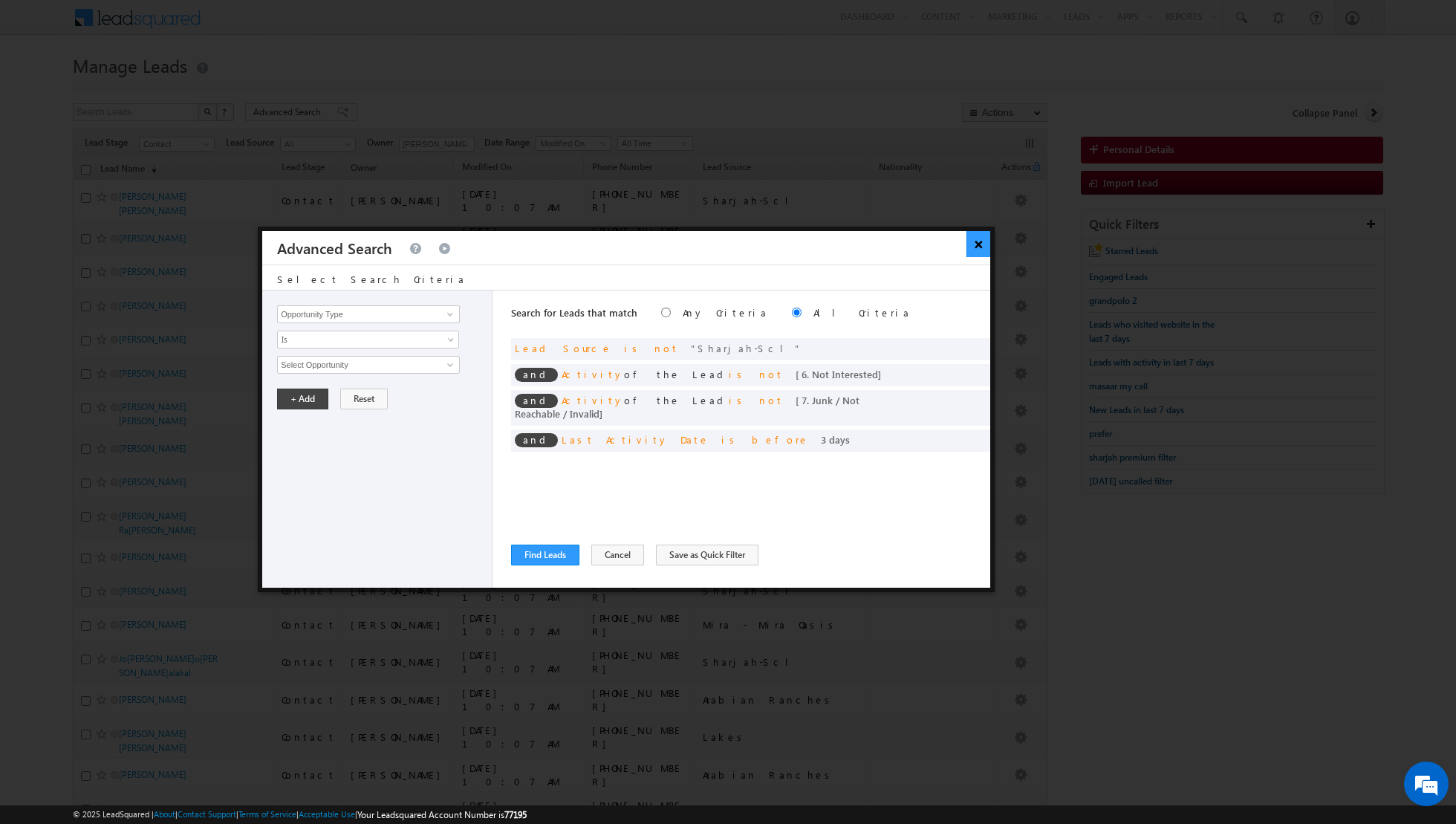
click at [980, 246] on button "×" at bounding box center [978, 244] width 24 height 26
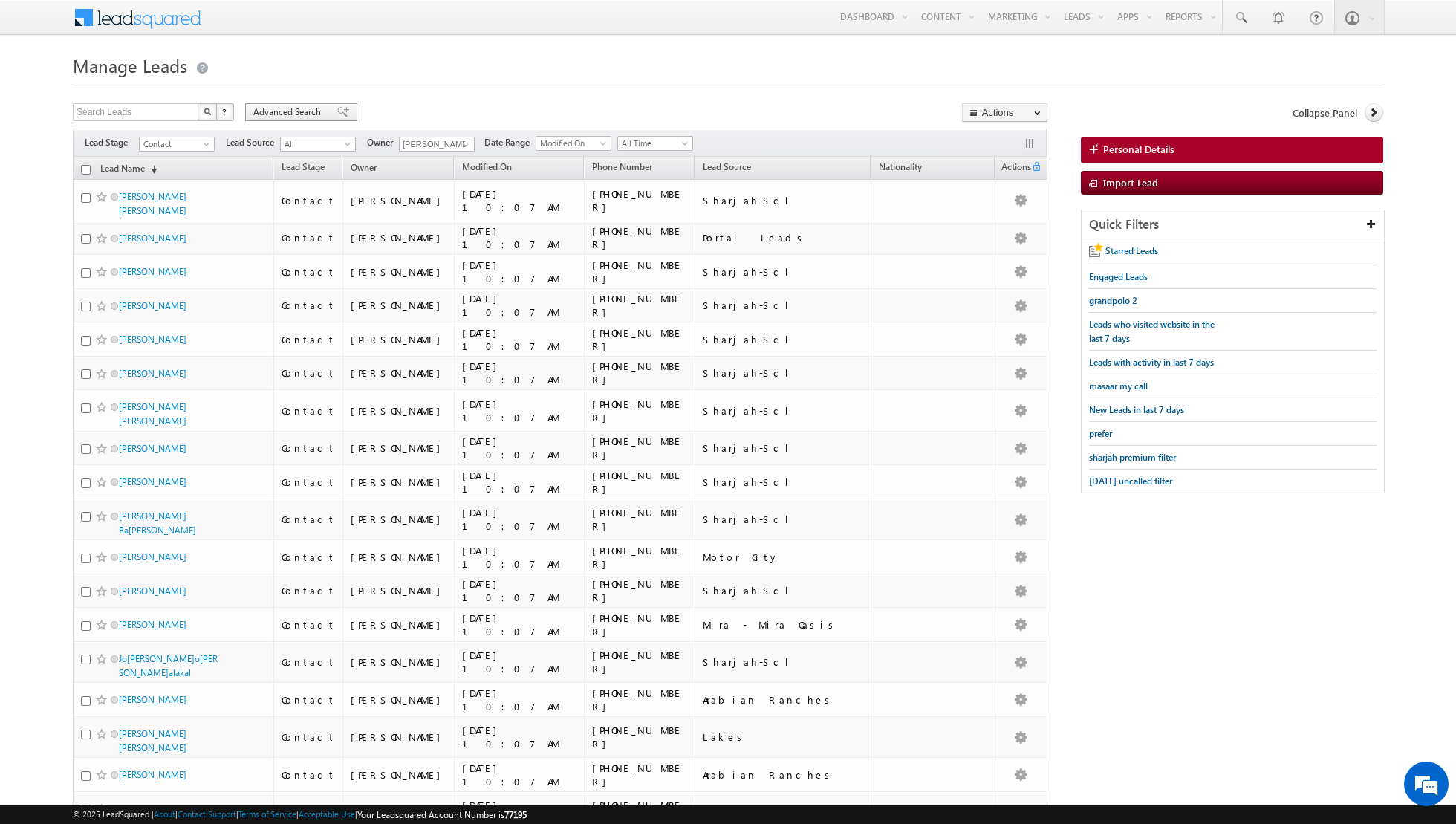
click at [334, 119] on div "Advanced Search" at bounding box center [300, 112] width 112 height 17
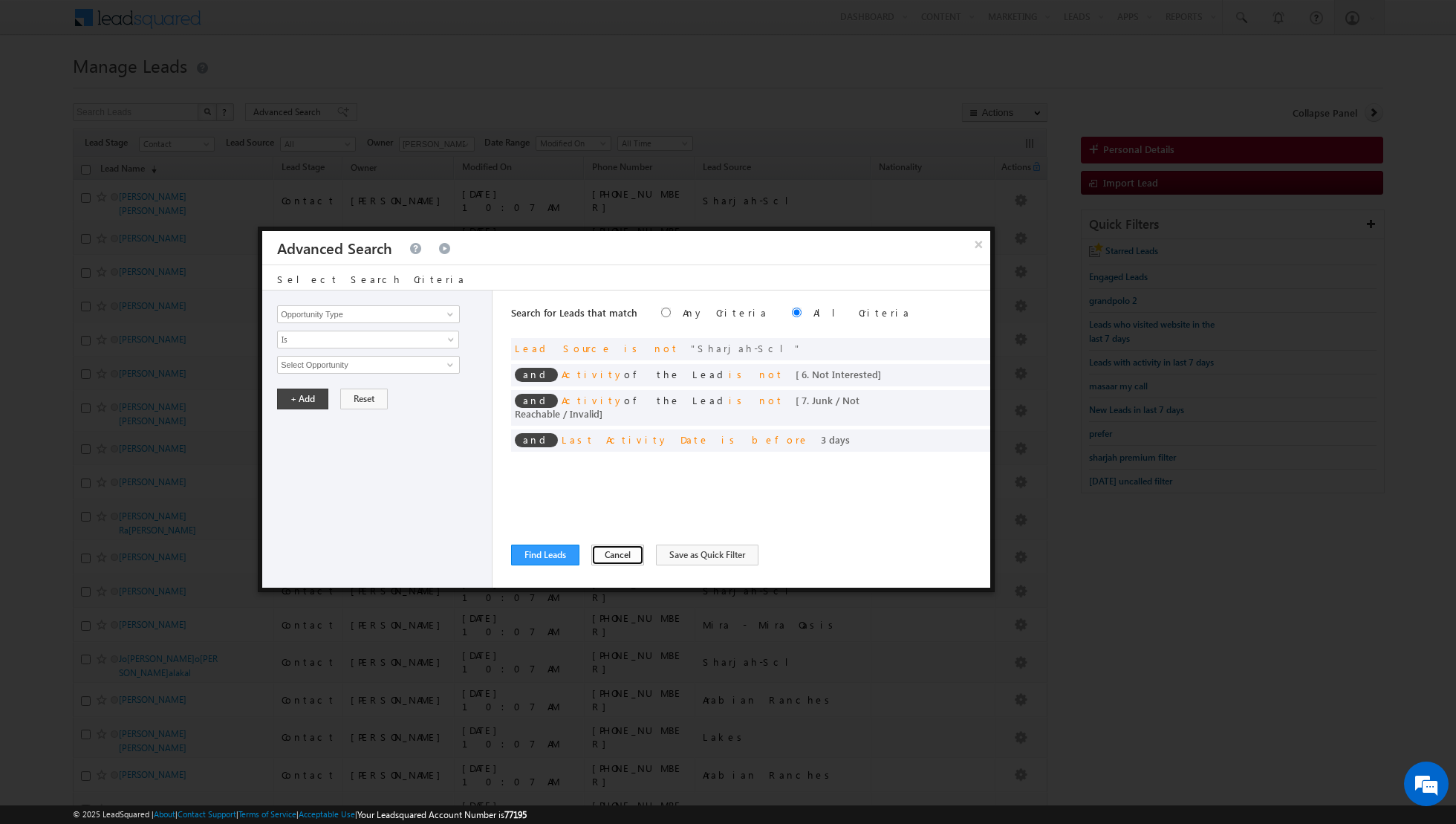
click at [607, 552] on button "Cancel" at bounding box center [617, 555] width 52 height 21
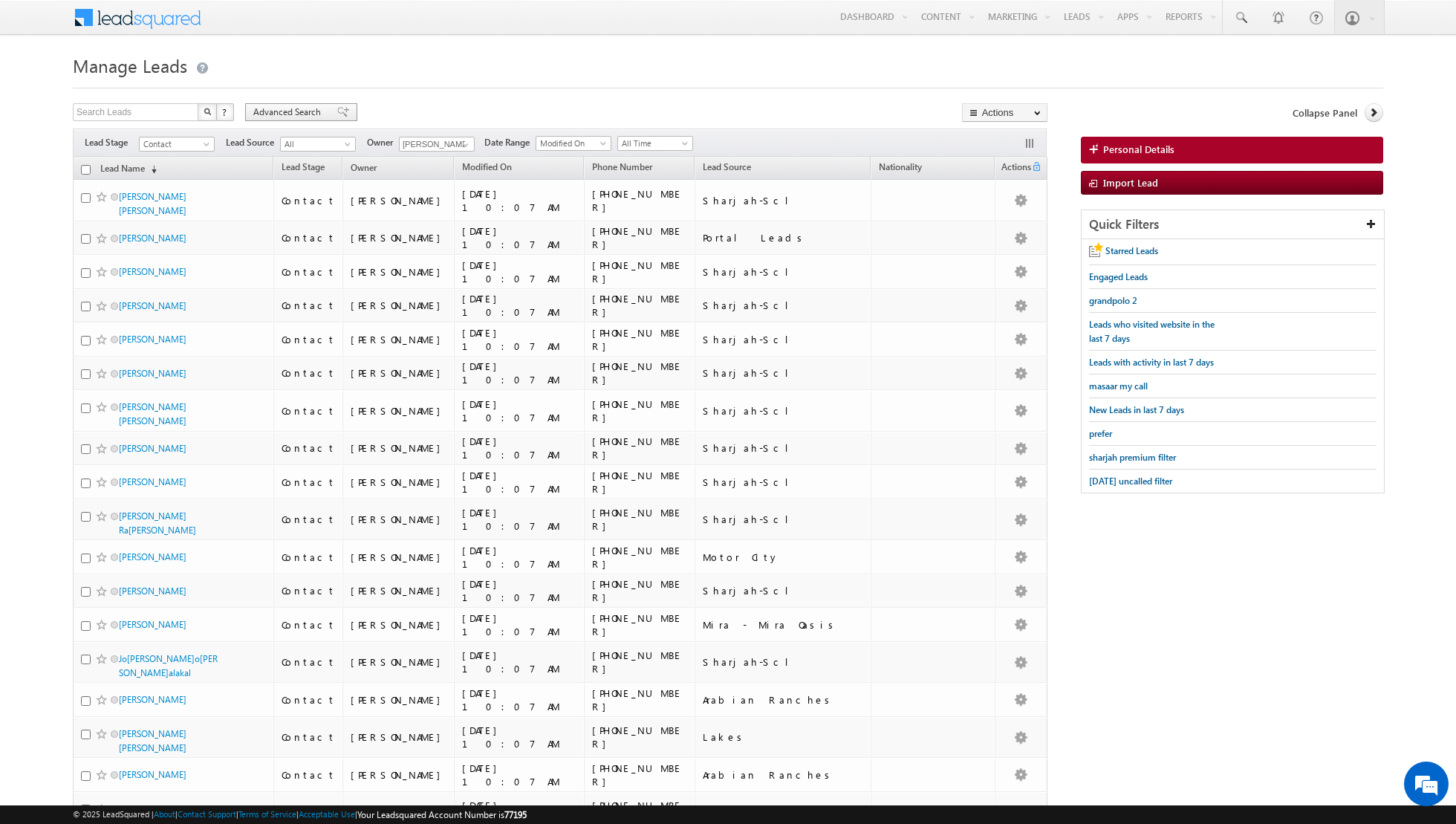
click at [337, 110] on span at bounding box center [343, 113] width 12 height 11
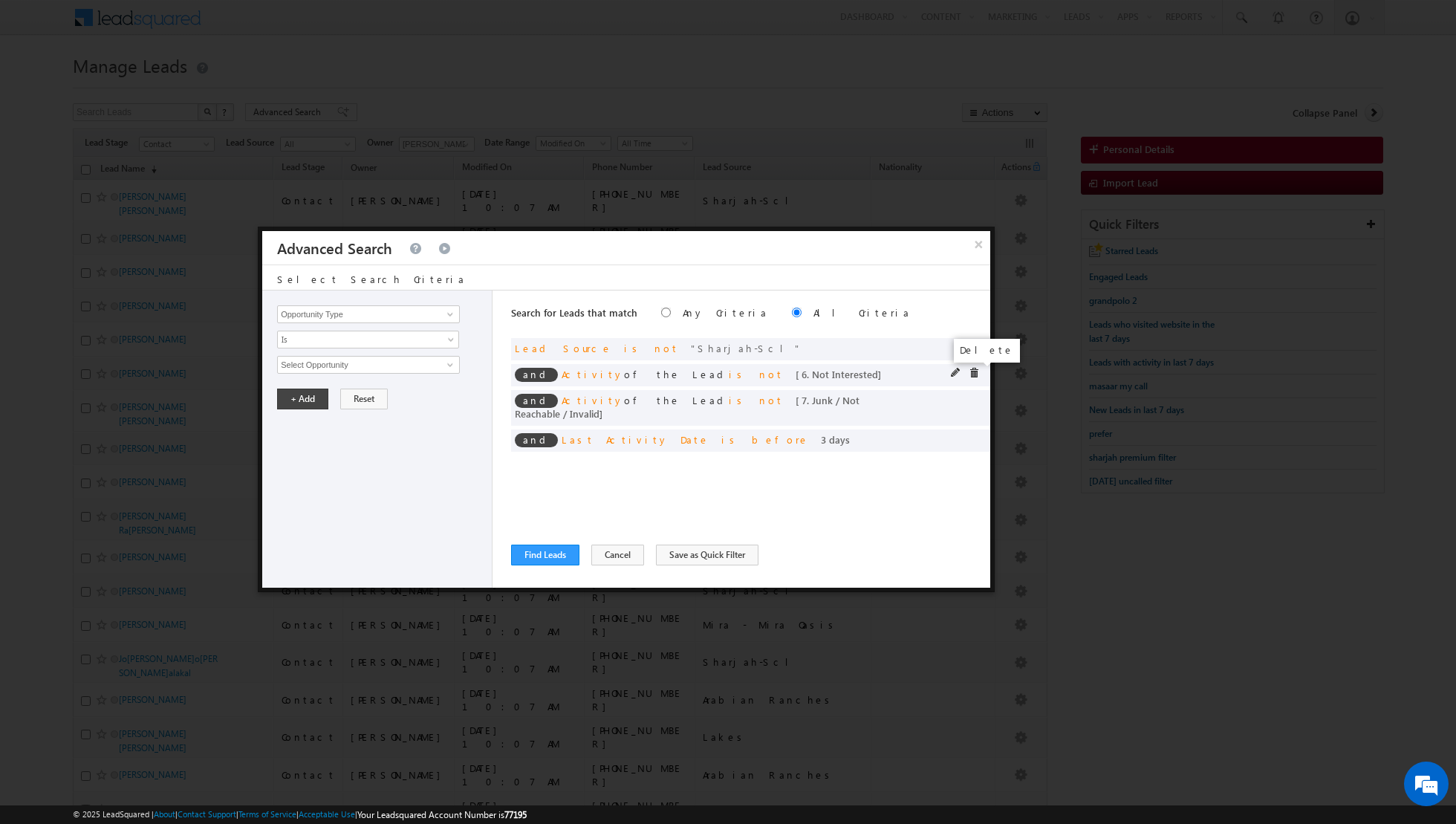
click at [978, 367] on span at bounding box center [974, 373] width 11 height 11
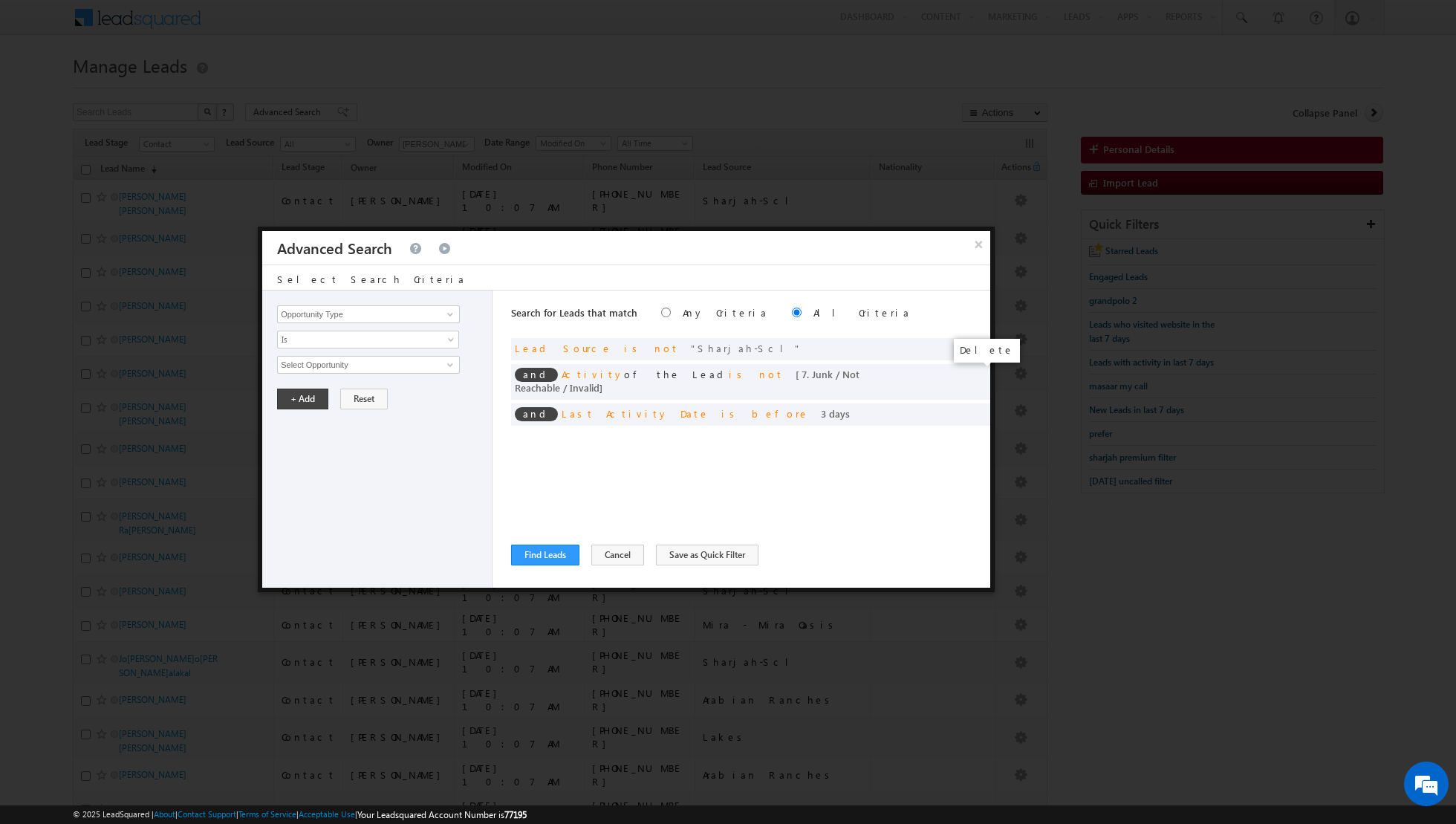
click at [0, 0] on span at bounding box center [0, 0] width 0 height 0
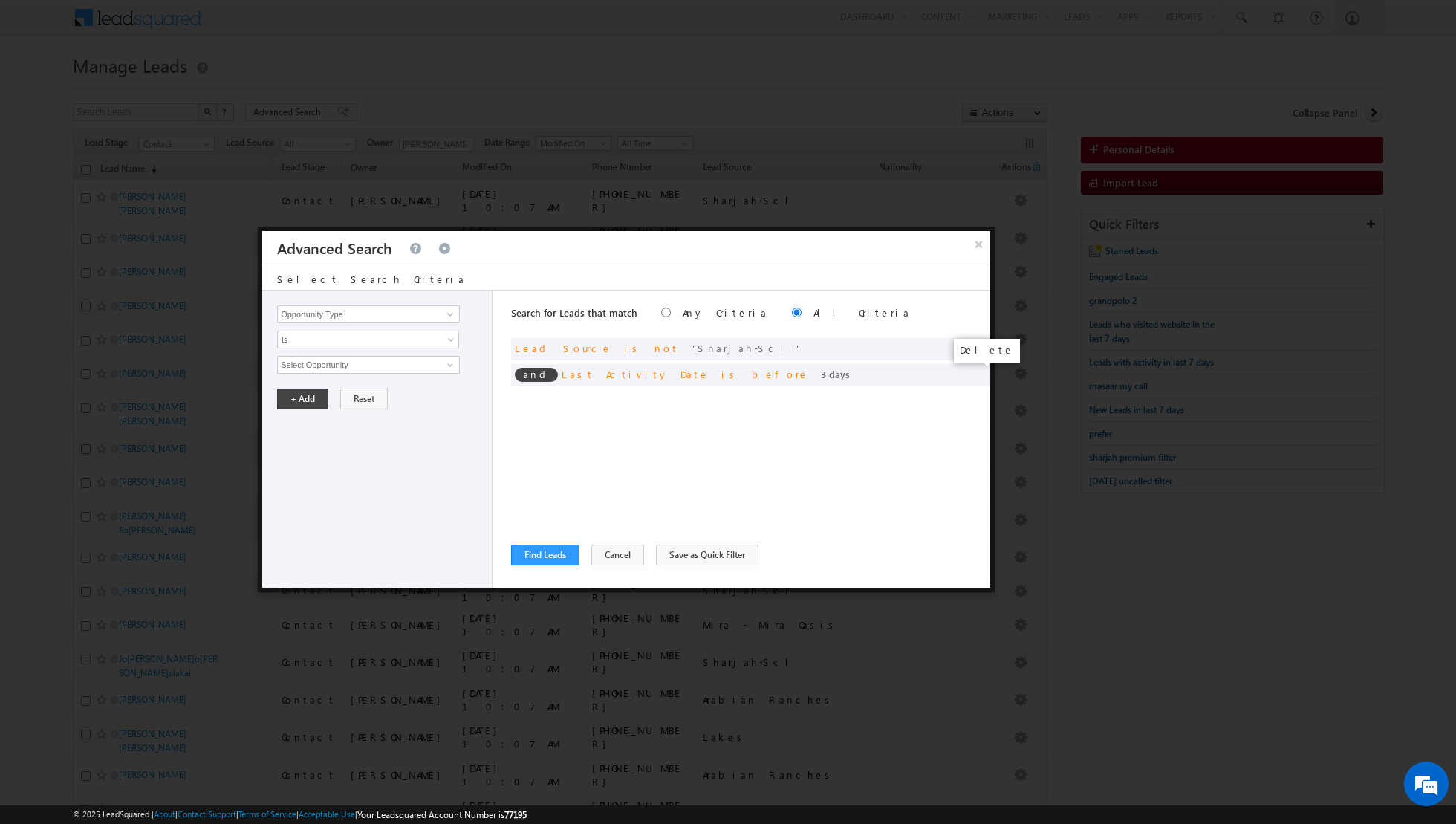
click at [0, 0] on span at bounding box center [0, 0] width 0 height 0
click at [978, 367] on div "Search for Leads that match Any Criteria All Criteria Note that the current tri…" at bounding box center [751, 439] width 479 height 297
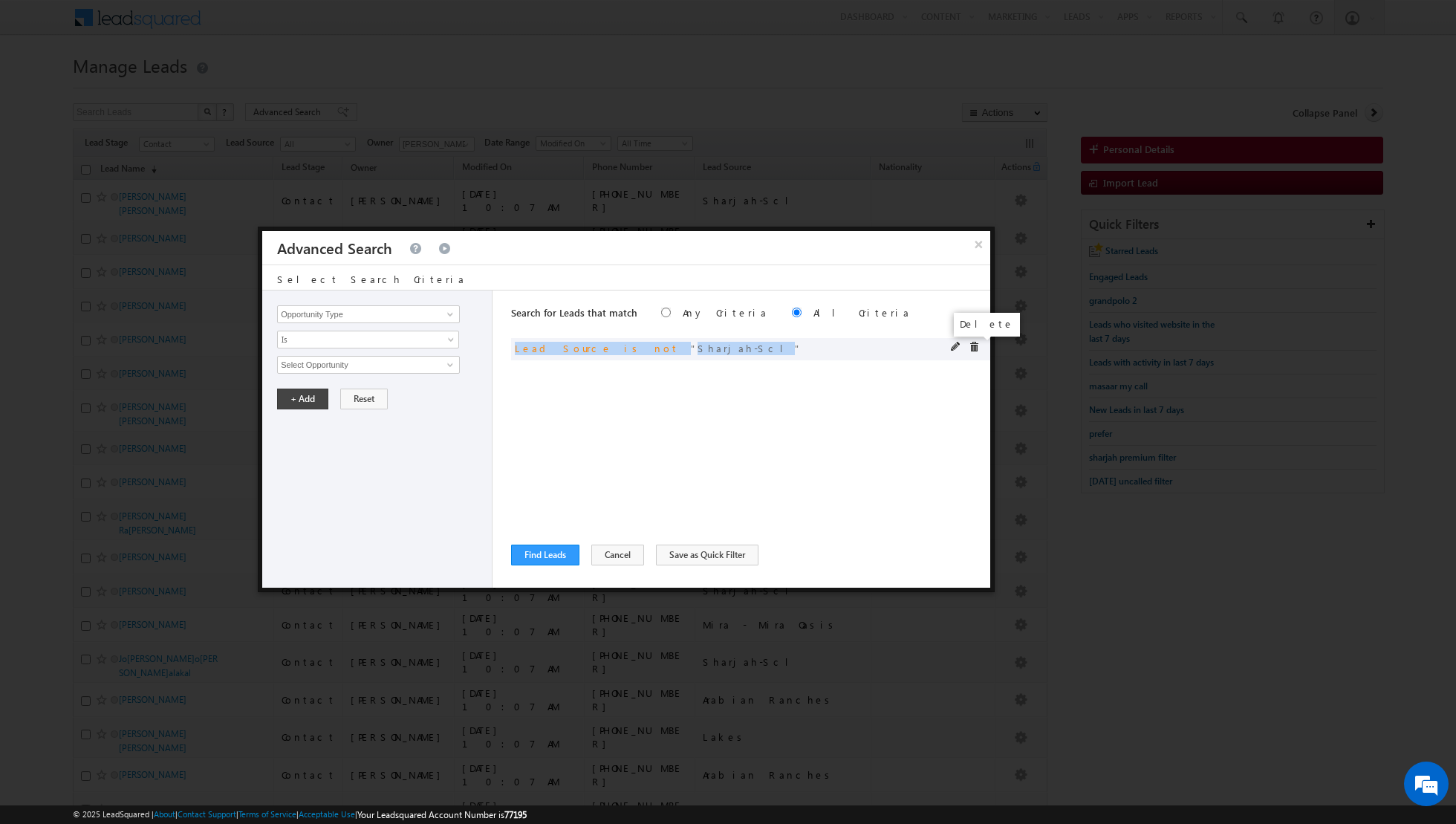
click at [972, 348] on span at bounding box center [974, 347] width 11 height 11
click at [444, 314] on span at bounding box center [450, 314] width 12 height 12
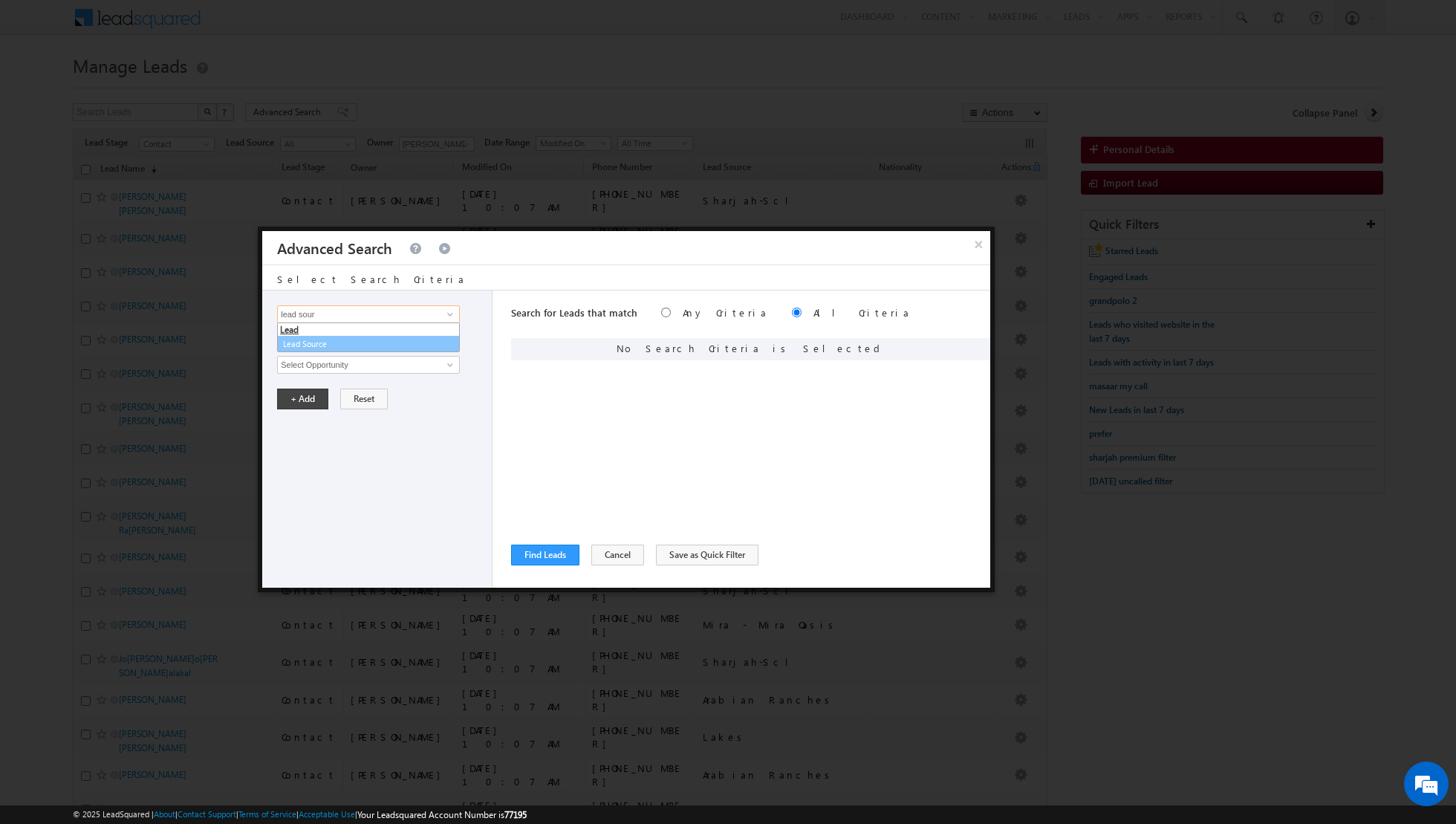
click at [409, 342] on link "Lead Source" at bounding box center [368, 344] width 183 height 17
click at [399, 364] on span "None Selected" at bounding box center [362, 364] width 169 height 16
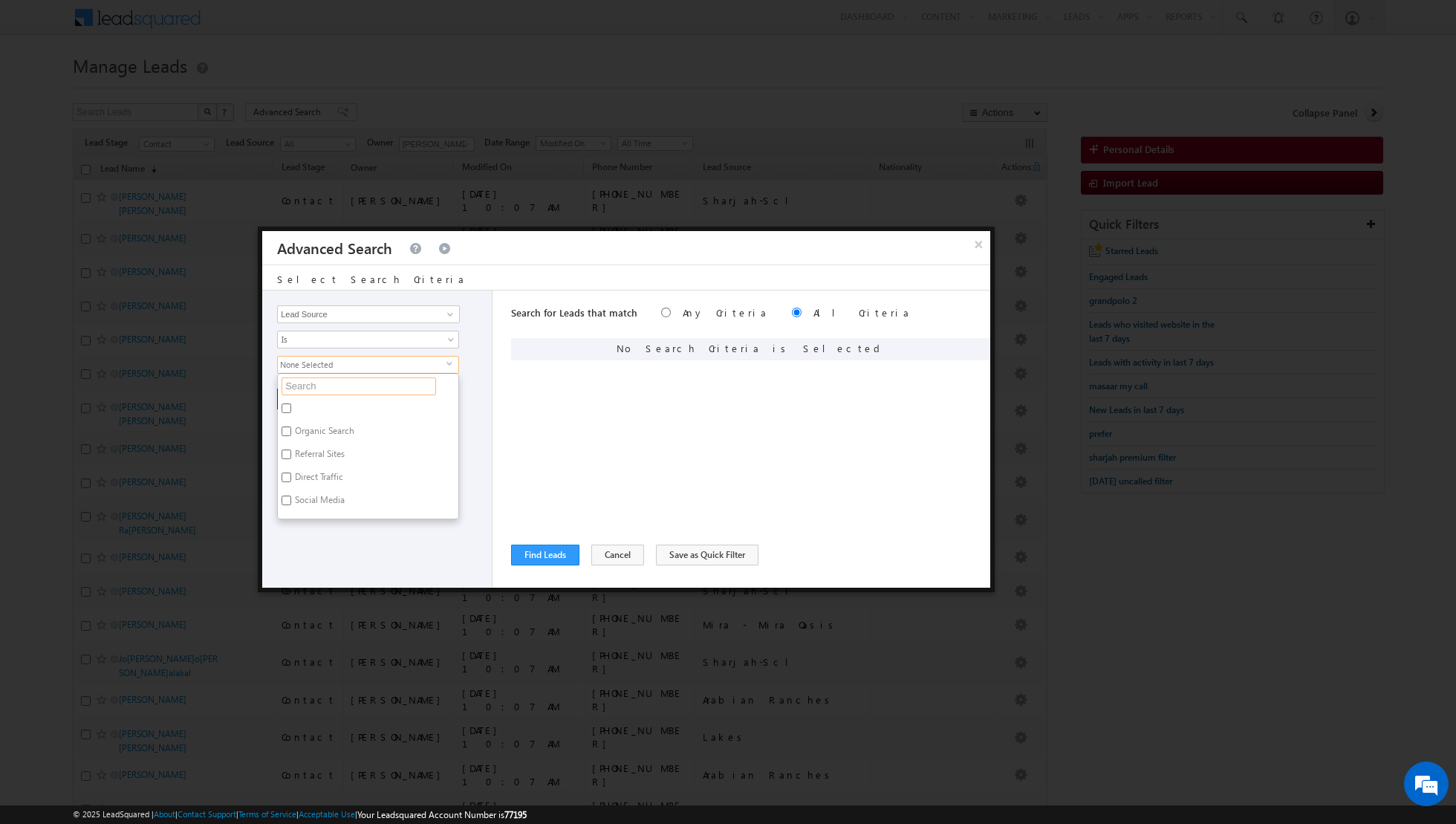
click at [375, 387] on input "text" at bounding box center [358, 386] width 154 height 17
click at [317, 402] on label "Sharjah-Scl" at bounding box center [316, 410] width 76 height 23
click at [291, 403] on input "Sharjah-Scl" at bounding box center [286, 408] width 10 height 10
click at [323, 469] on div "Opportunity Type Lead Activity Task Sales Group Prospect Id Address 1 Address 2…" at bounding box center [377, 439] width 230 height 297
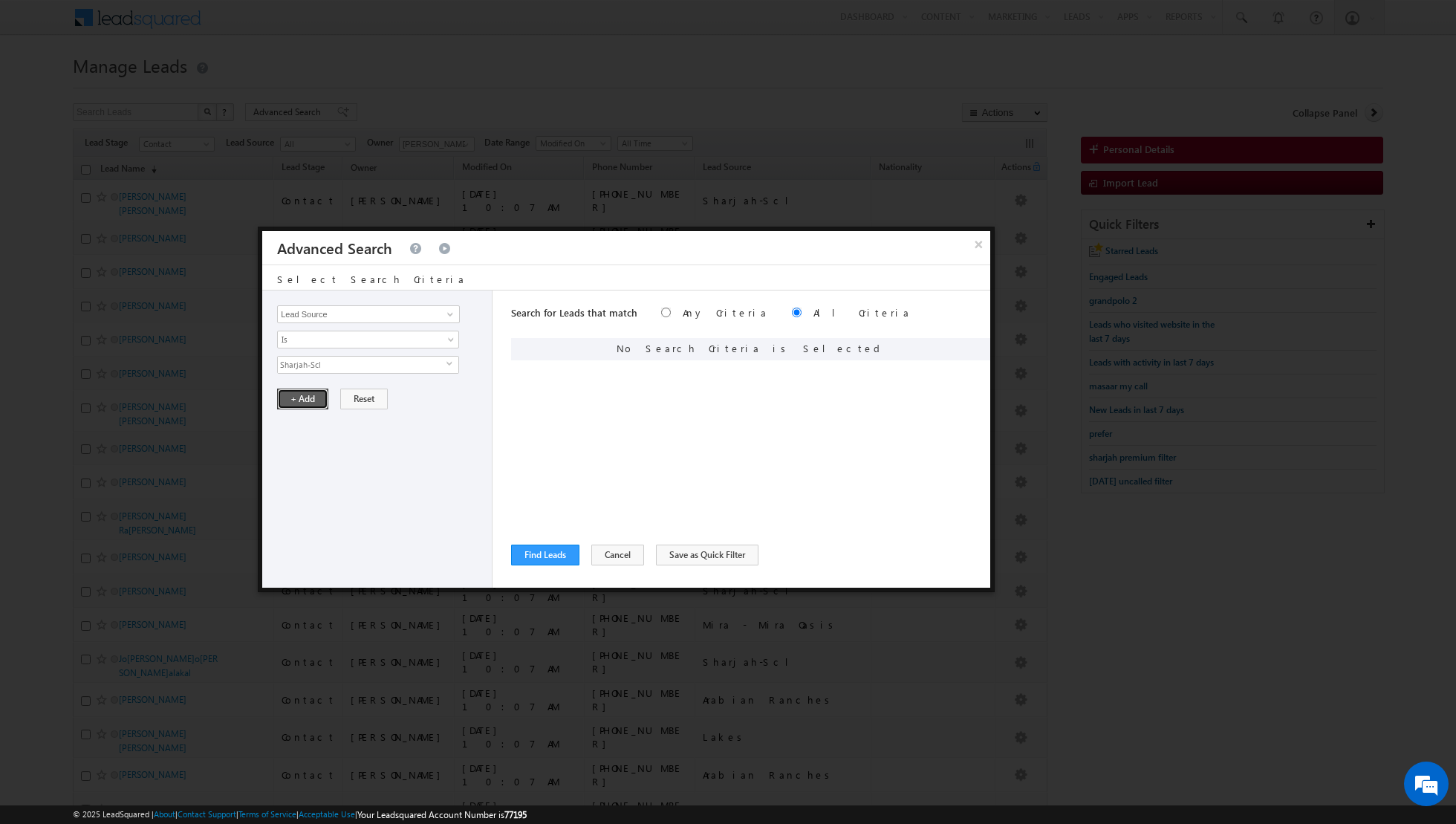
click at [307, 399] on button "+ Add" at bounding box center [302, 399] width 51 height 21
click at [539, 553] on button "Find Leads" at bounding box center [545, 555] width 68 height 21
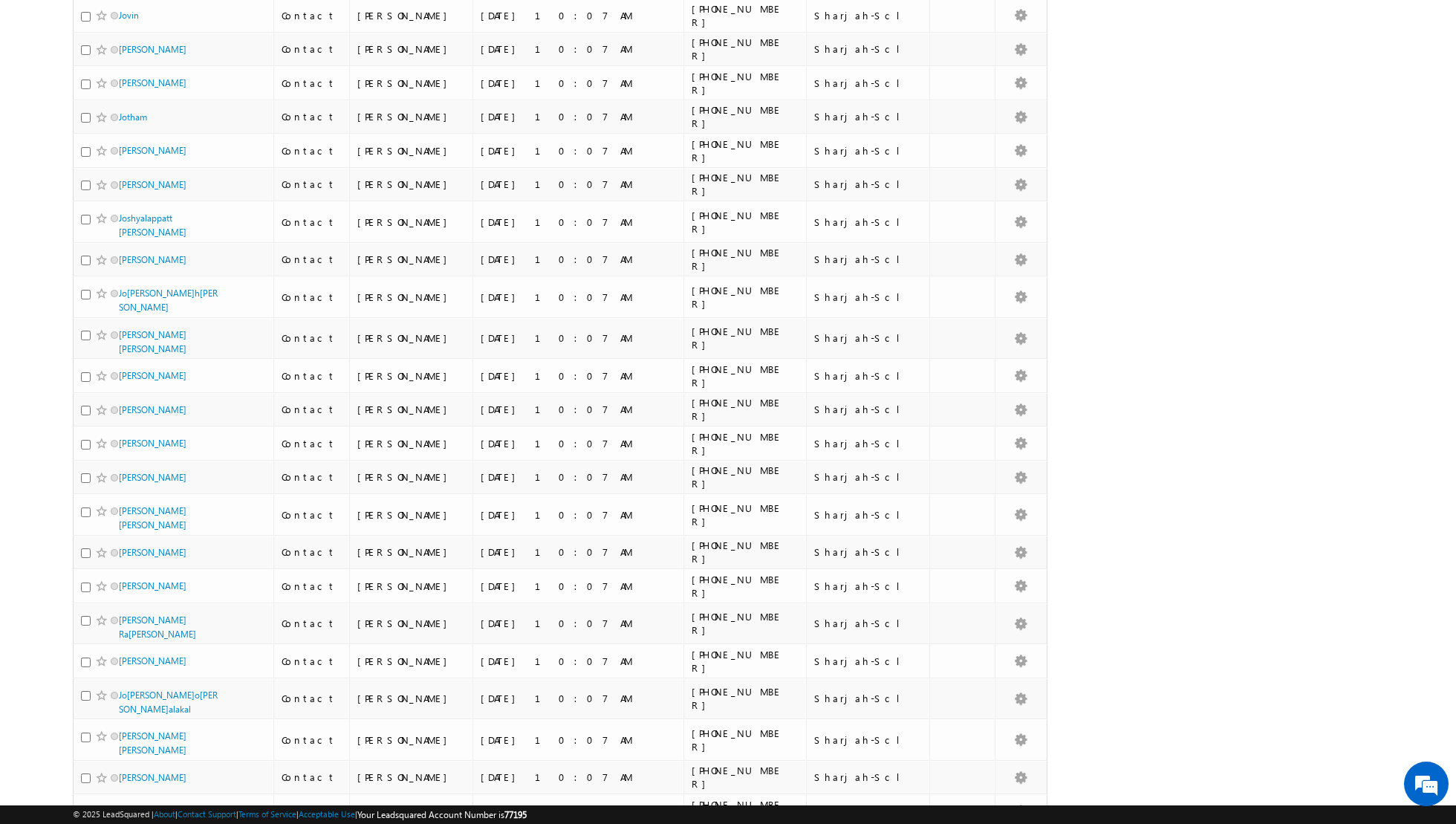
scroll to position [2884, 0]
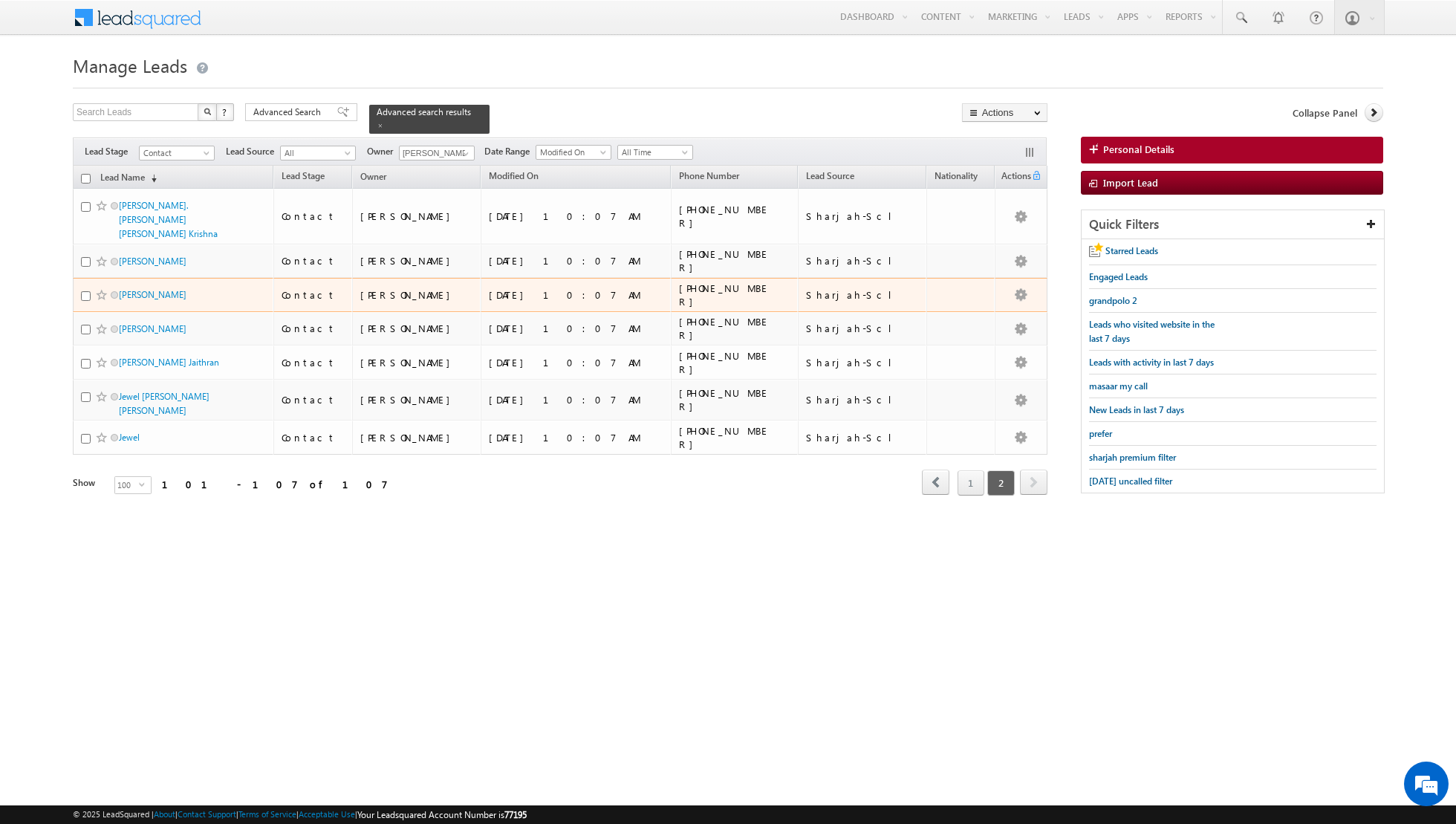
scroll to position [0, 0]
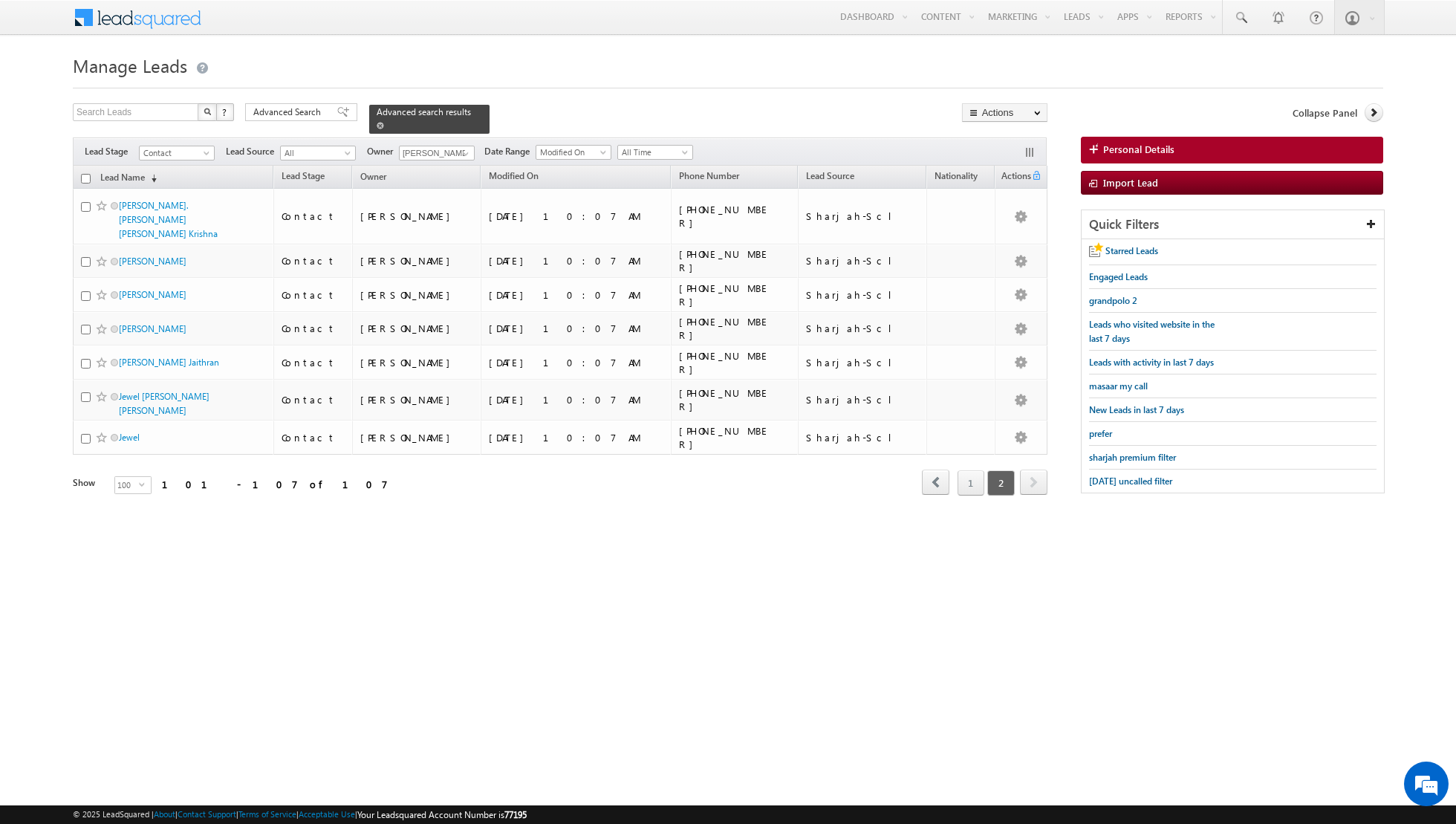
click at [377, 126] on span at bounding box center [380, 126] width 8 height 8
